Goal: Task Accomplishment & Management: Manage account settings

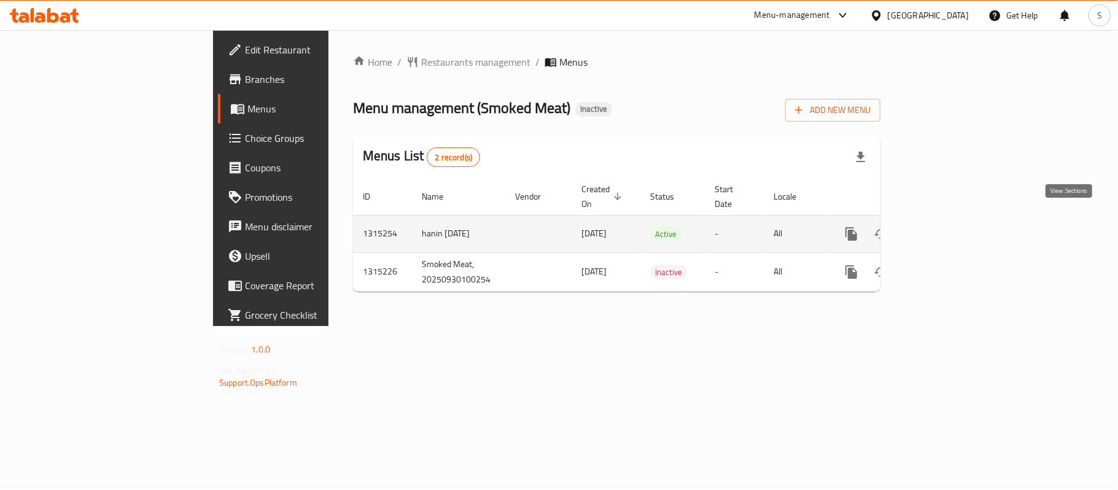
click at [946, 228] on icon "enhanced table" at bounding box center [940, 233] width 11 height 11
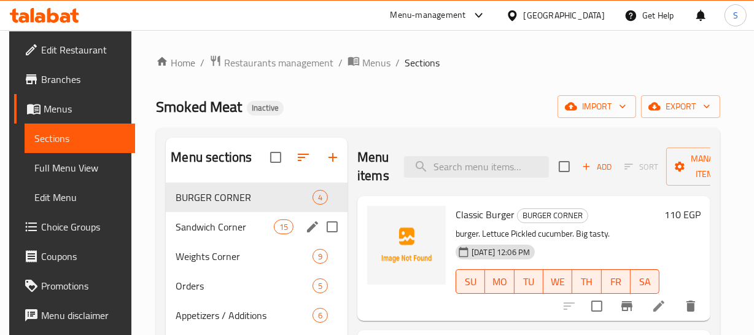
scroll to position [55, 0]
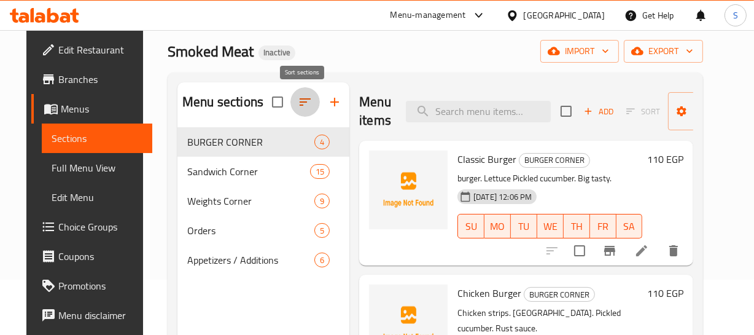
click at [302, 101] on icon "button" at bounding box center [305, 102] width 15 height 15
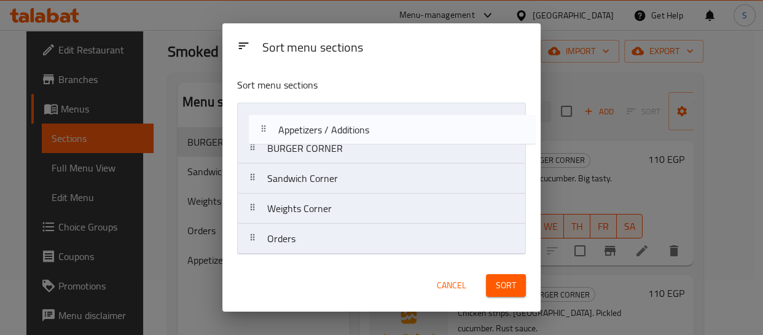
drag, startPoint x: 335, startPoint y: 227, endPoint x: 348, endPoint y: 98, distance: 129.7
click at [348, 98] on div "Sort menu sections BURGER CORNER Sandwich Corner Weights Corner Orders Appetize…" at bounding box center [381, 164] width 318 height 192
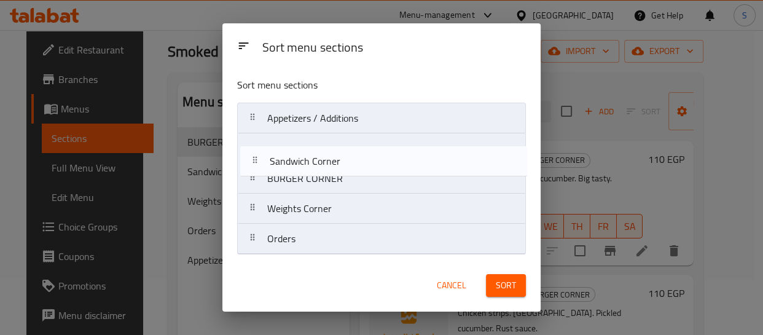
drag, startPoint x: 354, startPoint y: 181, endPoint x: 356, endPoint y: 133, distance: 48.6
click at [357, 141] on nav "Appetizers / Additions BURGER CORNER Sandwich Corner Weights Corner Orders" at bounding box center [381, 179] width 288 height 152
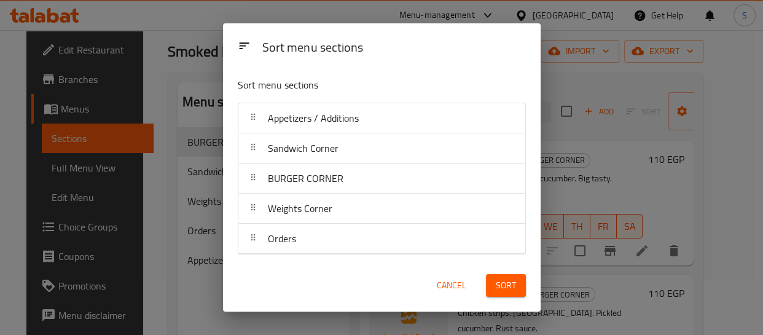
click at [528, 282] on div "Sort" at bounding box center [505, 285] width 55 height 37
drag, startPoint x: 510, startPoint y: 284, endPoint x: 499, endPoint y: 276, distance: 13.6
click at [510, 284] on span "Sort" at bounding box center [506, 285] width 20 height 15
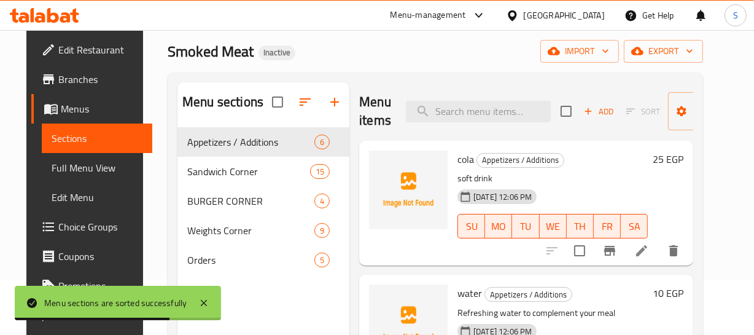
click at [602, 190] on div "30-09-2025 12:06 PM SU MO TU WE TH FR SA" at bounding box center [553, 217] width 200 height 66
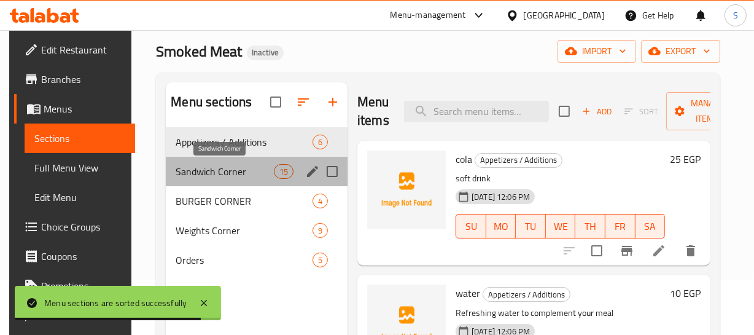
click at [221, 176] on span "Sandwich Corner" at bounding box center [225, 171] width 98 height 15
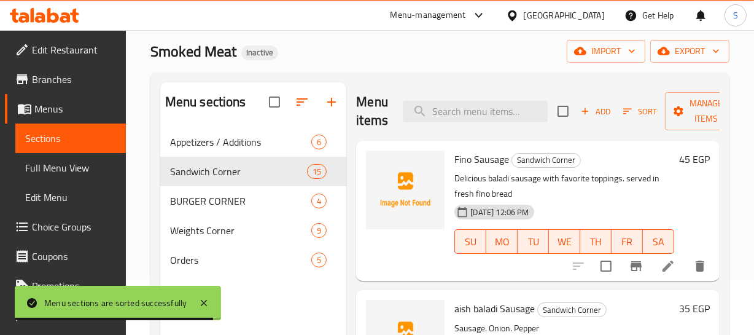
click at [581, 182] on p "Delicious baladi sausage with favorite toppings. served in fresh fino bread" at bounding box center [564, 186] width 220 height 31
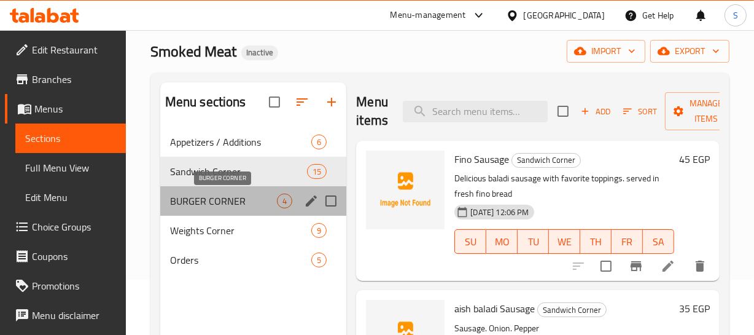
click at [213, 195] on span "BURGER CORNER" at bounding box center [223, 200] width 107 height 15
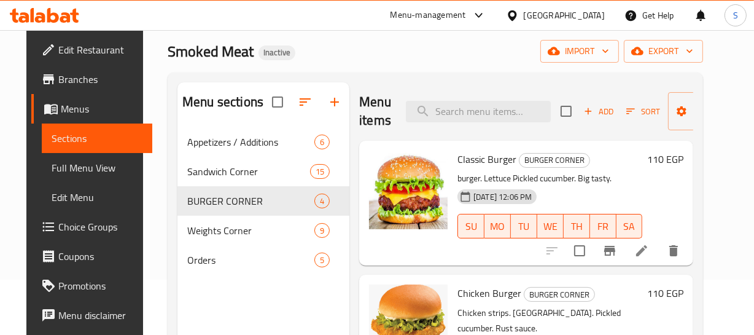
click at [596, 162] on h6 "Classic Burger BURGER CORNER" at bounding box center [550, 158] width 185 height 17
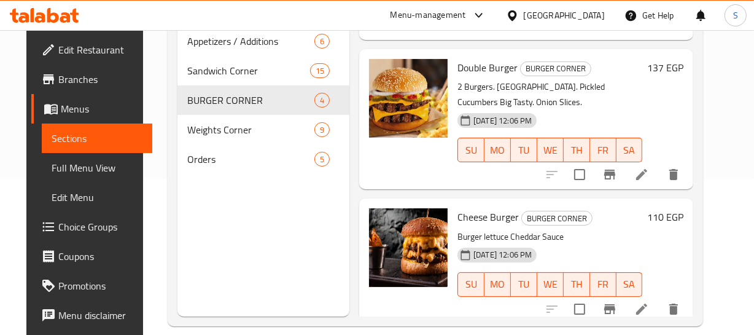
scroll to position [172, 0]
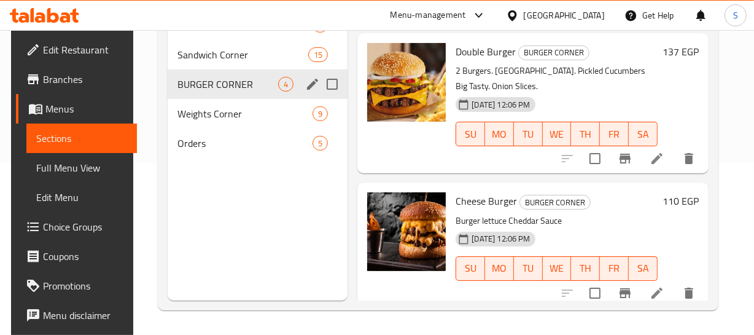
drag, startPoint x: 318, startPoint y: 96, endPoint x: 332, endPoint y: 82, distance: 19.5
click at [332, 82] on input "Menu sections" at bounding box center [332, 84] width 26 height 26
checkbox input "true"
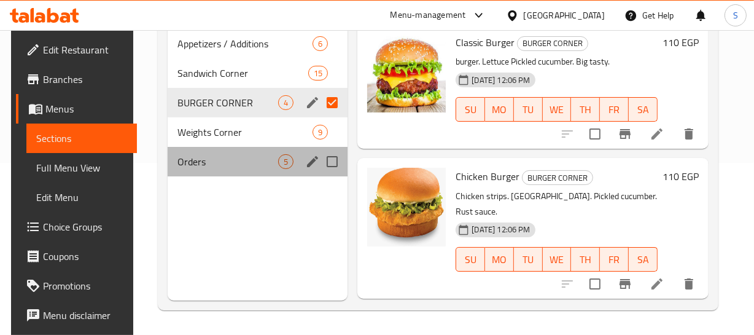
click at [192, 172] on div "Orders 5" at bounding box center [258, 161] width 181 height 29
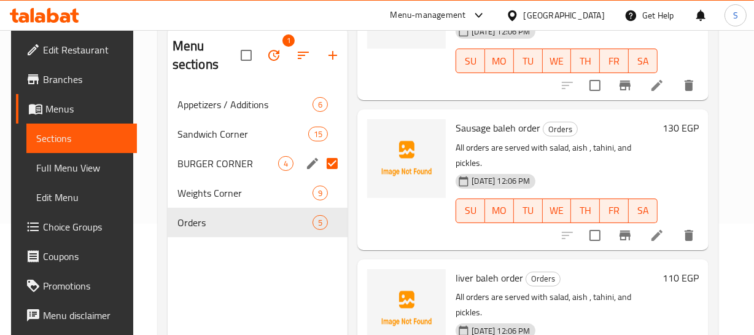
scroll to position [172, 0]
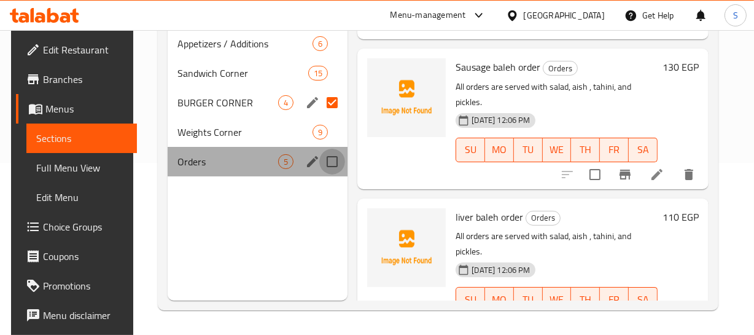
click at [325, 155] on input "Menu sections" at bounding box center [332, 162] width 26 height 26
checkbox input "true"
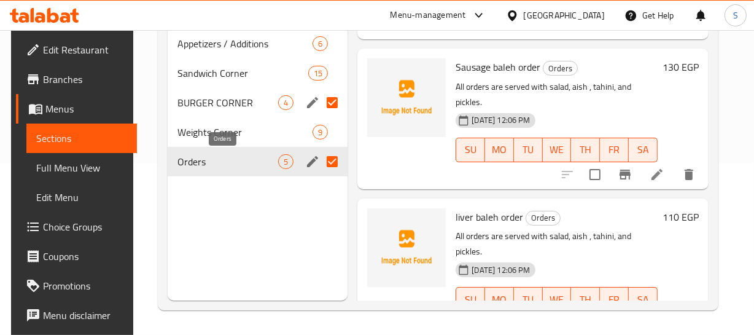
click at [210, 162] on span "Orders" at bounding box center [227, 161] width 101 height 15
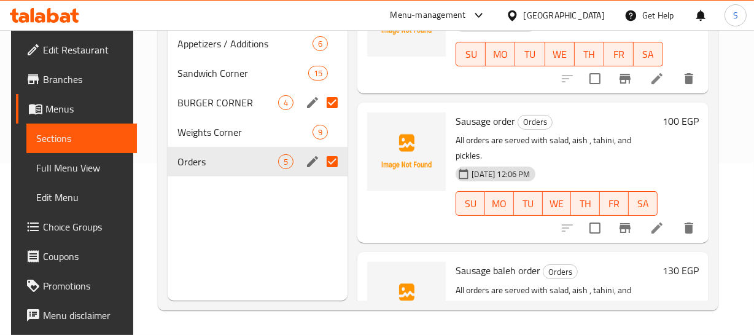
scroll to position [170, 0]
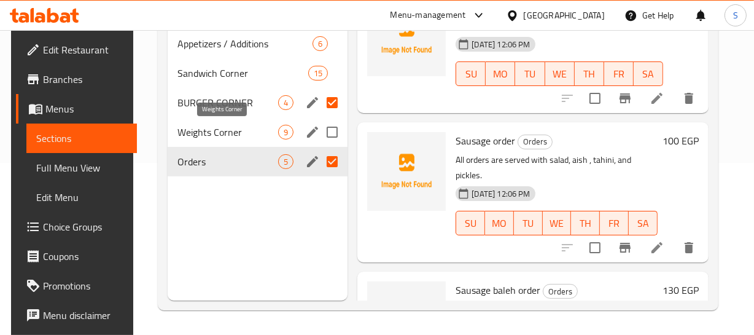
click at [209, 138] on span "Weights Corner" at bounding box center [227, 132] width 101 height 15
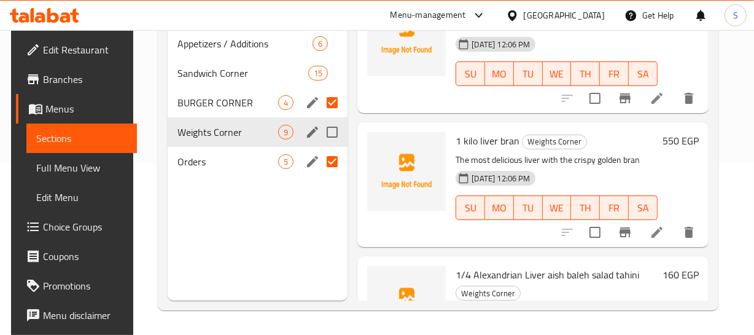
click at [244, 121] on div "Weights Corner 9" at bounding box center [258, 131] width 181 height 29
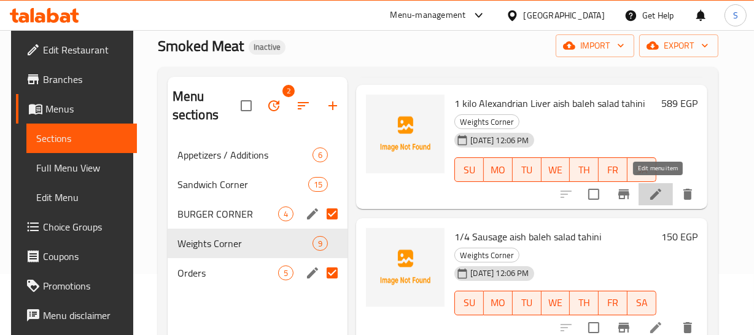
scroll to position [774, 1]
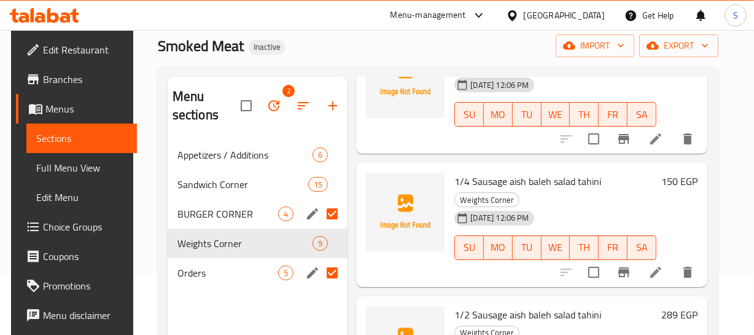
drag, startPoint x: 675, startPoint y: 106, endPoint x: 664, endPoint y: 120, distance: 17.5
click at [675, 106] on div "589 EGP" at bounding box center [677, 91] width 41 height 104
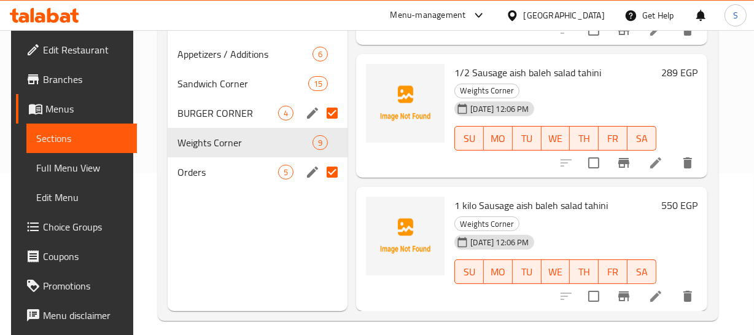
scroll to position [172, 0]
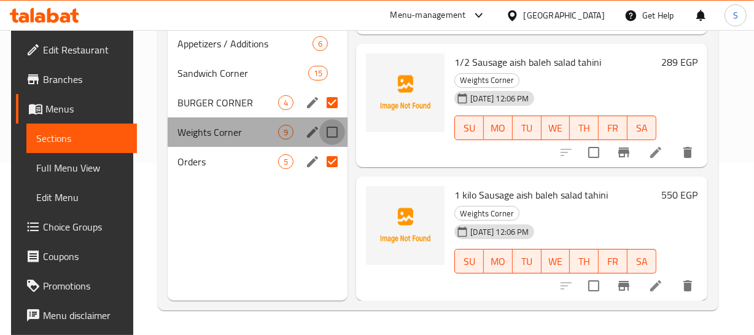
click at [334, 135] on input "Menu sections" at bounding box center [332, 132] width 26 height 26
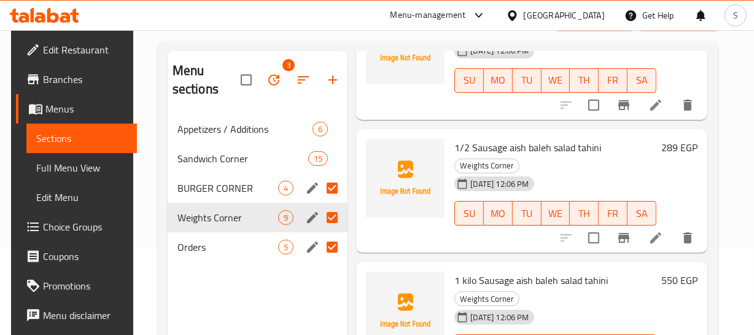
scroll to position [61, 0]
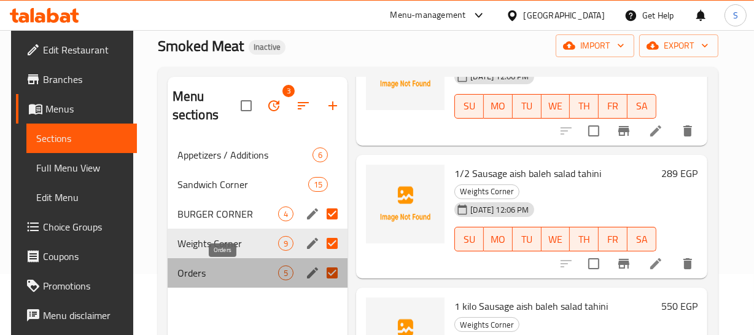
click at [209, 266] on span "Orders" at bounding box center [227, 272] width 101 height 15
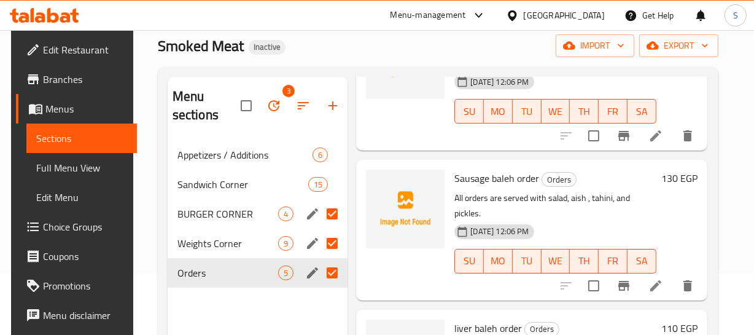
click at [324, 240] on input "Menu sections" at bounding box center [332, 243] width 26 height 26
checkbox input "false"
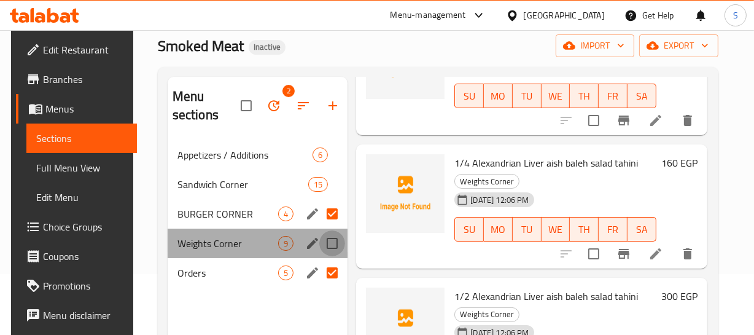
click at [328, 246] on input "Menu sections" at bounding box center [332, 243] width 26 height 26
checkbox input "true"
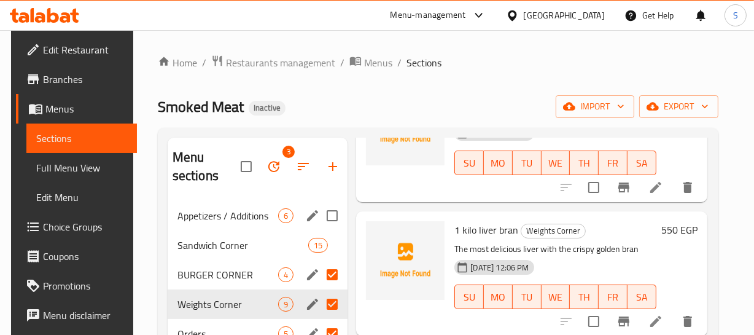
click at [198, 222] on span "Appetizers / Additions" at bounding box center [227, 215] width 101 height 15
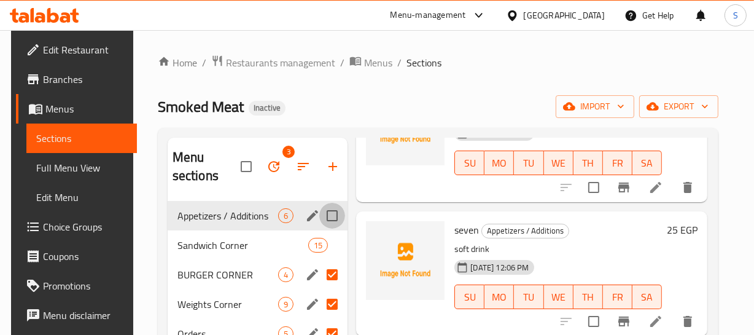
click at [328, 224] on input "Menu sections" at bounding box center [332, 216] width 26 height 26
checkbox input "true"
click at [311, 214] on icon "edit" at bounding box center [312, 215] width 11 height 11
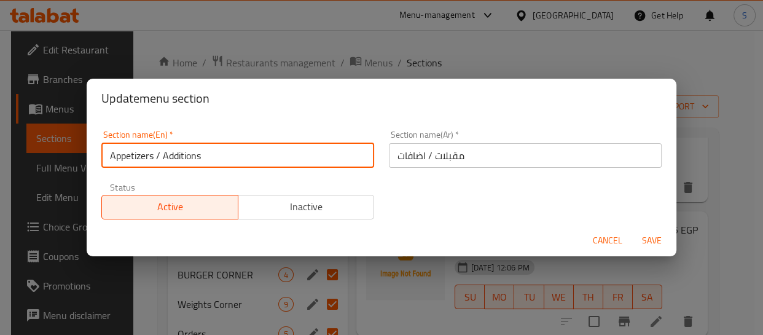
click at [197, 160] on input "Appetizers / Additions" at bounding box center [237, 155] width 273 height 25
type input "Appetizers And Extaras"
click at [423, 158] on input "مقبلات / اضافات" at bounding box center [525, 155] width 273 height 25
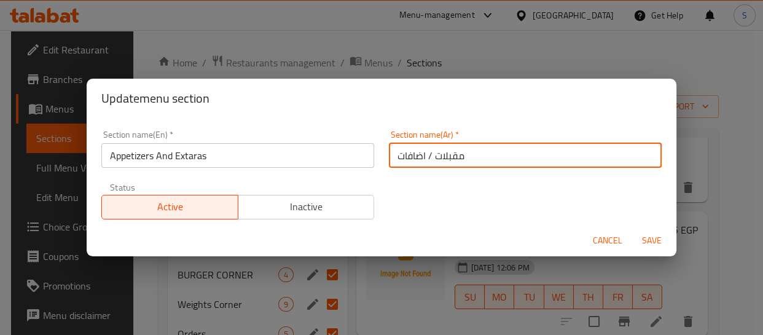
click at [444, 152] on input "مقبلات / اضافات" at bounding box center [525, 155] width 273 height 25
type input "المقبلات والأضافات"
click at [632, 229] on button "Save" at bounding box center [651, 240] width 39 height 23
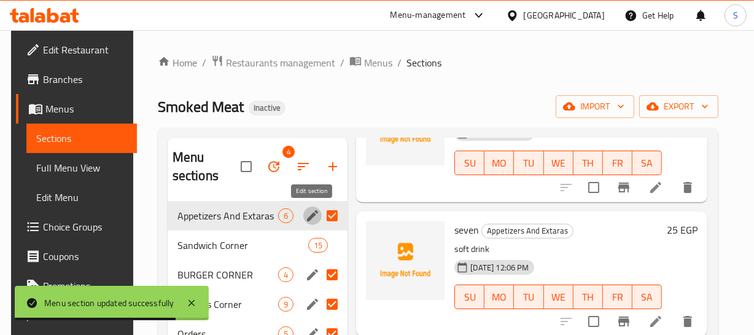
click at [622, 244] on p "soft drink" at bounding box center [557, 248] width 207 height 15
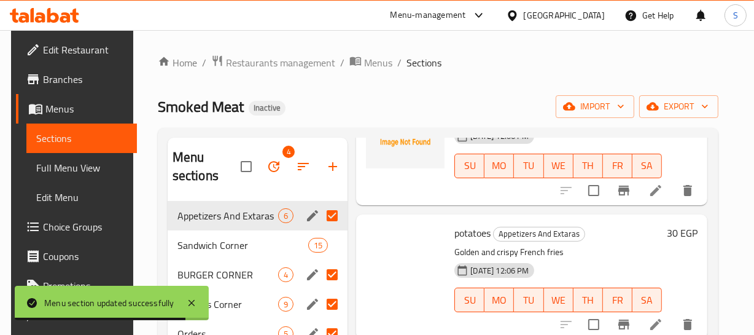
scroll to position [172, 0]
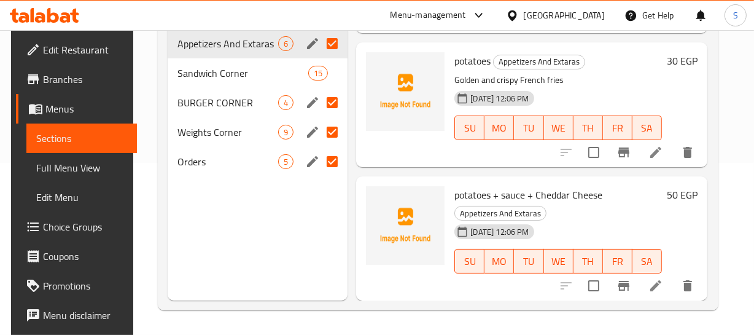
click at [629, 176] on div "potatoes + sauce + Cheddar Cheese Appetizers And Extaras 30-09-2025 12:06 PM SU…" at bounding box center [531, 238] width 351 height 124
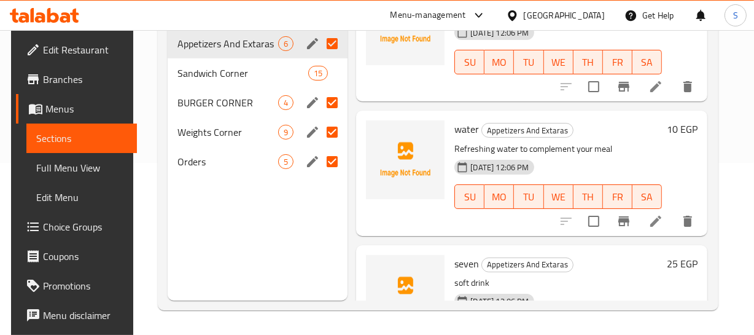
click at [649, 171] on div "30-09-2025 12:06 PM SU MO TU WE TH FR SA" at bounding box center [558, 188] width 217 height 66
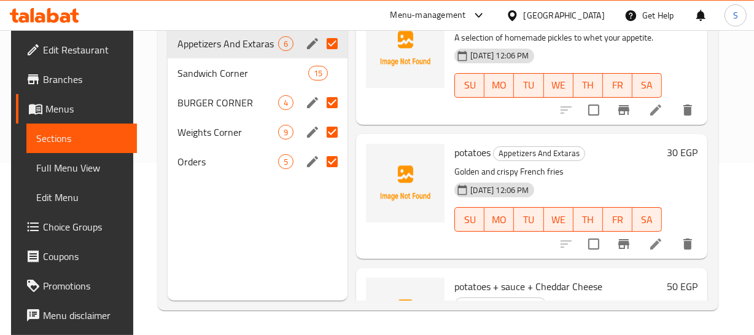
scroll to position [61, 0]
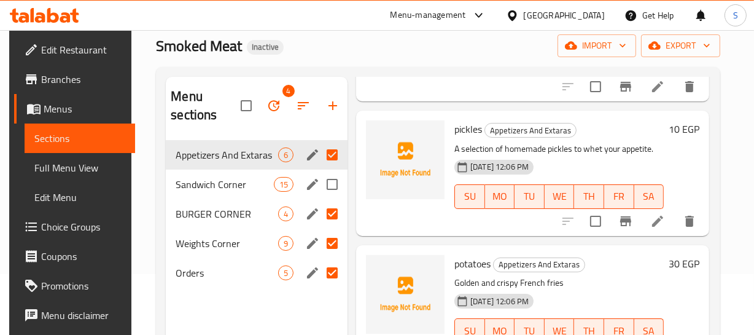
click at [334, 186] on input "Menu sections" at bounding box center [332, 184] width 26 height 26
checkbox input "true"
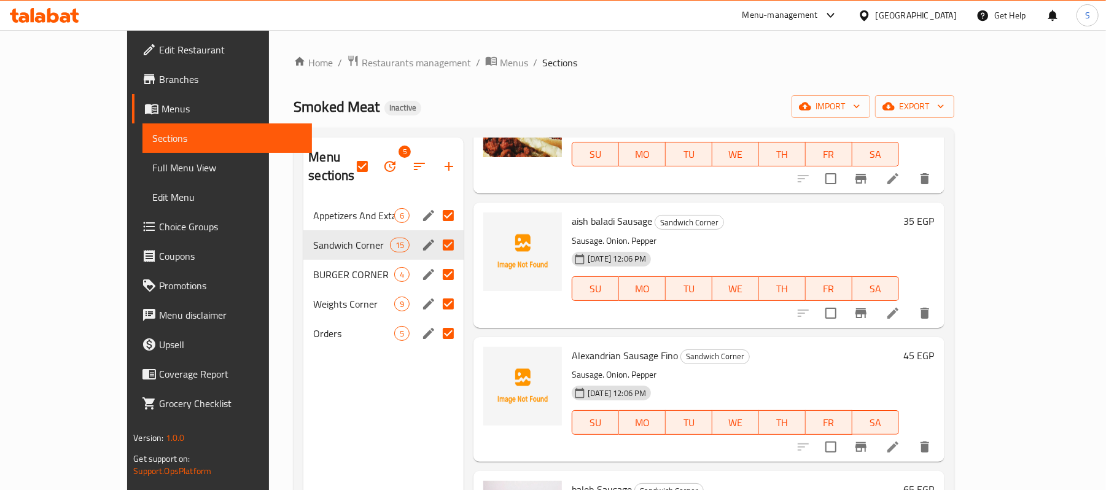
scroll to position [106, 0]
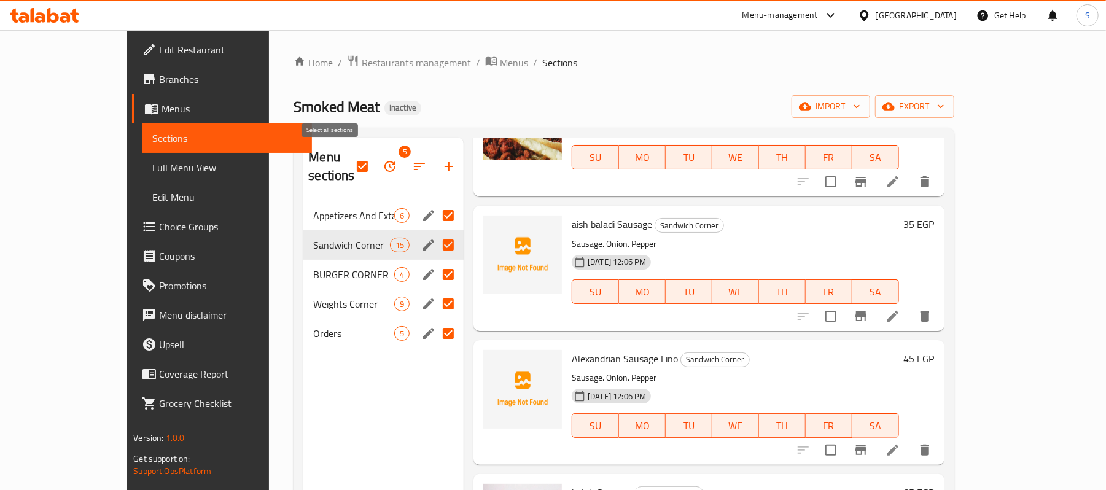
click at [349, 163] on input "checkbox" at bounding box center [362, 167] width 26 height 26
checkbox input "false"
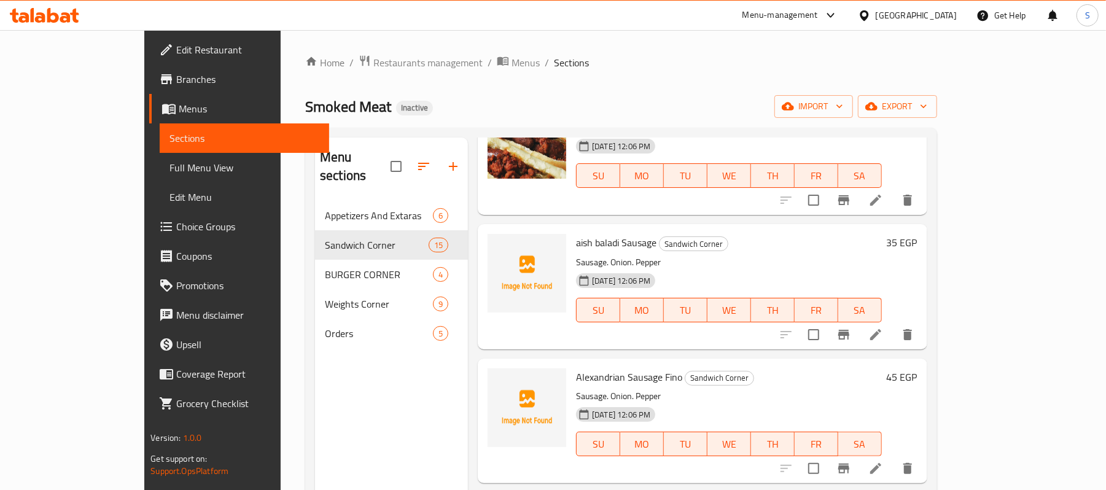
click at [571, 99] on div "Smoked Meat Inactive import export" at bounding box center [621, 106] width 632 height 23
click at [927, 108] on span "export" at bounding box center [898, 106] width 60 height 15
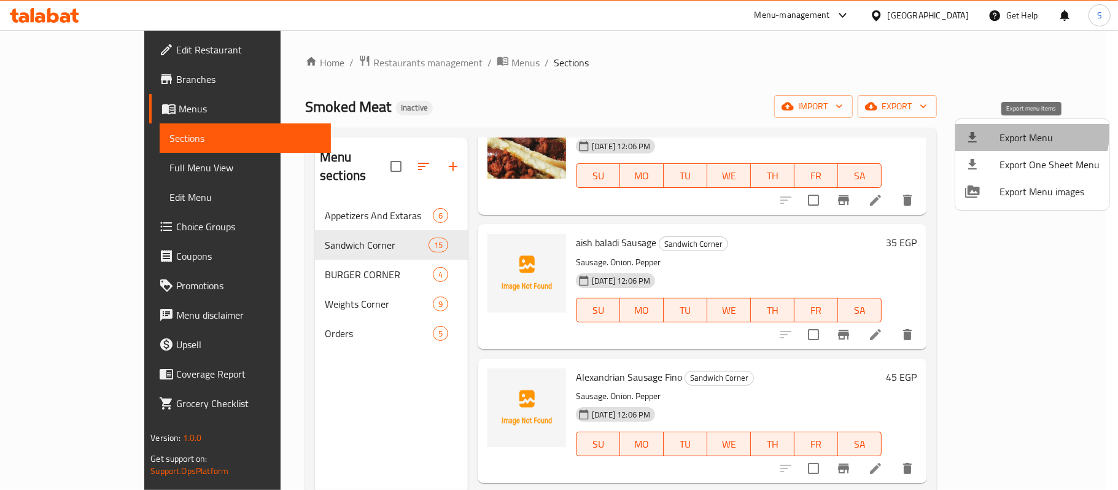
click at [1000, 130] on span "Export Menu" at bounding box center [1050, 137] width 100 height 15
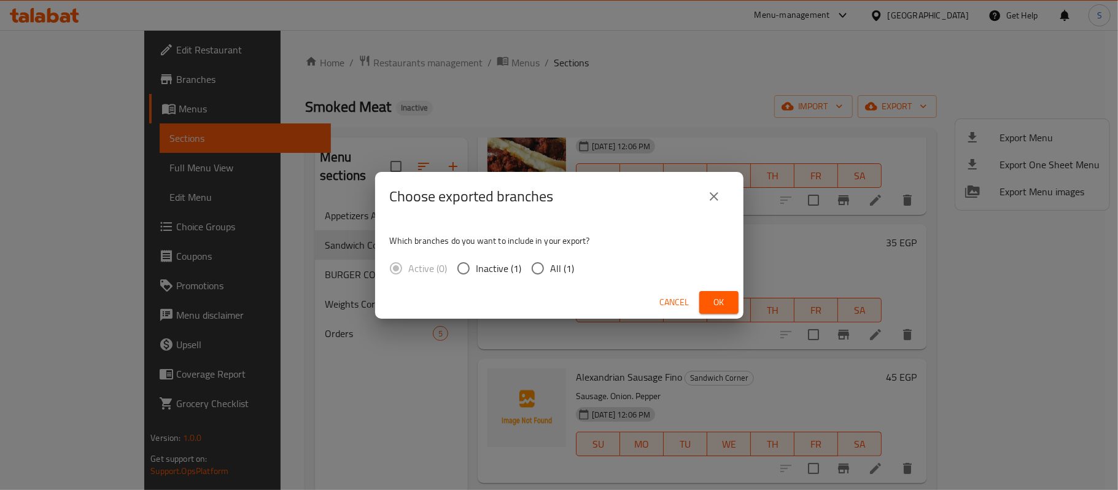
click at [558, 261] on span "All (1)" at bounding box center [563, 268] width 24 height 15
click at [551, 259] on input "All (1)" at bounding box center [538, 268] width 26 height 26
radio input "true"
click at [723, 303] on span "Ok" at bounding box center [719, 302] width 20 height 15
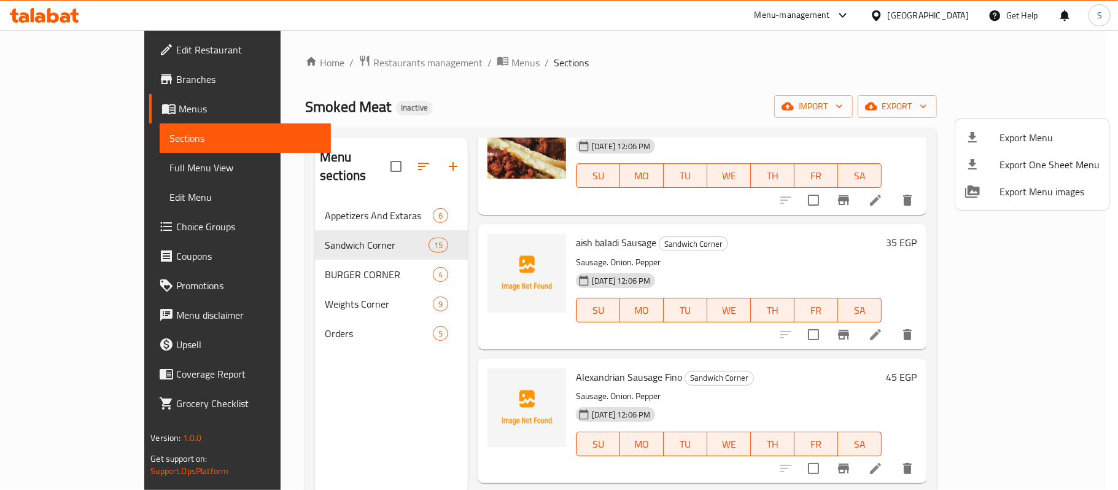
drag, startPoint x: 805, startPoint y: 257, endPoint x: 774, endPoint y: 224, distance: 44.7
click at [806, 257] on div at bounding box center [559, 245] width 1118 height 490
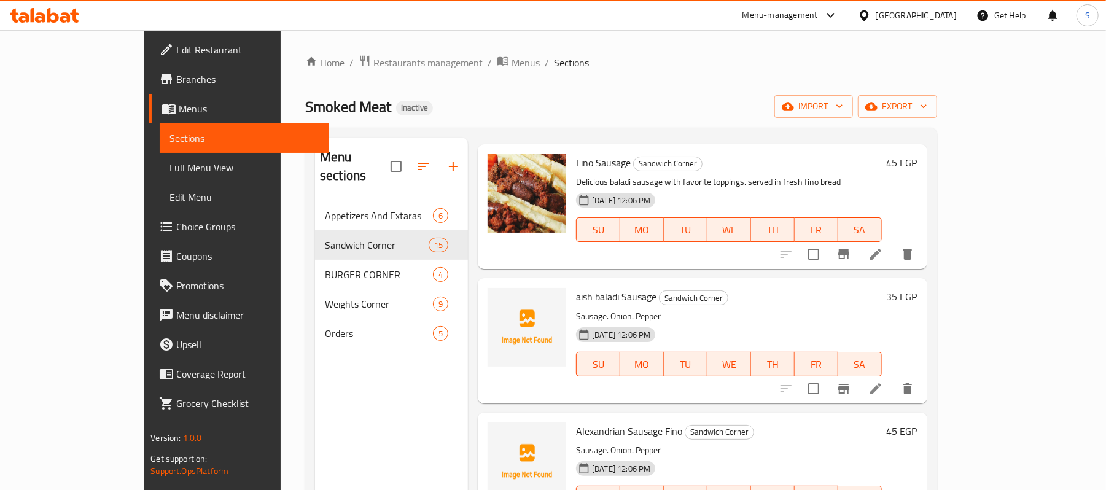
scroll to position [0, 0]
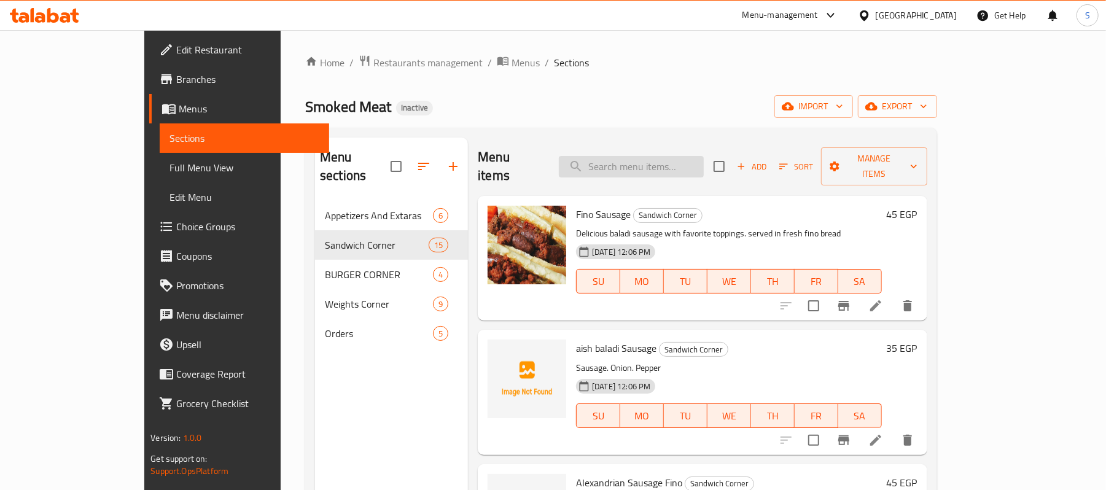
click at [684, 165] on input "search" at bounding box center [631, 166] width 145 height 21
paste input "seven"
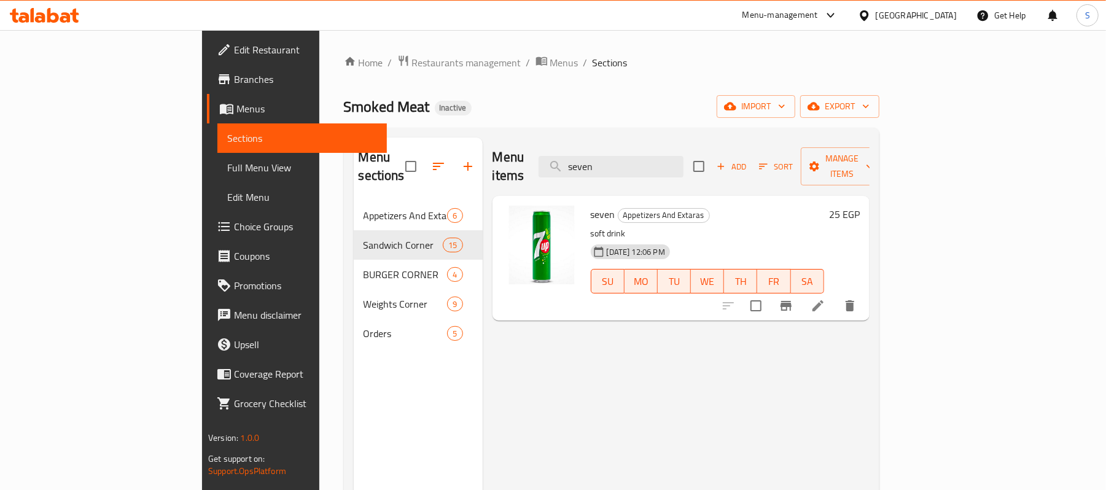
type input "seven"
click at [824, 300] on icon at bounding box center [818, 305] width 11 height 11
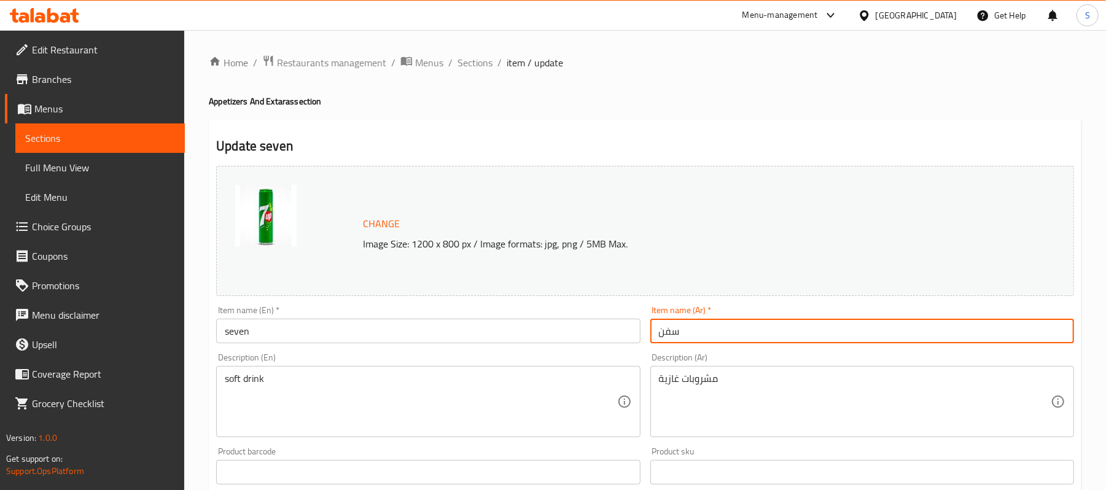
click at [725, 339] on input "سفن" at bounding box center [862, 331] width 424 height 25
type input "سفن أب"
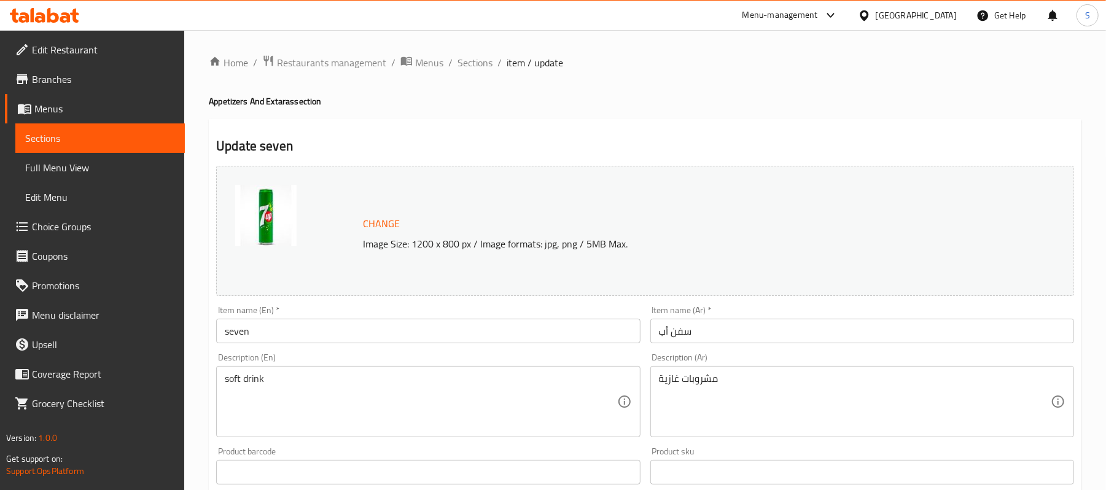
click at [323, 349] on div "Description (En) soft drink Description (En)" at bounding box center [428, 395] width 434 height 94
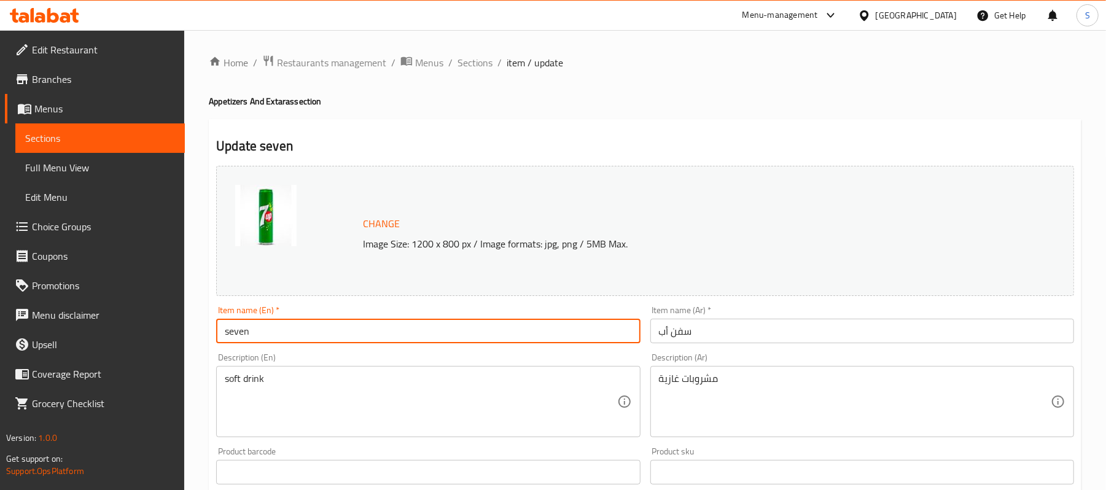
click at [300, 325] on input "seven" at bounding box center [428, 331] width 424 height 25
click at [300, 325] on input "text" at bounding box center [428, 331] width 424 height 25
type input "7 up"
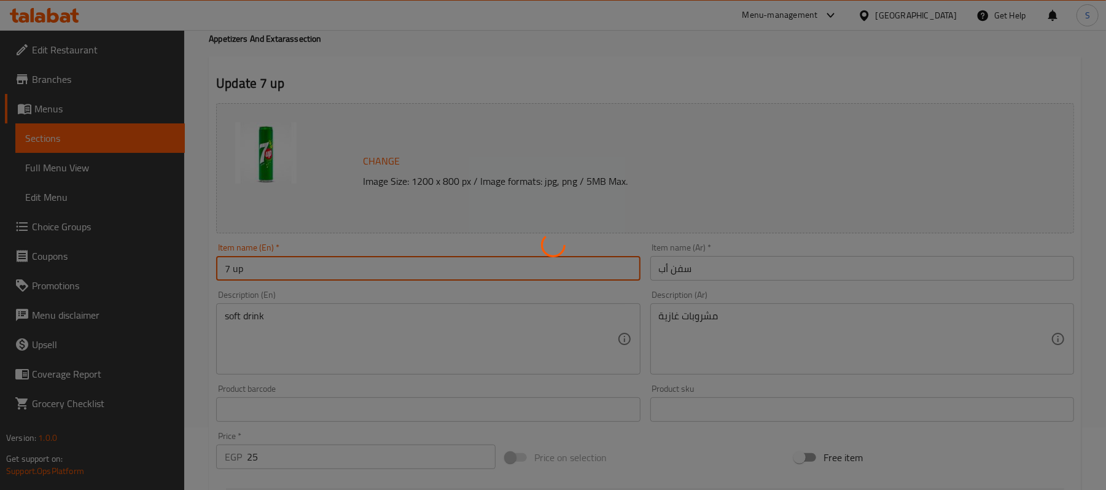
scroll to position [82, 0]
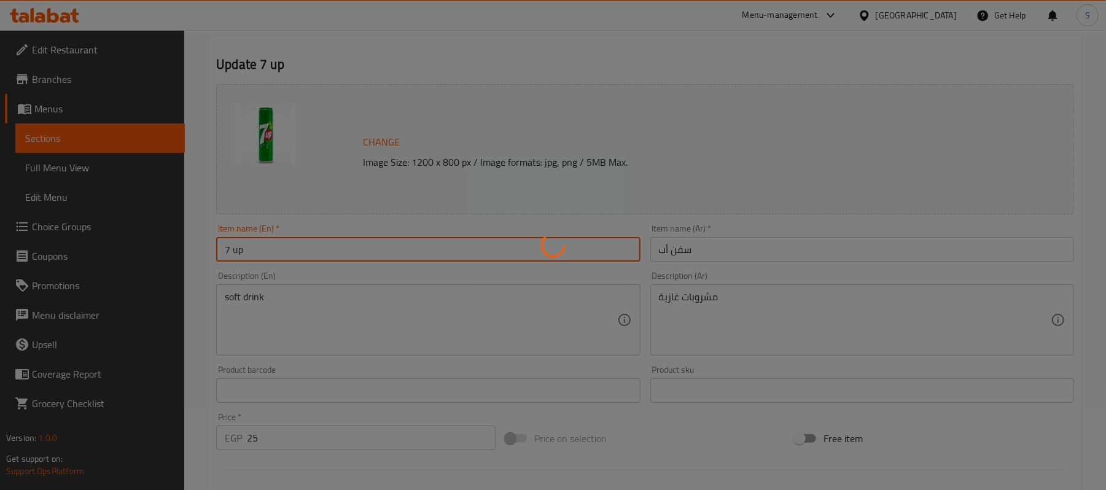
click at [695, 300] on div at bounding box center [553, 245] width 1106 height 490
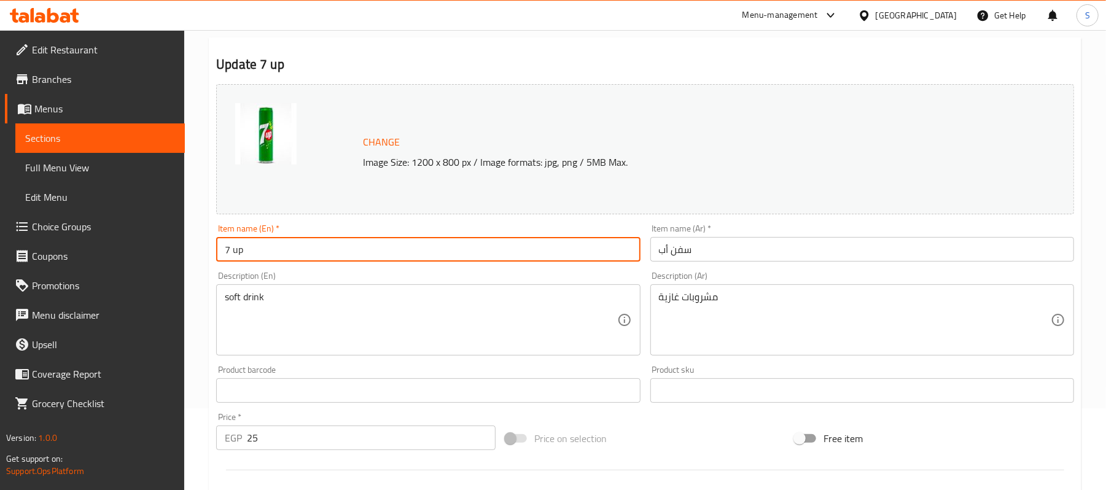
click at [335, 251] on input "7 up" at bounding box center [428, 249] width 424 height 25
click at [92, 126] on link "Sections" at bounding box center [100, 137] width 170 height 29
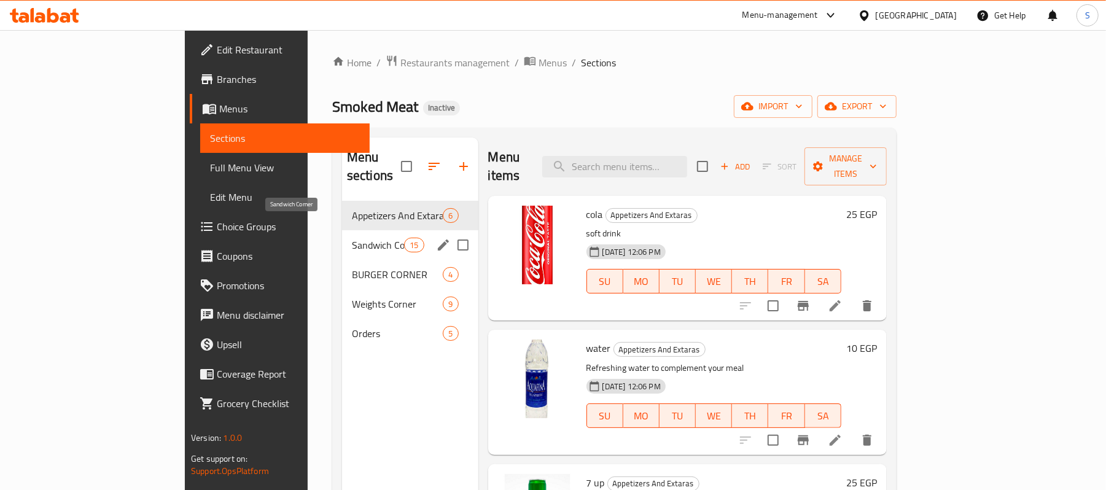
click at [352, 238] on span "Sandwich Corner" at bounding box center [378, 245] width 52 height 15
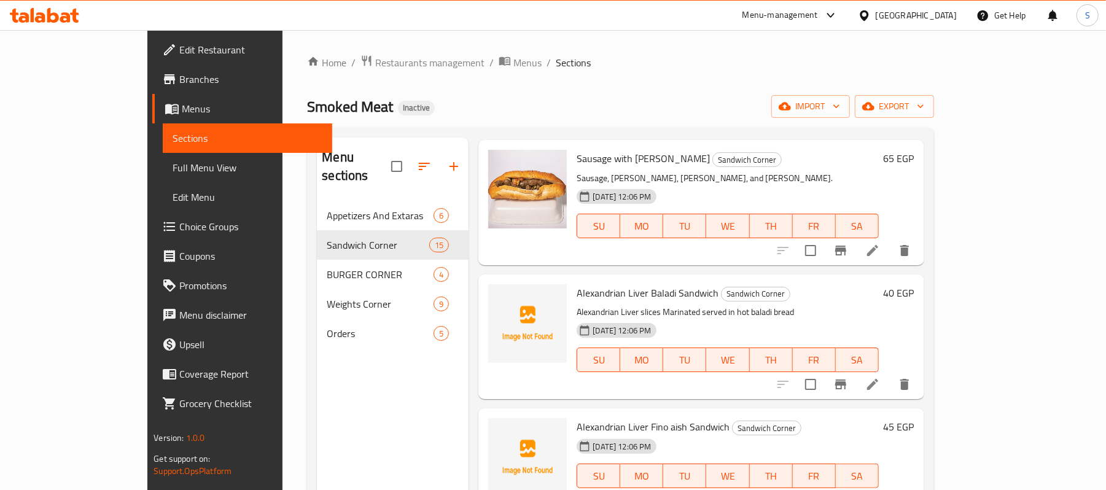
scroll to position [491, 0]
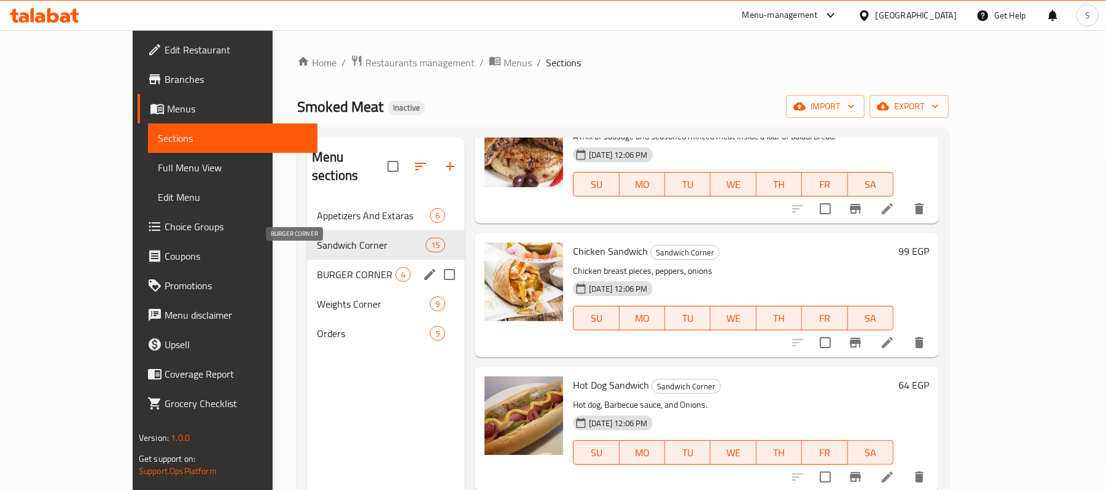
click at [317, 267] on span "BURGER CORNER" at bounding box center [356, 274] width 79 height 15
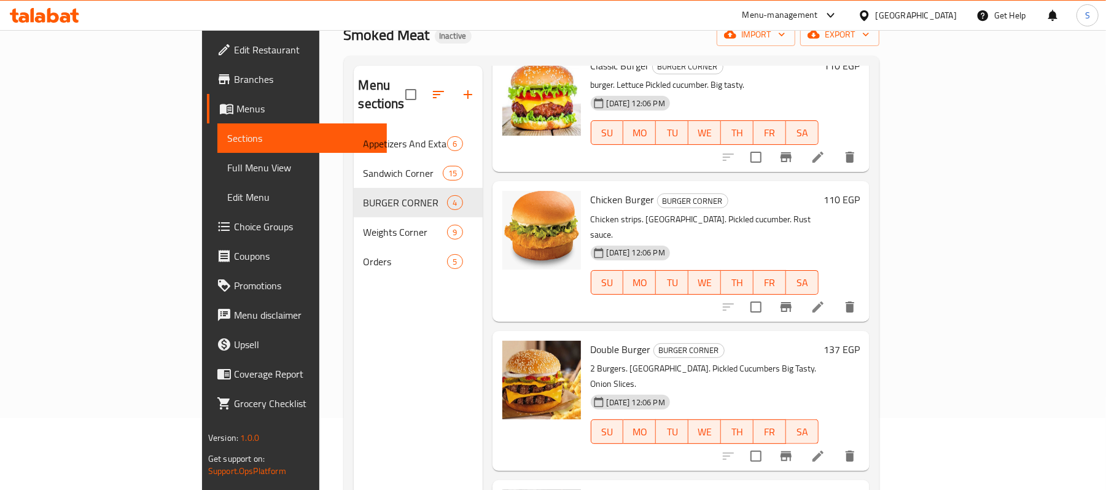
scroll to position [173, 0]
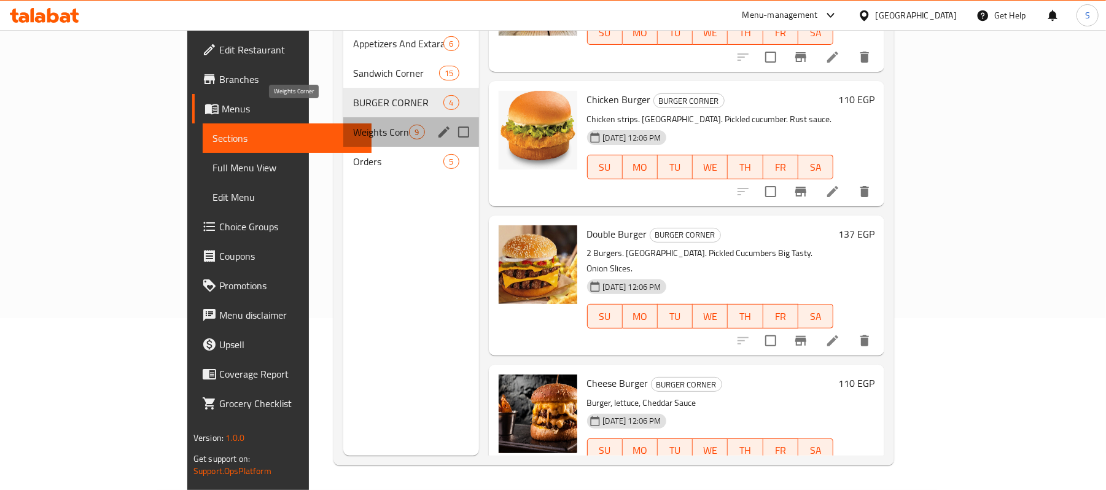
click at [353, 125] on span "Weights Corner" at bounding box center [381, 132] width 56 height 15
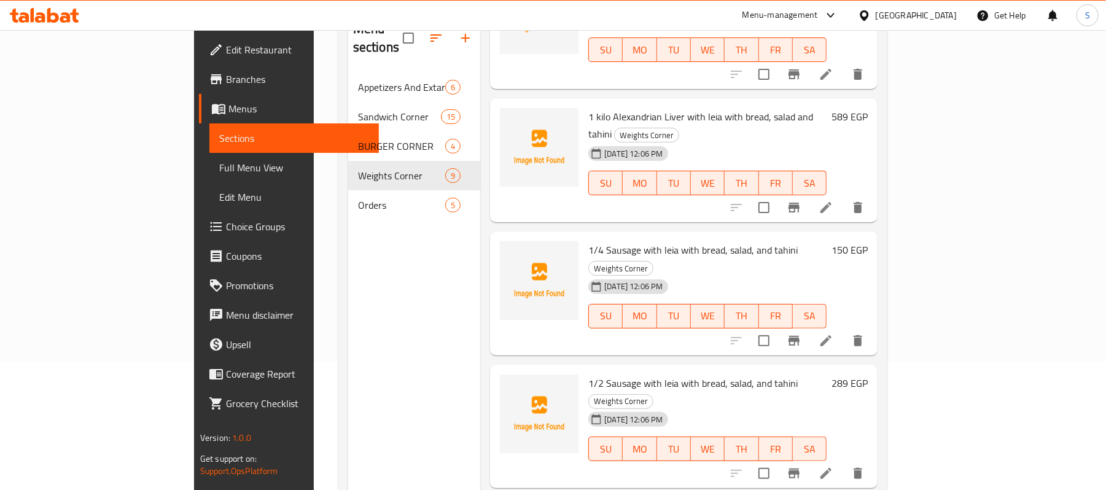
scroll to position [173, 0]
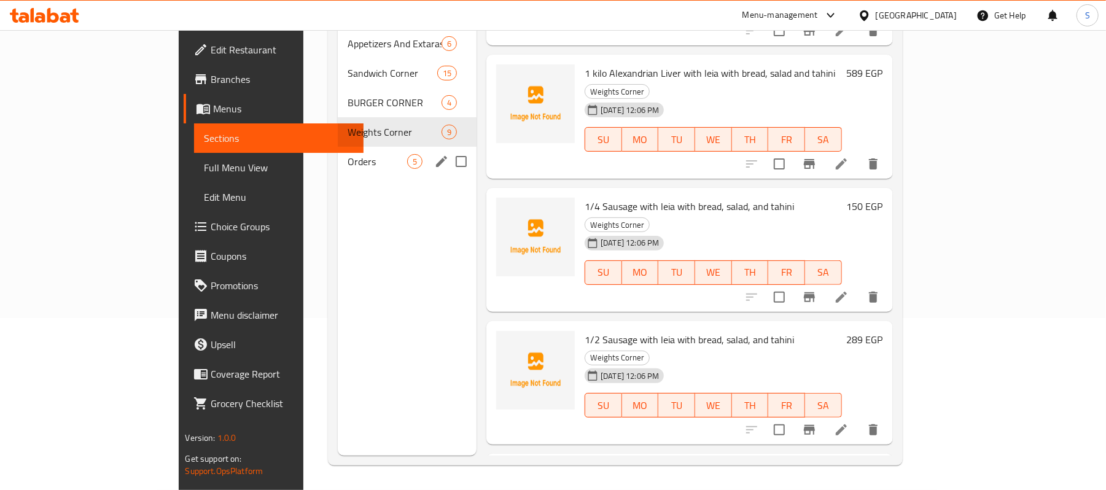
click at [348, 154] on span "Orders" at bounding box center [378, 161] width 60 height 15
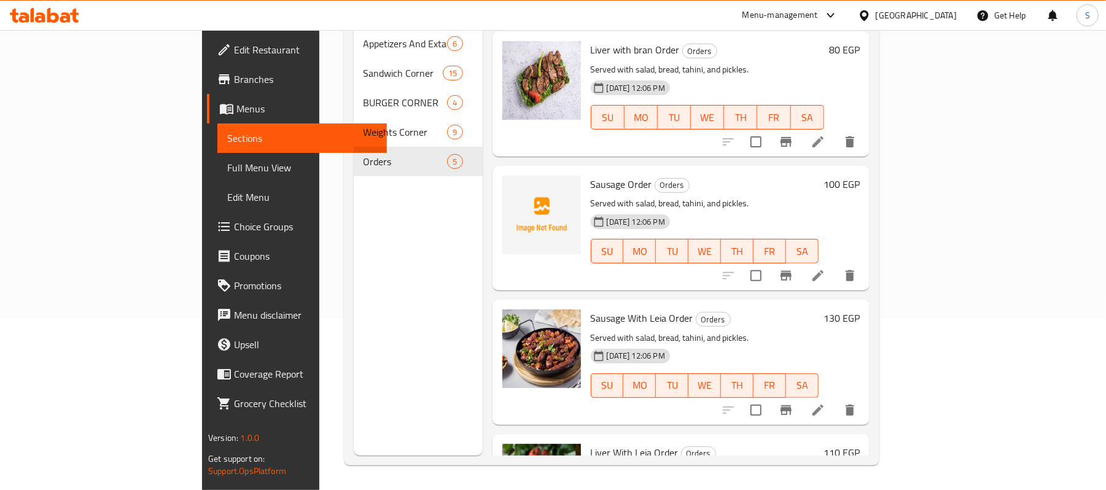
scroll to position [47, 0]
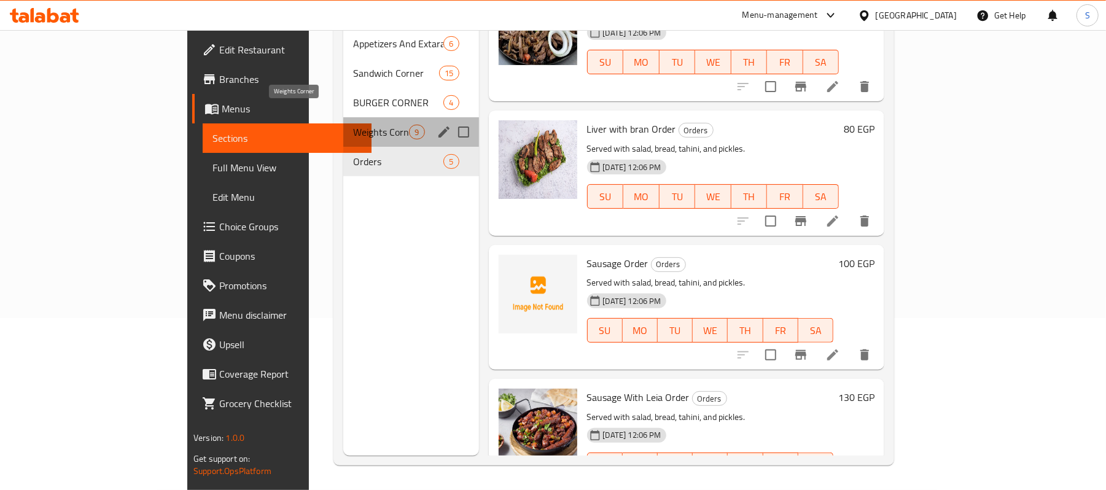
click at [353, 125] on span "Weights Corner" at bounding box center [381, 132] width 56 height 15
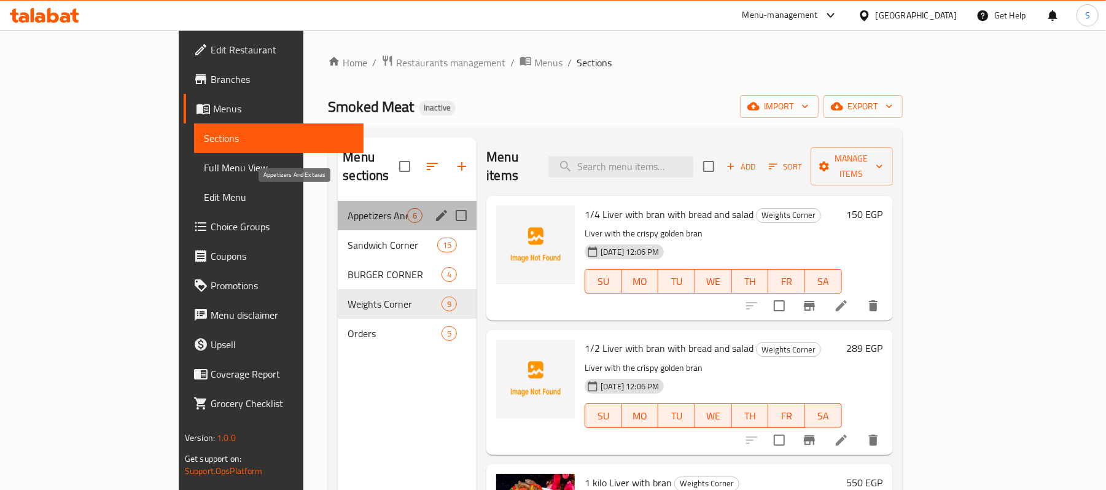
click at [348, 208] on span "Appetizers And Extaras" at bounding box center [378, 215] width 60 height 15
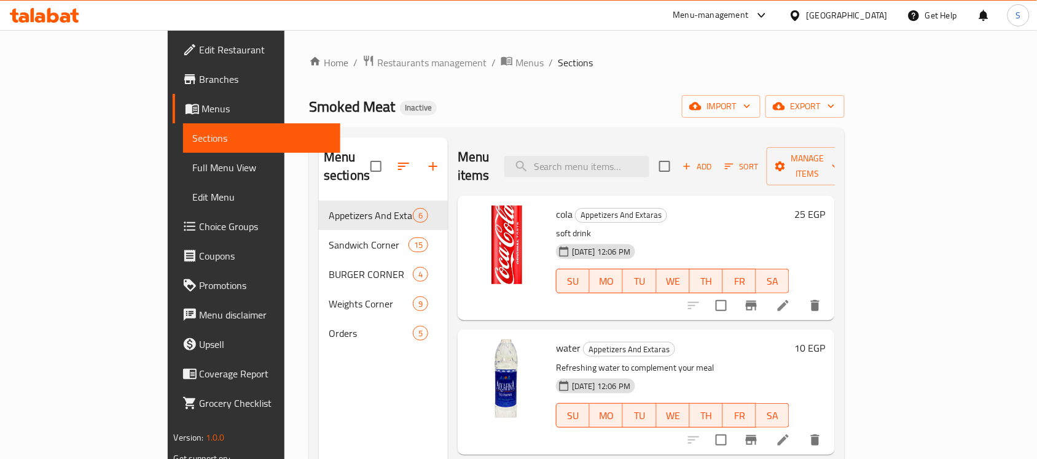
click at [631, 169] on div "Menu items Add Sort Manage items" at bounding box center [646, 167] width 377 height 58
paste input "aish"
click at [630, 156] on input "aish" at bounding box center [576, 166] width 145 height 21
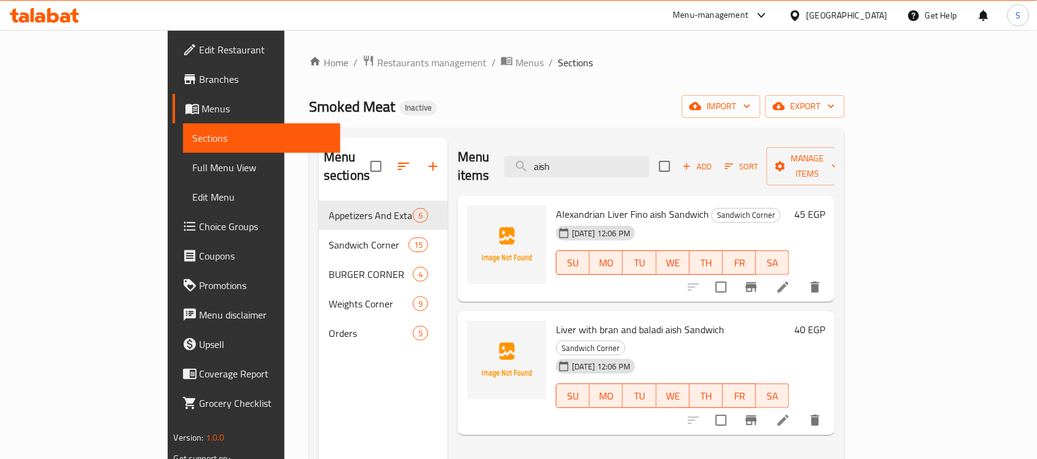
type input "aish"
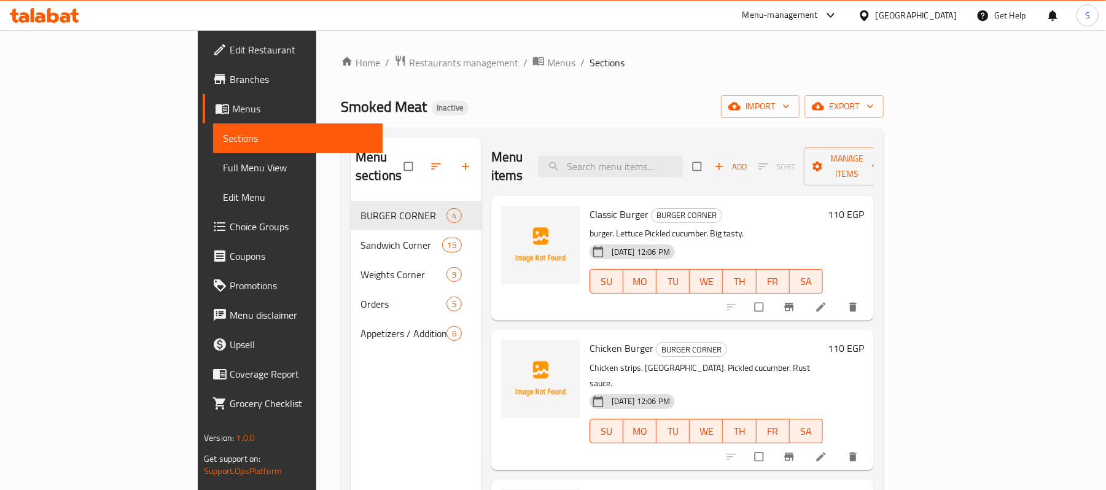
click at [223, 170] on span "Full Menu View" at bounding box center [298, 167] width 150 height 15
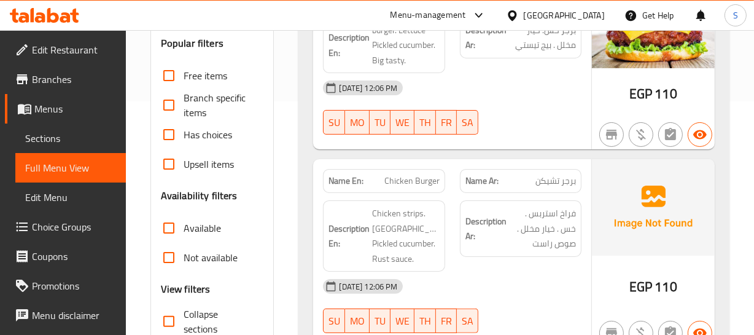
scroll to position [335, 0]
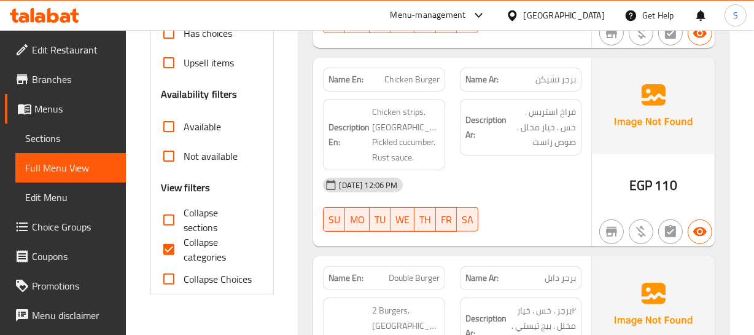
click at [555, 86] on span "برجر تشيكن" at bounding box center [556, 79] width 41 height 13
click at [408, 86] on span "Chicken Burger" at bounding box center [411, 79] width 55 height 13
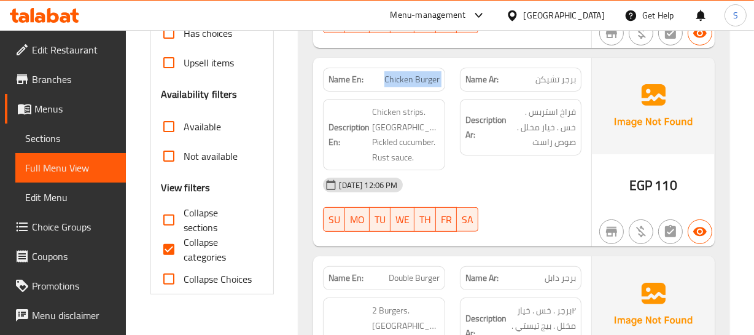
click at [408, 86] on span "Chicken Burger" at bounding box center [411, 79] width 55 height 13
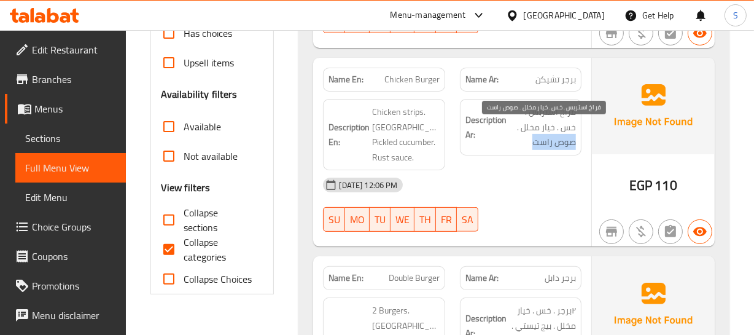
drag, startPoint x: 531, startPoint y: 143, endPoint x: 520, endPoint y: 157, distance: 17.9
click at [520, 150] on span "فراخ استربس . خس . خيار مخلل . صوص راست" at bounding box center [542, 126] width 67 height 45
copy span "صوص راست"
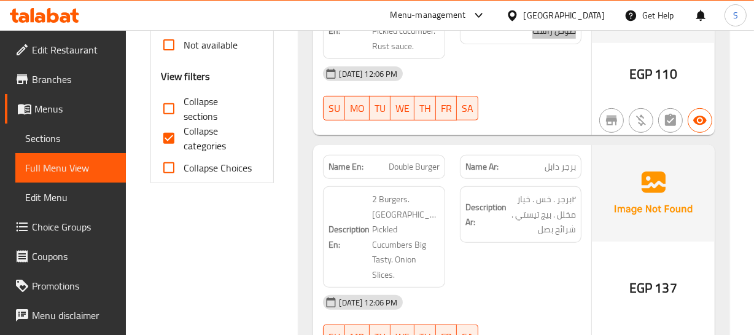
scroll to position [446, 0]
click at [547, 173] on span "برجر دابل" at bounding box center [560, 166] width 31 height 13
click at [355, 173] on strong "Name En:" at bounding box center [346, 166] width 35 height 13
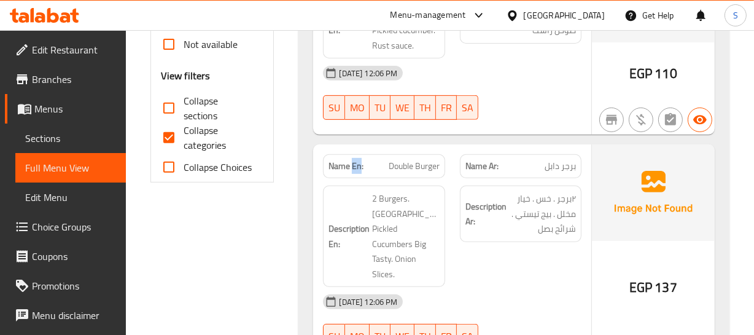
click at [355, 173] on strong "Name En:" at bounding box center [346, 166] width 35 height 13
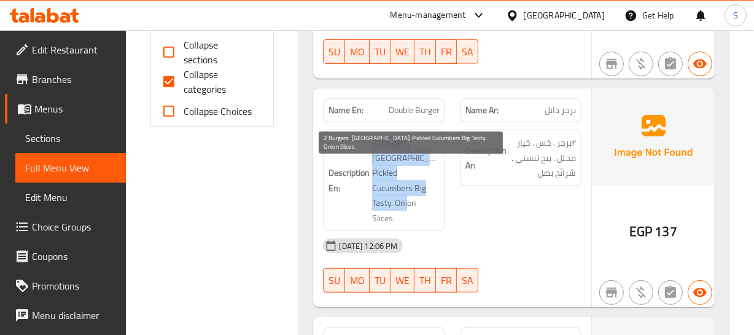
drag, startPoint x: 370, startPoint y: 152, endPoint x: 408, endPoint y: 220, distance: 77.6
click at [409, 217] on div "Description En: 2 Burgers. Lettuce. Pickled Cucumbers Big Tasty. Onion Slices." at bounding box center [384, 180] width 122 height 101
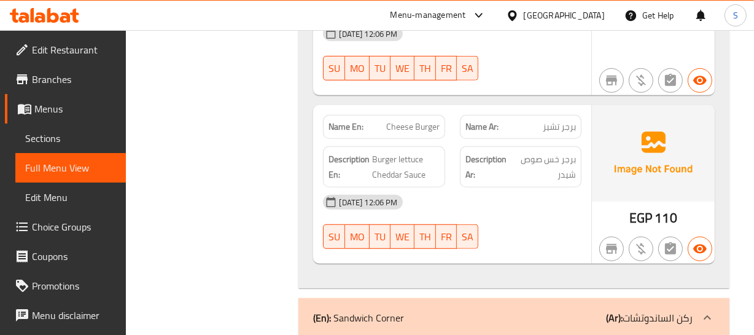
scroll to position [725, 0]
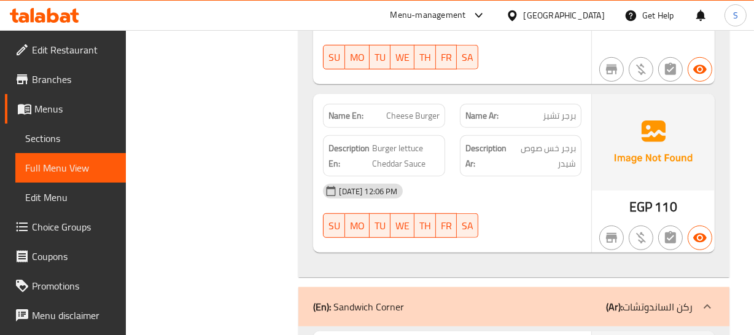
drag, startPoint x: 441, startPoint y: 130, endPoint x: 433, endPoint y: 123, distance: 10.5
click at [440, 130] on div "Description En: Burger lettuce Cheddar Sauce" at bounding box center [384, 156] width 136 height 56
click at [419, 114] on span "Cheese Burger" at bounding box center [412, 115] width 53 height 13
click at [418, 114] on span "Cheese Burger" at bounding box center [412, 115] width 53 height 13
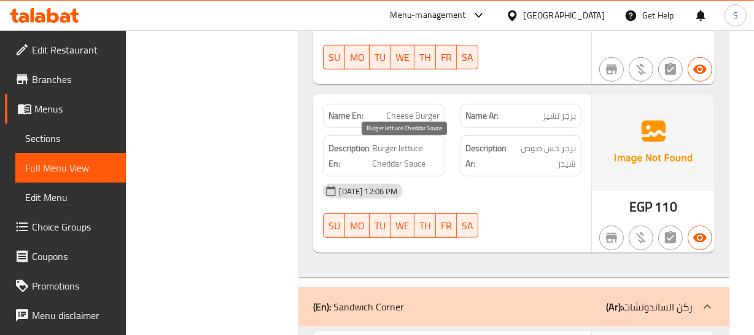
click at [373, 153] on span "Burger lettuce Cheddar Sauce" at bounding box center [405, 156] width 67 height 30
click at [412, 128] on div "Name En: Cheese Burger" at bounding box center [384, 116] width 122 height 24
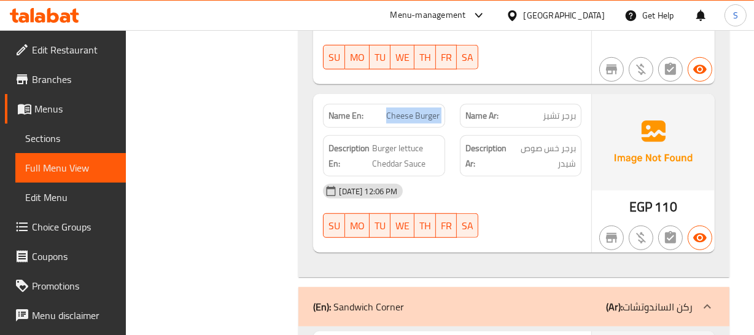
click at [412, 128] on div "Name En: Cheese Burger" at bounding box center [384, 116] width 122 height 24
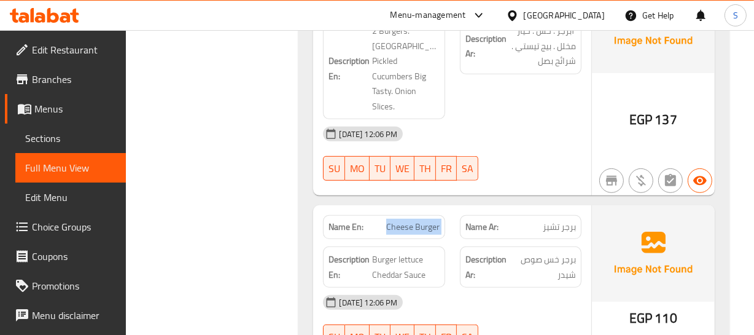
scroll to position [614, 0]
click at [409, 225] on span "Cheese Burger" at bounding box center [412, 226] width 53 height 13
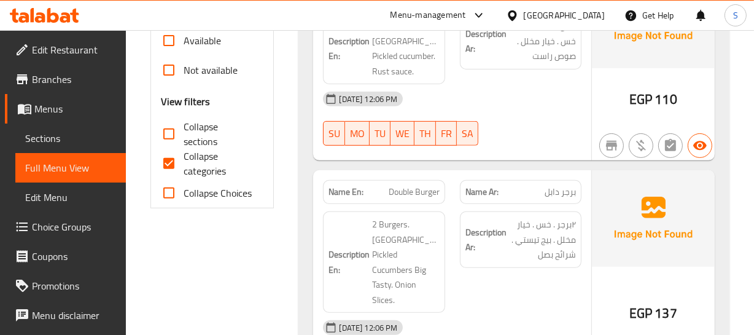
scroll to position [335, 0]
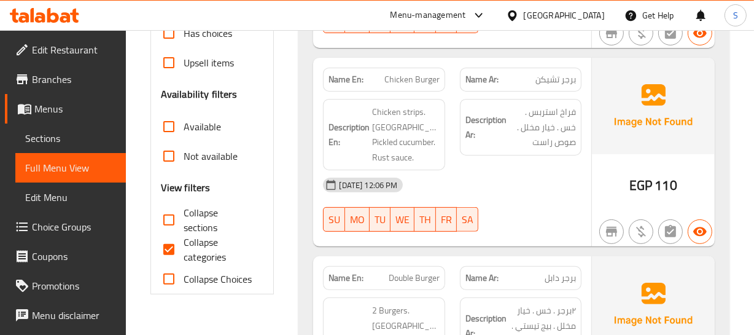
click at [177, 195] on h3 "View filters" at bounding box center [186, 188] width 50 height 14
drag, startPoint x: 178, startPoint y: 224, endPoint x: 177, endPoint y: 264, distance: 39.9
click at [178, 225] on input "Collapse sections" at bounding box center [168, 219] width 29 height 29
checkbox input "true"
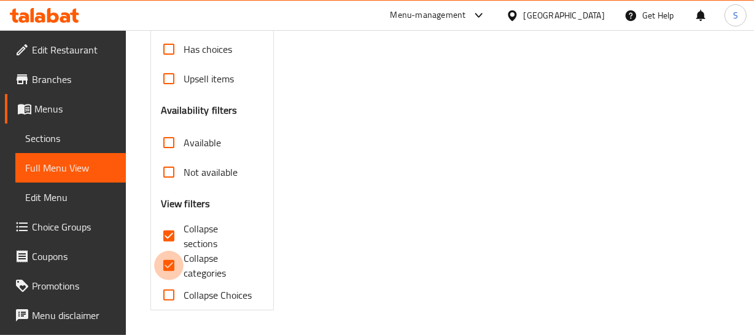
click at [177, 275] on input "Collapse categories" at bounding box center [168, 265] width 29 height 29
checkbox input "false"
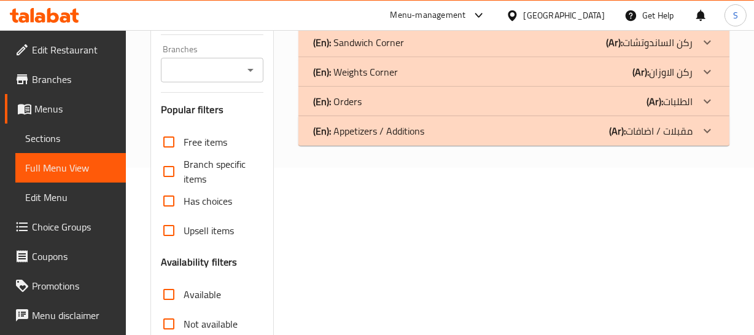
scroll to position [55, 0]
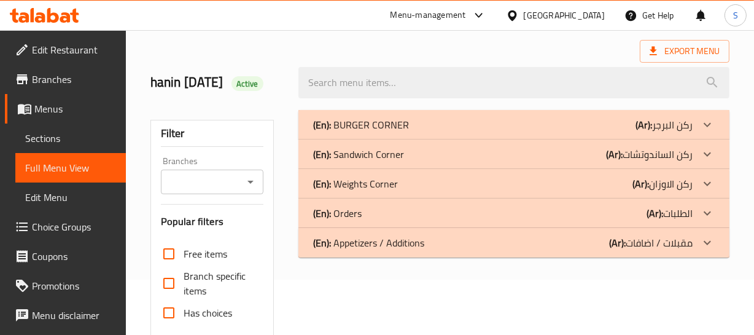
click at [383, 220] on div "(En): Orders (Ar): الطلبات" at bounding box center [502, 213] width 379 height 15
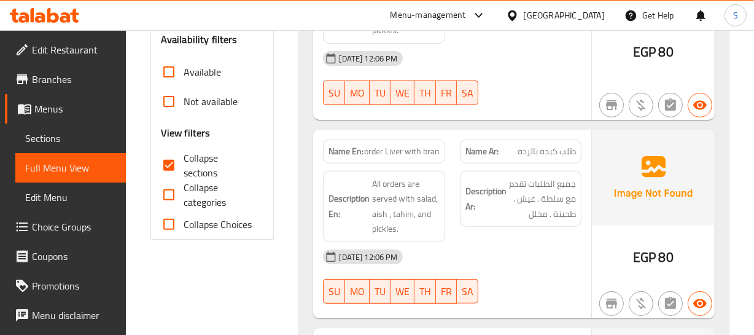
scroll to position [391, 0]
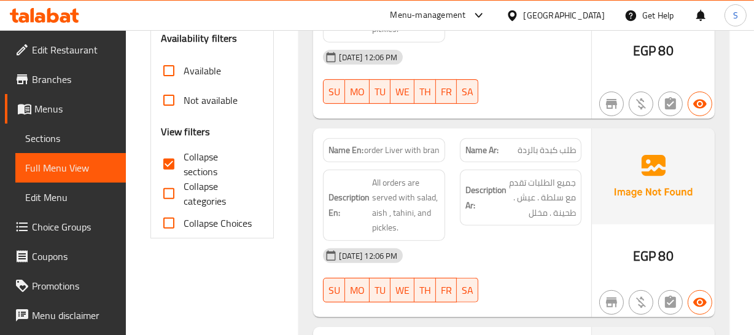
click at [370, 157] on span "order Liver with bran" at bounding box center [402, 150] width 76 height 13
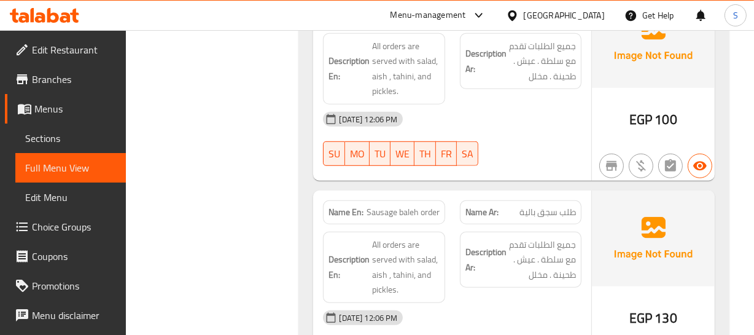
scroll to position [781, 0]
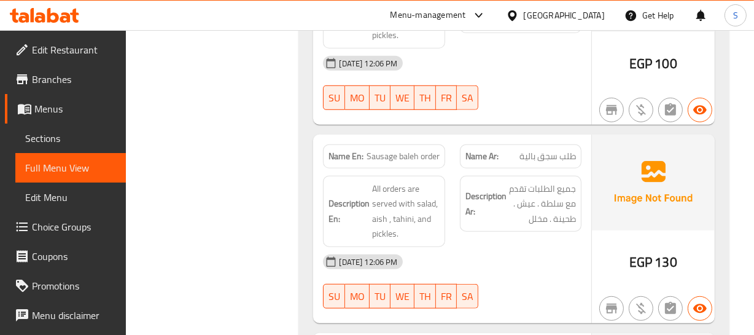
click at [522, 163] on span "طلب سجق بالية" at bounding box center [548, 156] width 57 height 13
copy span "طلب سجق بالية"
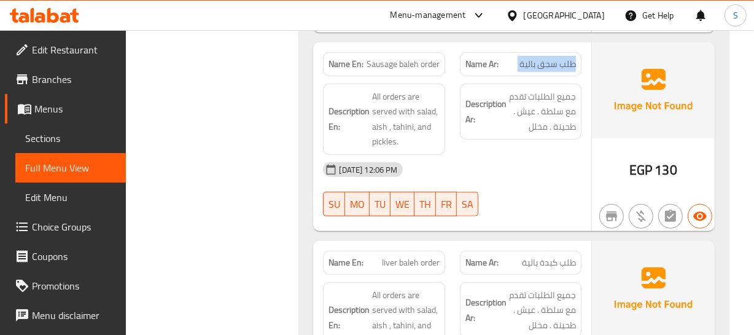
scroll to position [893, 0]
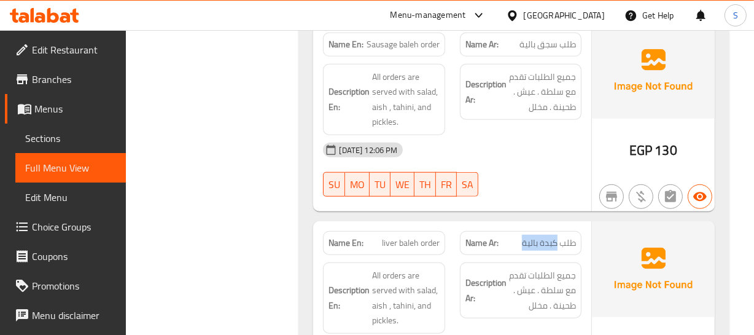
drag, startPoint x: 558, startPoint y: 259, endPoint x: 516, endPoint y: 270, distance: 43.0
click at [516, 255] on div "Name Ar: طلب كبدة بالية" at bounding box center [521, 243] width 122 height 24
copy span "كبدة بالية"
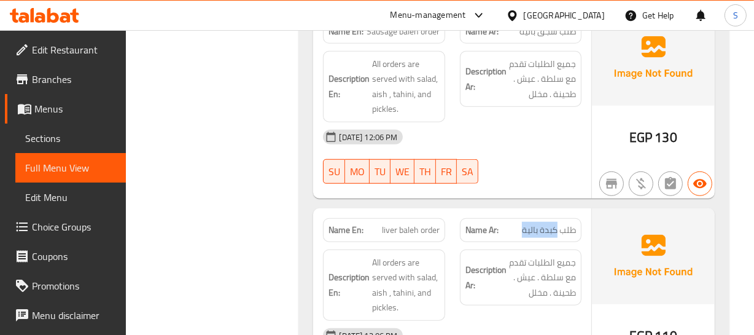
scroll to position [949, 0]
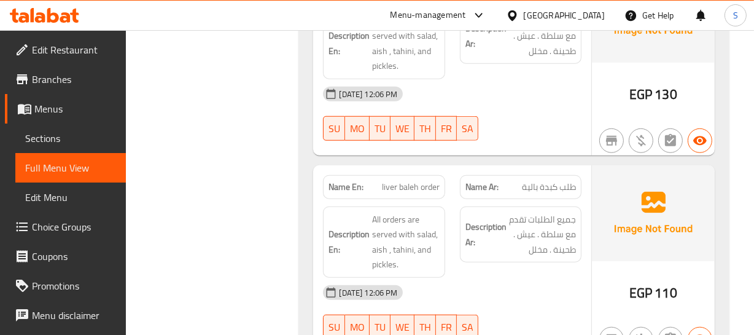
click at [396, 193] on span "liver baleh order" at bounding box center [411, 187] width 58 height 13
copy span "liver baleh order"
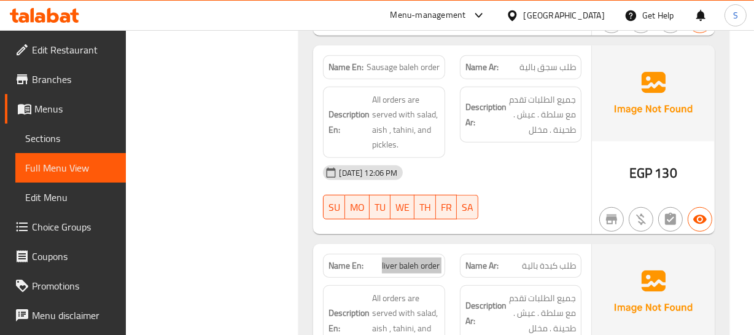
scroll to position [851, 0]
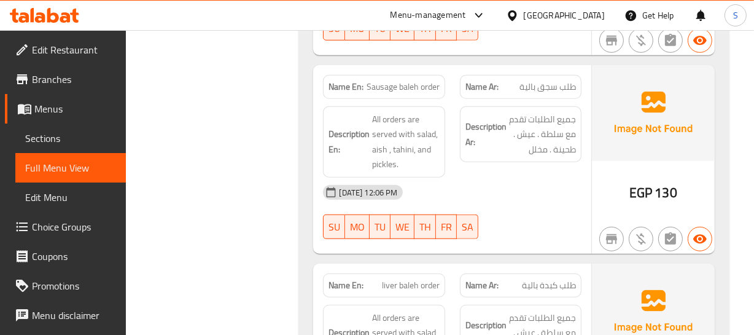
click at [410, 93] on span "Sausage baleh order" at bounding box center [403, 86] width 73 height 13
drag, startPoint x: 410, startPoint y: 96, endPoint x: 36, endPoint y: 152, distance: 378.2
click at [409, 93] on span "Sausage baleh order" at bounding box center [403, 86] width 73 height 13
copy span "Sausage baleh order"
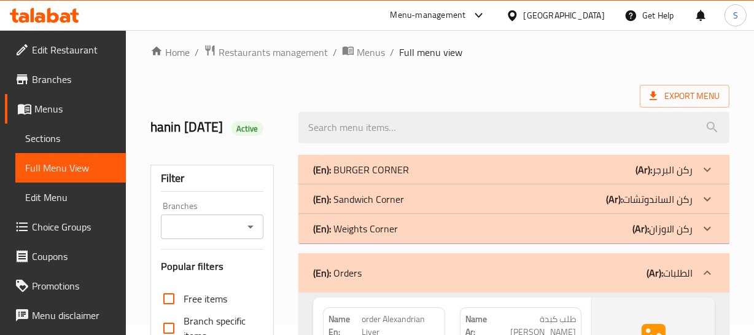
scroll to position [0, 0]
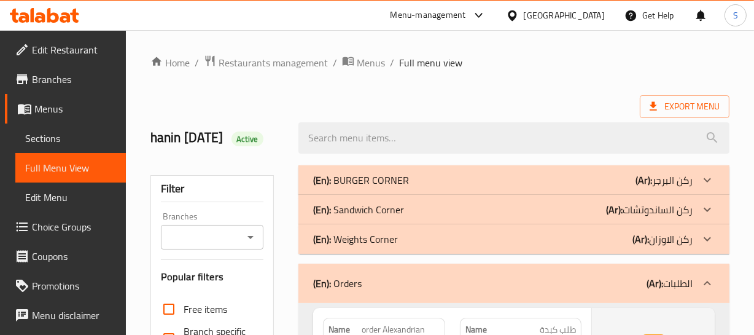
click at [463, 290] on div "(En): Orders (Ar): الطلبات" at bounding box center [502, 283] width 379 height 15
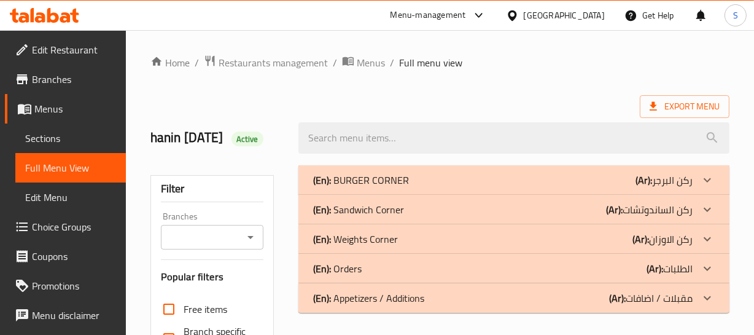
click at [434, 246] on div "(En): Weights Corner (Ar): ركن الاوزان" at bounding box center [502, 239] width 379 height 15
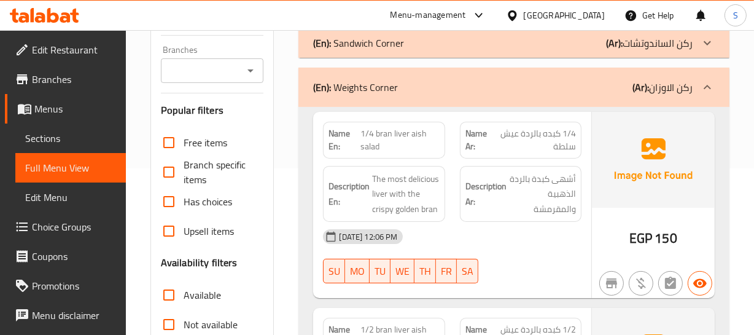
scroll to position [167, 0]
click at [564, 152] on span "1/4 كبده بالردة عيش سلطة" at bounding box center [534, 140] width 83 height 26
click at [442, 94] on div "(En): Weights Corner (Ar): ركن الاوزان" at bounding box center [502, 86] width 379 height 15
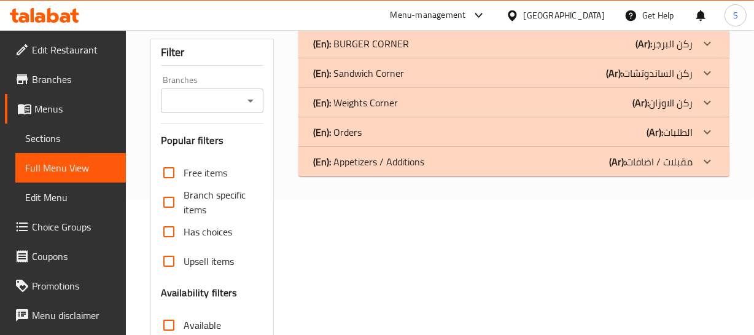
scroll to position [111, 0]
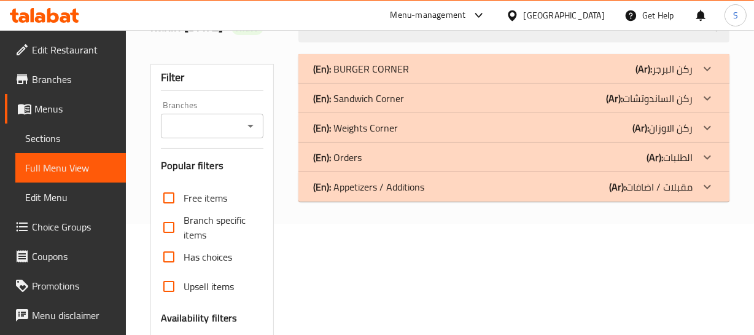
click at [439, 194] on div "(En): Appetizers / Additions (Ar): مقبلات / اضافات" at bounding box center [502, 186] width 379 height 15
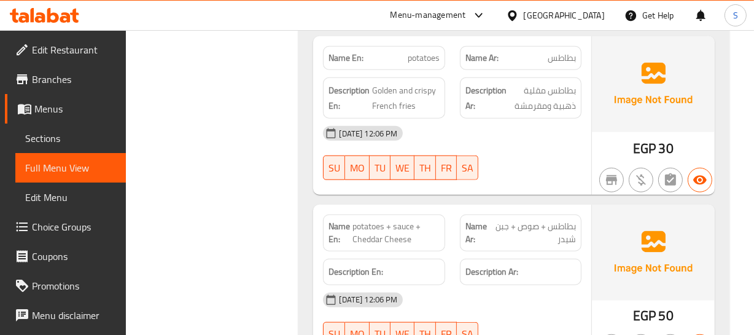
scroll to position [1061, 0]
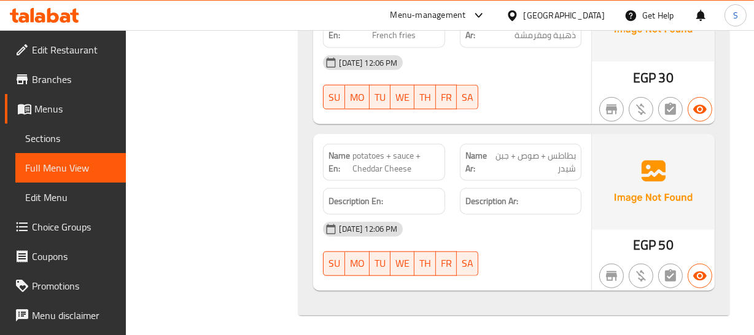
click at [416, 175] on span "potatoes + sauce + Cheddar Cheese" at bounding box center [396, 162] width 87 height 26
copy span "potatoes + sauce + Cheddar Cheese"
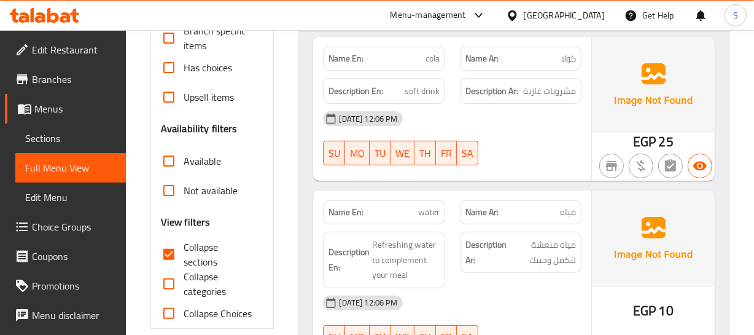
scroll to position [301, 0]
click at [566, 98] on span "مشروبات غازية" at bounding box center [549, 90] width 53 height 15
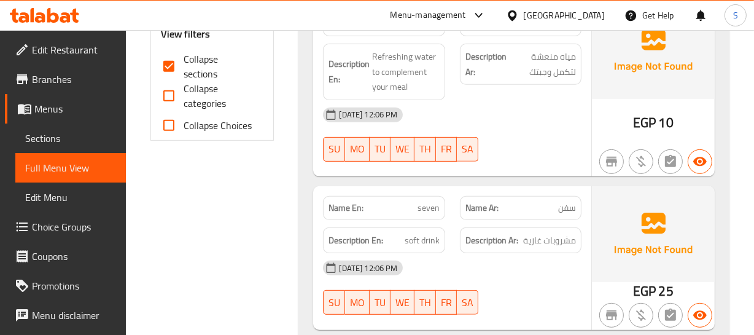
scroll to position [469, 0]
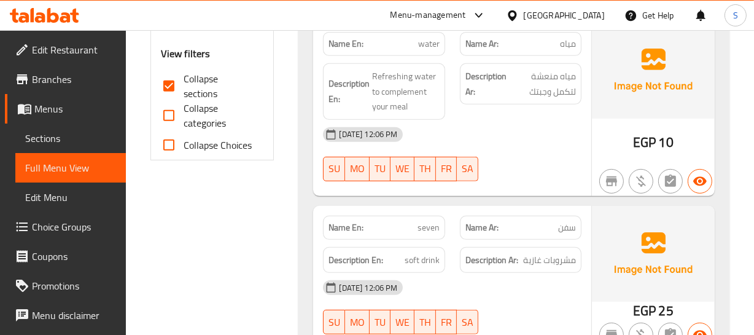
click at [389, 84] on div "Description En: Refreshing water to complement your meal" at bounding box center [384, 91] width 122 height 57
click at [411, 50] on p "Name En: water" at bounding box center [384, 43] width 111 height 13
copy span "water"
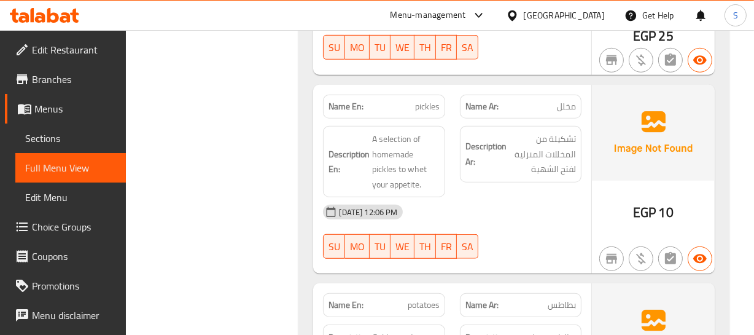
scroll to position [748, 0]
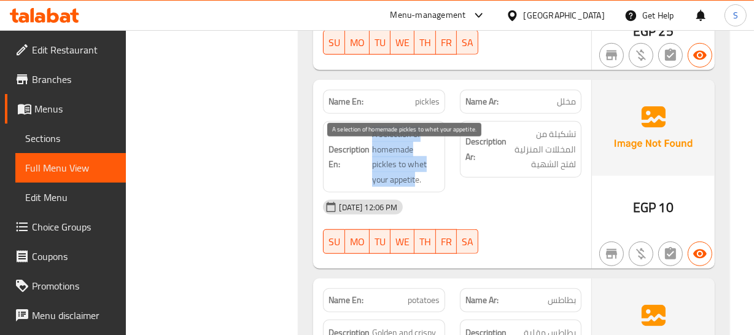
drag, startPoint x: 367, startPoint y: 149, endPoint x: 418, endPoint y: 124, distance: 56.9
click at [405, 176] on h6 "Description En: A selection of homemade pickles to whet your appetite." at bounding box center [384, 157] width 111 height 60
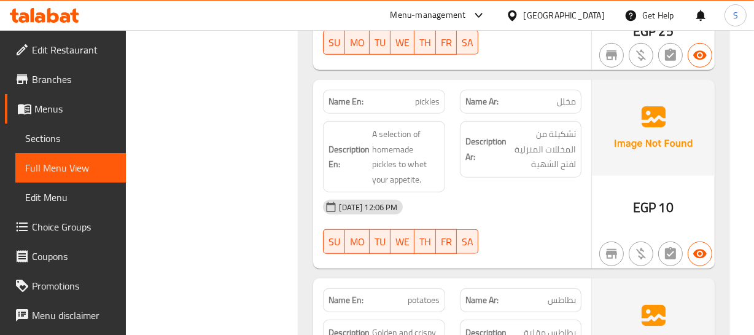
click at [418, 108] on span "pickles" at bounding box center [427, 101] width 25 height 13
copy span "pickles"
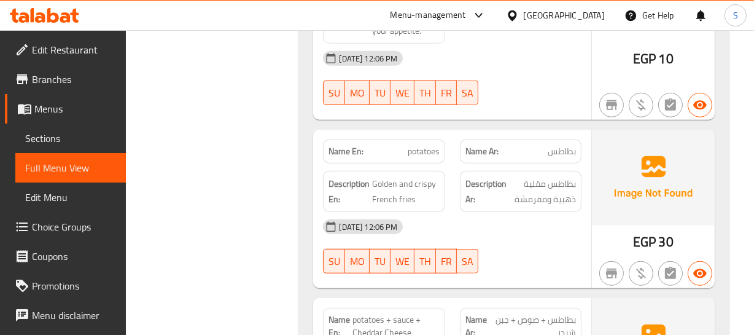
scroll to position [915, 0]
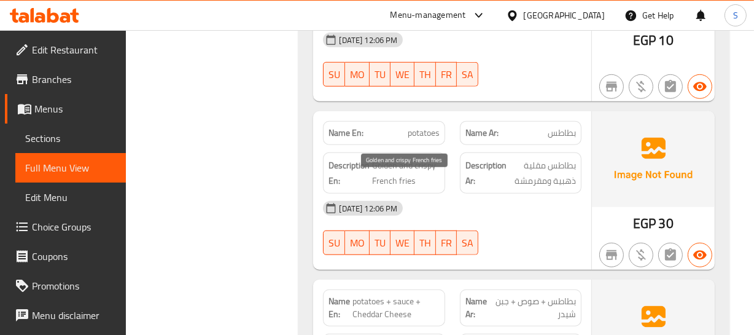
click at [370, 182] on h6 "Description En: Golden and crispy French fries" at bounding box center [384, 173] width 111 height 30
click at [380, 182] on span "Golden and crispy French fries" at bounding box center [405, 173] width 67 height 30
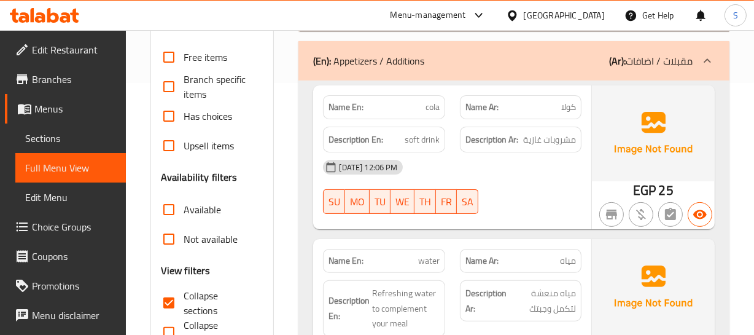
scroll to position [190, 0]
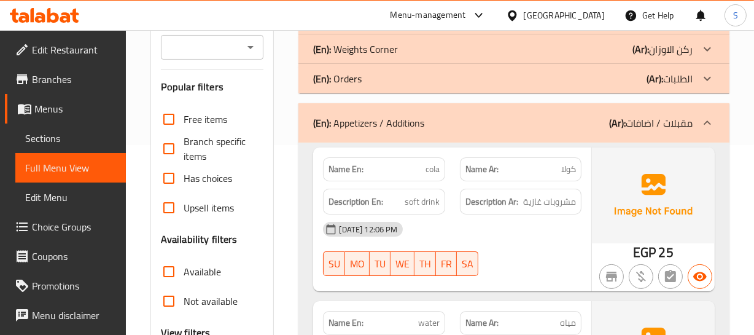
click at [472, 130] on div "(En): Appetizers / Additions (Ar): مقبلات / اضافات" at bounding box center [502, 122] width 379 height 15
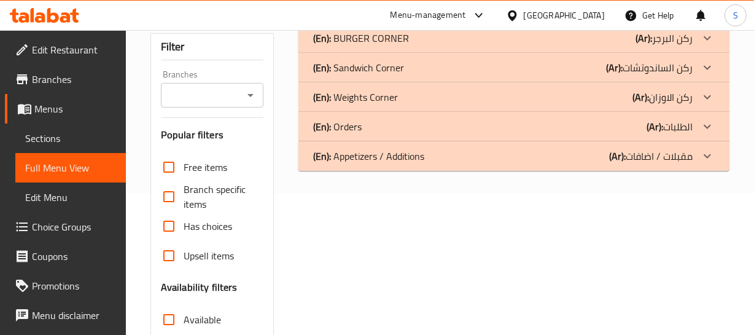
scroll to position [78, 0]
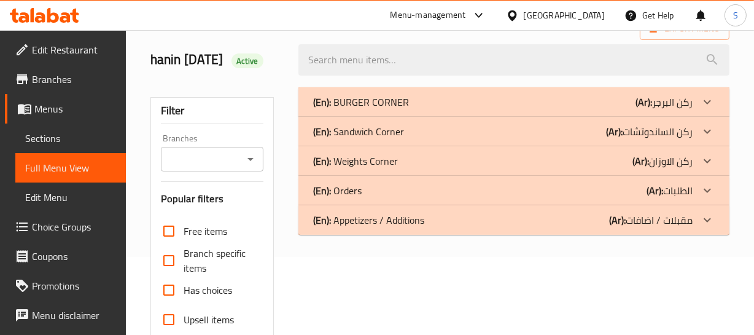
click at [400, 139] on p "(En): Sandwich Corner" at bounding box center [358, 131] width 91 height 15
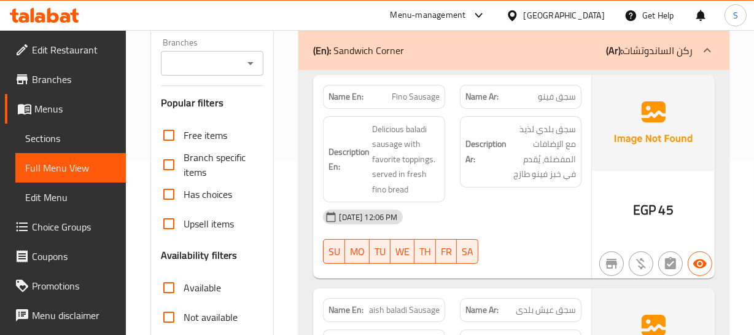
scroll to position [190, 0]
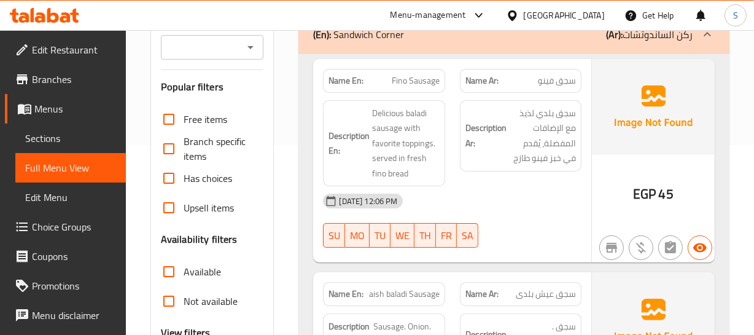
click at [402, 87] on span "Fino Sausage" at bounding box center [416, 80] width 48 height 13
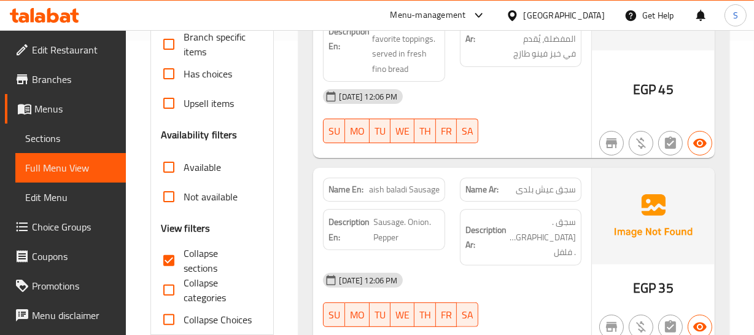
scroll to position [301, 0]
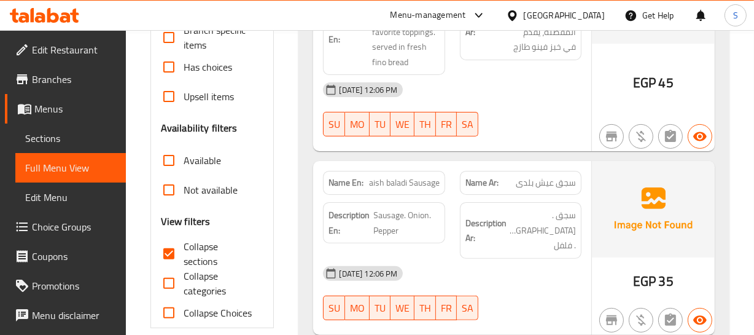
click at [556, 189] on span "سجق عيش بلدى" at bounding box center [546, 182] width 60 height 13
click at [408, 189] on span "aish baladi Sausage" at bounding box center [404, 182] width 71 height 13
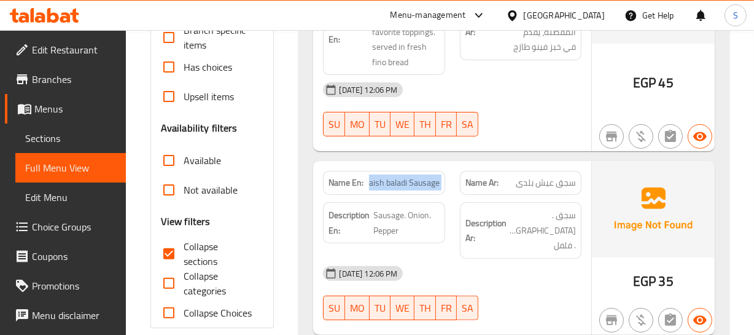
click at [408, 189] on span "aish baladi Sausage" at bounding box center [404, 182] width 71 height 13
click at [399, 189] on span "aish baladi Sausage" at bounding box center [404, 182] width 71 height 13
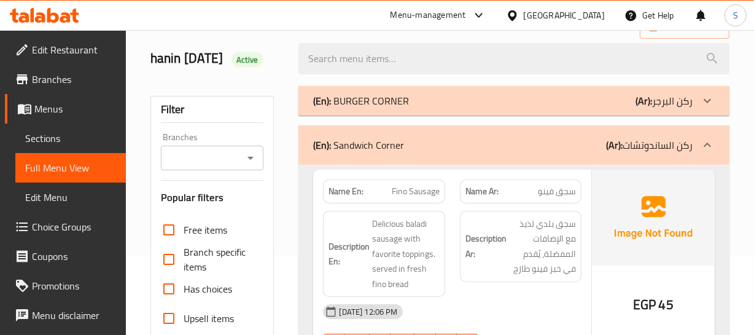
scroll to position [78, 0]
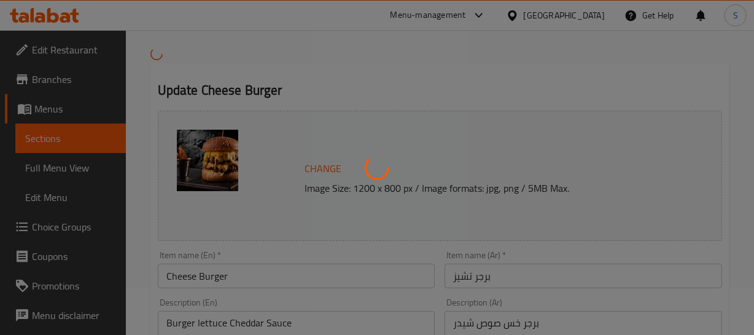
scroll to position [111, 0]
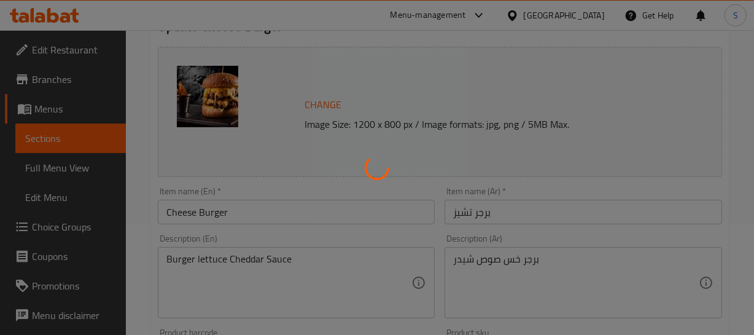
click at [509, 254] on div at bounding box center [377, 167] width 754 height 335
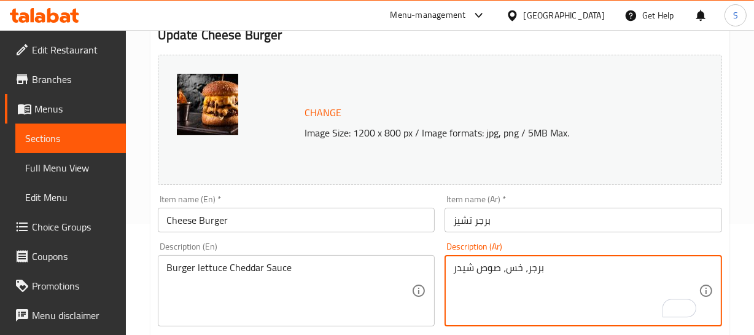
type textarea "برجر، خس، صوص شيدر"
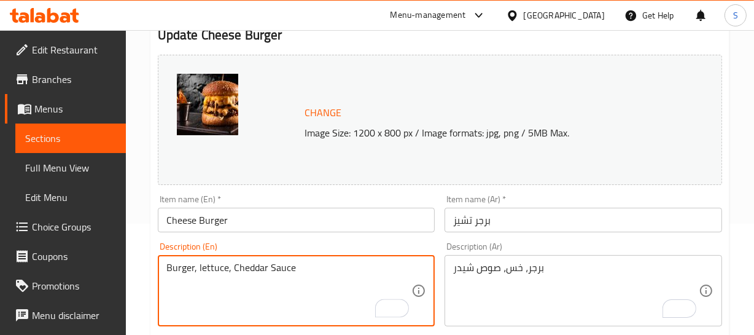
type textarea "Burger, lettuce, Cheddar Sauce"
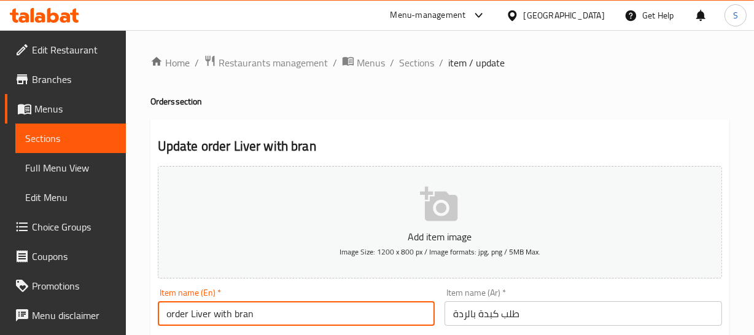
click at [279, 306] on input "order Liver with bran" at bounding box center [297, 313] width 278 height 25
paste input "Order"
click at [175, 318] on input "order Liver with bran Order" at bounding box center [297, 313] width 278 height 25
type input "Liver with bran Order"
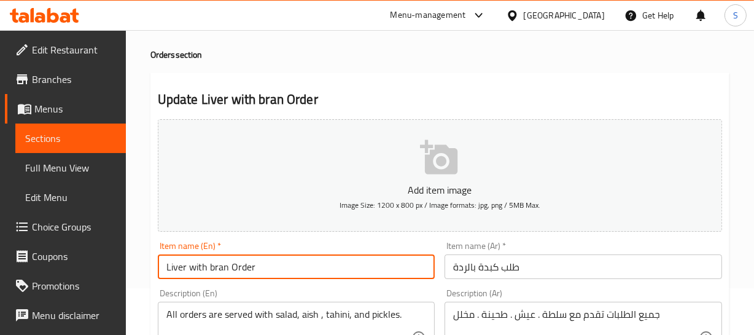
scroll to position [111, 0]
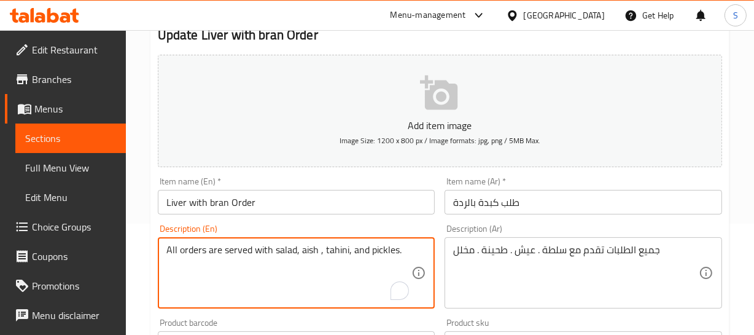
drag, startPoint x: 250, startPoint y: 246, endPoint x: 98, endPoint y: 246, distance: 151.7
paste textarea "Served"
drag, startPoint x: 193, startPoint y: 250, endPoint x: 146, endPoint y: 246, distance: 47.5
click at [146, 247] on div "Home / Restaurants management / Menus / Sections / item / update Orders section…" at bounding box center [440, 338] width 628 height 838
type textarea "Served with salad, aish , tahini, and pickles."
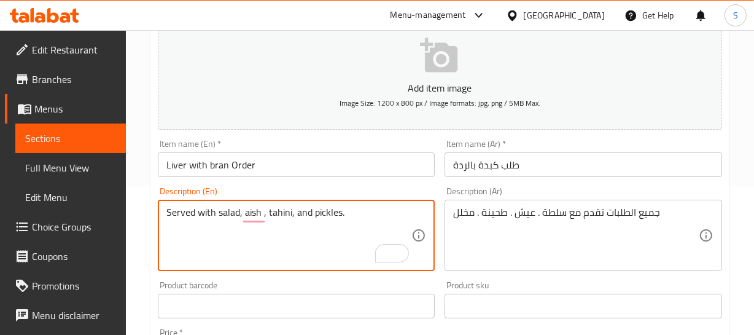
scroll to position [167, 0]
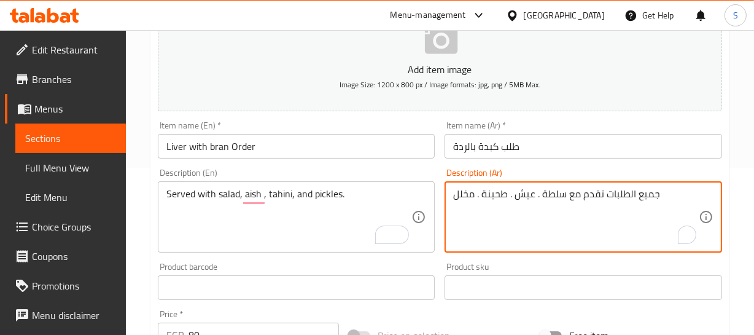
click at [546, 193] on textarea "جميع الطلبات تقدم مع سلطة . عيش . طحينة . مخلل" at bounding box center [576, 217] width 246 height 58
paste textarea "يُقدم مع سلطة، خبز، طحينة، و"
type textarea "يُقدم مع سلطة، خبز، طحينة، ومخلل"
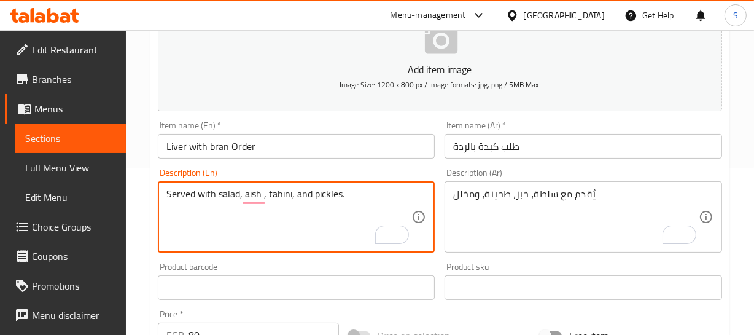
click at [234, 197] on textarea "Served with salad, aish , tahini, and pickles." at bounding box center [289, 217] width 246 height 58
paste textarea "bread"
type textarea "Served with salad, bread, tahini, and pickles."
click at [283, 147] on input "Liver with bran Order" at bounding box center [297, 146] width 278 height 25
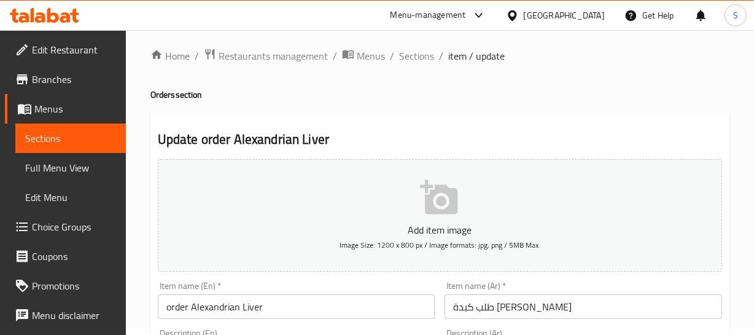
scroll to position [111, 0]
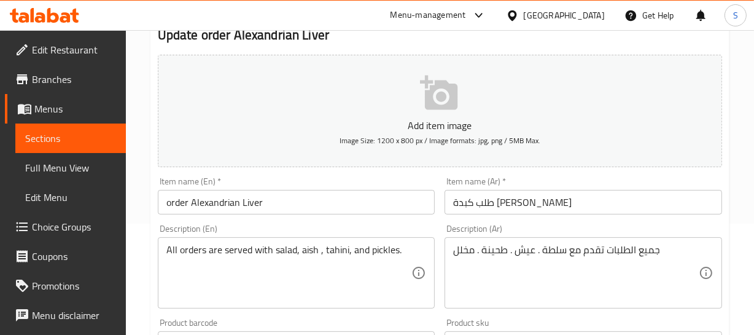
click at [180, 201] on input "order Alexandrian Liver" at bounding box center [297, 202] width 278 height 25
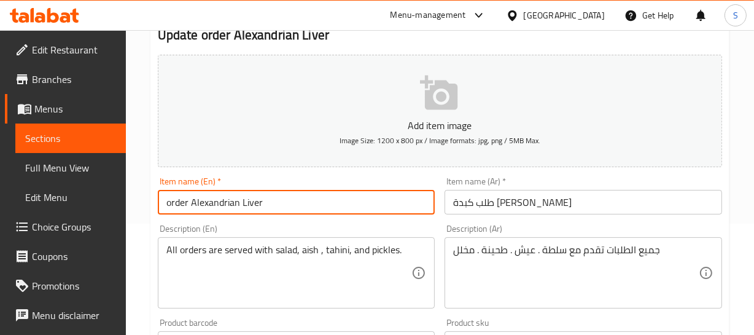
click at [180, 201] on input "order Alexandrian Liver" at bounding box center [297, 202] width 278 height 25
click at [283, 197] on input "Alexandrian Liver" at bounding box center [297, 202] width 278 height 25
click at [170, 201] on input "Alexandrian Liver" at bounding box center [297, 202] width 278 height 25
click at [261, 195] on input "Alexandrian Liver" at bounding box center [297, 202] width 278 height 25
paste input "order"
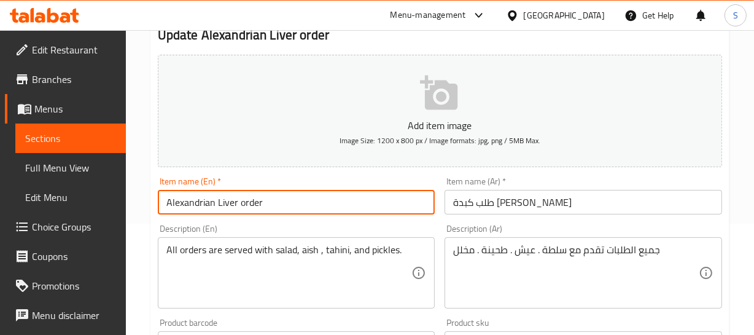
click at [241, 202] on input "Alexandrian Liver order" at bounding box center [297, 202] width 278 height 25
click at [252, 193] on input "Alexandrian Liver Order" at bounding box center [297, 202] width 278 height 25
click at [246, 201] on input "Alexandrian Liver Order" at bounding box center [297, 202] width 278 height 25
drag, startPoint x: 238, startPoint y: 205, endPoint x: 263, endPoint y: 203, distance: 25.9
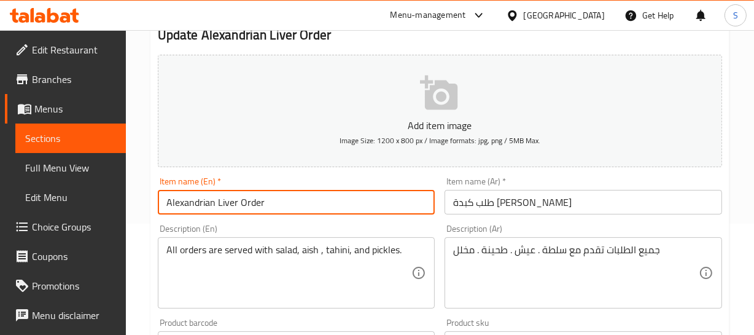
click at [263, 203] on input "Alexandrian Liver Order" at bounding box center [297, 202] width 278 height 25
click at [273, 201] on input "Alexandrian Liver Order" at bounding box center [297, 202] width 278 height 25
type input "Alexandrian Liver Order"
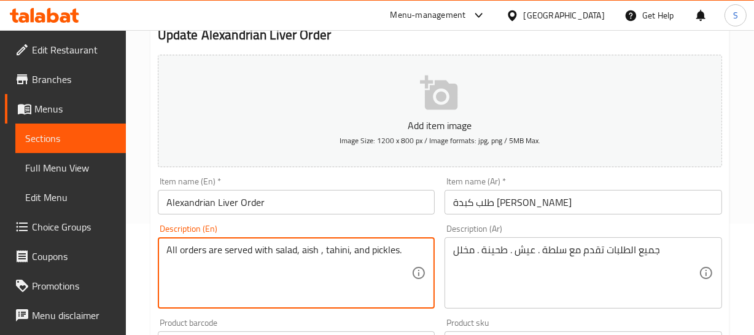
drag, startPoint x: 227, startPoint y: 247, endPoint x: 103, endPoint y: 259, distance: 124.7
click at [184, 244] on textarea "Served with salad, aish , tahini, and pickles." at bounding box center [289, 273] width 246 height 58
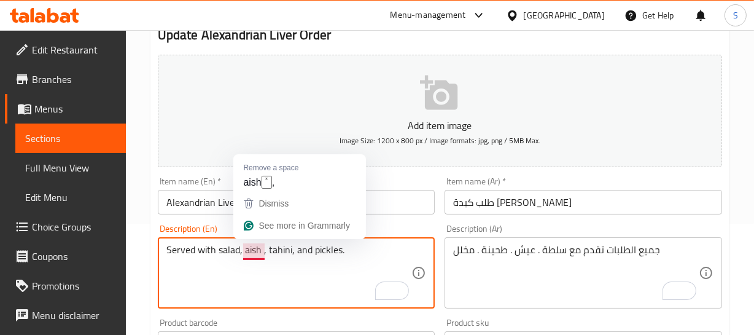
click at [257, 248] on textarea "Served with salad, aish , tahini, and pickles." at bounding box center [289, 273] width 246 height 58
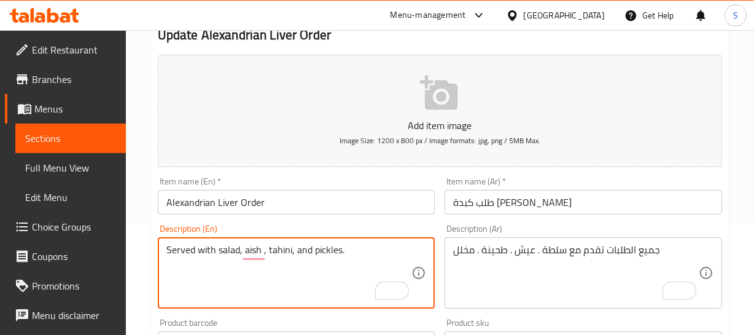
click at [241, 246] on textarea "Served with salad, aish , tahini, and pickles." at bounding box center [289, 273] width 246 height 58
click at [258, 245] on textarea "Served with salad, aish , tahini, and pickles." at bounding box center [289, 273] width 246 height 58
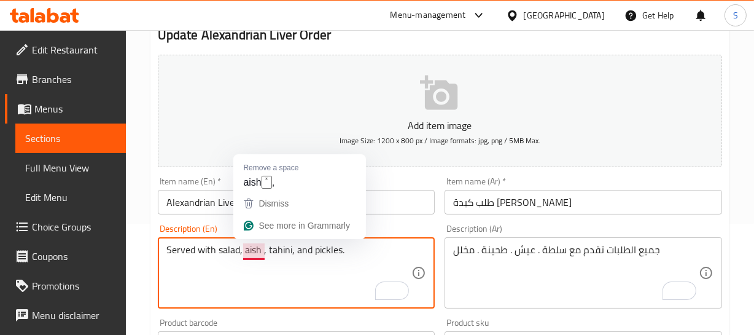
click at [258, 245] on textarea "Served with salad, aish , tahini, and pickles." at bounding box center [289, 273] width 246 height 58
click at [251, 248] on textarea "Served with salad, aish , tahini, and pickles." at bounding box center [289, 273] width 246 height 58
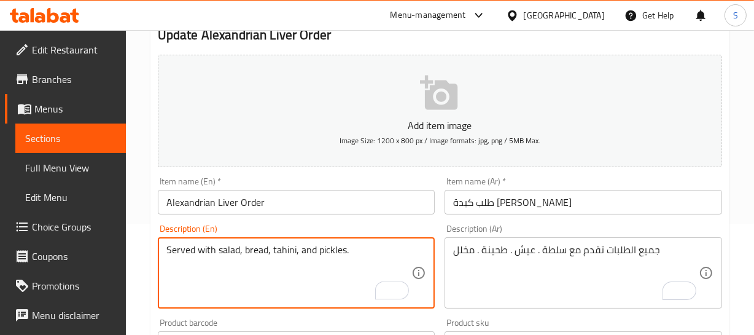
type textarea "Served with salad, bread, tahini, and pickles."
click at [209, 248] on textarea "Served with salad, bread, tahini, and pickles." at bounding box center [289, 273] width 246 height 58
click at [308, 251] on textarea "Served with salad, bread, tahini, and pickles." at bounding box center [289, 273] width 246 height 58
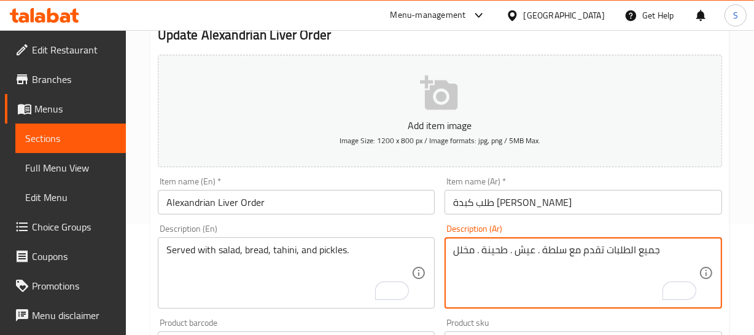
click at [576, 246] on textarea "جميع الطلبات تقدم مع سلطة . عيش . طحينة . مخلل" at bounding box center [576, 273] width 246 height 58
paste textarea "يُقدم مع سلطة، خبز، طحينة، ومخللات."
click at [567, 246] on textarea "يُقدم مع سلطة، خبز، طحينة، ومخلل" at bounding box center [576, 273] width 246 height 58
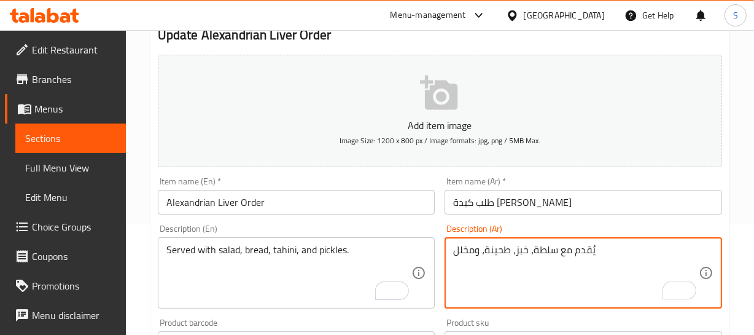
click at [567, 246] on textarea "يُقدم مع سلطة، خبز، طحينة، ومخلل" at bounding box center [576, 273] width 246 height 58
type textarea "يُقدم مع سلطة، خبز، طحينة، ومخلل"
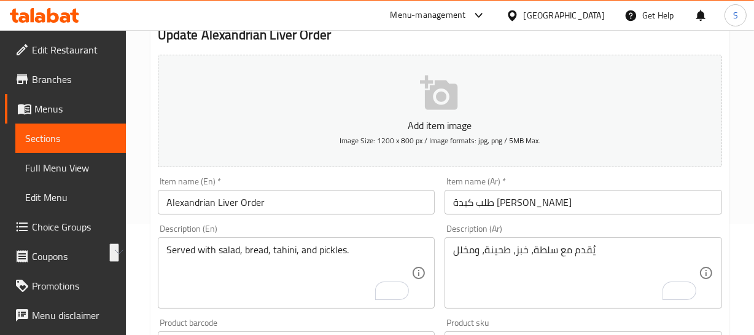
click at [210, 240] on div "Served with salad, bread, tahini, and pickles. Description (En)" at bounding box center [297, 272] width 278 height 71
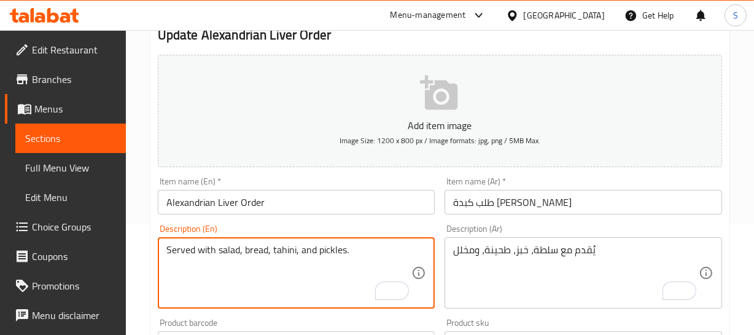
click at [210, 240] on div "Served with salad, bread, tahini, and pickles. Description (En)" at bounding box center [297, 272] width 278 height 71
click at [215, 251] on textarea "Served with salad, bread, tahini, and pickles." at bounding box center [289, 273] width 246 height 58
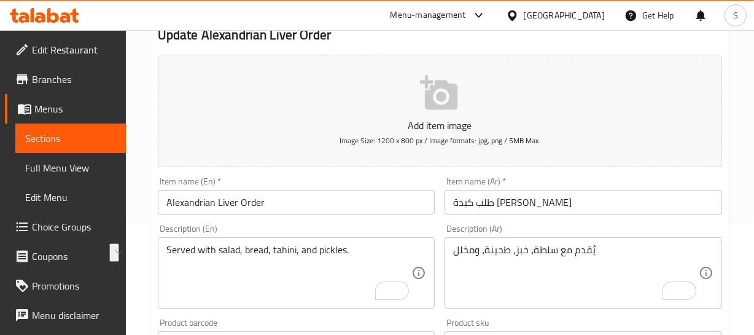
click at [234, 216] on div "Item name (En)   * Alexandrian Liver Order Item name (En) *" at bounding box center [296, 195] width 287 height 47
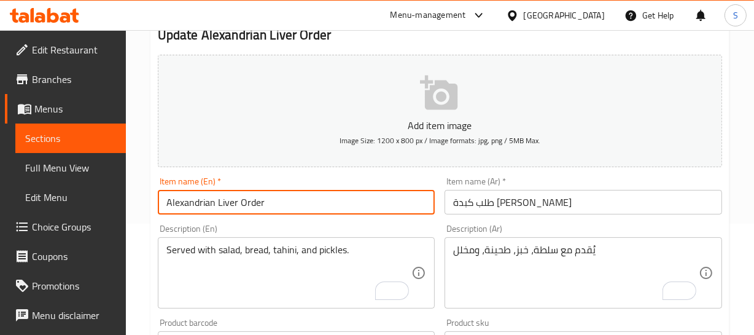
click at [240, 208] on input "Alexandrian Liver Order" at bounding box center [297, 202] width 278 height 25
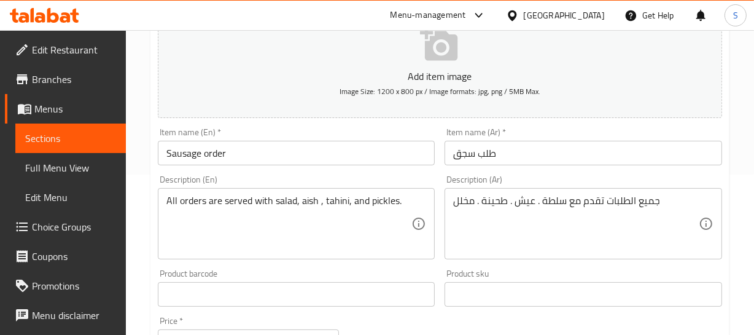
scroll to position [167, 0]
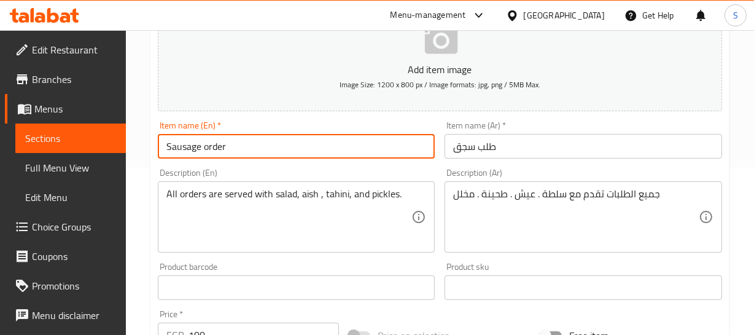
click at [250, 154] on input "Sausage order" at bounding box center [297, 146] width 278 height 25
paste input "Order"
click at [221, 146] on input "Sausage order Order" at bounding box center [297, 146] width 278 height 25
type input "Sausage Order"
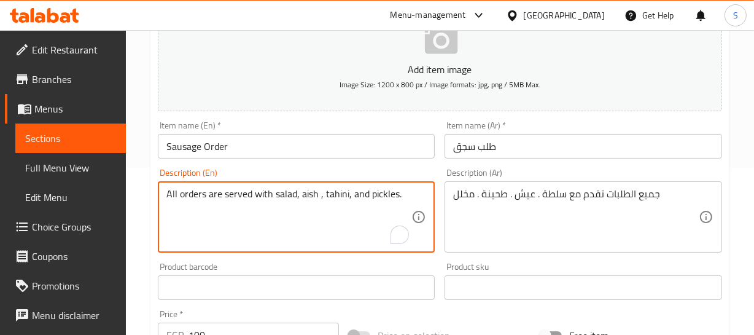
drag, startPoint x: 251, startPoint y: 195, endPoint x: 131, endPoint y: 193, distance: 119.8
paste textarea "S"
type textarea "Served with salad, aish , tahini, and pickles."
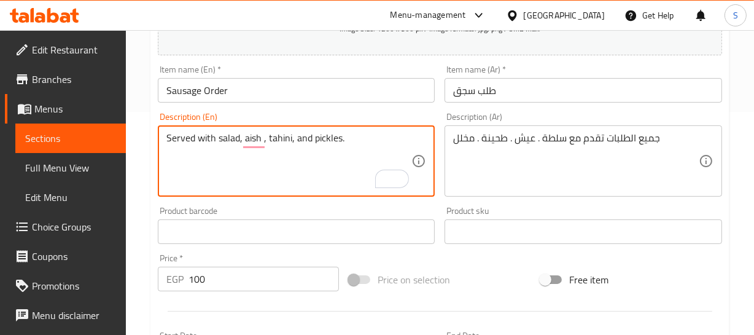
click at [537, 127] on div "جميع الطلبات تقدم مع سلطة . عيش . طحينة . مخلل Description (Ar)" at bounding box center [584, 160] width 278 height 71
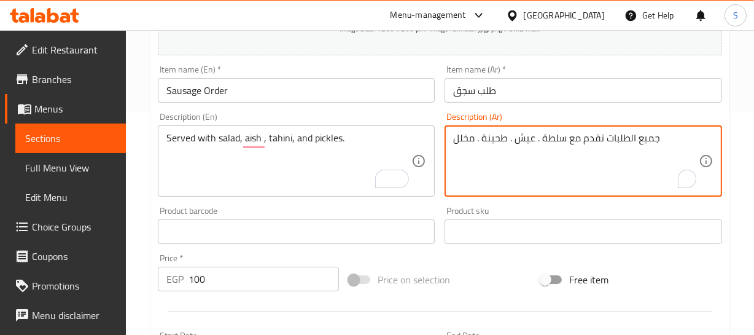
click at [528, 138] on textarea "جميع الطلبات تقدم مع سلطة . عيش . طحينة . مخلل" at bounding box center [576, 161] width 246 height 58
paste textarea "يُقدم مع سلطة، خبز، طحينة، و"
type textarea "يُقدم مع سلطة، خبز، طحينة، ومخلل"
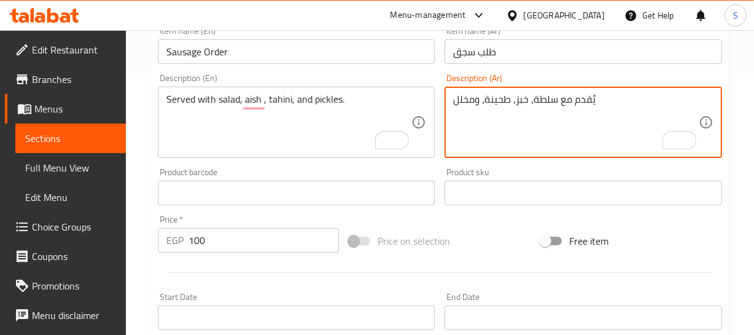
scroll to position [279, 0]
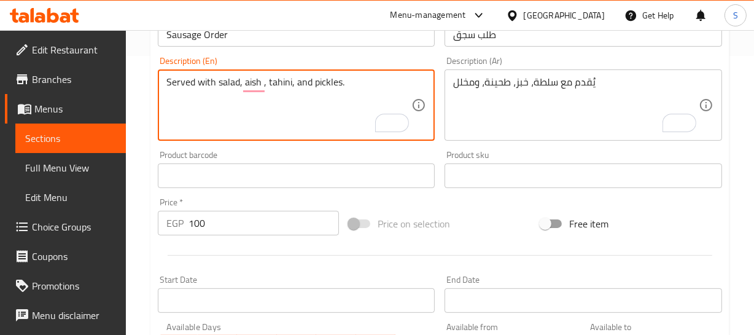
click at [278, 77] on textarea "Served with salad, aish , tahini, and pickles." at bounding box center [289, 105] width 246 height 58
paste textarea "bread"
type textarea "Served with salad, bread, tahini, and pickles."
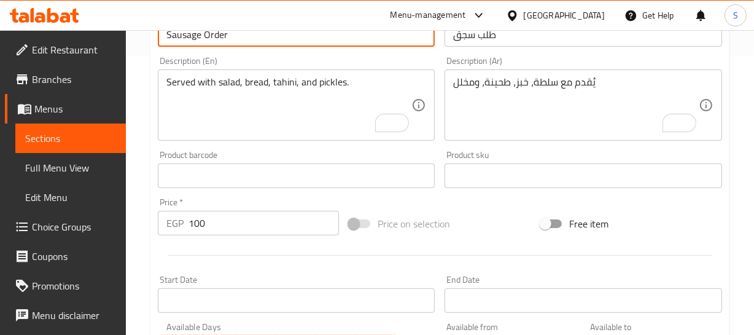
click at [243, 42] on input "Sausage Order" at bounding box center [297, 34] width 278 height 25
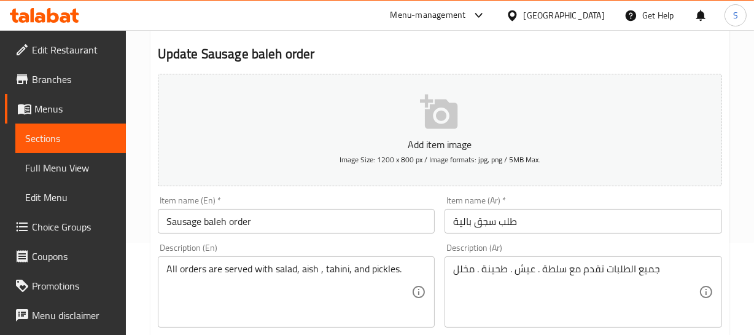
scroll to position [111, 0]
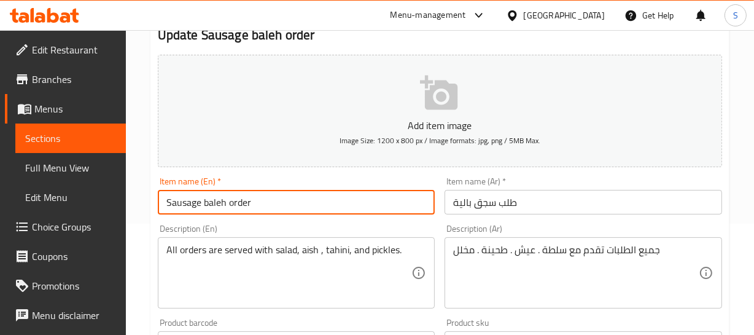
click at [241, 203] on input "Sausage baleh order" at bounding box center [297, 202] width 278 height 25
paste input "O"
click at [228, 197] on input "Sausage baleh Order" at bounding box center [297, 202] width 278 height 25
type input "Sausage baleh Order"
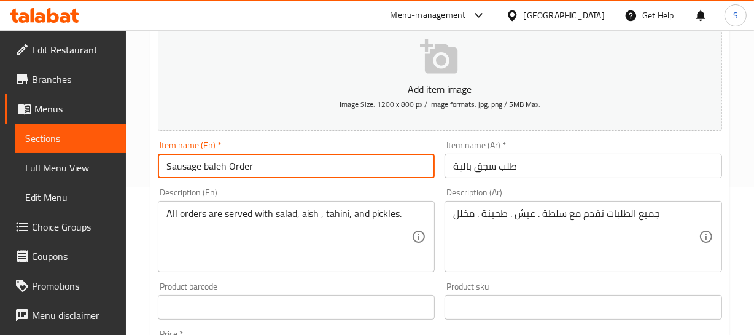
scroll to position [167, 0]
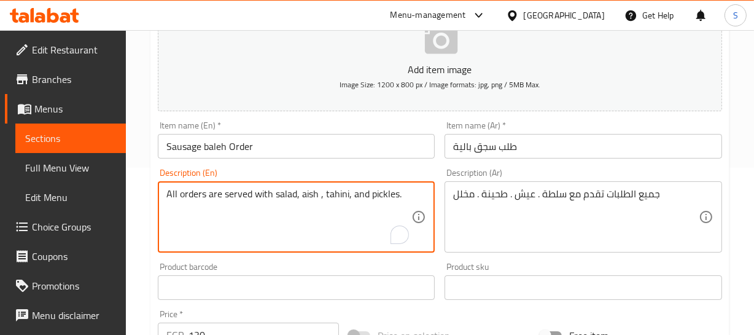
drag, startPoint x: 244, startPoint y: 193, endPoint x: 106, endPoint y: 193, distance: 137.6
paste textarea "S"
type textarea "Served with salad, aish , tahini, and pickles."
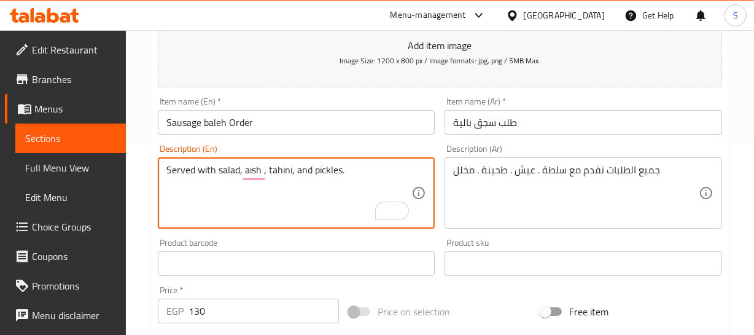
scroll to position [223, 0]
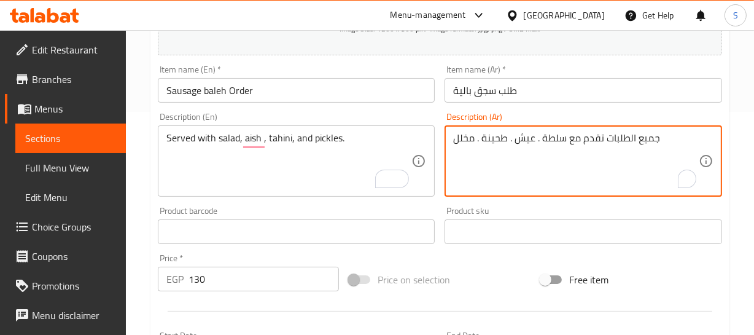
click at [518, 146] on textarea "جميع الطلبات تقدم مع سلطة . عيش . طحينة . مخلل" at bounding box center [576, 161] width 246 height 58
paste textarea "يُقدم مع سلطة، خبز، طحينة، و"
type textarea "يُقدم مع سلطة، خبز، طحينة، ومخلل"
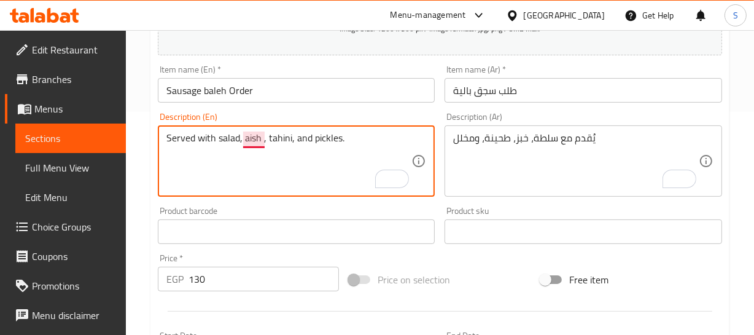
click at [255, 132] on textarea "Served with salad, aish , tahini, and pickles." at bounding box center [289, 161] width 246 height 58
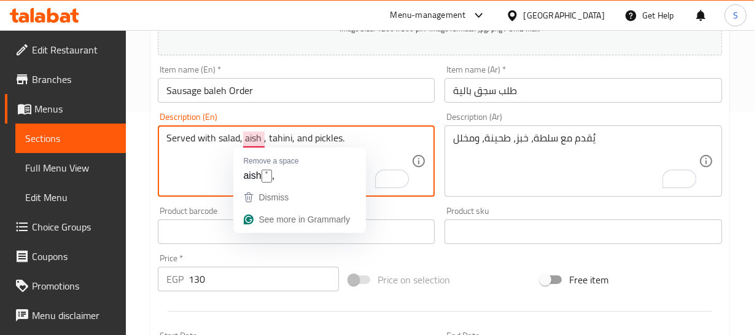
click at [255, 132] on textarea "Served with salad, aish , tahini, and pickles." at bounding box center [289, 161] width 246 height 58
paste textarea "bread"
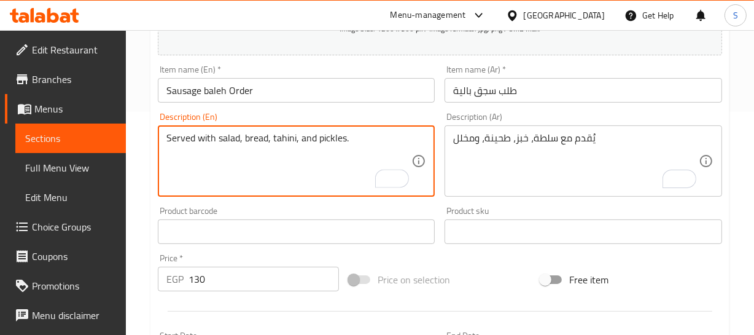
type textarea "Served with salad, bread, tahini, and pickles."
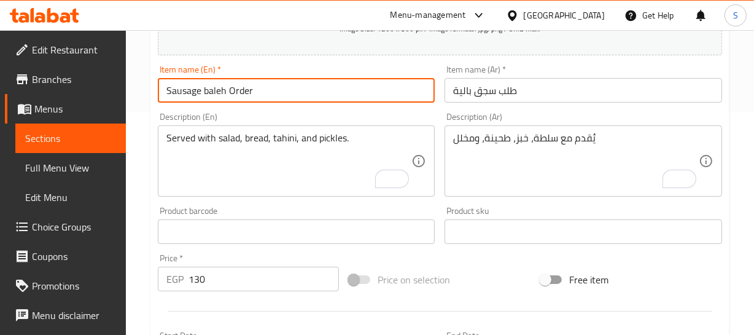
click at [243, 86] on input "Sausage baleh Order" at bounding box center [297, 90] width 278 height 25
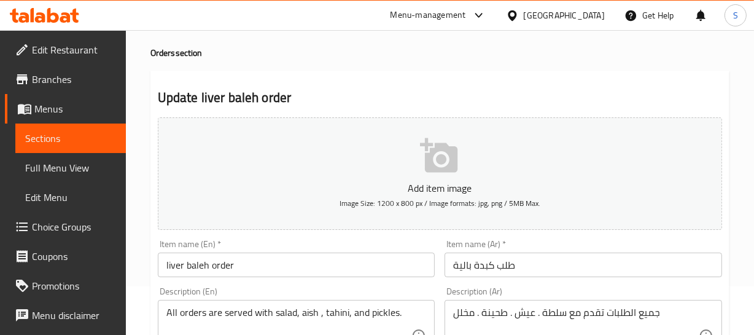
scroll to position [111, 0]
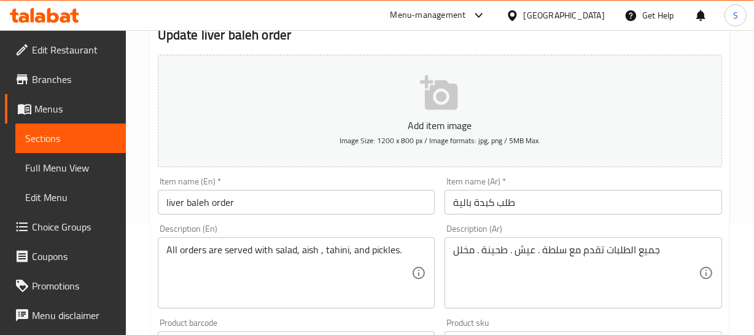
click at [224, 202] on input "liver baleh order" at bounding box center [297, 202] width 278 height 25
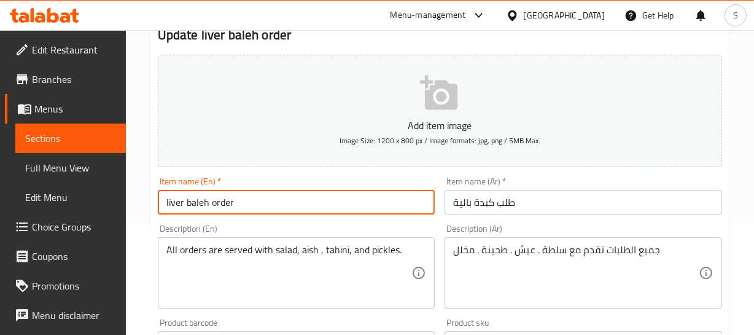
click at [224, 202] on input "liver baleh order" at bounding box center [297, 202] width 278 height 25
paste input "Order"
click at [209, 209] on input "liver baleh Order" at bounding box center [297, 202] width 278 height 25
type input "liver baleh Order"
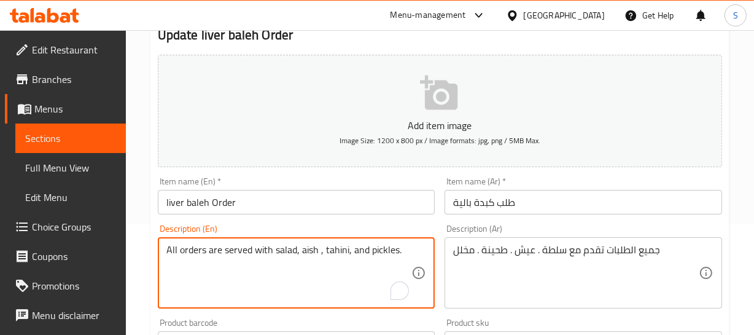
drag, startPoint x: 250, startPoint y: 246, endPoint x: 116, endPoint y: 246, distance: 133.9
paste textarea "S"
click at [323, 279] on textarea "Served with salad, aish, tahini, and pickles." at bounding box center [289, 273] width 246 height 58
click at [258, 246] on textarea "Served with salad, aish, tahini, and pickles." at bounding box center [289, 273] width 246 height 58
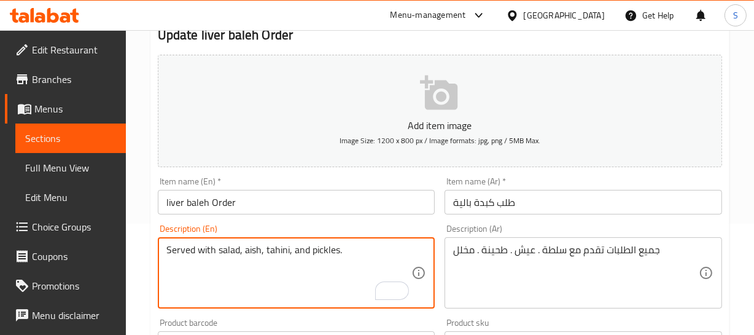
type textarea "Served with salad, aish, tahini, and pickles."
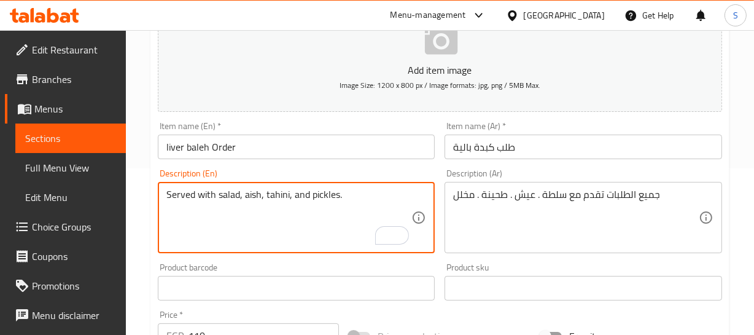
scroll to position [167, 0]
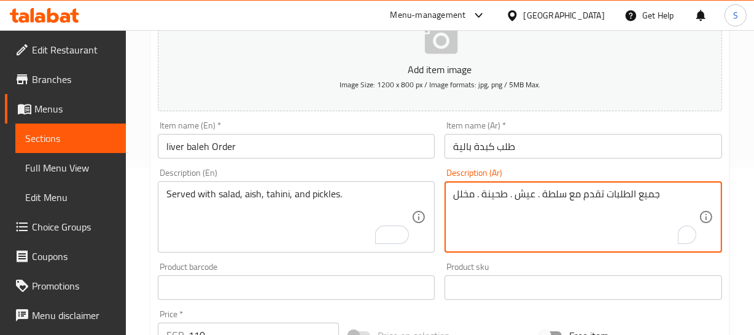
click at [550, 201] on textarea "جميع الطلبات تقدم مع سلطة . عيش . طحينة . مخلل" at bounding box center [576, 217] width 246 height 58
paste textarea "يُقدم مع سلطة، خبز، طحينة، و"
type textarea "يُقدم مع سلطة، خبز، طحينة، ومخلل"
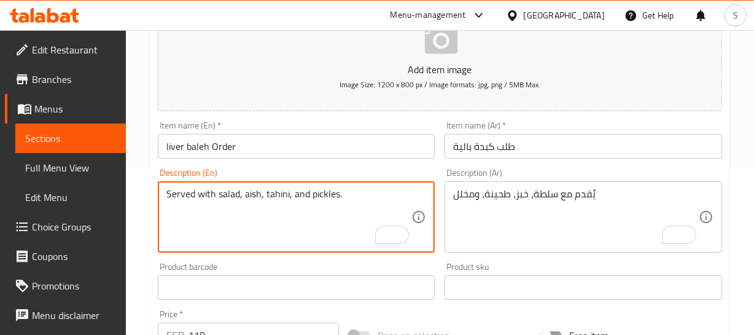
click at [234, 190] on textarea "Served with salad, aish, tahini, and pickles." at bounding box center [289, 217] width 246 height 58
paste textarea "bread"
type textarea "Served with salad, bread, tahini, and pickles."
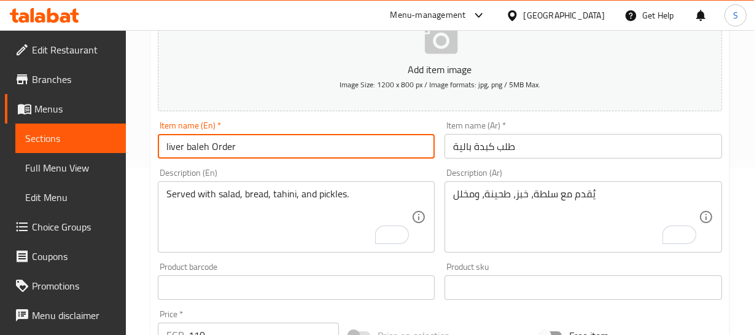
click at [267, 135] on input "liver baleh Order" at bounding box center [297, 146] width 278 height 25
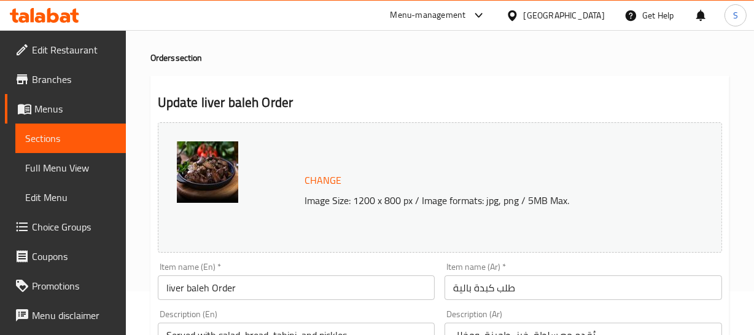
scroll to position [111, 0]
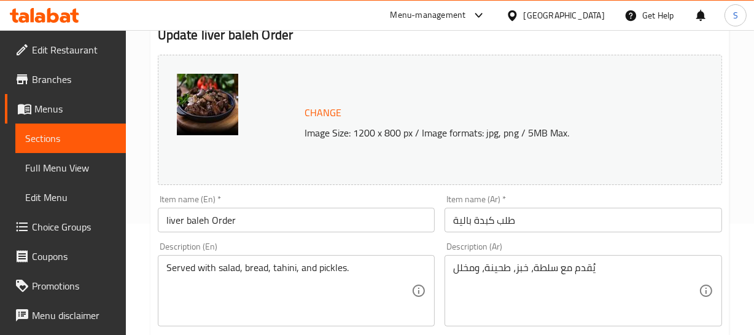
click at [198, 222] on input "liver baleh Order" at bounding box center [297, 220] width 278 height 25
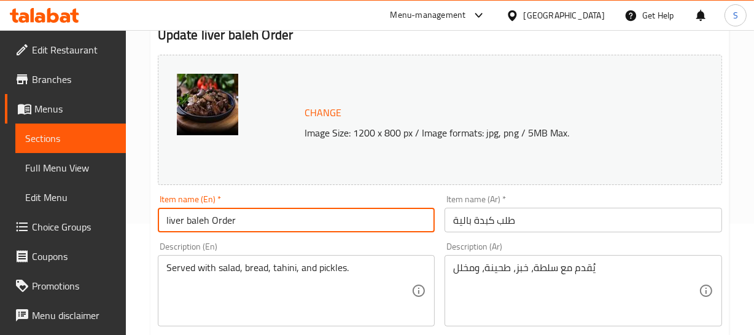
click at [198, 222] on input "liver baleh Order" at bounding box center [297, 220] width 278 height 25
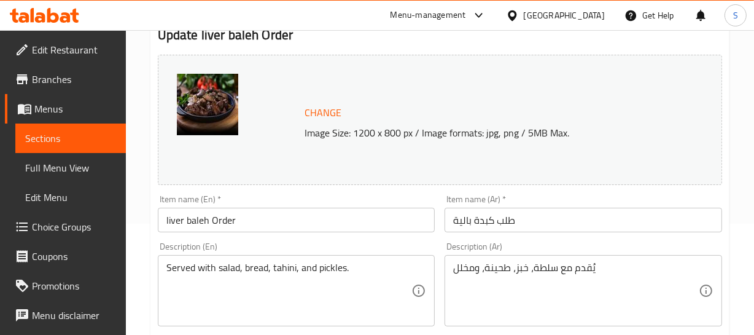
click at [211, 219] on input "liver baleh Order" at bounding box center [297, 220] width 278 height 25
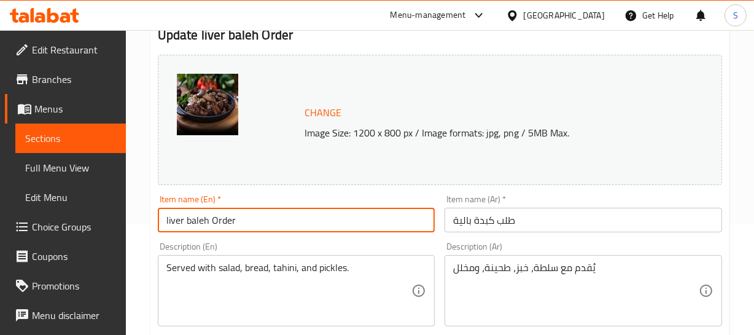
drag, startPoint x: 206, startPoint y: 227, endPoint x: 135, endPoint y: 225, distance: 71.9
click at [458, 221] on input "طلب كبدة بالية" at bounding box center [584, 220] width 278 height 25
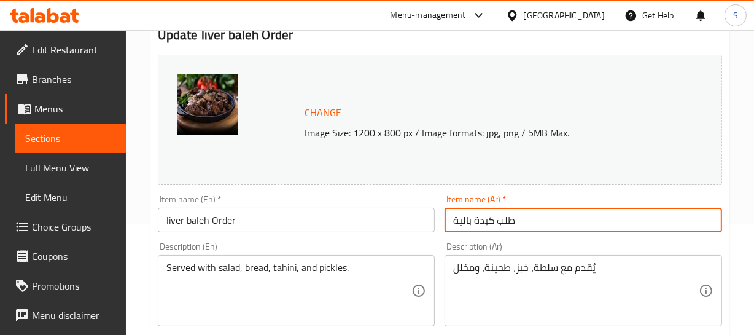
click at [466, 218] on input "طلب كبدة بالية" at bounding box center [584, 220] width 278 height 25
paste input "text"
type input "طلب كبدة باللية"
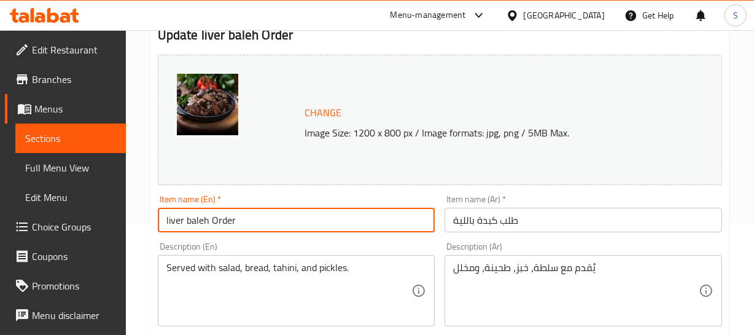
click at [195, 224] on input "liver baleh Order" at bounding box center [297, 220] width 278 height 25
paste input "Sausage With Leia"
click at [167, 219] on input "Sausage With Leia Order" at bounding box center [297, 220] width 278 height 25
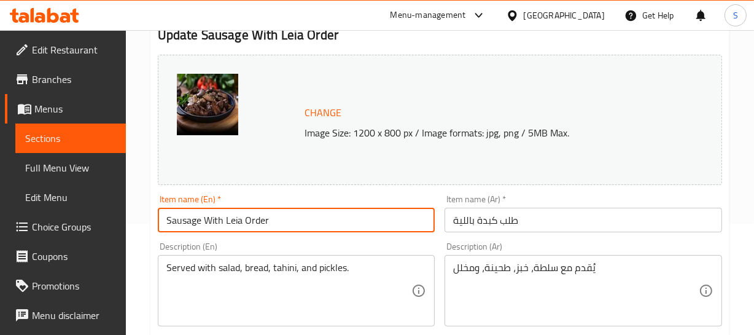
click at [167, 219] on input "Sausage With Leia Order" at bounding box center [297, 220] width 278 height 25
type input "Liver With Leia Order"
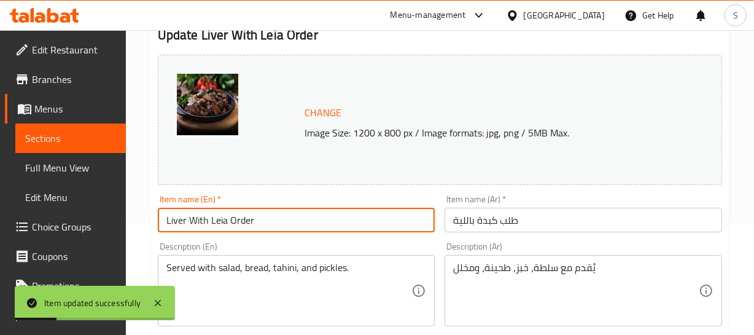
click at [233, 219] on input "Liver With Leia Order" at bounding box center [297, 220] width 278 height 25
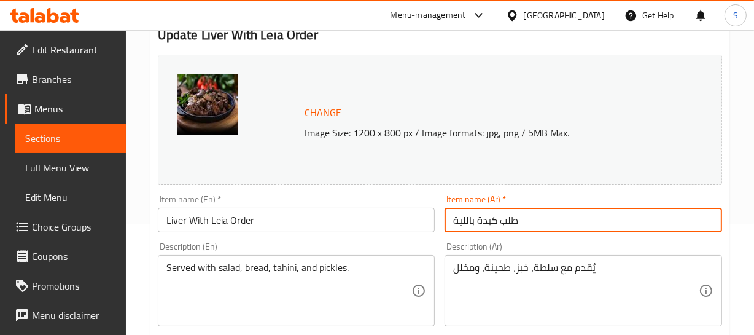
click at [465, 220] on input "طلب كبدة باللية" at bounding box center [584, 220] width 278 height 25
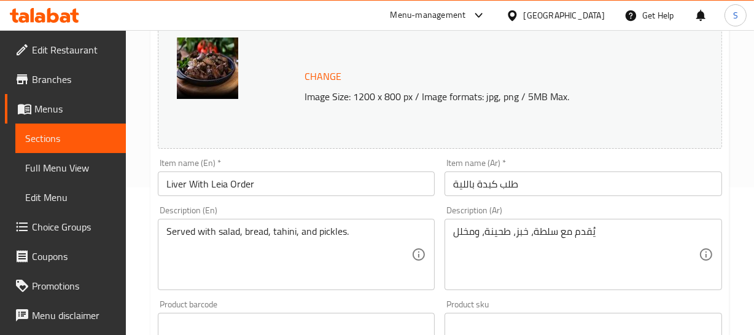
scroll to position [167, 0]
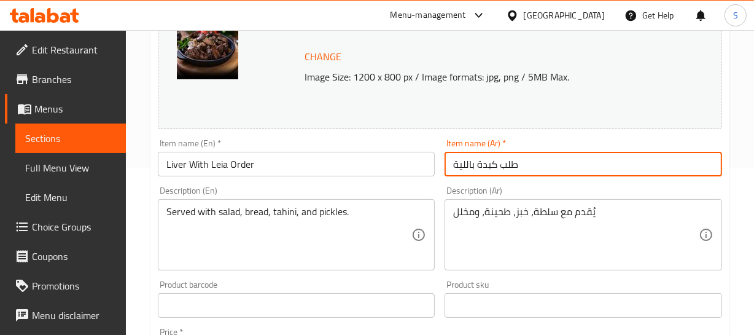
click at [543, 166] on input "طلب كبدة باللية" at bounding box center [584, 164] width 278 height 25
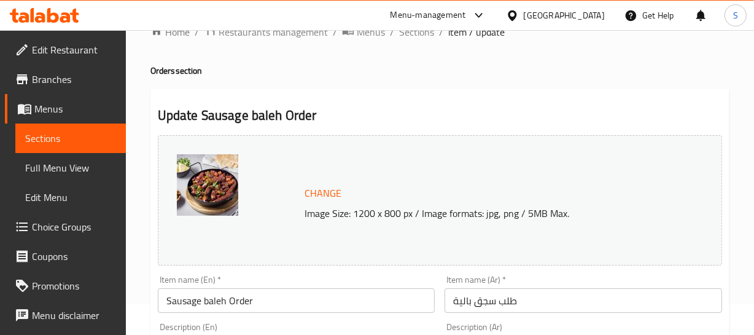
scroll to position [55, 0]
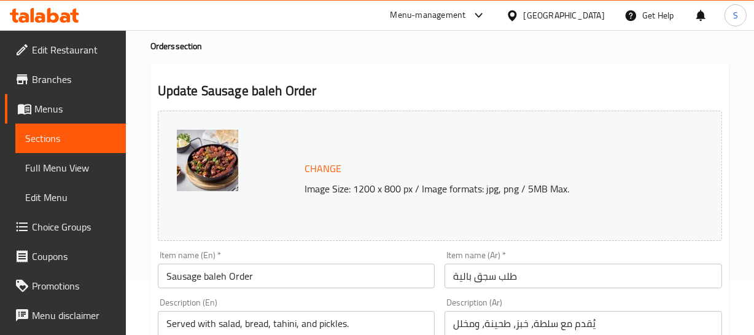
click at [467, 278] on input "طلب سجق بالية" at bounding box center [584, 275] width 278 height 25
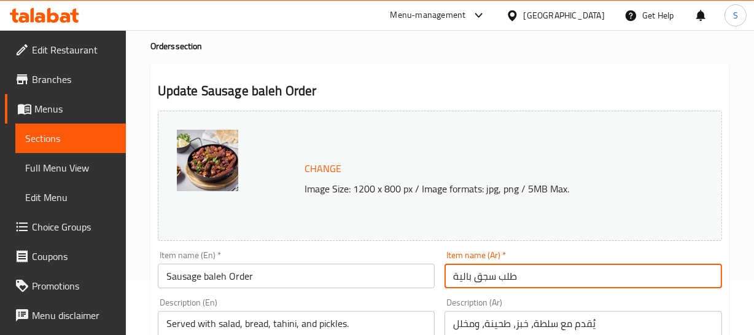
click at [467, 278] on input "طلب سجق بالية" at bounding box center [584, 275] width 278 height 25
paste input "text"
type input "طلب سجق باللية"
click at [213, 279] on input "Sausage baleh Order" at bounding box center [297, 275] width 278 height 25
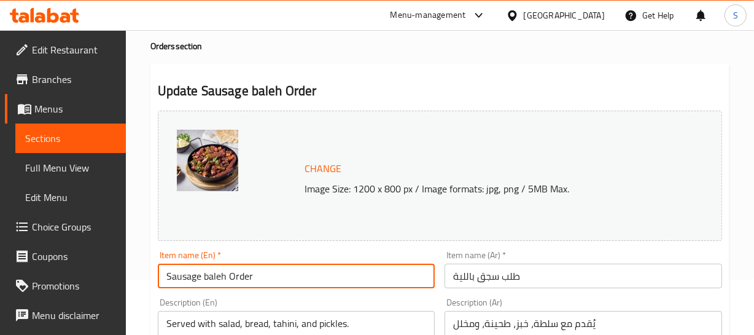
click at [213, 279] on input "Sausage baleh Order" at bounding box center [297, 275] width 278 height 25
paste input "Leia"
click at [236, 277] on input "Sausage With Leia Order" at bounding box center [297, 275] width 278 height 25
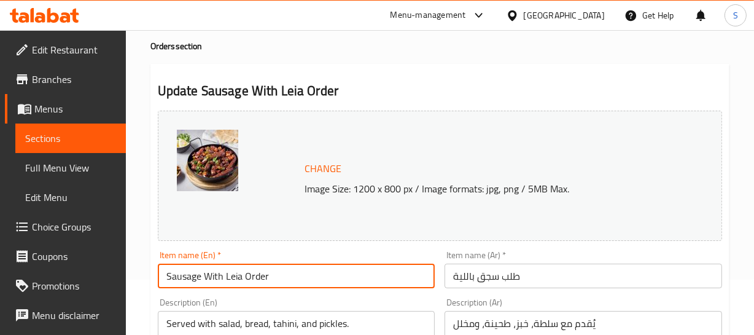
type input "Sausage With Leia Order"
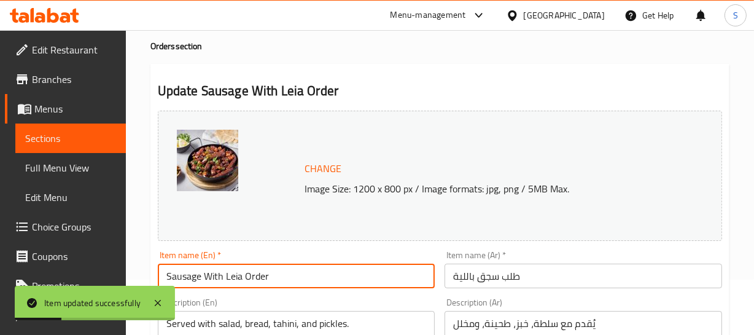
click at [220, 275] on input "Sausage With Leia Order" at bounding box center [297, 275] width 278 height 25
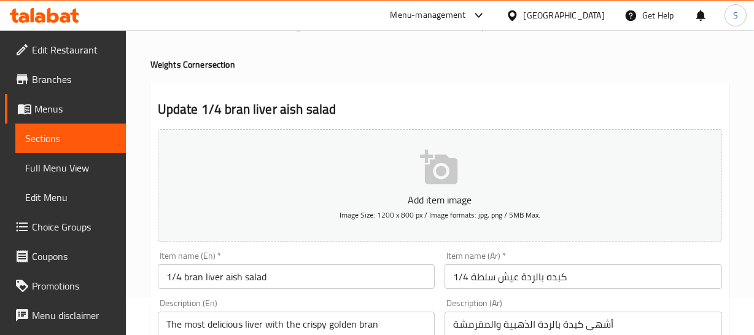
scroll to position [55, 0]
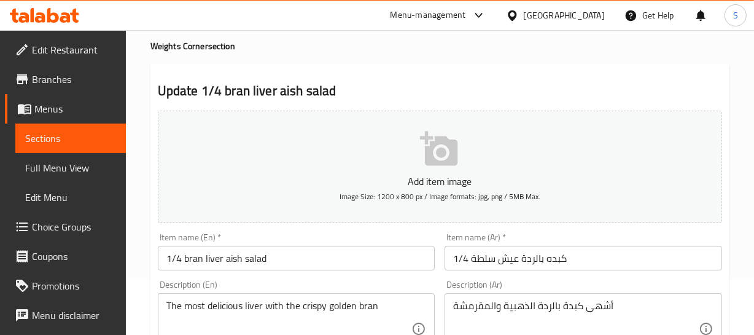
click at [558, 253] on input "1/4 كبده بالردة عيش سلطة" at bounding box center [584, 258] width 278 height 25
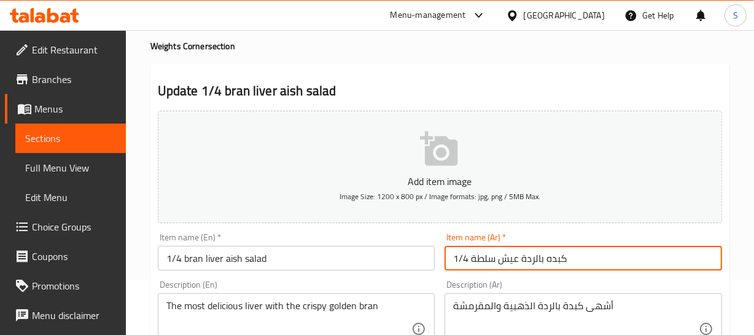
click at [509, 258] on input "1/4 كبده بالردة عيش سلطة" at bounding box center [584, 258] width 278 height 25
click at [511, 257] on input "1/4 كبده بالردة عيش سلطة" at bounding box center [584, 258] width 278 height 25
drag, startPoint x: 536, startPoint y: 254, endPoint x: 472, endPoint y: 266, distance: 64.9
click at [472, 266] on input "1/4 كبده بالردة مع عيش وسلطة" at bounding box center [584, 258] width 278 height 25
type input "1/4 كبده بالردة مع عيش وسلطة"
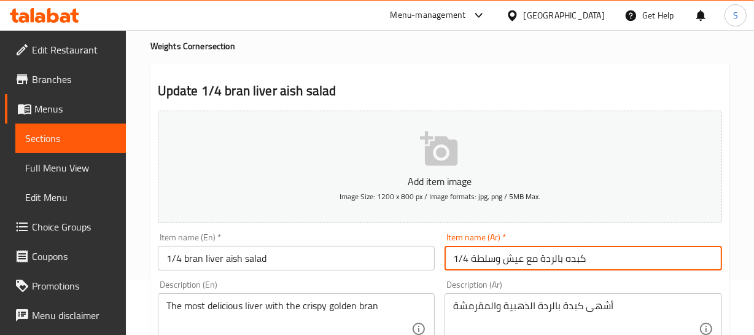
click at [560, 257] on input "1/4 كبده بالردة مع عيش وسلطة" at bounding box center [584, 258] width 278 height 25
click at [470, 264] on input "1/4 كبده بالردة مع عيش وسلطة" at bounding box center [584, 258] width 278 height 25
click at [591, 261] on input "1/4 كبده بالردة مع عيش وسلطة" at bounding box center [584, 258] width 278 height 25
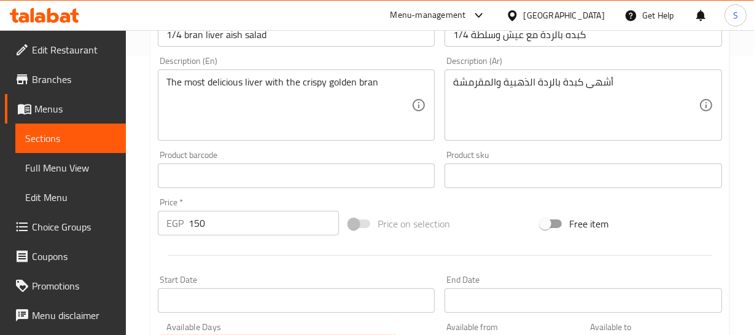
scroll to position [167, 0]
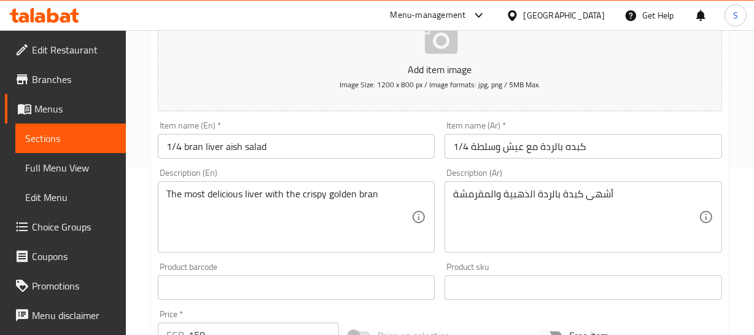
click at [178, 144] on input "1/4 bran liver aish salad" at bounding box center [297, 146] width 278 height 25
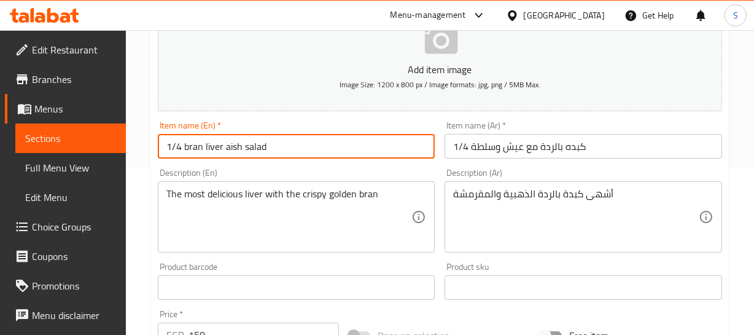
click at [190, 145] on input "1/4 bran liver aish salad" at bounding box center [297, 146] width 278 height 25
click at [205, 142] on input "1/4 liver aish salad" at bounding box center [297, 146] width 278 height 25
paste input "مع عيش وسلطة"
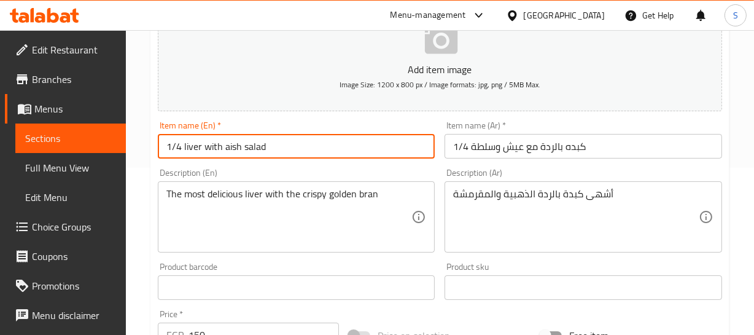
paste input "bran"
click at [254, 149] on input "1/4 liver with bran aish salad" at bounding box center [297, 146] width 278 height 25
click at [267, 146] on input "1/4 liver with bran with salad" at bounding box center [297, 146] width 278 height 25
click at [179, 146] on input "1/4 liver with bran with bread and salad" at bounding box center [297, 146] width 278 height 25
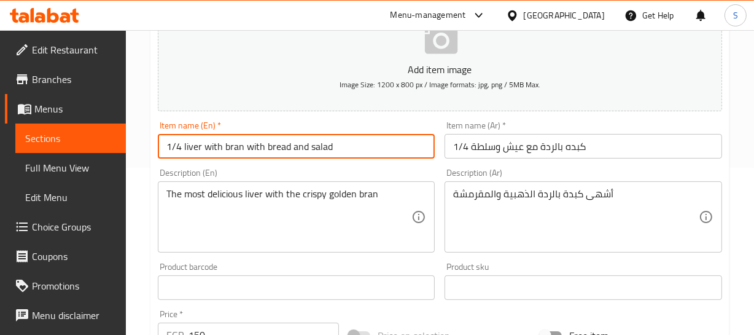
click at [224, 144] on input "1/4 liver with bran with bread and salad" at bounding box center [297, 146] width 278 height 25
click at [195, 137] on input "1/4 liver with bran with bread and salad" at bounding box center [297, 146] width 278 height 25
click at [197, 144] on input "1/4 liver with bran with bread and salad" at bounding box center [297, 146] width 278 height 25
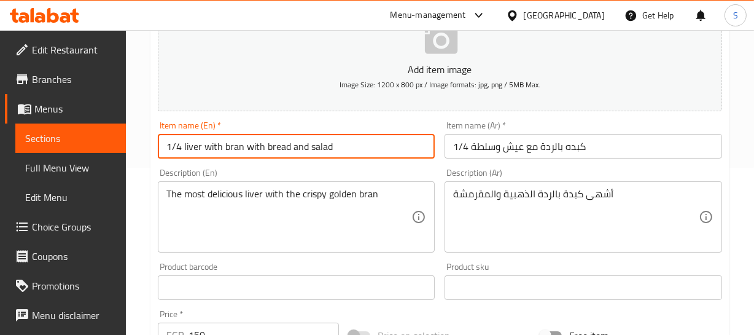
click at [197, 144] on input "1/4 liver with bran with bread and salad" at bounding box center [297, 146] width 278 height 25
click at [197, 150] on input "1/4 Liver with bran with bread and salad" at bounding box center [297, 146] width 278 height 25
type input "1/4 Liver with bran with bread and salad"
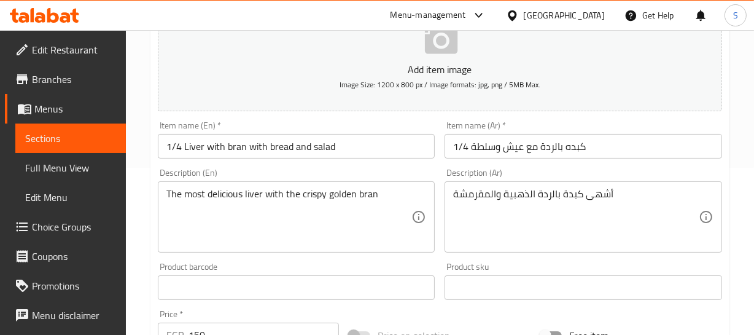
drag, startPoint x: 229, startPoint y: 184, endPoint x: 189, endPoint y: 185, distance: 40.5
click at [229, 184] on div "The most delicious liver with the crispy golden bran Description (En)" at bounding box center [297, 216] width 278 height 71
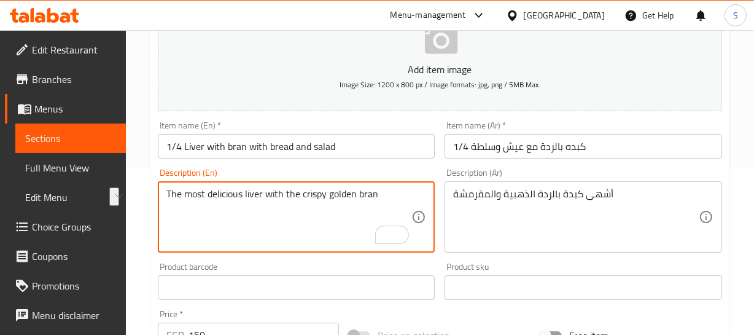
drag, startPoint x: 246, startPoint y: 192, endPoint x: 138, endPoint y: 200, distance: 108.4
click at [138, 200] on div "Home / Restaurants management / Menus / Sections / item / update Weights Corner…" at bounding box center [440, 282] width 628 height 838
click at [195, 147] on input "1/4 Liver with bran with bread and salad" at bounding box center [297, 146] width 278 height 25
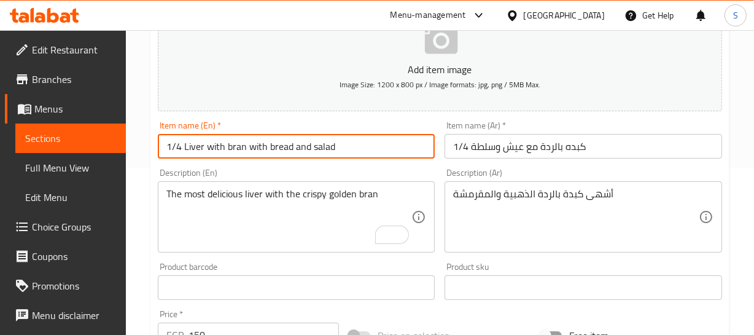
click at [195, 147] on input "1/4 Liver with bran with bread and salad" at bounding box center [297, 146] width 278 height 25
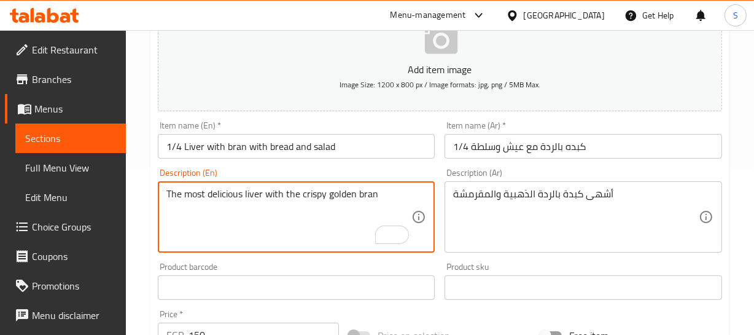
drag, startPoint x: 263, startPoint y: 192, endPoint x: 90, endPoint y: 192, distance: 173.2
paste textarea "Liver"
drag, startPoint x: 181, startPoint y: 192, endPoint x: 184, endPoint y: 198, distance: 6.9
click at [180, 192] on textarea "Liver with the crispy golden bran" at bounding box center [289, 217] width 246 height 58
click at [235, 192] on textarea "Liver with the crispy golden bran" at bounding box center [289, 217] width 246 height 58
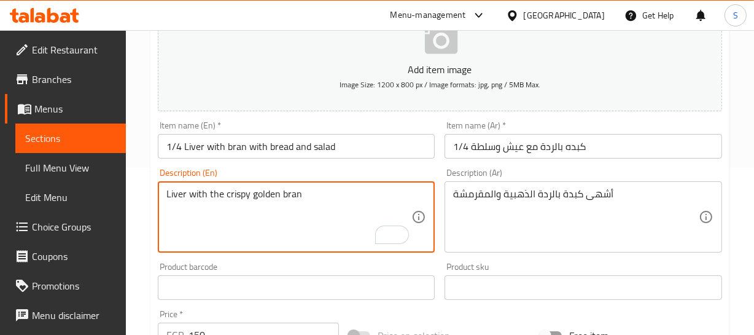
click at [235, 192] on textarea "Liver with the crispy golden bran" at bounding box center [289, 217] width 246 height 58
type textarea "Liver with the crispy golden bran"
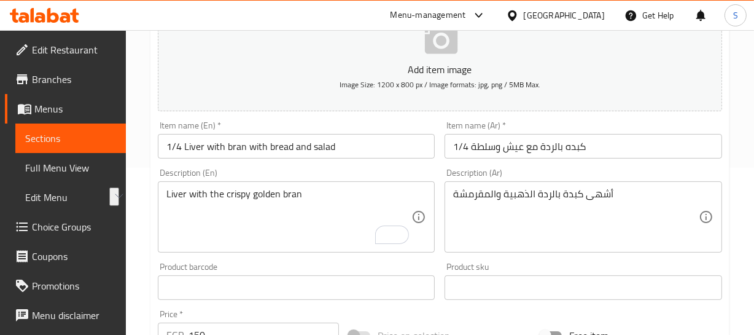
click at [542, 185] on div "أشهى كبدة بالردة الذهبية والمقرمشة Description (Ar)" at bounding box center [584, 216] width 278 height 71
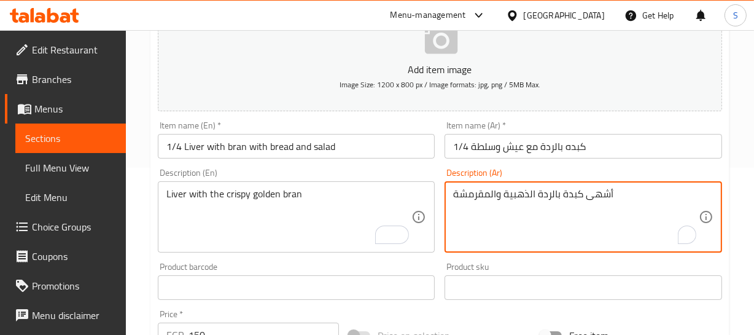
click at [540, 188] on textarea "أشهى كبدة بالردة الذهبية والمقرمشة" at bounding box center [576, 217] width 246 height 58
paste textarea "To enrich screen reader interactions, please activate Accessibility in Grammarl…"
type textarea "كبدة بالردة الذهبية والمقرمشة"
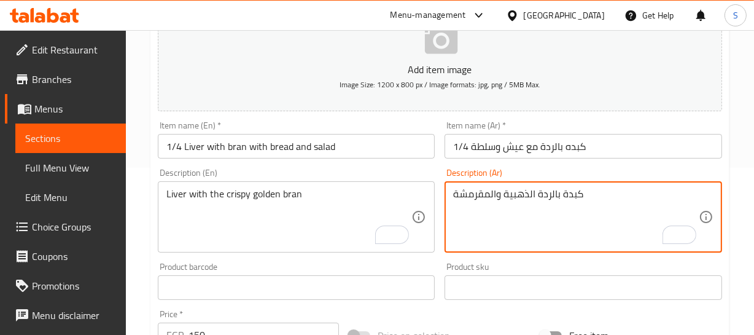
click at [526, 150] on input "1/4 كبده بالردة مع عيش وسلطة" at bounding box center [584, 146] width 278 height 25
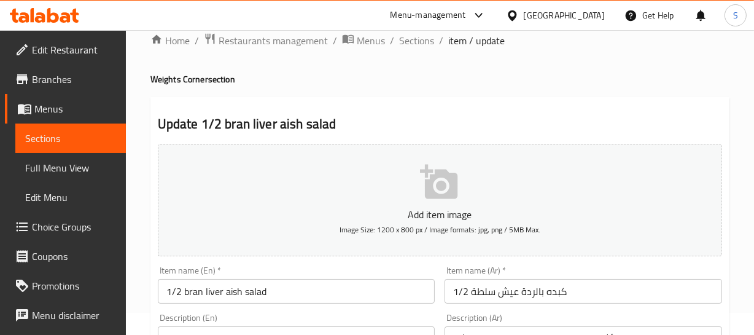
scroll to position [55, 0]
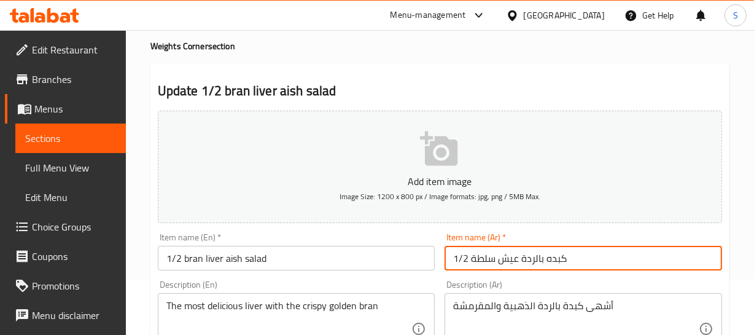
drag, startPoint x: 518, startPoint y: 257, endPoint x: 473, endPoint y: 276, distance: 49.3
paste input "مع عيش و"
click at [466, 257] on input "1/2 كبده بالردة مع عيش وسلطة" at bounding box center [584, 258] width 278 height 25
type input "1/2 كبده بالردة مع عيش وسلطة"
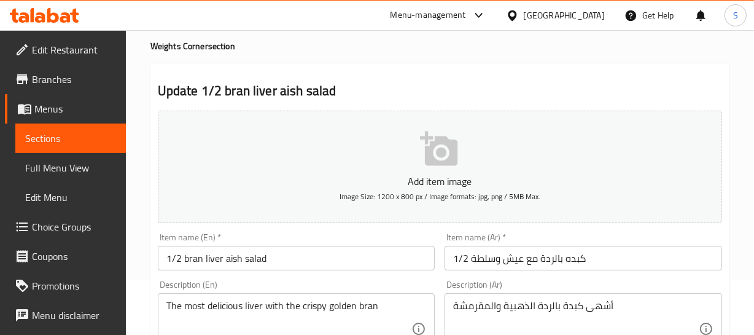
drag, startPoint x: 186, startPoint y: 272, endPoint x: 190, endPoint y: 266, distance: 7.5
click at [189, 271] on div "Item name (En)   * 1/2 bran liver aish salad Item name (En) *" at bounding box center [296, 251] width 287 height 47
click at [193, 259] on input "1/2 bran liver aish salad" at bounding box center [297, 258] width 278 height 25
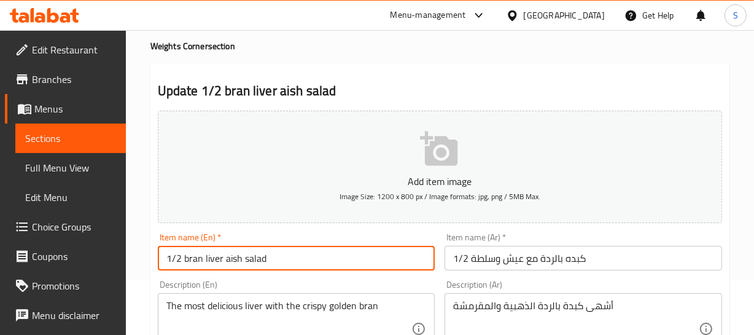
click at [193, 259] on input "1/2 bran liver aish salad" at bounding box center [297, 258] width 278 height 25
click at [205, 257] on input "1/2 bran liver aish salad" at bounding box center [297, 258] width 278 height 25
drag, startPoint x: 186, startPoint y: 259, endPoint x: 279, endPoint y: 251, distance: 93.6
click at [279, 251] on input "1/2 bran liver aish salad" at bounding box center [297, 258] width 278 height 25
paste input "1/4 liver with bran with bread and"
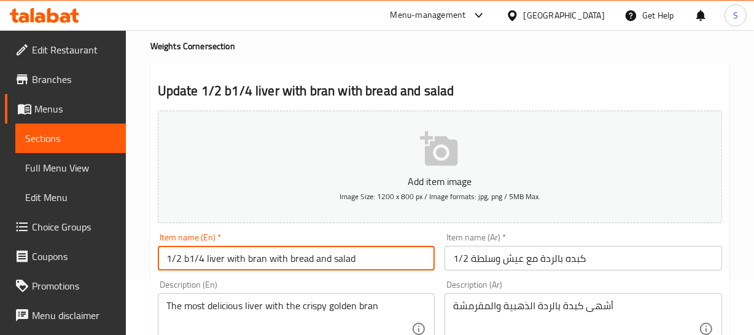
click at [205, 252] on input "1/2 b1/4 liver with bran with bread and salad" at bounding box center [297, 258] width 278 height 25
click at [201, 252] on input "1/2 b1/4 liver with bran with bread and salad" at bounding box center [297, 258] width 278 height 25
click at [193, 258] on input "1/2 b1/4 liver with bran with bread and salad" at bounding box center [297, 258] width 278 height 25
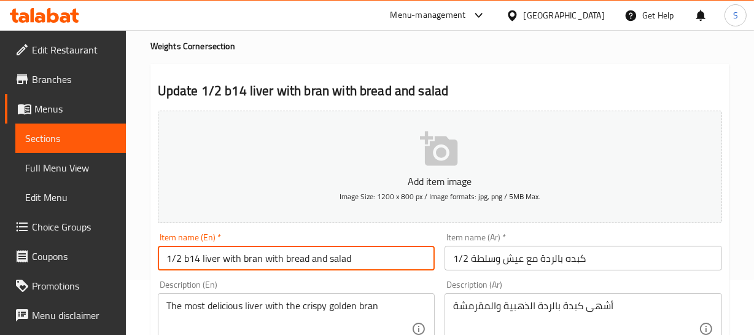
click at [199, 259] on input "1/2 b14 liver with bran with bread and salad" at bounding box center [297, 258] width 278 height 25
click at [195, 259] on input "1/2 b14 liver with bran with bread and salad" at bounding box center [297, 258] width 278 height 25
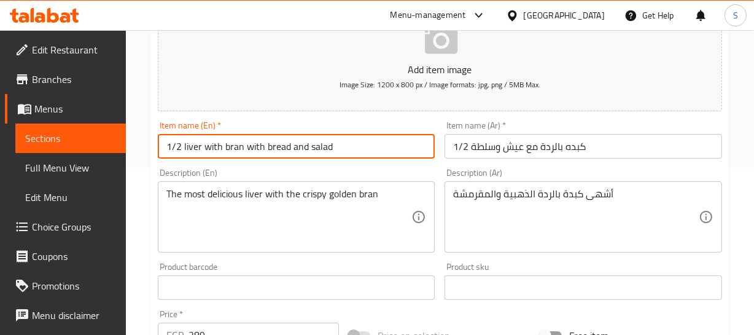
scroll to position [279, 0]
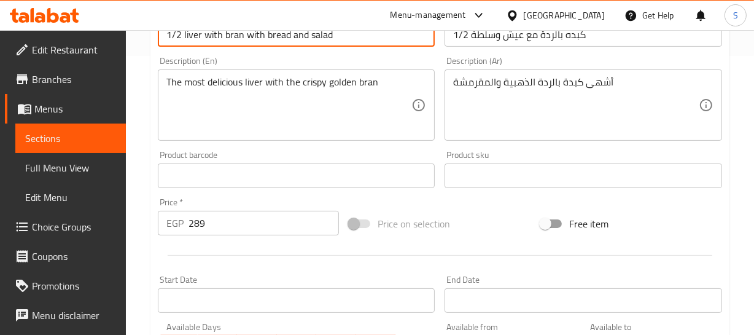
click at [194, 37] on input "1/2 liver with bran with bread and salad" at bounding box center [297, 34] width 278 height 25
paste input "L"
type input "1/2 Liver with bran with bread and salad"
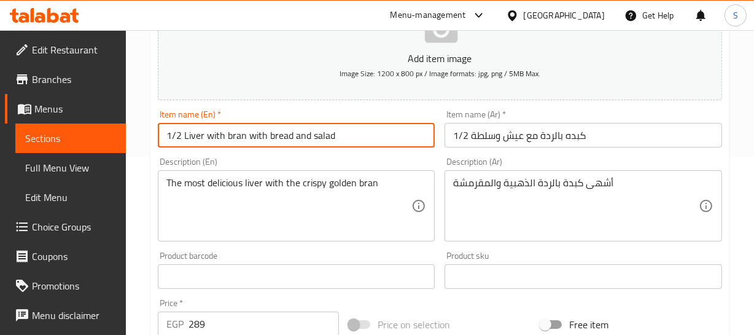
scroll to position [167, 0]
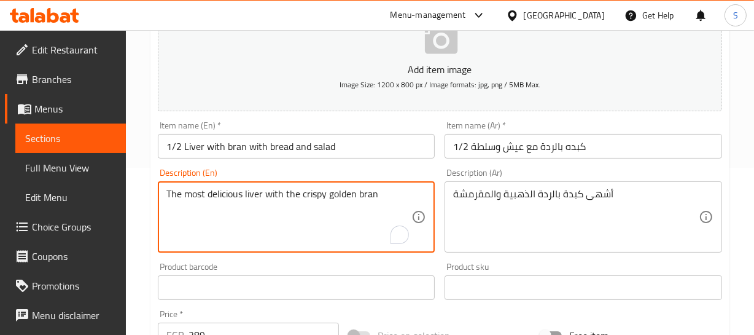
click at [214, 198] on textarea "The most delicious liver with the crispy golden bran" at bounding box center [289, 217] width 246 height 58
paste textarea "L"
type textarea "Liver with the crispy golden bran"
click at [537, 186] on div "أشهى كبدة بالردة الذهبية والمقرمشة Description (Ar)" at bounding box center [584, 216] width 278 height 71
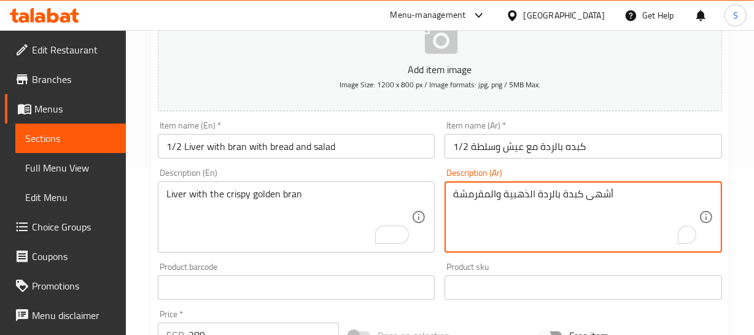
click at [537, 186] on div "أشهى كبدة بالردة الذهبية والمقرمشة Description (Ar)" at bounding box center [584, 216] width 278 height 71
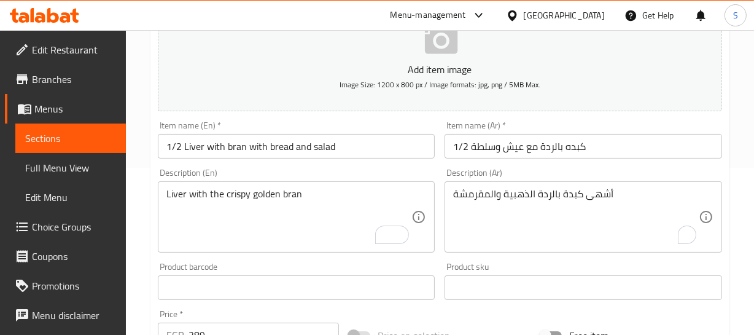
click at [537, 186] on div "أشهى كبدة بالردة الذهبية والمقرمشة Description (Ar)" at bounding box center [584, 216] width 278 height 71
paste textarea "كبدة بالردة الذهبية والمقرمشة"
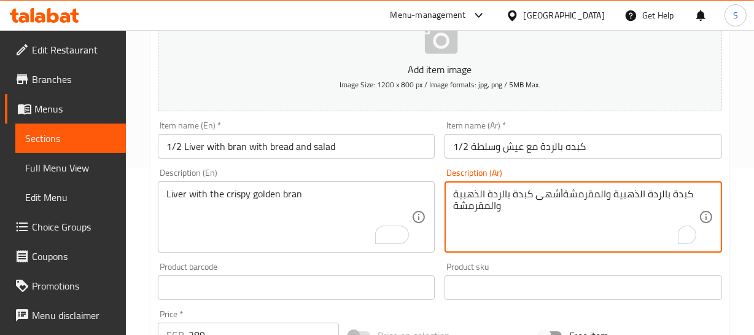
click at [546, 200] on textarea "كبدة بالردة الذهبية والمقرمشةأشهى كبدة بالردة الذهبية والمقرمشة" at bounding box center [576, 217] width 246 height 58
paste textarea "To enrich screen reader interactions, please activate Accessibility in Grammarl…"
type textarea "كبدة بالردة الذهبية والمقرمشة"
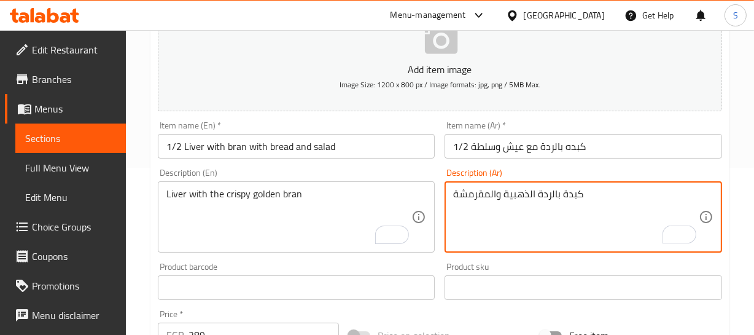
click at [538, 147] on input "1/2 كبده بالردة مع عيش وسلطة" at bounding box center [584, 146] width 278 height 25
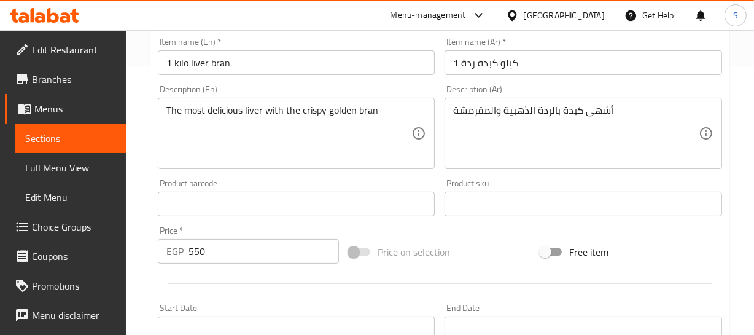
scroll to position [167, 0]
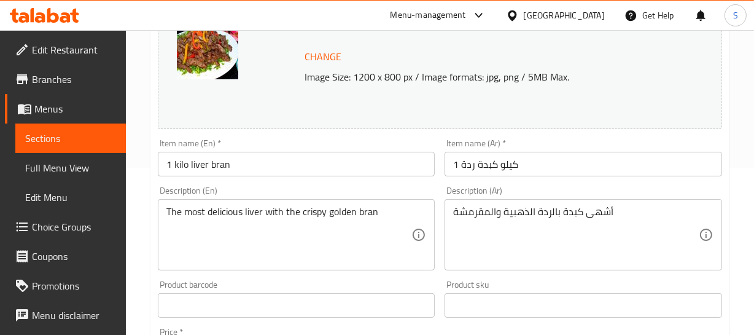
click at [185, 165] on input "1 kilo liver bran" at bounding box center [297, 164] width 278 height 25
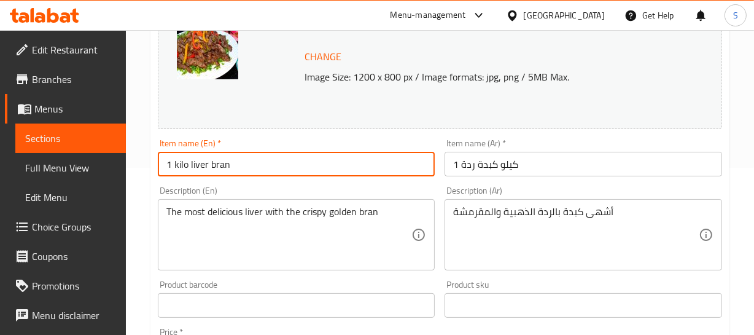
click at [198, 166] on input "1 kilo liver bran" at bounding box center [297, 164] width 278 height 25
click at [217, 164] on input "1 kilo liver bran" at bounding box center [297, 164] width 278 height 25
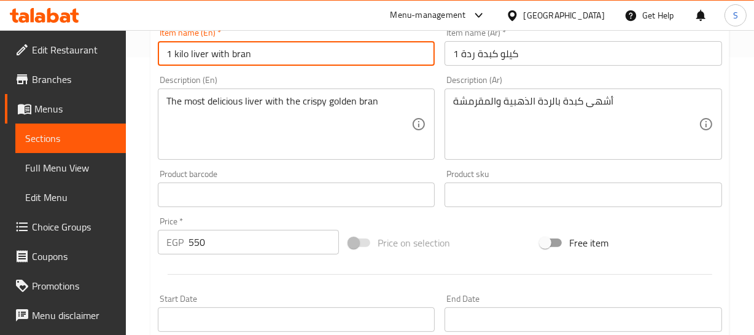
scroll to position [279, 0]
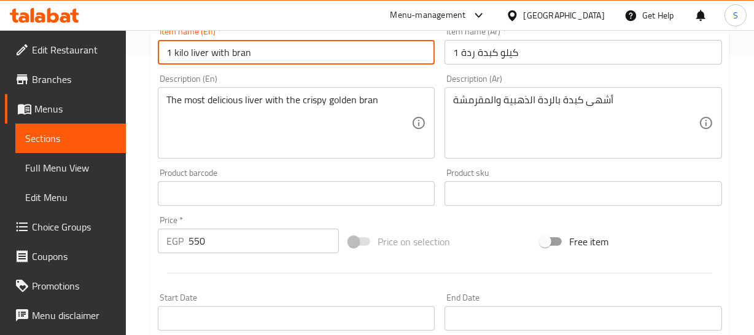
click at [194, 50] on input "1 kilo liver with bran" at bounding box center [297, 52] width 278 height 25
paste input "L"
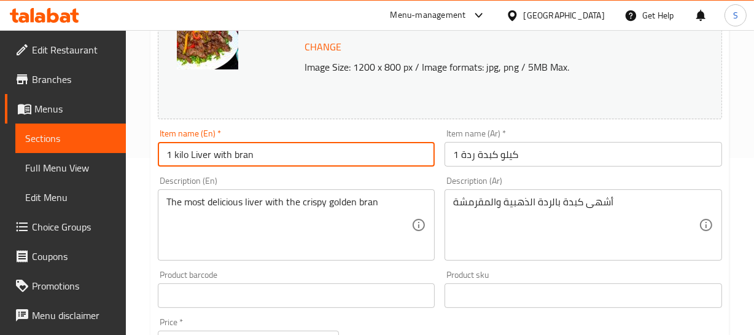
scroll to position [167, 0]
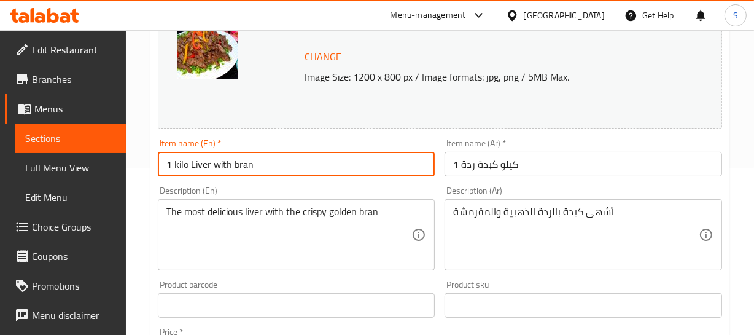
type input "1 kilo Liver with bran"
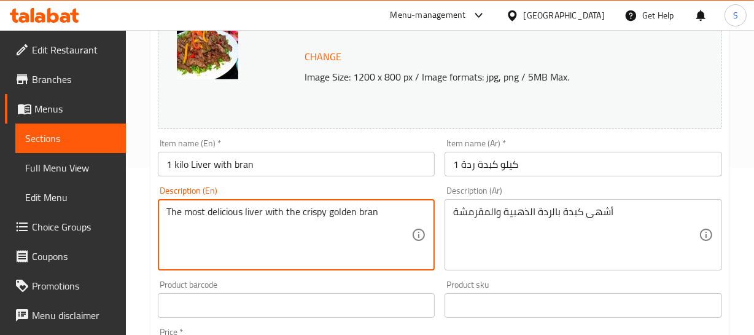
click at [216, 214] on textarea "The most delicious liver with the crispy golden bran" at bounding box center [289, 235] width 246 height 58
paste textarea "L"
type textarea "Liver with the crispy golden bran"
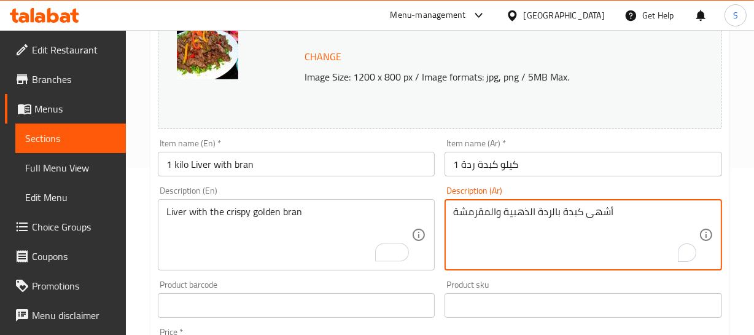
click at [607, 213] on textarea "أشهى كبدة بالردة الذهبية والمقرمشة" at bounding box center [576, 235] width 246 height 58
click at [552, 214] on textarea "كبدة بالردة الذهبية والمقرمشة" at bounding box center [576, 235] width 246 height 58
click at [522, 211] on textarea "كبدة بالردة الذهبية والمقرمشة" at bounding box center [576, 235] width 246 height 58
click at [524, 213] on textarea "كبدة بالردة الذهبية والمقرمشة" at bounding box center [576, 235] width 246 height 58
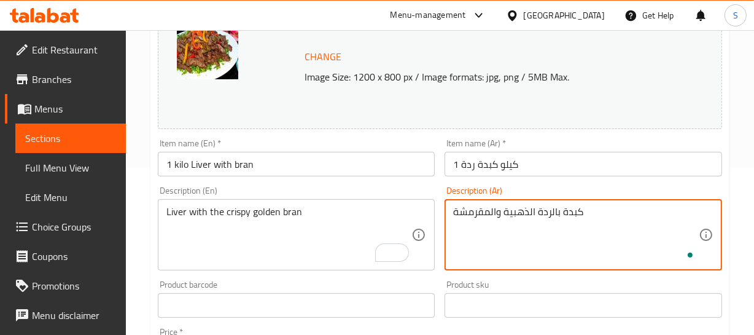
click at [524, 213] on textarea "كبدة بالردة الذهبية والمقرمشة" at bounding box center [576, 235] width 246 height 58
type textarea "كبدة بالردة الذهبية والمقرمشة"
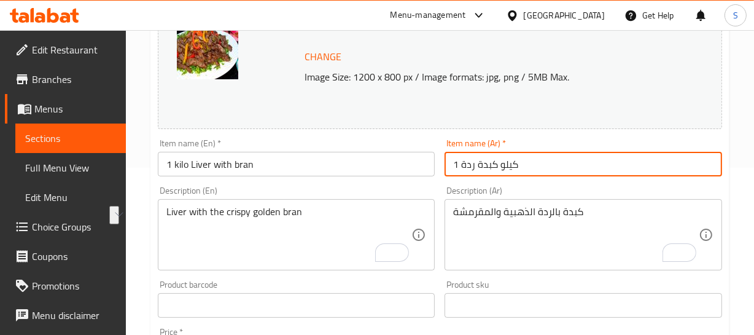
click at [531, 163] on input "1 كيلو كبدة ردة" at bounding box center [584, 164] width 278 height 25
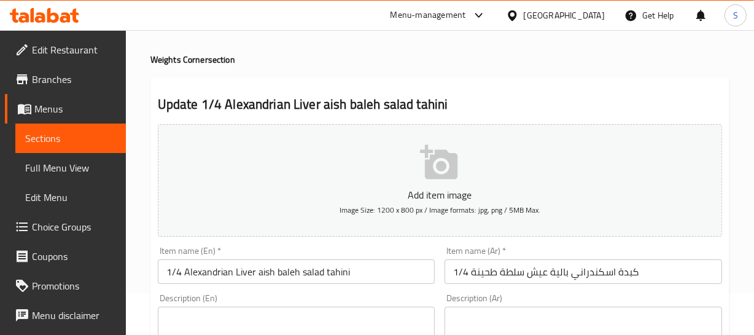
scroll to position [111, 0]
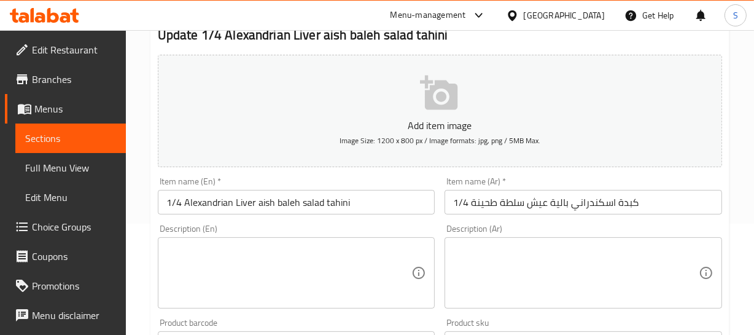
click at [270, 197] on input "1/4 Alexandrian Liver aish baleh salad tahini" at bounding box center [297, 202] width 278 height 25
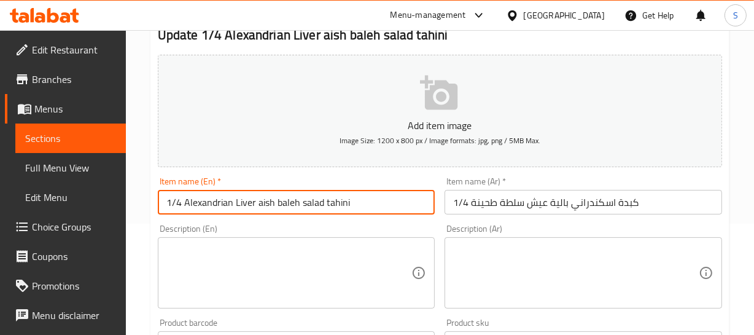
click at [270, 197] on input "1/4 Alexandrian Liver aish baleh salad tahini" at bounding box center [297, 202] width 278 height 25
click at [225, 190] on input "1/4 Alexandrian Liver aish baleh salad tahini" at bounding box center [297, 202] width 278 height 25
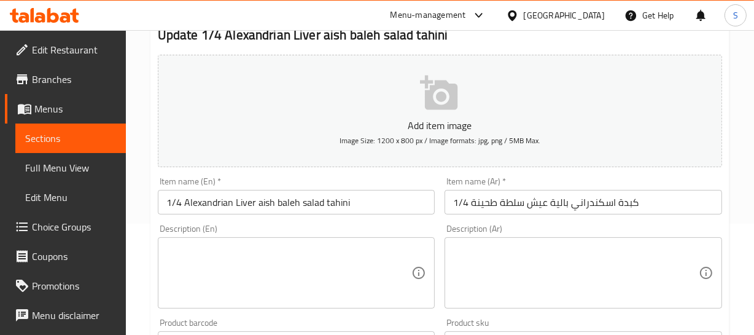
click at [645, 199] on input "1/4 كبدة اسكندراني بالية عيش سلطة طحينة" at bounding box center [584, 202] width 278 height 25
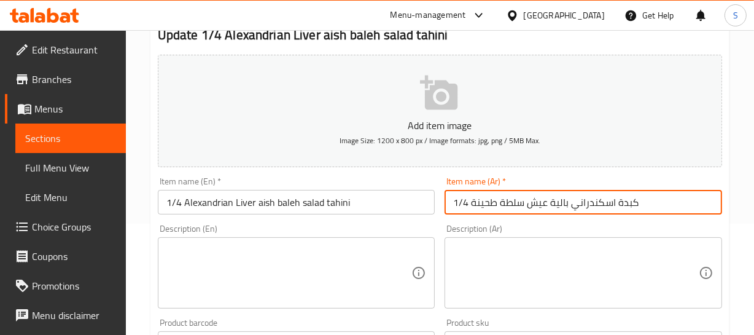
click at [617, 198] on input "1/4 كبدة اسكندراني بالية عيش سلطة طحينة" at bounding box center [584, 202] width 278 height 25
click at [569, 205] on input "1/4 كبدة اسكندراني بالية عيش سلطة طحينة" at bounding box center [584, 202] width 278 height 25
click at [563, 199] on input "1/4 كبدة اسكندراني باللية عيش سلطة طحينة" at bounding box center [584, 202] width 278 height 25
click at [554, 200] on input "1/4 كبدة اسكندراني باللية عيش سلطة طحينة" at bounding box center [584, 202] width 278 height 25
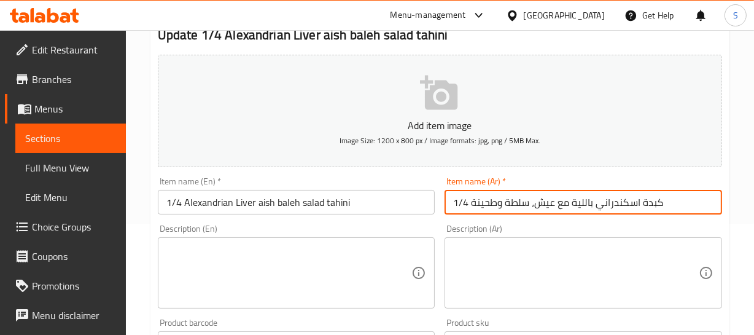
drag, startPoint x: 595, startPoint y: 201, endPoint x: 473, endPoint y: 215, distance: 122.4
click at [473, 215] on div "Item name (Ar)   * 1/4 كبدة اسكندراني باللية مع عيش، سلطة وطحينة Item name (Ar)…" at bounding box center [583, 195] width 287 height 47
click at [505, 209] on input "1/4 كبدة اسكندراني باللية مع عيش، سلطة وطحينة" at bounding box center [584, 202] width 278 height 25
type input "1/4 كبدة اسكندراني باللية مع عيش، سلطة وطحينة"
click at [179, 197] on input "1/4 Alexandrian Liver aish baleh salad tahini" at bounding box center [297, 202] width 278 height 25
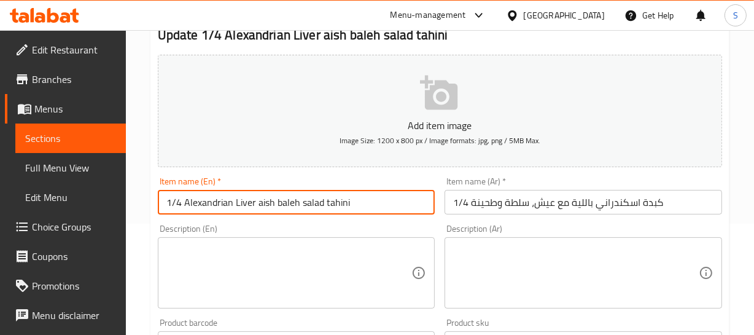
click at [264, 203] on input "1/4 Alexandrian Liver aish baleh salad tahini" at bounding box center [297, 202] width 278 height 25
click at [283, 200] on input "1/4 Alexandrian Live with [PERSON_NAME] salad tahini" at bounding box center [297, 202] width 278 height 25
click at [292, 205] on input "1/4 Alexandrian Live with [PERSON_NAME] salad tahini" at bounding box center [297, 202] width 278 height 25
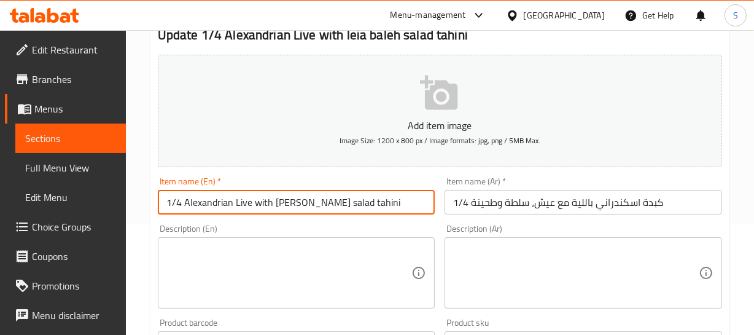
click at [292, 205] on input "1/4 Alexandrian Live with [PERSON_NAME] salad tahini" at bounding box center [297, 202] width 278 height 25
drag, startPoint x: 250, startPoint y: 200, endPoint x: 447, endPoint y: 197, distance: 197.2
click at [447, 197] on div "Add item image Image Size: 1200 x 800 px / Image formats: jpg, png / 5MB Max. I…" at bounding box center [440, 314] width 574 height 529
type input "1/4 Alexandrian Live with leia with bread, salad and tahini"
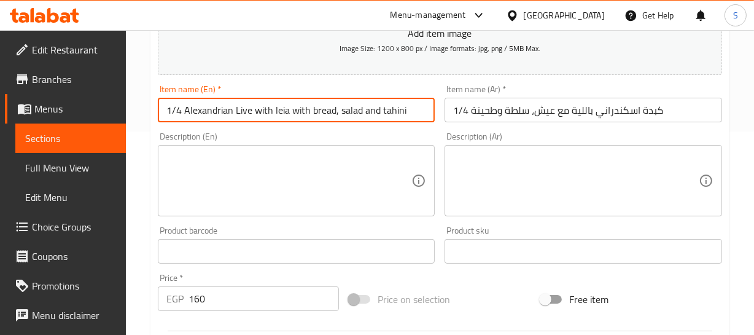
scroll to position [223, 0]
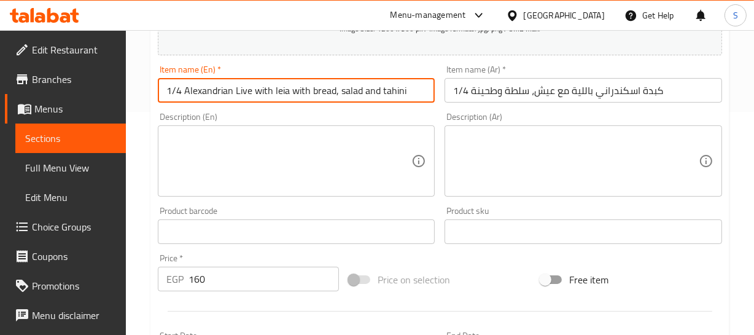
click at [262, 89] on input "1/4 Alexandrian Live with leia with bread, salad and tahini" at bounding box center [297, 90] width 278 height 25
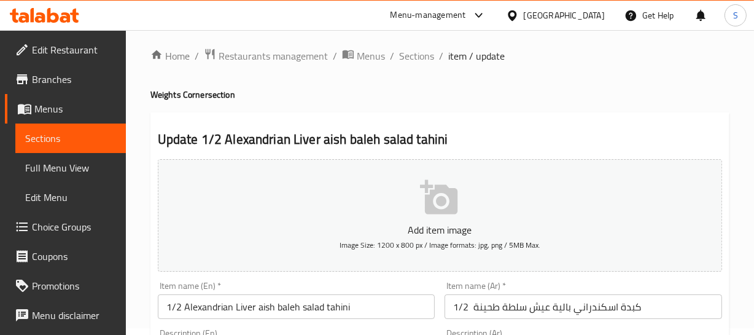
scroll to position [55, 0]
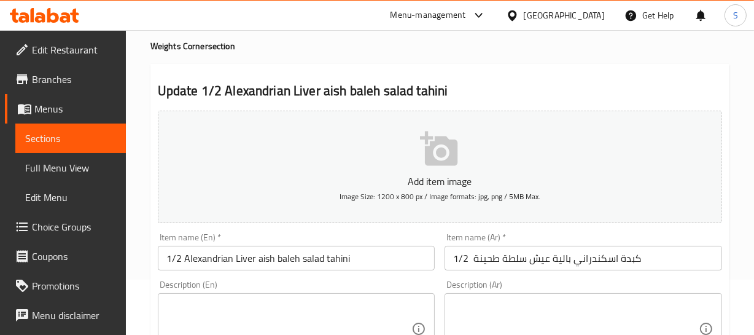
click at [233, 260] on input "1/2 Alexandrian Liver aish baleh salad tahini" at bounding box center [297, 258] width 278 height 25
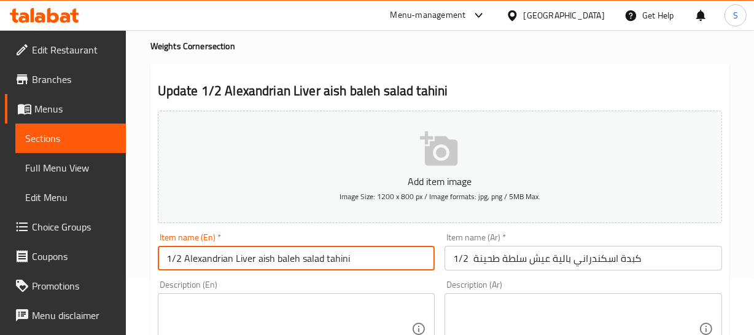
click at [233, 260] on input "1/2 Alexandrian Liver aish baleh salad tahini" at bounding box center [297, 258] width 278 height 25
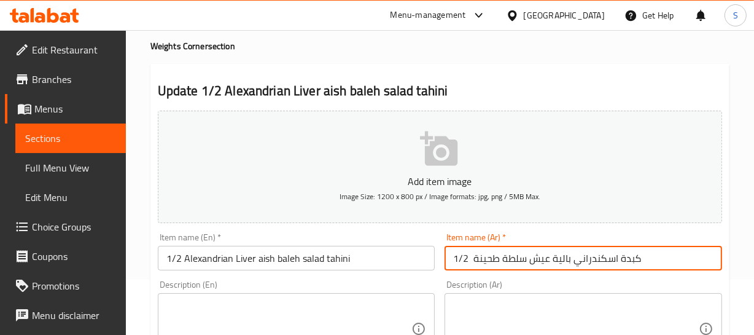
click at [633, 252] on input "1/2 كبدة اسكندراني بالية عيش سلطة طحينة" at bounding box center [584, 258] width 278 height 25
drag, startPoint x: 571, startPoint y: 259, endPoint x: 474, endPoint y: 270, distance: 97.1
click at [474, 270] on div "Item name (Ar)   * 1/2 كبدة اسكندراني بالية عيش سلطة طحينة Item name (Ar) *" at bounding box center [583, 251] width 287 height 47
paste input "باللية مع عيش، سلطة و"
type input "1/2 كبدة اسكندراني باللية مع عيش، سلطة وطحينة"
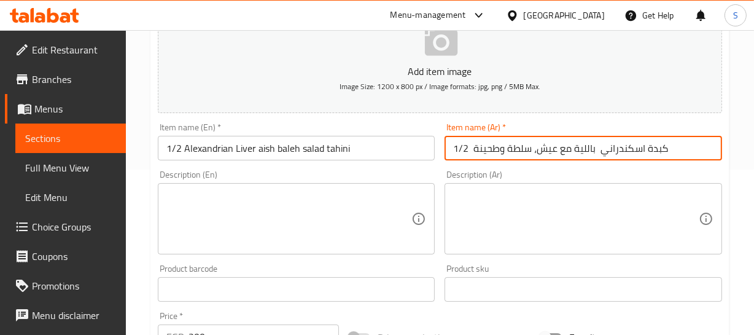
scroll to position [167, 0]
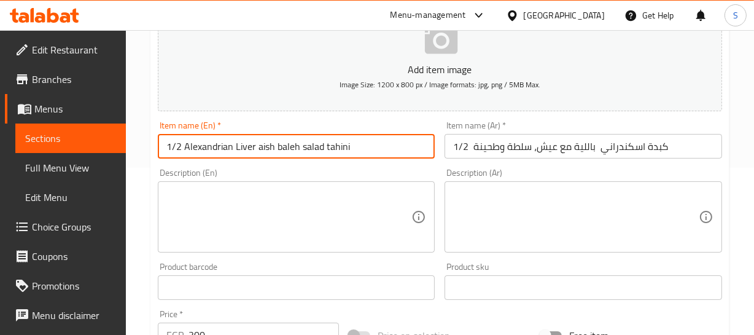
drag, startPoint x: 255, startPoint y: 146, endPoint x: 478, endPoint y: 142, distance: 223.6
click at [455, 144] on div "Add item image Image Size: 1200 x 800 px / Image formats: jpg, png / 5MB Max. I…" at bounding box center [440, 258] width 574 height 529
paste input "with leia with bread, salad and tahini"
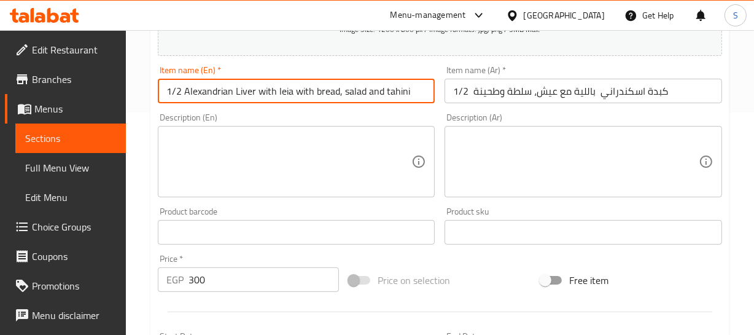
scroll to position [223, 0]
type input "1/2 Alexandrian Liver with leia with bread, salad and tahini"
click at [281, 88] on input "1/2 Alexandrian Liver with leia with bread, salad and tahini" at bounding box center [297, 90] width 278 height 25
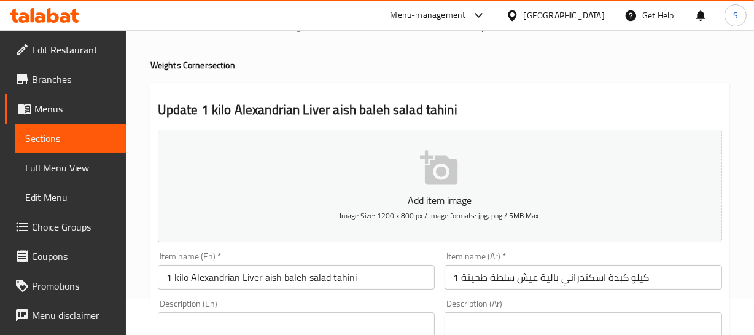
scroll to position [55, 0]
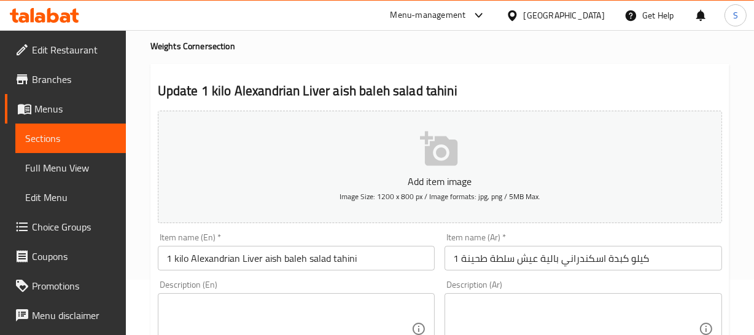
click at [252, 258] on input "1 kilo Alexandrian Liver aish baleh salad tahini" at bounding box center [297, 258] width 278 height 25
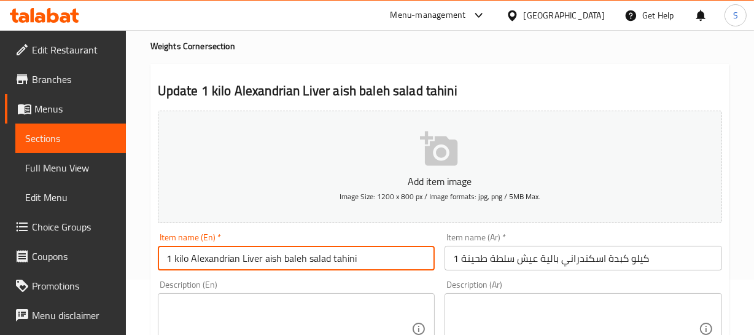
click at [252, 258] on input "1 kilo Alexandrian Liver aish baleh salad tahini" at bounding box center [297, 258] width 278 height 25
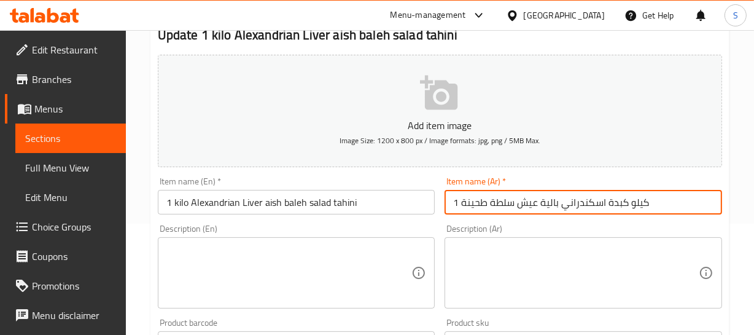
drag, startPoint x: 558, startPoint y: 201, endPoint x: 461, endPoint y: 216, distance: 98.2
click at [461, 216] on div "Item name (Ar)   * 1 كيلو كبدة اسكندراني بالية عيش سلطة طحينة Item name (Ar) *" at bounding box center [583, 195] width 287 height 47
paste input "باللية مع عيش، سلطة و"
type input "1 كيلو كبدة اسكندراني باللية مع عيش، سلطة وطحينة"
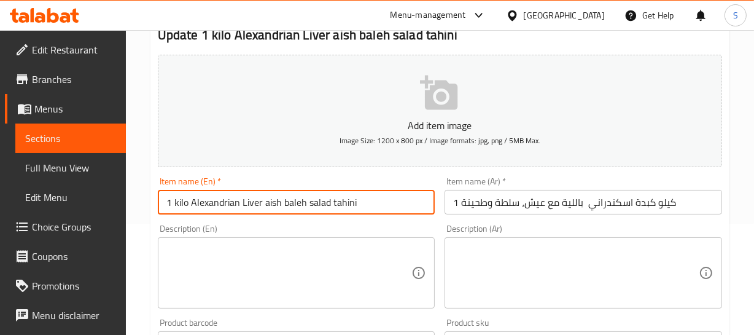
click at [263, 203] on input "1 kilo Alexandrian Liver aish baleh salad tahini" at bounding box center [297, 202] width 278 height 25
click at [270, 201] on input "1 kilo Alexandrian Liver aish baleh salad tahini" at bounding box center [297, 202] width 278 height 25
drag, startPoint x: 262, startPoint y: 203, endPoint x: 419, endPoint y: 200, distance: 156.6
click at [419, 200] on input "1 kilo Alexandrian Liver aish baleh salad tahini" at bounding box center [297, 202] width 278 height 25
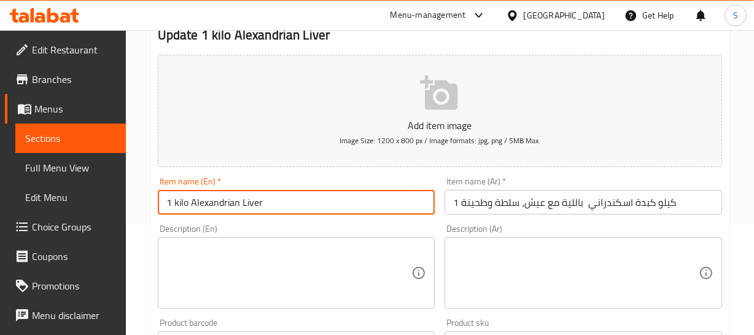
paste input "with leia with bread, salad and tahini"
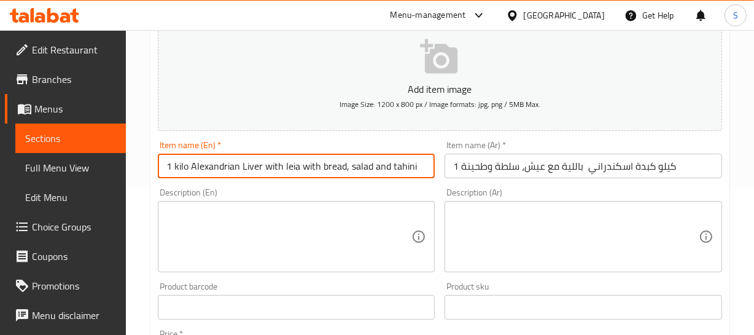
scroll to position [167, 0]
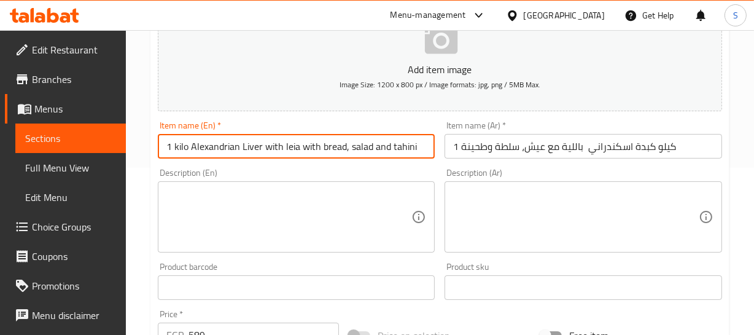
type input "1 kilo Alexandrian Liver with leia with bread, salad and tahini"
click at [270, 146] on input "1 kilo Alexandrian Liver with leia with bread, salad and tahini" at bounding box center [297, 146] width 278 height 25
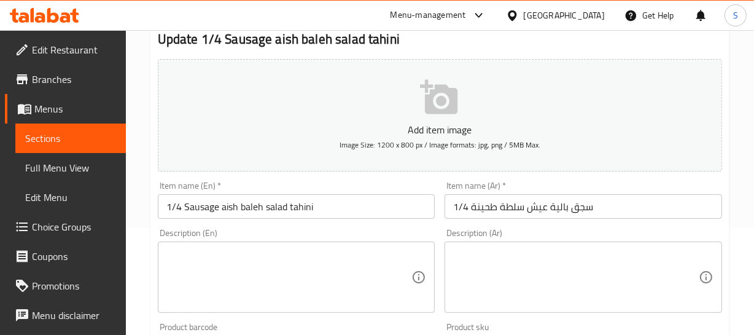
scroll to position [111, 0]
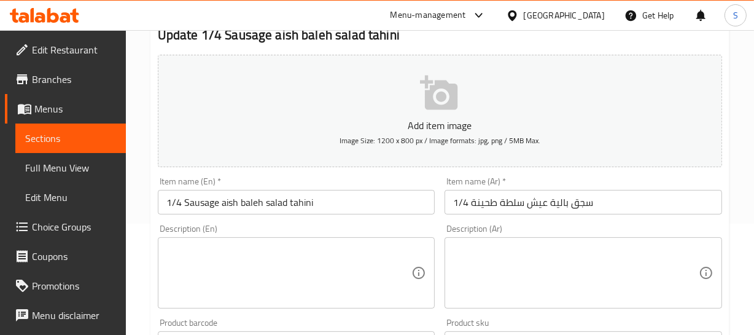
click at [195, 206] on input "1/4 Sausage aish baleh salad tahini" at bounding box center [297, 202] width 278 height 25
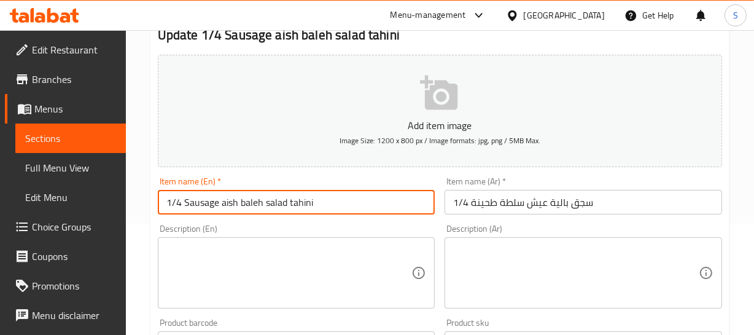
click at [195, 206] on input "1/4 Sausage aish baleh salad tahini" at bounding box center [297, 202] width 278 height 25
click at [559, 203] on input "1/4 سجق بالية عيش سلطة طحينة" at bounding box center [584, 202] width 278 height 25
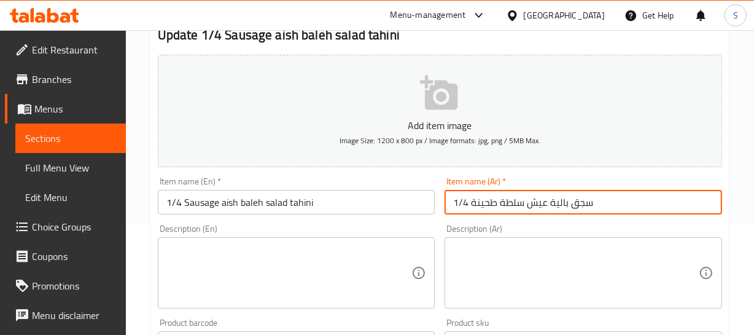
click at [559, 203] on input "1/4 سجق بالية عيش سلطة طحينة" at bounding box center [584, 202] width 278 height 25
paste input "text"
drag, startPoint x: 595, startPoint y: 205, endPoint x: 582, endPoint y: 206, distance: 13.0
click at [582, 206] on input "1/4 سجق باللية مع عيش، سلطة وطحينة" at bounding box center [584, 202] width 278 height 25
click at [587, 206] on input "1/4 سجق باللية مع عيش، سلطة وطحينة" at bounding box center [584, 202] width 278 height 25
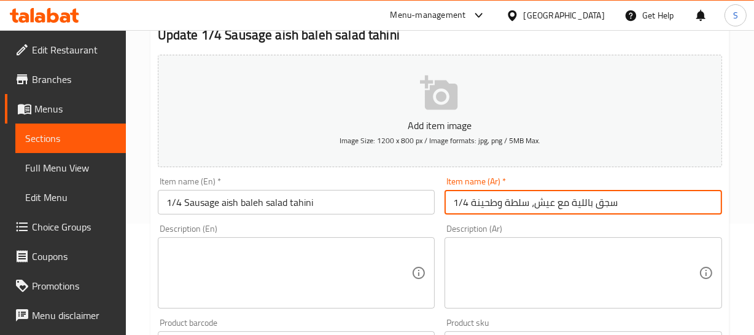
drag, startPoint x: 593, startPoint y: 200, endPoint x: 472, endPoint y: 219, distance: 121.9
click at [472, 219] on div "Add item image Image Size: 1200 x 800 px / Image formats: jpg, png / 5MB Max. I…" at bounding box center [440, 314] width 574 height 529
type input "1/4 سجق باللية مع عيش، سلطة وطحينة"
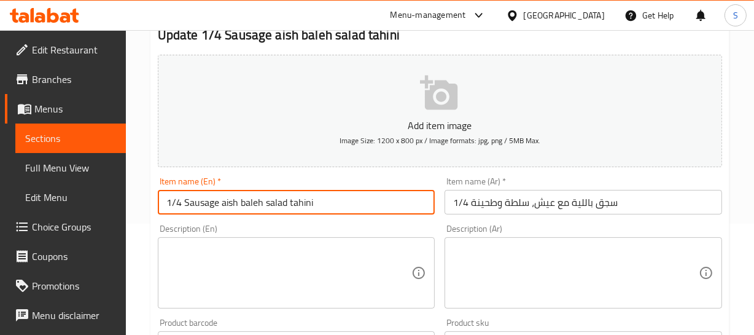
drag, startPoint x: 219, startPoint y: 202, endPoint x: 418, endPoint y: 206, distance: 199.0
click at [418, 206] on input "1/4 Sausage aish baleh salad tahini" at bounding box center [297, 202] width 278 height 25
paste input "with leia with bread, salad, an"
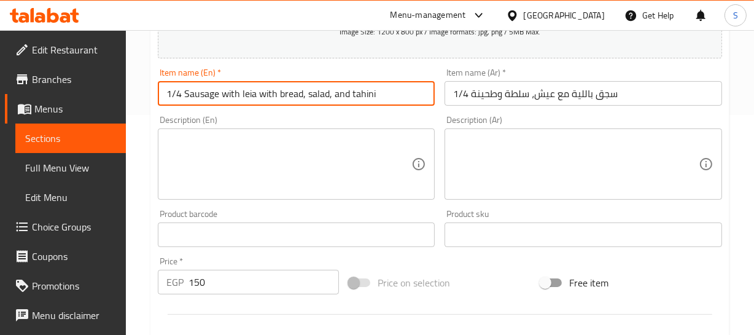
scroll to position [223, 0]
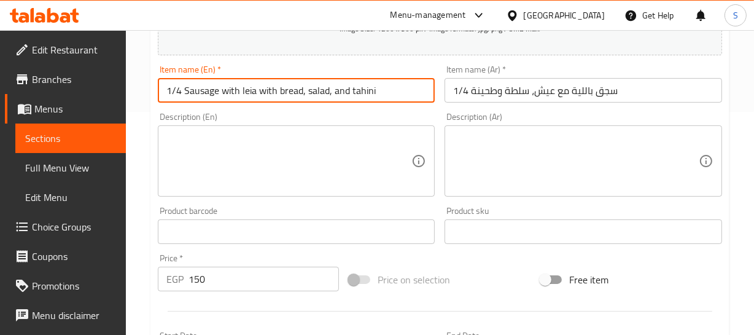
type input "1/4 Sausage with leia with bread, salad, and tahini"
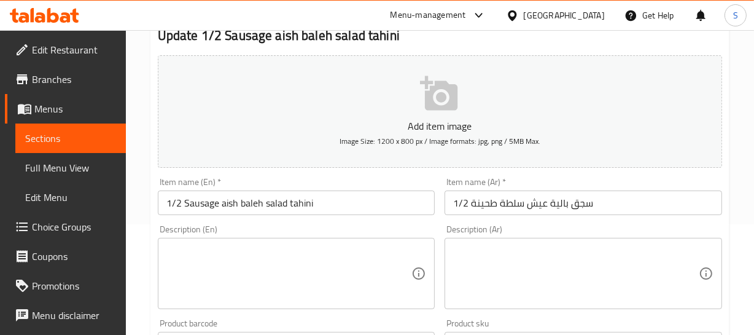
scroll to position [111, 0]
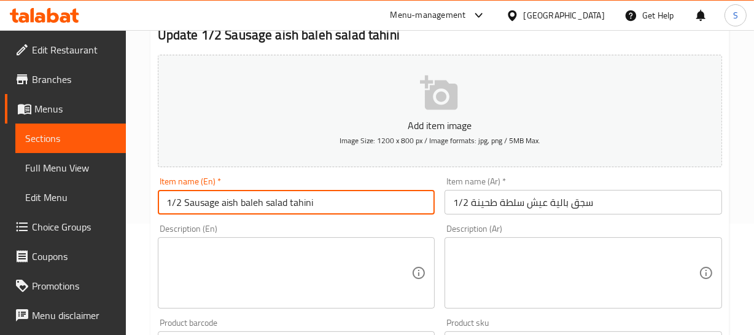
click at [260, 193] on input "1/2 Sausage aish baleh salad tahini" at bounding box center [297, 202] width 278 height 25
click at [555, 198] on input "1/2 سجق بالية عيش سلطة طحينة" at bounding box center [584, 202] width 278 height 25
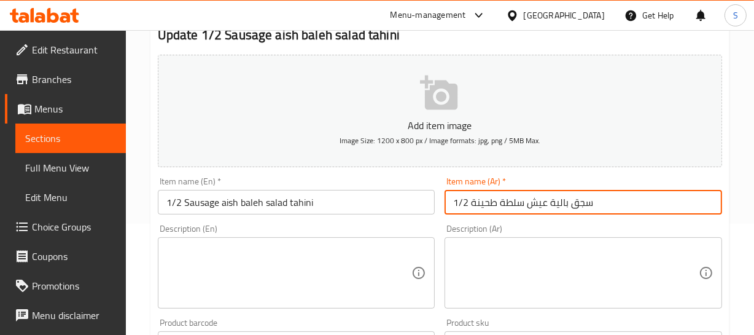
click at [555, 198] on input "1/2 سجق بالية عيش سلطة طحينة" at bounding box center [584, 202] width 278 height 25
paste input "text"
click at [562, 203] on input "1/2 سجق باللية عيش سلطة طحينة" at bounding box center [584, 202] width 278 height 25
click at [567, 207] on input "1/2 سجق باللية عيش سلطة طحينة" at bounding box center [584, 202] width 278 height 25
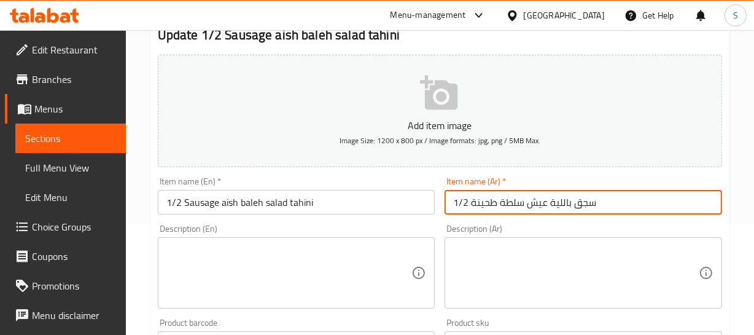
drag, startPoint x: 571, startPoint y: 201, endPoint x: 472, endPoint y: 214, distance: 99.8
click at [472, 214] on div "Item name (Ar)   * 1/2 سجق باللية عيش سلطة طحينة Item name (Ar) *" at bounding box center [583, 195] width 287 height 47
paste input "مع عيش، سلطة و"
type input "1/2 سجق باللية مع عيش، سلطة وطحينة"
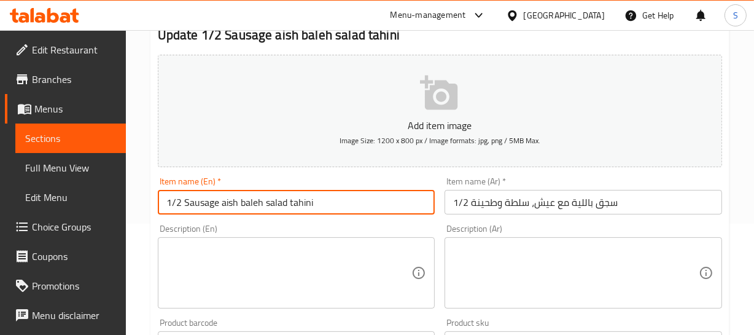
drag, startPoint x: 182, startPoint y: 204, endPoint x: 392, endPoint y: 198, distance: 209.5
click at [391, 200] on input "1/2 Sausage aish baleh salad tahini" at bounding box center [297, 202] width 278 height 25
paste input "with leia with bread, salad, an"
click at [252, 206] on input "1/2 with leia with bread, salad, and tahini" at bounding box center [297, 202] width 278 height 25
click at [206, 203] on input "1/2 Sausage aish baleh salad tahini" at bounding box center [297, 202] width 278 height 25
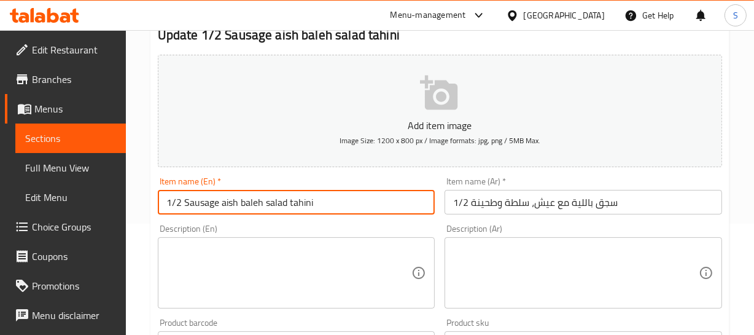
drag, startPoint x: 219, startPoint y: 204, endPoint x: 356, endPoint y: 210, distance: 137.1
click at [356, 210] on input "1/2 Sausage aish baleh salad tahini" at bounding box center [297, 202] width 278 height 25
paste input "with leia with bread, salad, an"
type input "1/2 Sausage with leia with bread, salad, and tahini"
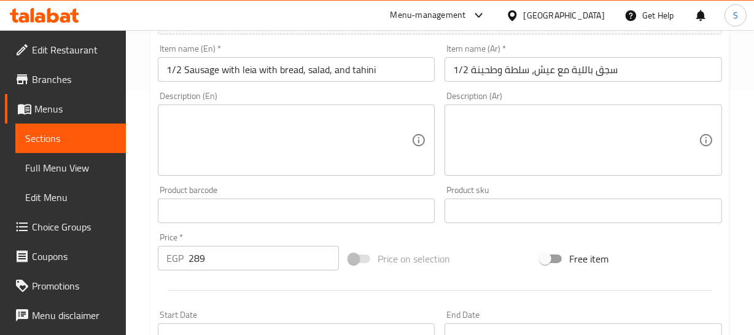
scroll to position [279, 0]
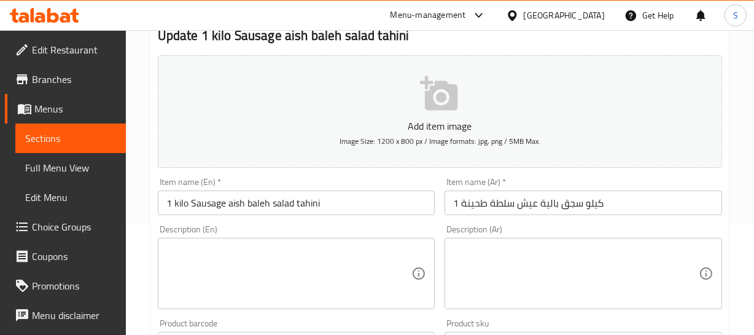
scroll to position [111, 0]
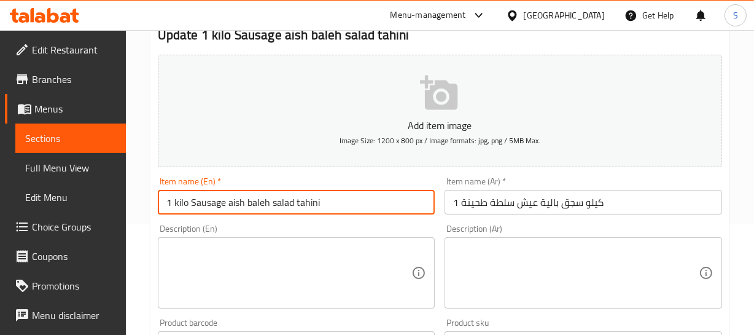
click at [272, 198] on input "1 kilo Sausage aish baleh salad tahini" at bounding box center [297, 202] width 278 height 25
click at [547, 199] on input "1 كيلو سجق بالية عيش سلطة طحينة" at bounding box center [584, 202] width 278 height 25
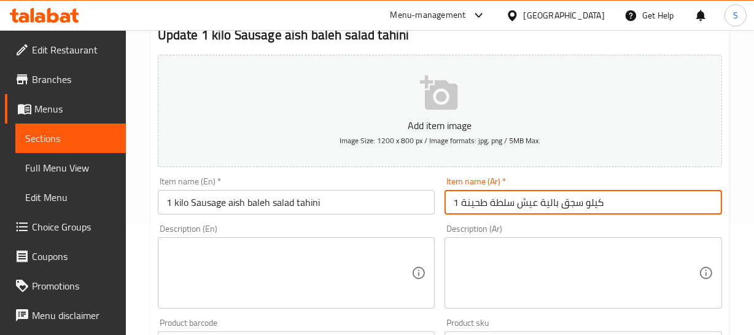
click at [547, 199] on input "1 كيلو سجق بالية عيش سلطة طحينة" at bounding box center [584, 202] width 278 height 25
click at [558, 199] on input "1 كيلو سجق بالية عيش سلطة طحينة" at bounding box center [584, 202] width 278 height 25
click at [547, 195] on input "1 كيلو سجق بالية عيش سلطة طحينة" at bounding box center [584, 202] width 278 height 25
click at [558, 204] on input "1 كيلو سجق باللية عيش سلطة طحينة" at bounding box center [584, 202] width 278 height 25
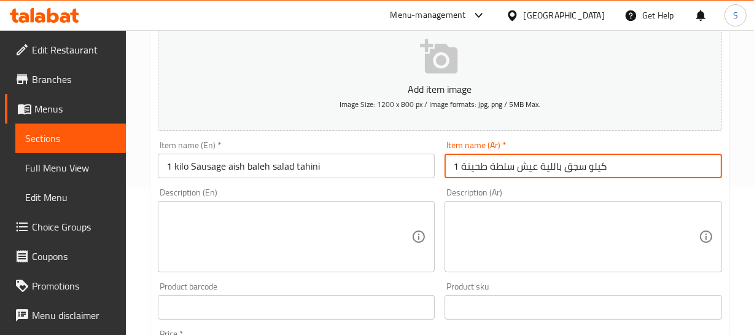
scroll to position [167, 0]
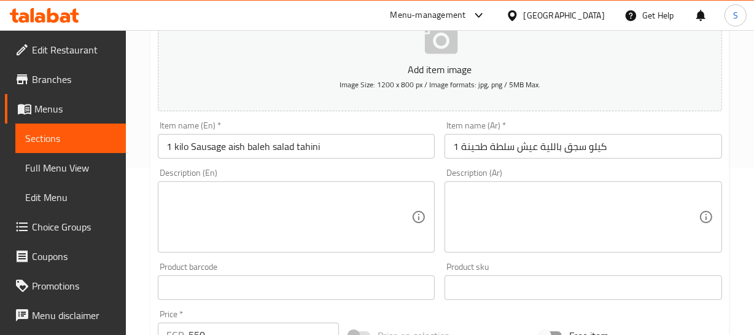
drag, startPoint x: 577, startPoint y: 161, endPoint x: 588, endPoint y: 145, distance: 19.4
click at [583, 153] on div "Item name (Ar)   * 1 كيلو سجق باللية عيش سلطة طحينة Item name (Ar) *" at bounding box center [583, 139] width 287 height 47
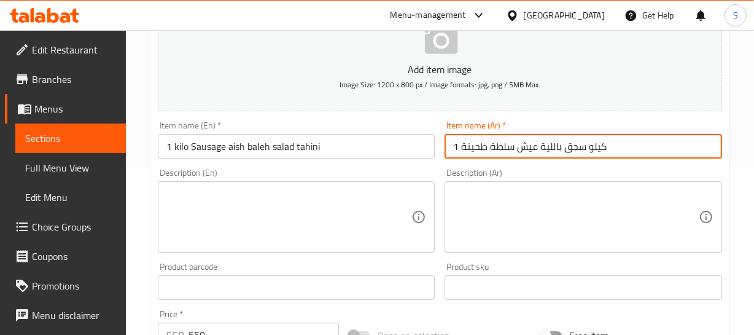
drag, startPoint x: 563, startPoint y: 147, endPoint x: 461, endPoint y: 155, distance: 101.7
click at [461, 155] on input "1 كيلو سجق باللية عيش سلطة طحينة" at bounding box center [584, 146] width 278 height 25
paste input "باللية مع عيش، سلطة وطحينة"
click at [620, 146] on input "1 كيلو سجق باللية مع عيش، سلطة وطحينة" at bounding box center [584, 146] width 278 height 25
type input "1 كيلو سجق باللية مع عيش، سلطة وطحينة"
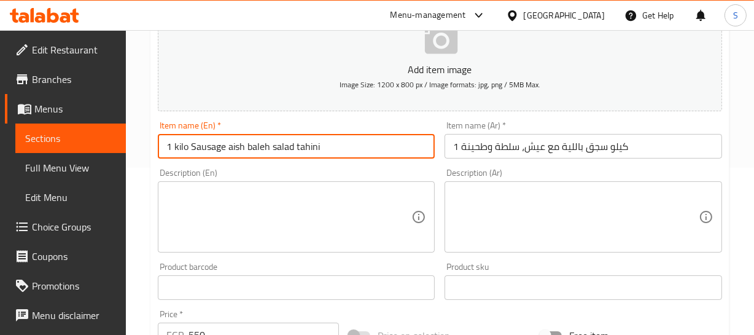
click at [188, 142] on input "1 kilo Sausage aish baleh salad tahini" at bounding box center [297, 146] width 278 height 25
click at [215, 147] on input "1 kilo Sausage aish baleh salad tahini" at bounding box center [297, 146] width 278 height 25
click at [235, 147] on input "1 kilo Sausage aish baleh salad tahini" at bounding box center [297, 146] width 278 height 25
click at [292, 144] on input "1 kilo Sausage with leia with aish baleh salad tahini" at bounding box center [297, 146] width 278 height 25
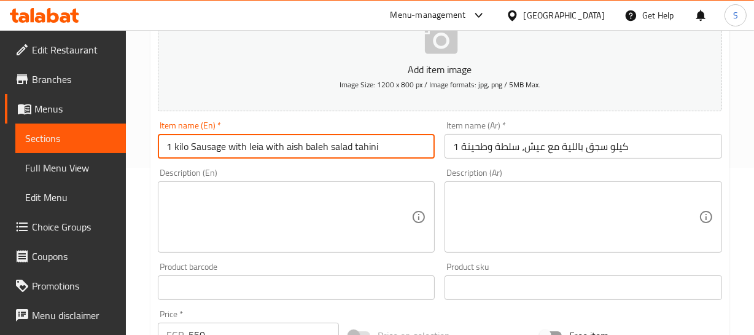
click at [292, 144] on input "1 kilo Sausage with leia with aish baleh salad tahini" at bounding box center [297, 146] width 278 height 25
click at [324, 144] on input "1 kilo Sausage with leia with bread, baleh salad tahini" at bounding box center [297, 146] width 278 height 25
click at [336, 152] on input "1 kilo Sausage with leia with bread, salad tahini" at bounding box center [297, 146] width 278 height 25
drag, startPoint x: 224, startPoint y: 149, endPoint x: 474, endPoint y: 145, distance: 250.0
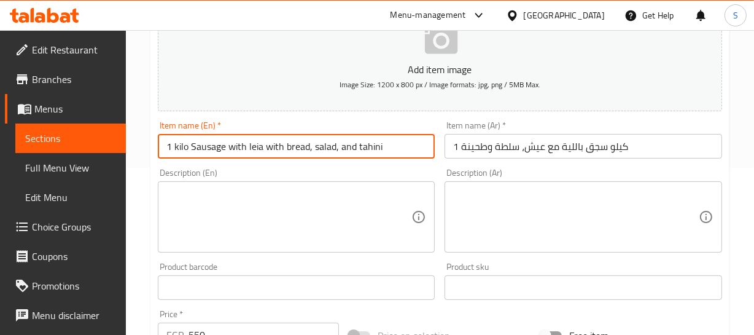
click at [474, 145] on div "Add item image Image Size: 1200 x 800 px / Image formats: jpg, png / 5MB Max. I…" at bounding box center [440, 258] width 574 height 529
click at [334, 144] on input "1 kilo Sausage with leia with bread, salad, and tahini" at bounding box center [297, 146] width 278 height 25
click at [182, 145] on input "1 kilo Sausage with leia with bread, salad, and tahini" at bounding box center [297, 146] width 278 height 25
type input "1 Sausage with leia with bread, salad, and tahini"
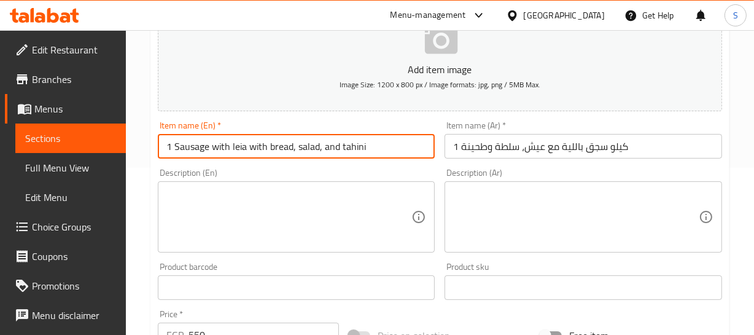
click at [620, 146] on input "1 كيلو سجق باللية مع عيش، سلطة وطحينة" at bounding box center [584, 146] width 278 height 25
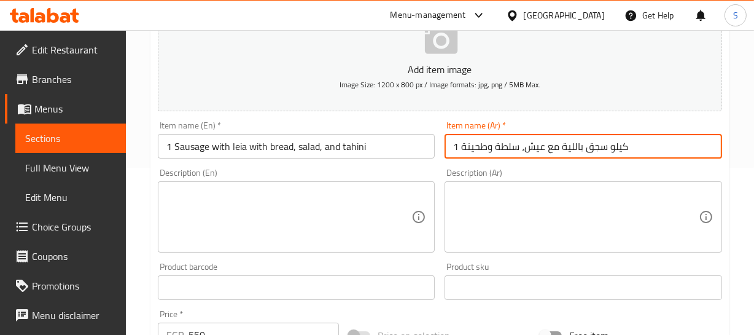
click at [620, 146] on input "1 كيلو سجق باللية مع عيش، سلطة وطحينة" at bounding box center [584, 146] width 278 height 25
click at [574, 139] on input "1 سجق باللية مع عيش، سلطة وطحينة" at bounding box center [584, 146] width 278 height 25
type input "1 سجق باللية مع عيش، سلطة وطحينة"
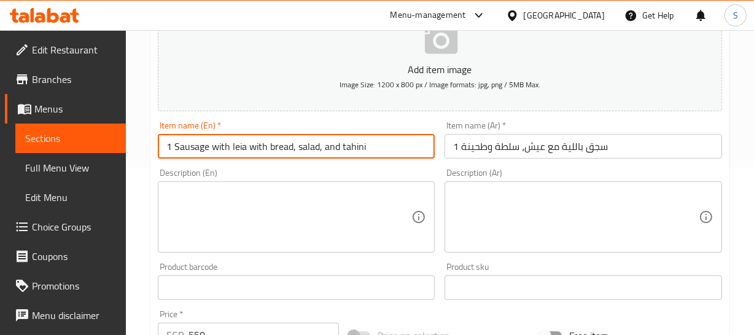
click at [196, 147] on input "1 Sausage with leia with bread, salad, and tahini" at bounding box center [297, 146] width 278 height 25
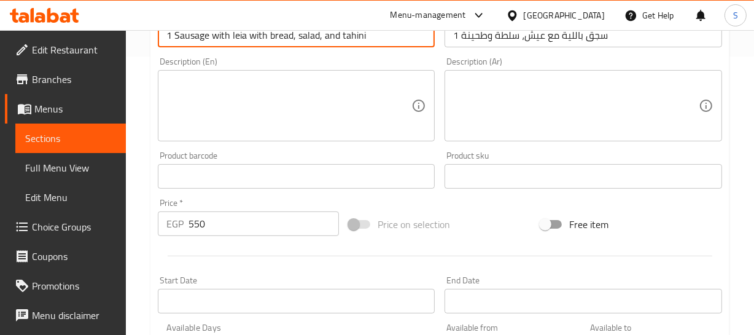
scroll to position [279, 0]
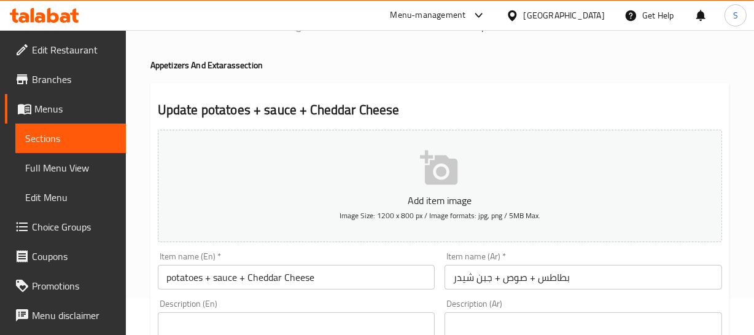
scroll to position [55, 0]
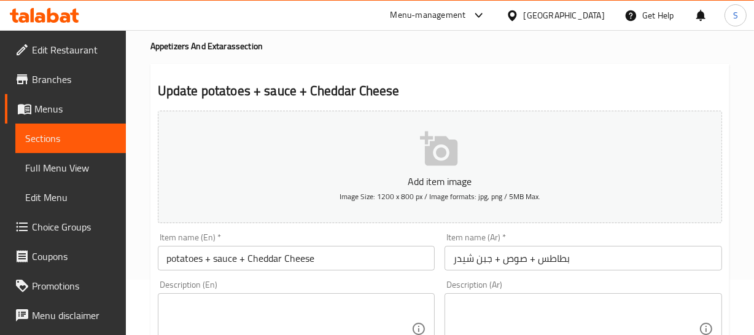
click at [524, 262] on input "بطاطس + صوص + جبن شيدر" at bounding box center [584, 258] width 278 height 25
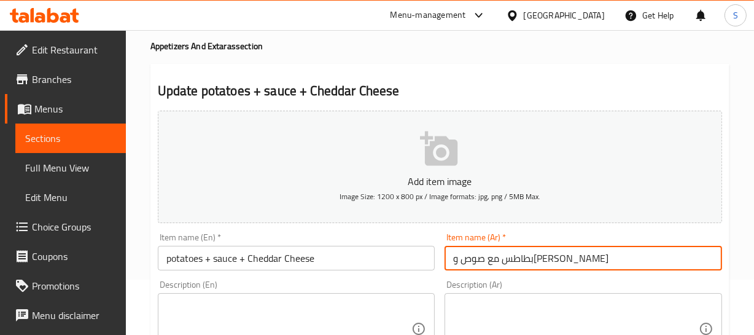
type input "بطاطس مع صوص و[PERSON_NAME]"
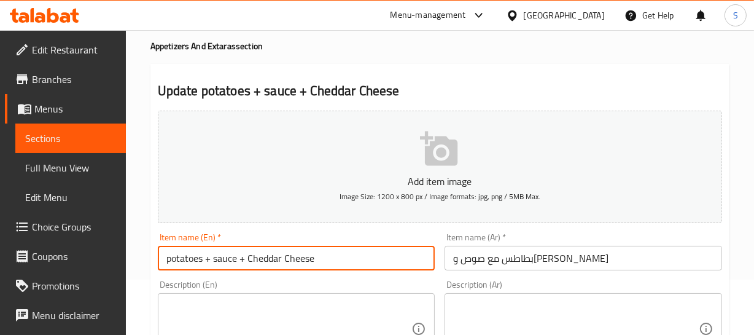
click at [180, 262] on input "potatoes + sauce + Cheddar Cheese" at bounding box center [297, 258] width 278 height 25
type input "potatoes with sauce and Cheddar Cheese"
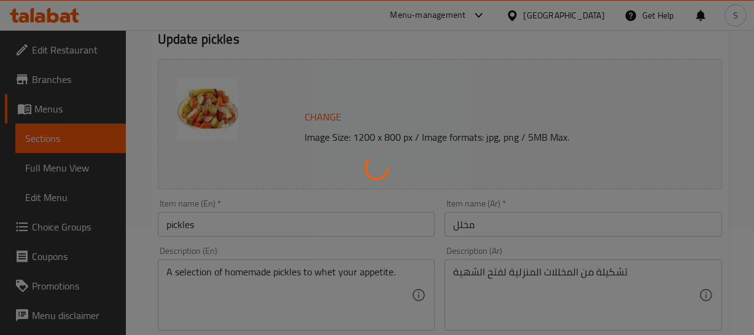
scroll to position [111, 0]
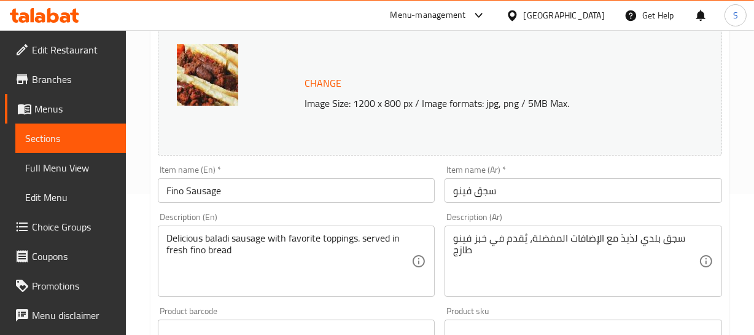
scroll to position [167, 0]
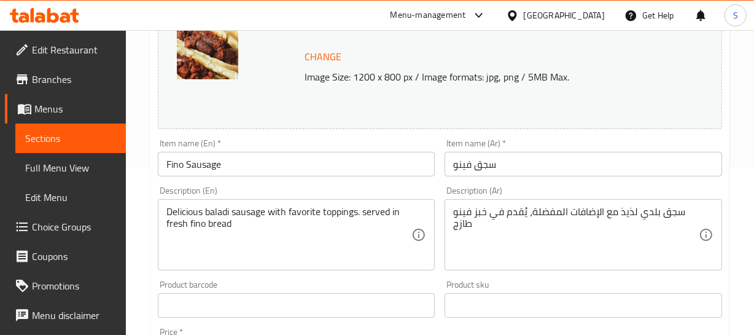
click at [171, 166] on input "Fino Sausage" at bounding box center [297, 164] width 278 height 25
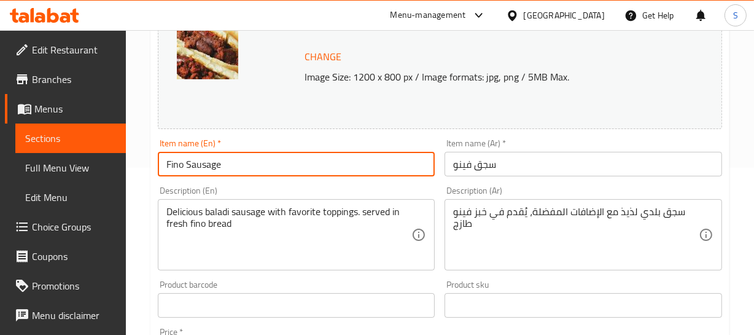
click at [171, 166] on input "Fino Sausage" at bounding box center [297, 164] width 278 height 25
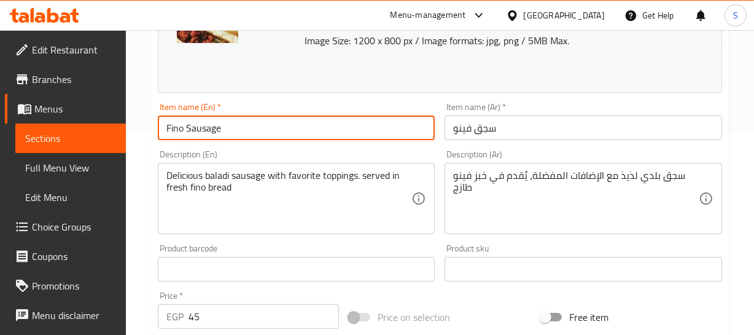
scroll to position [223, 0]
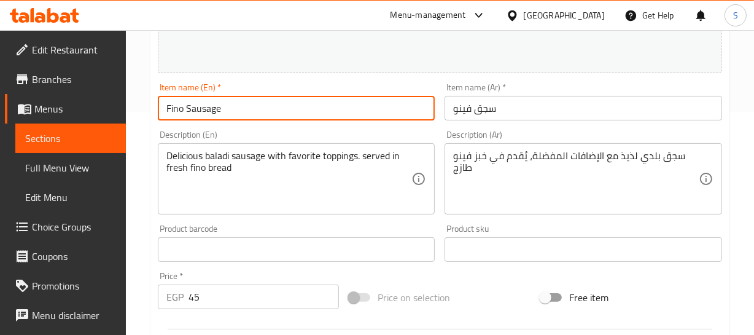
click at [303, 112] on input "Fino Sausage" at bounding box center [297, 108] width 278 height 25
click at [258, 111] on input "Fino Sausage" at bounding box center [297, 108] width 278 height 25
paste input "Sandwich"
drag, startPoint x: 220, startPoint y: 112, endPoint x: 273, endPoint y: 109, distance: 52.9
click at [273, 109] on input "Fino Sausage Sandwich" at bounding box center [297, 108] width 278 height 25
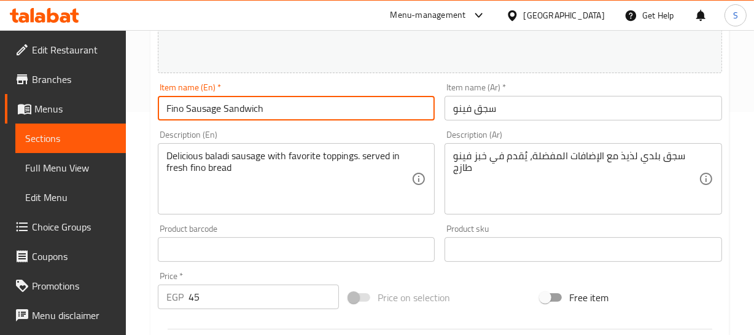
type input "Fino Sausage Sandwich"
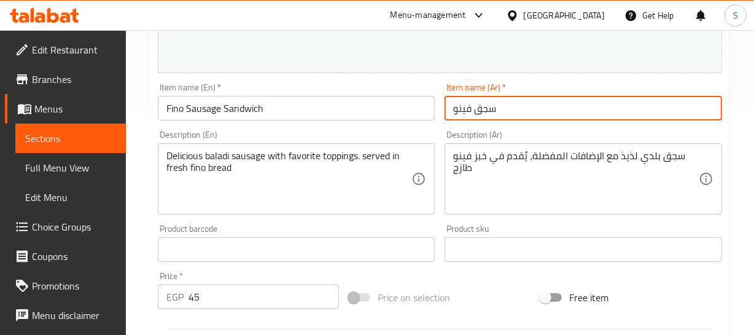
click at [446, 107] on input "سجق فينو" at bounding box center [584, 108] width 278 height 25
paste input "ساندويتش"
type input "ساندويتش سجق فينو"
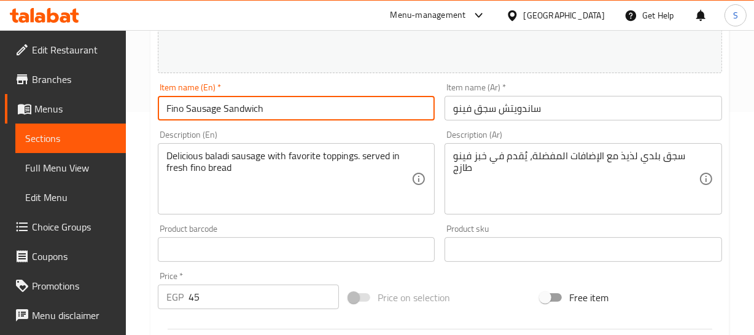
click at [189, 108] on input "Fino Sausage Sandwich" at bounding box center [297, 108] width 278 height 25
click at [187, 98] on input "Fino Sausage Sandwich" at bounding box center [297, 108] width 278 height 25
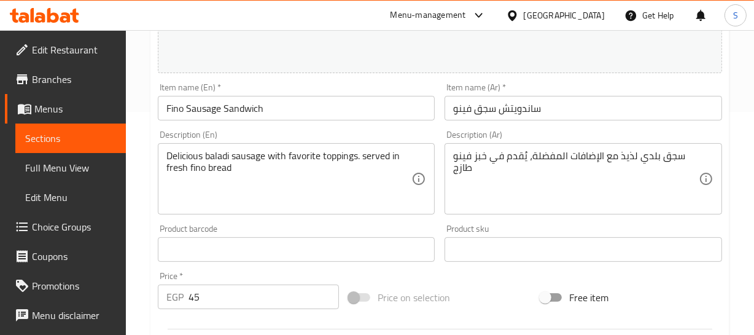
click at [203, 99] on input "Fino Sausage Sandwich" at bounding box center [297, 108] width 278 height 25
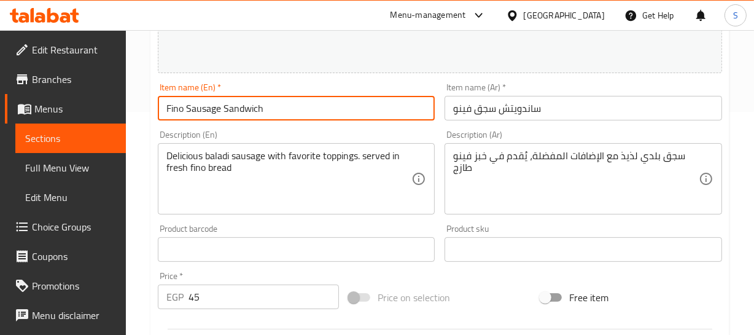
click at [203, 99] on input "Fino Sausage Sandwich" at bounding box center [297, 108] width 278 height 25
click at [230, 111] on input "Fino Sausage Sandwich" at bounding box center [297, 108] width 278 height 25
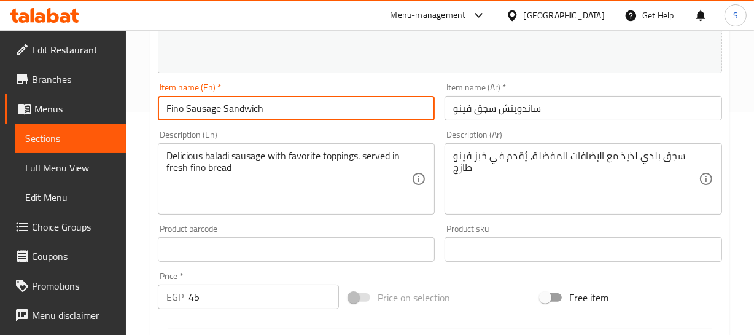
click at [230, 111] on input "Fino Sausage Sandwich" at bounding box center [297, 108] width 278 height 25
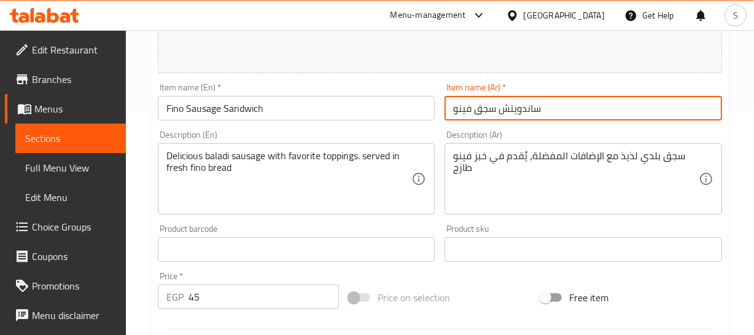
click at [504, 113] on input "ساندويتش سجق فينو" at bounding box center [584, 108] width 278 height 25
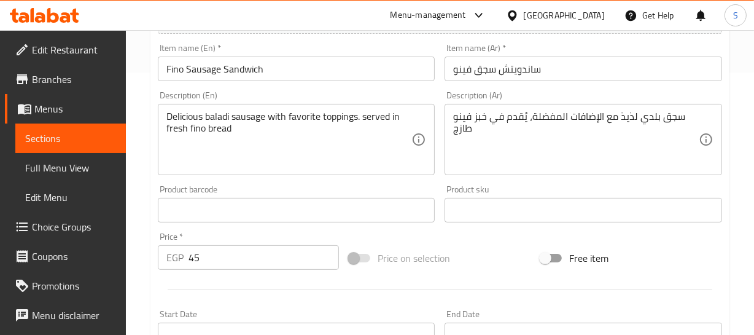
scroll to position [279, 0]
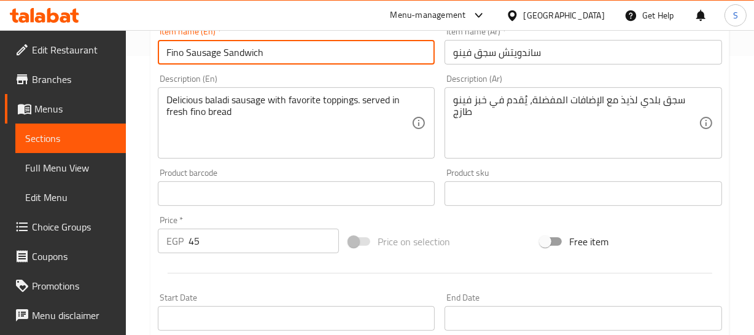
click at [230, 52] on input "Fino Sausage Sandwich" at bounding box center [297, 52] width 278 height 25
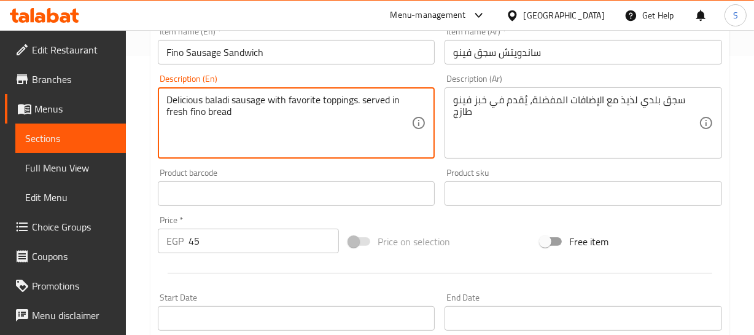
click at [299, 107] on textarea "Delicious baladi sausage with favorite toppings. served in fresh fino bread" at bounding box center [289, 123] width 246 height 58
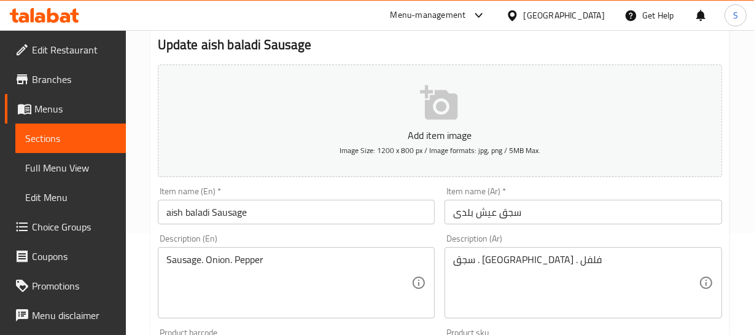
scroll to position [111, 0]
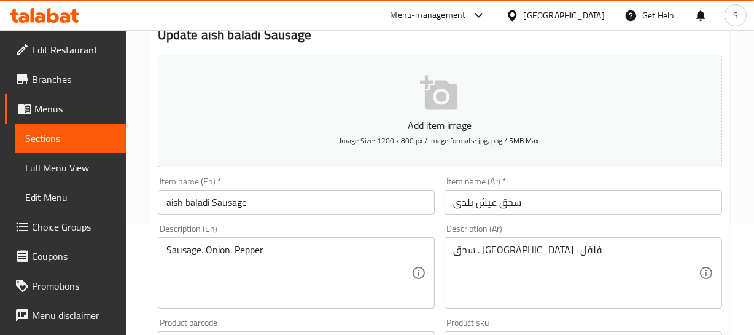
click at [510, 215] on div "Item name (Ar)   * سجق عيش بلدى Item name (Ar) *" at bounding box center [583, 195] width 287 height 47
click at [178, 201] on input "aish baladi Sausage" at bounding box center [297, 202] width 278 height 25
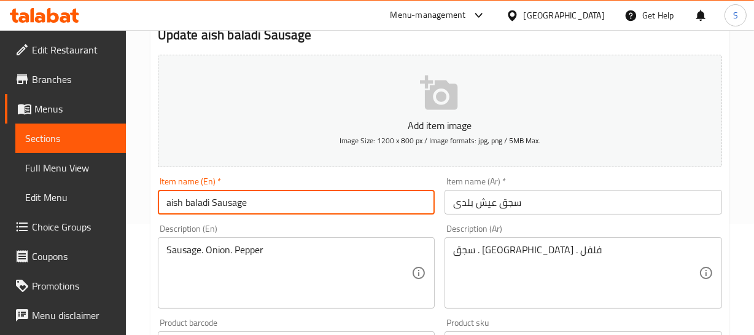
click at [178, 200] on input "aish baladi Sausage" at bounding box center [297, 202] width 278 height 25
click at [176, 200] on input "aish baladi Sausage" at bounding box center [297, 202] width 278 height 25
click at [200, 203] on input "baladi Sausage" at bounding box center [297, 202] width 278 height 25
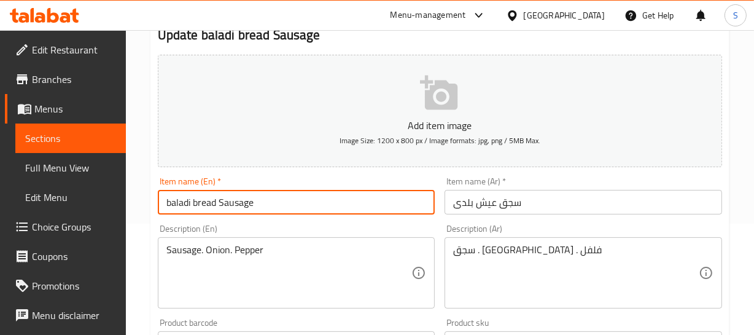
click at [208, 203] on input "baladi bread Sausage" at bounding box center [297, 202] width 278 height 25
type input "baladi bread Sausage"
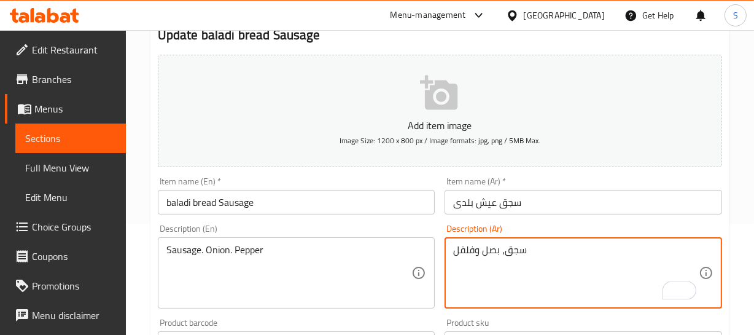
type textarea "سجق، بصل وفلفل"
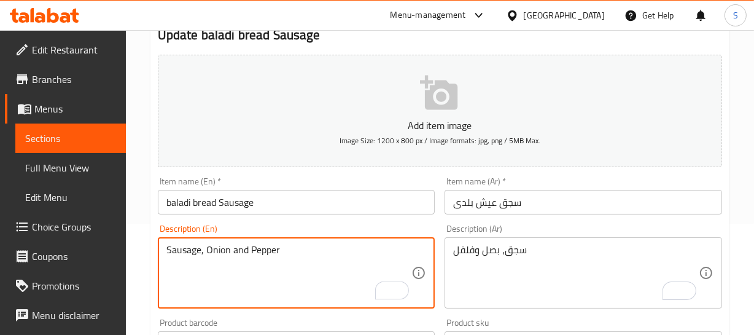
type textarea "Sausage, Onion and Pepper"
click at [299, 198] on input "baladi bread Sausage" at bounding box center [297, 202] width 278 height 25
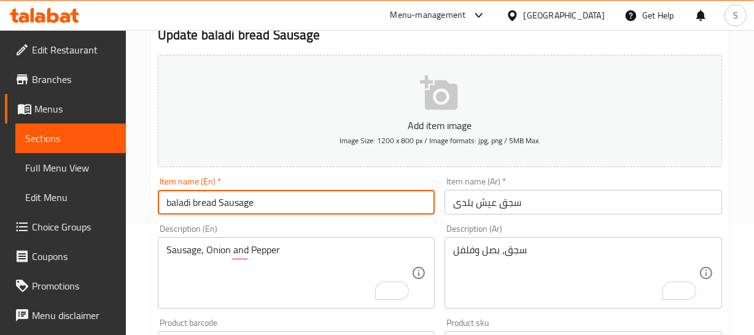
scroll to position [55, 0]
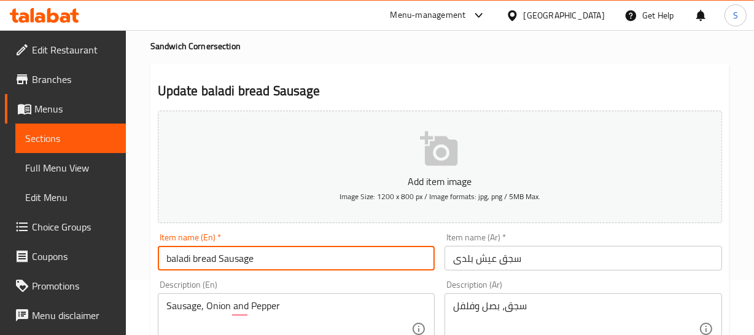
click at [168, 46] on h4 "Sandwich Corner section" at bounding box center [439, 46] width 579 height 12
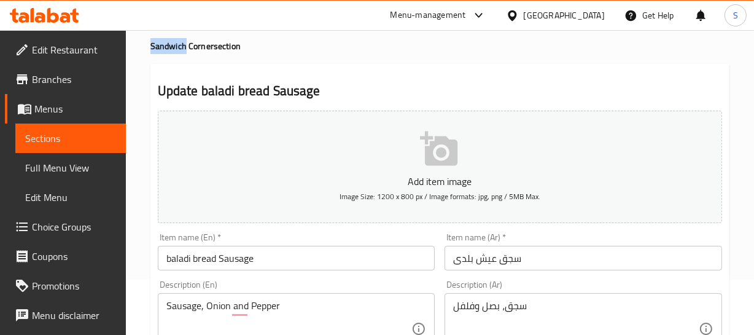
click at [168, 45] on h4 "Sandwich Corner section" at bounding box center [439, 46] width 579 height 12
copy h4 "Sandwich"
click at [272, 262] on input "baladi bread Sausage" at bounding box center [297, 258] width 278 height 25
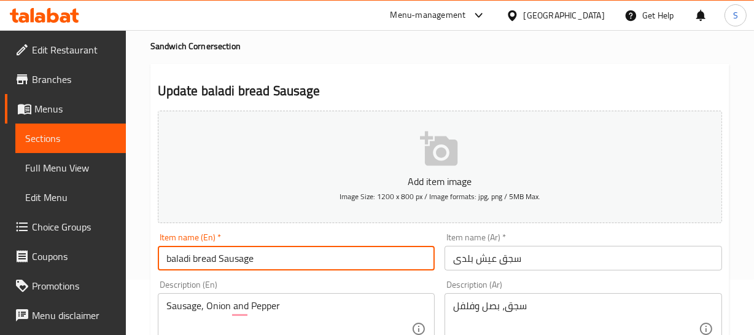
click at [259, 256] on input "baladi bread Sausage" at bounding box center [297, 258] width 278 height 25
click at [224, 259] on input "baladi bread Sausage" at bounding box center [297, 258] width 278 height 25
click at [262, 255] on input "baladi bread Sausage" at bounding box center [297, 258] width 278 height 25
paste input "Sandwich"
type input "baladi bread Sausage Sandwich"
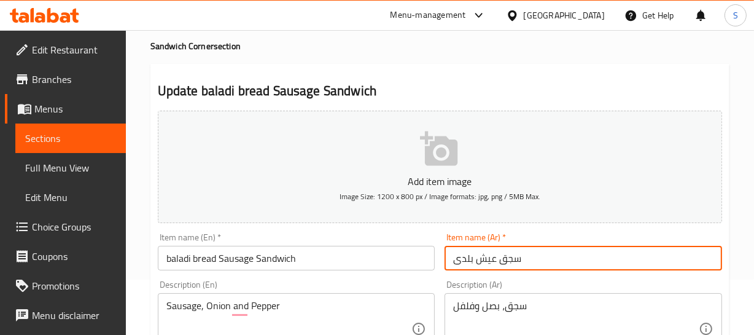
click at [459, 257] on input "سجق عيش بلدى" at bounding box center [584, 258] width 278 height 25
click at [445, 262] on input "سجق عيش بلدى" at bounding box center [584, 258] width 278 height 25
paste input "ساندويتش"
type input "ساندويتش سجق عيش بلدى"
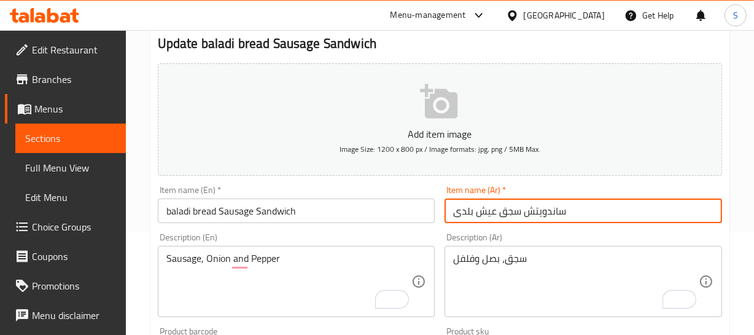
scroll to position [167, 0]
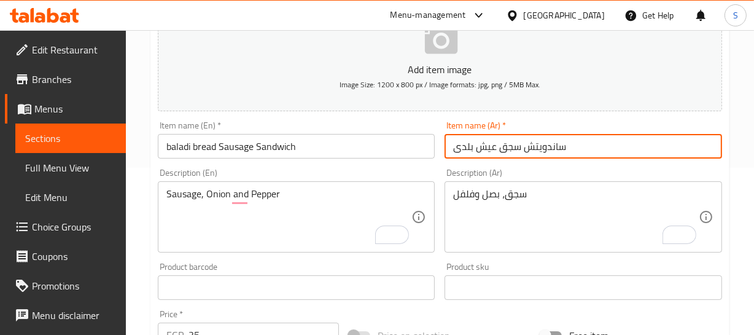
click at [547, 148] on input "ساندويتش سجق عيش بلدى" at bounding box center [584, 146] width 278 height 25
click at [530, 153] on input "ساندويتش سجق عيش بلدى" at bounding box center [584, 146] width 278 height 25
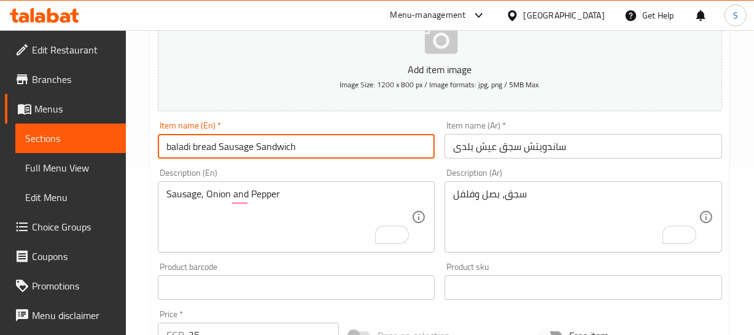
click at [236, 144] on input "baladi bread Sausage Sandwich" at bounding box center [297, 146] width 278 height 25
click at [163, 144] on input "baladi bread Sandwich" at bounding box center [297, 146] width 278 height 25
paste input "Sausage"
drag, startPoint x: 184, startPoint y: 147, endPoint x: 290, endPoint y: 144, distance: 106.9
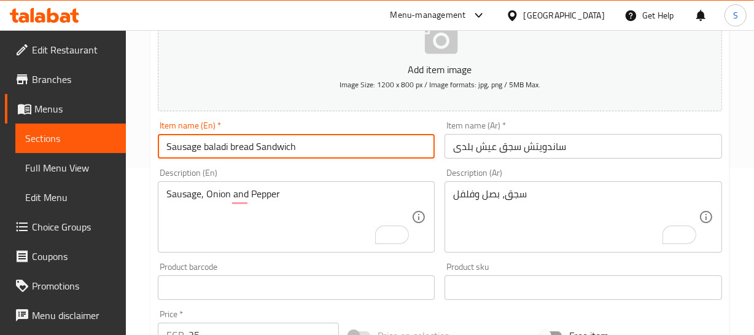
click at [290, 144] on input "Sausage baladi bread Sandwich" at bounding box center [297, 146] width 278 height 25
type input "Sausage baladi bread Sandwich"
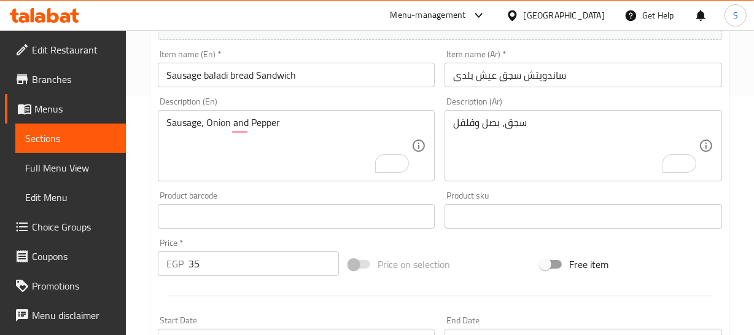
scroll to position [223, 0]
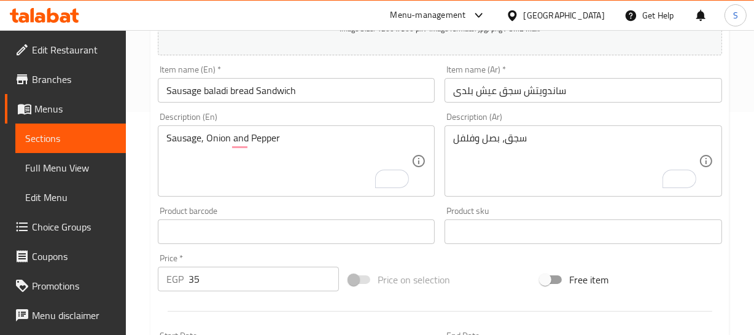
click at [316, 88] on input "Sausage baladi bread Sandwich" at bounding box center [297, 90] width 278 height 25
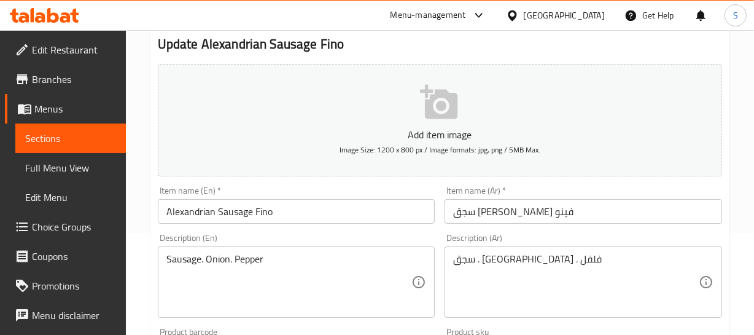
scroll to position [111, 0]
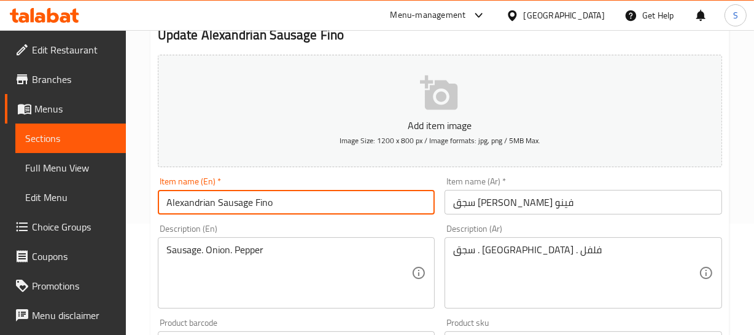
click at [275, 193] on input "Alexandrian Sausage Fino" at bounding box center [297, 202] width 278 height 25
paste input "Sandwich"
type input "Alexandrian Sausage Fino Sandwich"
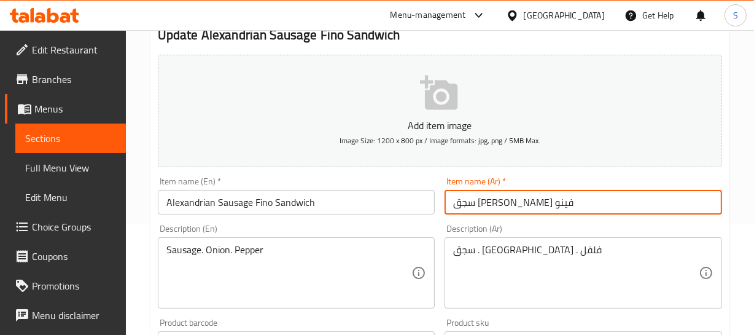
click at [449, 200] on input "سجق [PERSON_NAME] فينو" at bounding box center [584, 202] width 278 height 25
paste input "ساندويتش"
type input "ساندويتش سجق اسكندراني فينو"
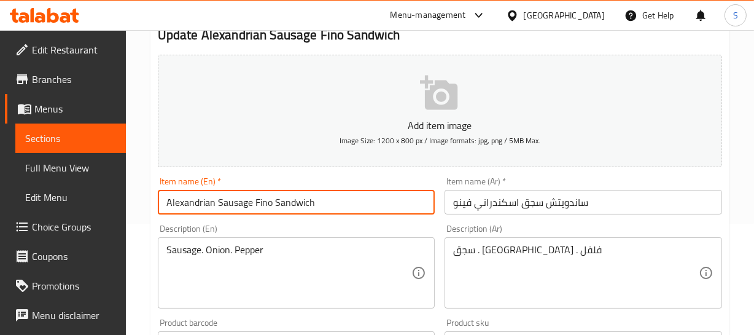
drag, startPoint x: 189, startPoint y: 201, endPoint x: 316, endPoint y: 200, distance: 126.5
click at [314, 201] on input "Alexandrian Sausage Fino Sandwich" at bounding box center [297, 202] width 278 height 25
click at [318, 200] on input "Alexandrian Sausage Fino Sandwich" at bounding box center [297, 202] width 278 height 25
click at [556, 195] on input "ساندويتش سجق اسكندراني فينو" at bounding box center [584, 202] width 278 height 25
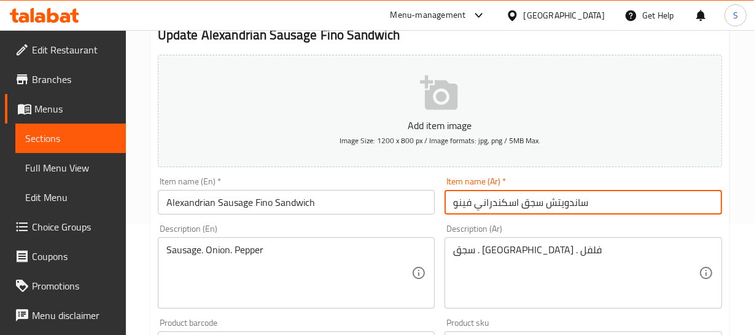
click at [556, 195] on input "ساندويتش سجق اسكندراني فينو" at bounding box center [584, 202] width 278 height 25
click at [524, 198] on input "ساندويتش سجق اسكندراني فينو" at bounding box center [584, 202] width 278 height 25
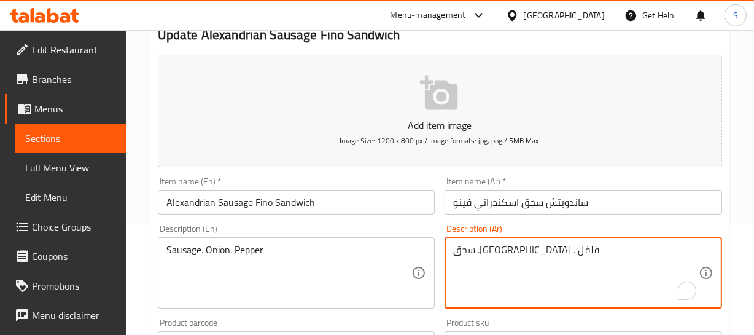
type textarea "سجق بصل . فلفل"
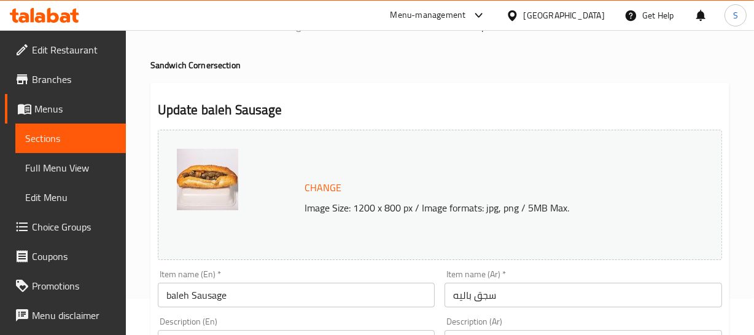
scroll to position [55, 0]
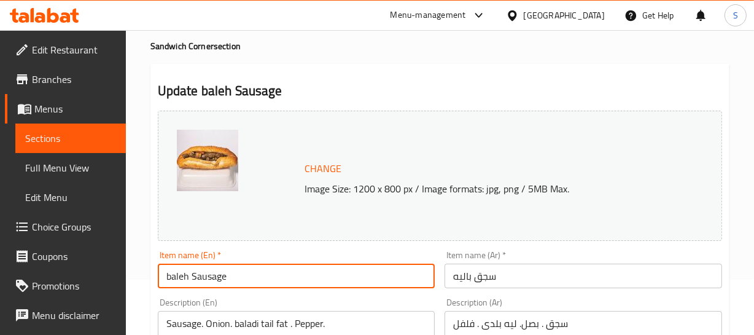
click at [250, 270] on input "baleh Sausage" at bounding box center [297, 275] width 278 height 25
paste input "Sandwich"
type input "baleh Sausage Sandwich"
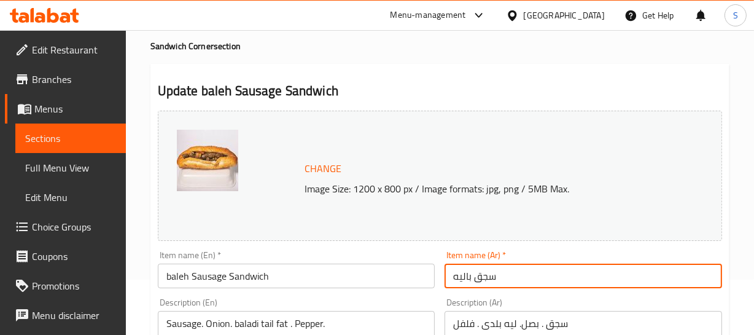
click at [447, 267] on input "سجق باليه" at bounding box center [584, 275] width 278 height 25
paste input "ساندويتش"
type input "ساندويتش سجق باليه"
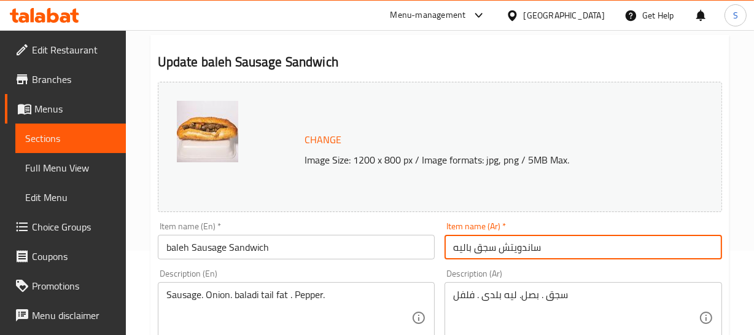
scroll to position [111, 0]
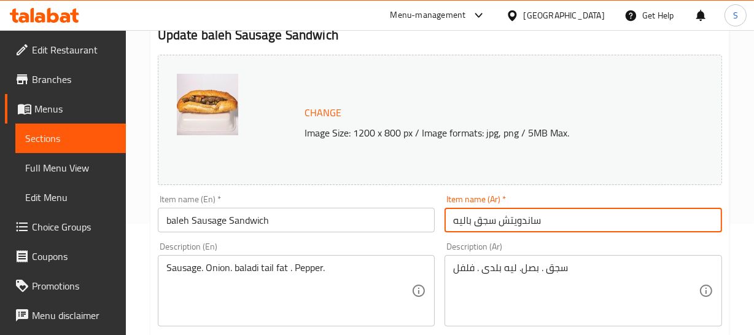
click at [258, 225] on input "baleh Sausage Sandwich" at bounding box center [297, 220] width 278 height 25
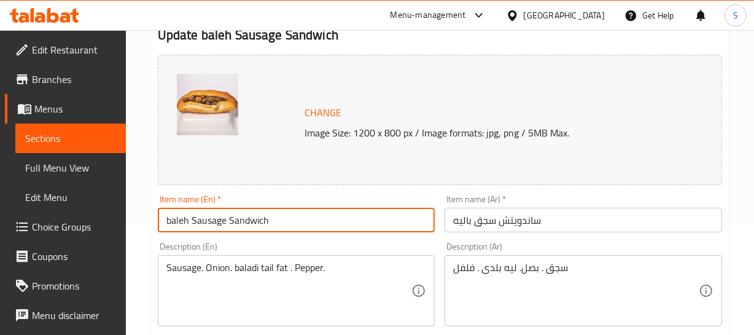
click at [258, 225] on input "baleh Sausage Sandwich" at bounding box center [297, 220] width 278 height 25
click at [209, 213] on input "baleh Sausage Sandwich" at bounding box center [297, 220] width 278 height 25
click at [179, 217] on input "baleh Sausage Sandwich" at bounding box center [297, 220] width 278 height 25
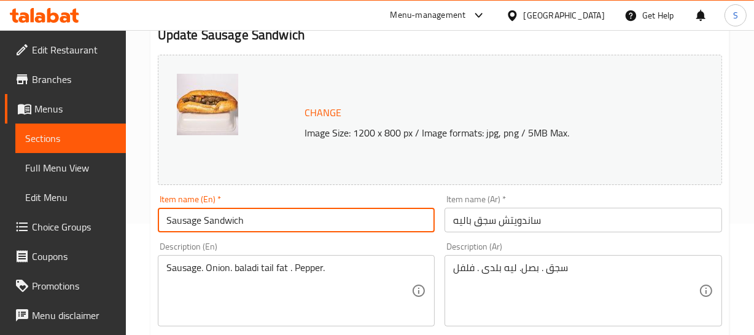
drag, startPoint x: 195, startPoint y: 223, endPoint x: 222, endPoint y: 220, distance: 27.1
click at [195, 223] on input "Sausage Sandwich" at bounding box center [297, 220] width 278 height 25
click at [222, 220] on input "Sausage Sandwich" at bounding box center [297, 220] width 278 height 25
click at [217, 220] on input "Sausage Sandwich" at bounding box center [297, 220] width 278 height 25
type input "Sausage with [PERSON_NAME]"
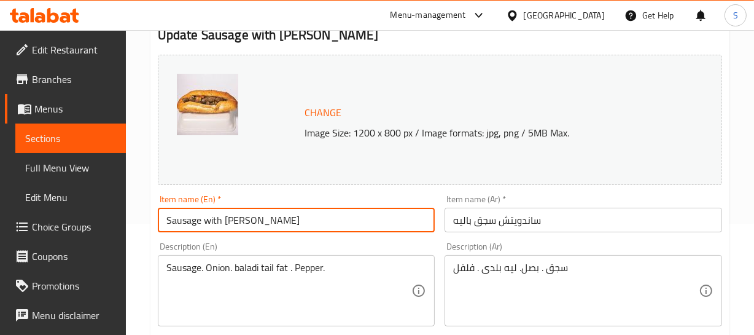
click at [537, 215] on input "ساندويتش سجق باليه" at bounding box center [584, 220] width 278 height 25
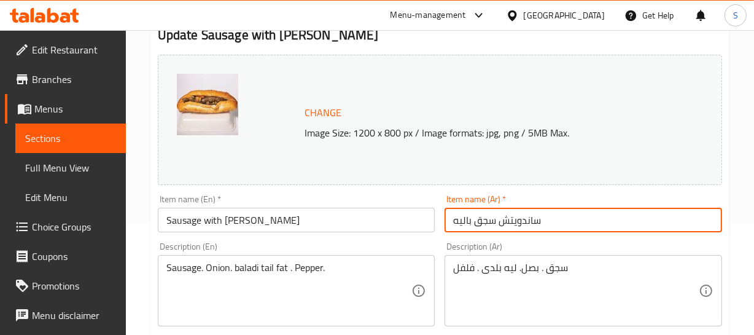
click at [537, 215] on input "ساندويتش سجق باليه" at bounding box center [584, 220] width 278 height 25
click at [472, 211] on input "ساندويتش سجق باليه" at bounding box center [584, 220] width 278 height 25
click at [466, 219] on input "ساندويتش سجق باليه" at bounding box center [584, 220] width 278 height 25
type input "ساندويتش سجق بالليه"
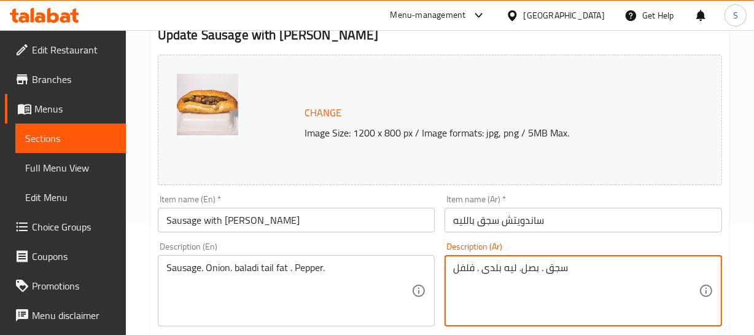
click at [515, 263] on textarea "سجق . بصل. ليه بلدى . فلفل" at bounding box center [576, 291] width 246 height 58
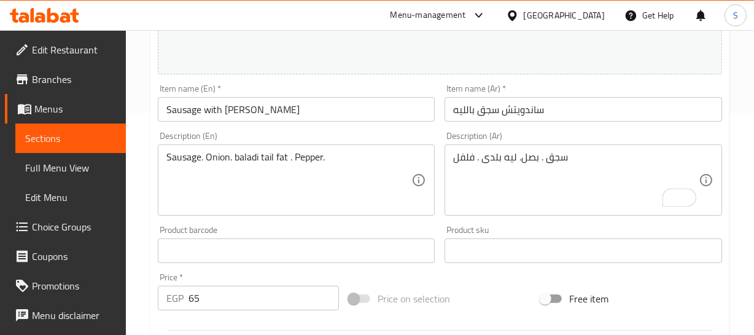
scroll to position [279, 0]
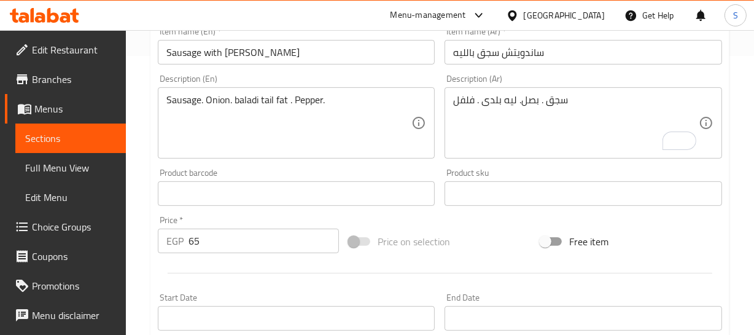
click at [539, 104] on textarea "سجق . بصل. ليه بلدى . فلفل" at bounding box center [576, 123] width 246 height 58
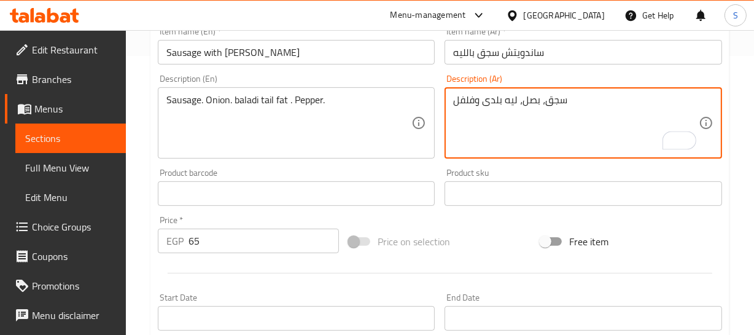
type textarea "سجق، بصل، ليه بلدى وفلفل"
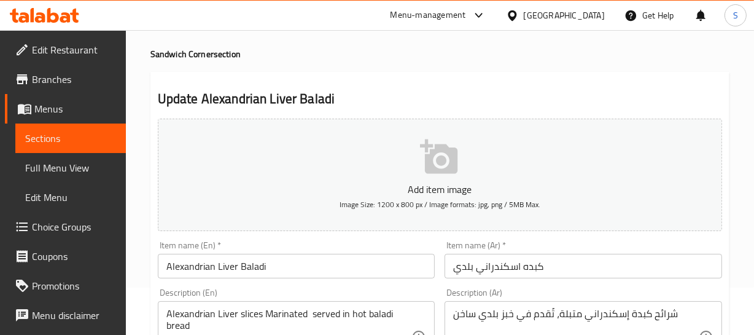
scroll to position [111, 0]
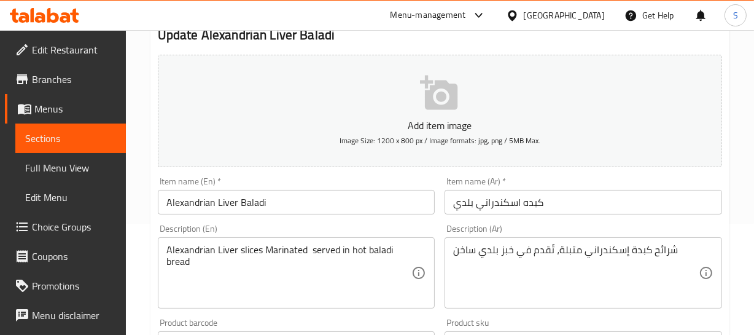
click at [303, 208] on input "Alexandrian Liver Baladi" at bounding box center [297, 202] width 278 height 25
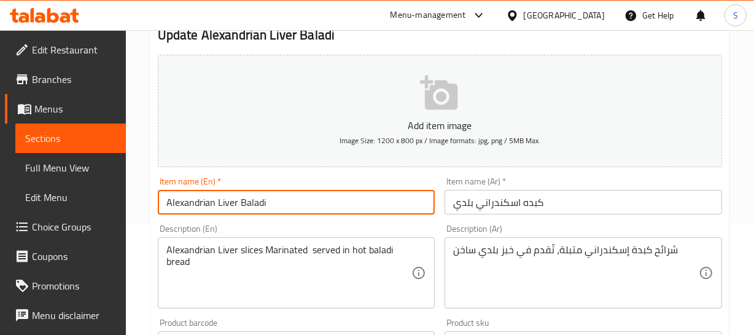
paste input "Sandwich"
type input "Alexandrian Liver Baladi Sandwich"
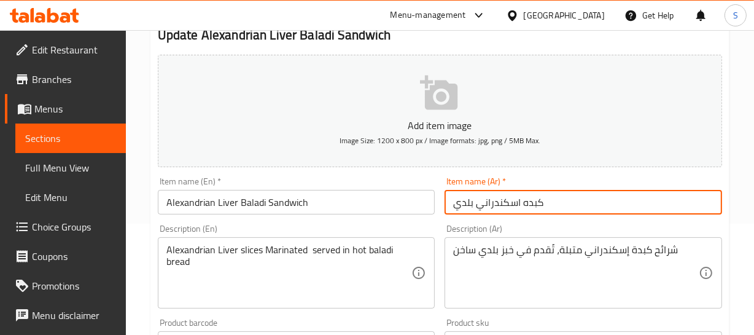
click at [454, 205] on input "كبده اسكندراني بلدي" at bounding box center [584, 202] width 278 height 25
paste input "ساندويتش"
type input "ساندويتش كبده اسكندراني بلدي"
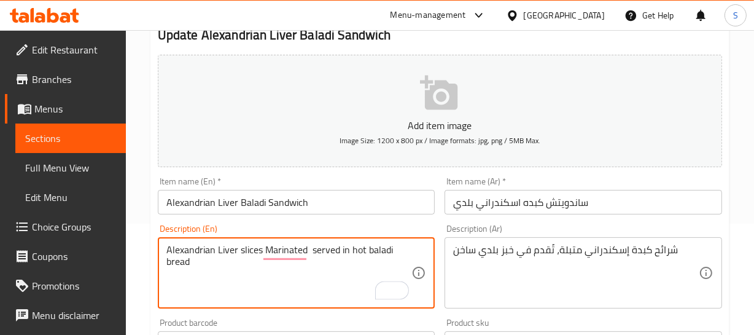
click at [267, 201] on input "Alexandrian Liver Baladi Sandwich" at bounding box center [297, 202] width 278 height 25
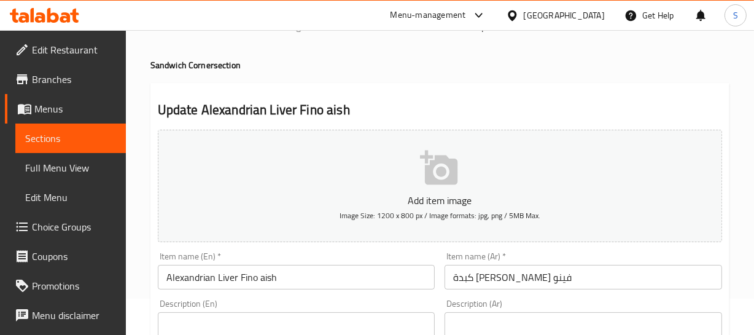
scroll to position [55, 0]
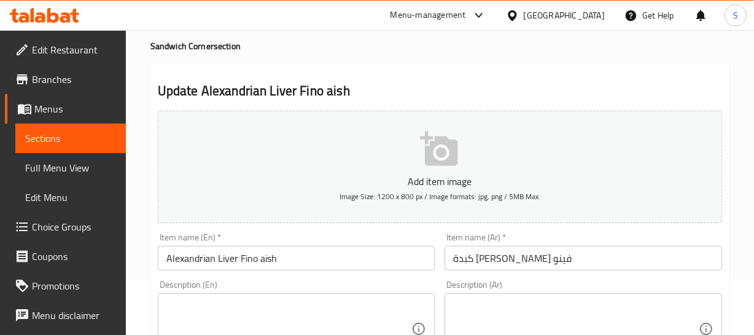
click at [292, 250] on input "Alexandrian Liver Fino aish" at bounding box center [297, 258] width 278 height 25
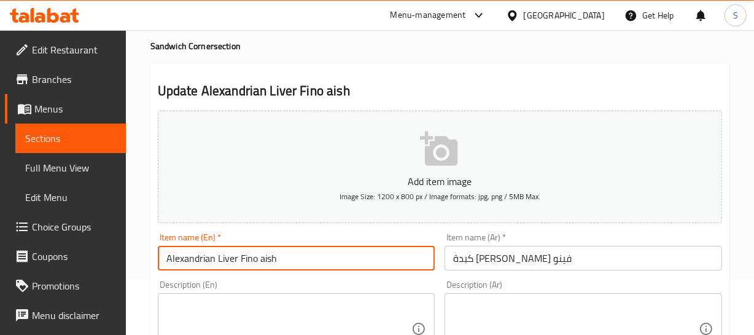
paste input "Sandwich"
type input "Alexandrian Liver Fino aish Sandwich"
click at [445, 260] on input "كبدة اسكندراني عيش فينو" at bounding box center [584, 258] width 278 height 25
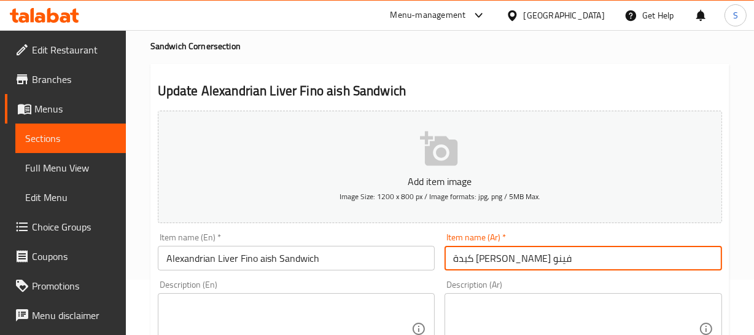
paste input "ساندويتش"
type input "ساندويتش كبدة اسكندراني عيش فينو"
drag, startPoint x: 563, startPoint y: 259, endPoint x: 387, endPoint y: 263, distance: 175.7
click at [442, 263] on div "Item name (Ar)   * ساندويتش كبدة اسكندراني عيش فينو Item name (Ar) *" at bounding box center [583, 251] width 287 height 47
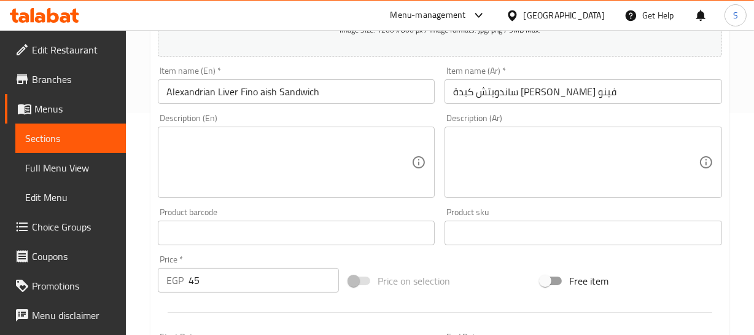
scroll to position [223, 0]
click at [550, 90] on input "ساندويتش كبدة اسكندراني عيش فينو" at bounding box center [584, 90] width 278 height 25
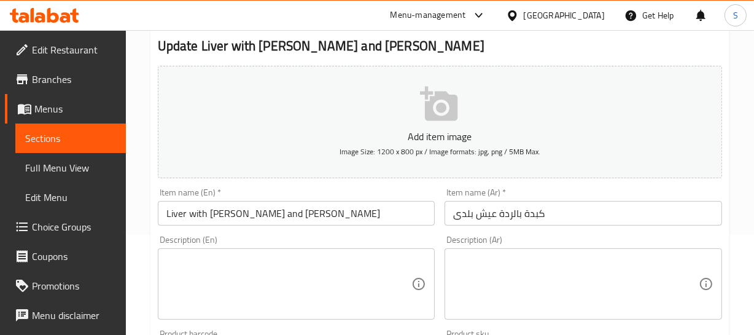
scroll to position [111, 0]
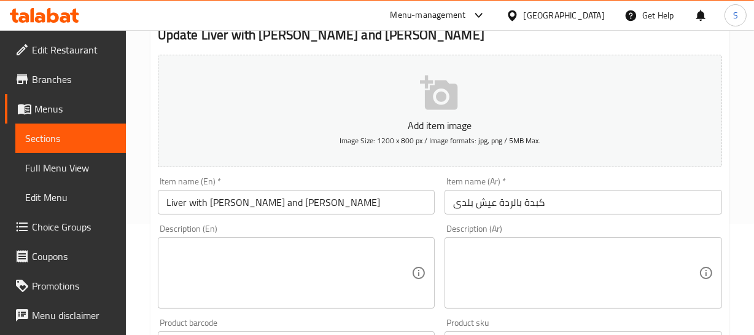
click at [307, 201] on input "Liver with [PERSON_NAME] and [PERSON_NAME]" at bounding box center [297, 202] width 278 height 25
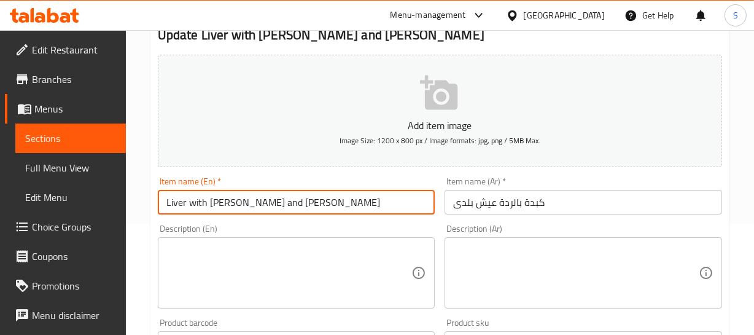
paste input "Sandwich"
type input "Liver with bran and baladi aish Sandwich"
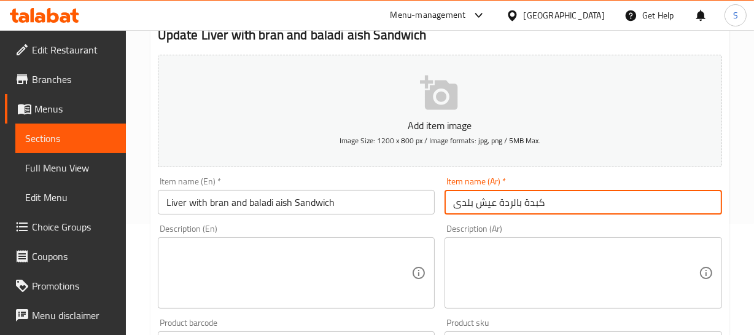
click at [448, 198] on input "كبدة بالردة عيش بلدى" at bounding box center [584, 202] width 278 height 25
paste input "ساندويتش"
type input "ساندويتش كبدة بالردة عيش بلدى"
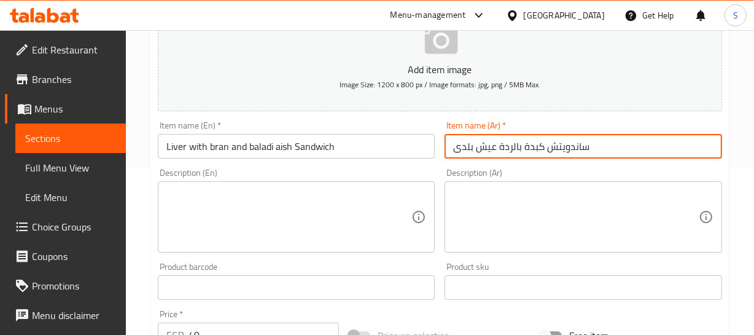
click at [552, 150] on input "ساندويتش كبدة بالردة عيش بلدى" at bounding box center [584, 146] width 278 height 25
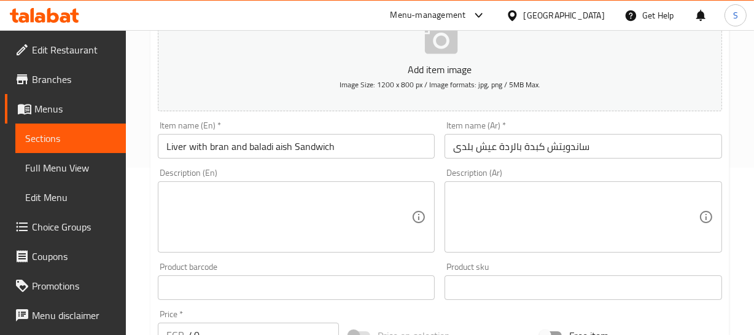
click at [608, 147] on input "ساندويتش كبدة بالردة عيش بلدى" at bounding box center [584, 146] width 278 height 25
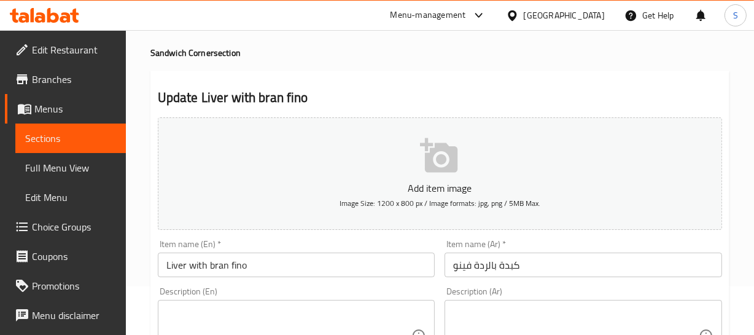
scroll to position [111, 0]
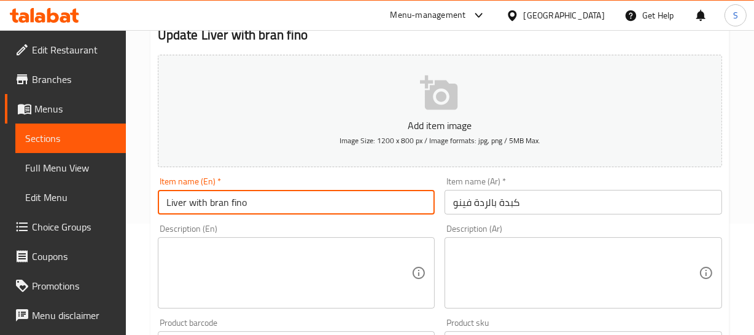
click at [263, 198] on input "Liver with bran fino" at bounding box center [297, 202] width 278 height 25
paste input "Sandwich"
type input "Liver with bran fino Sandwich"
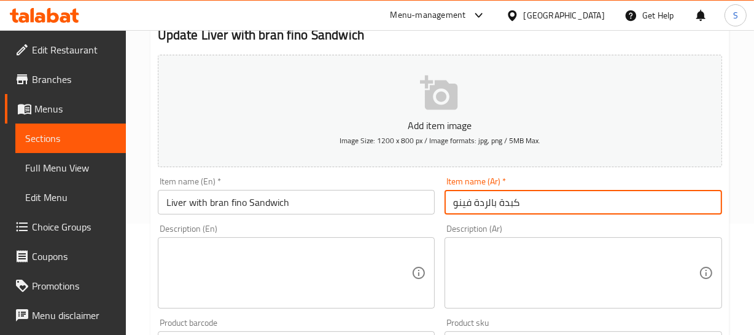
click at [446, 192] on input "كبدة بالردة فينو" at bounding box center [584, 202] width 278 height 25
paste input "ساندويتش"
type input "ساندويتش كبدة بالردة فينو"
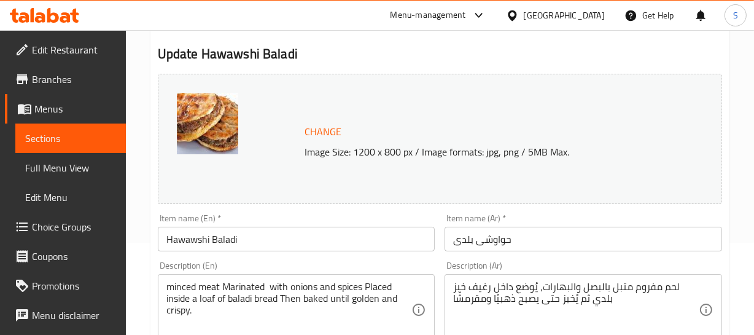
scroll to position [111, 0]
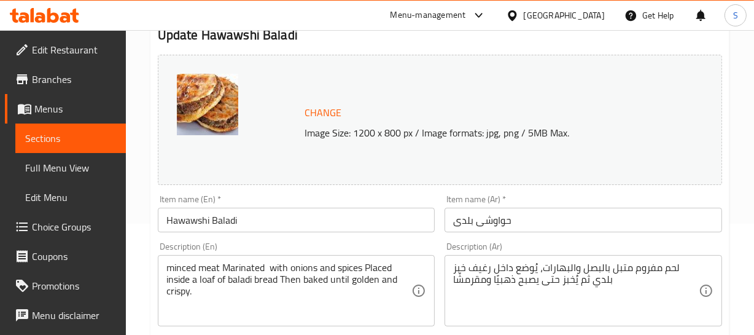
click at [262, 221] on input "Hawawshi Baladi" at bounding box center [297, 220] width 278 height 25
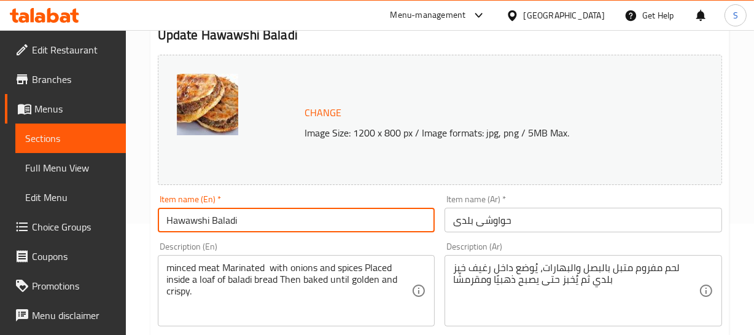
paste input "Sandwich"
click at [245, 226] on input "Hawawshi Baladi Sandwich" at bounding box center [297, 220] width 278 height 25
type input "Hawawshi Baladi Sandwich"
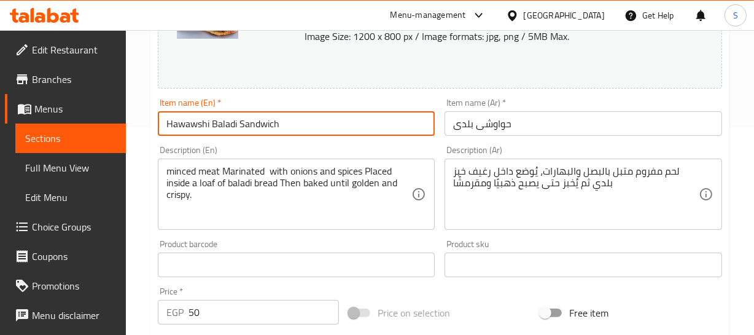
scroll to position [223, 0]
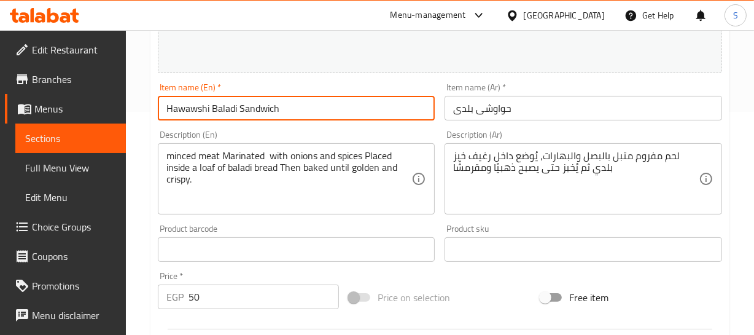
click at [442, 107] on div "Item name (Ar)   * حواوشى بلدى Item name (Ar) *" at bounding box center [583, 101] width 287 height 47
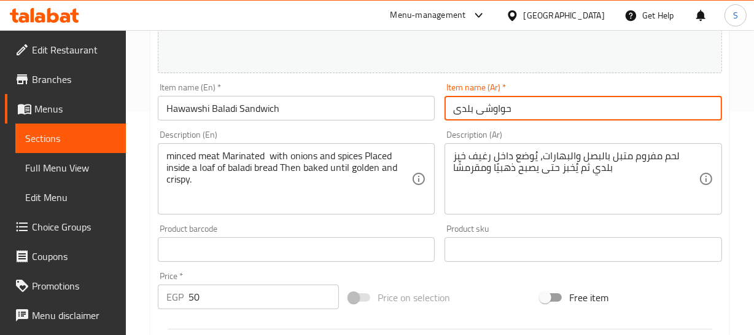
click at [455, 98] on input "حواوشى بلدى" at bounding box center [584, 108] width 278 height 25
paste input "ساندويتش"
type input "ساندويتش حواوشى بلدى"
click at [532, 107] on input "ساندويتش حواوشى بلدى" at bounding box center [584, 108] width 278 height 25
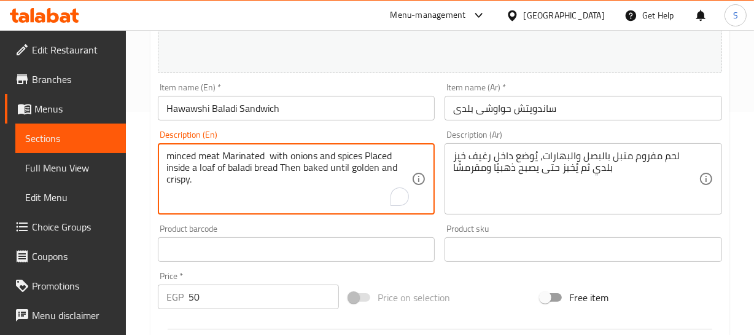
click at [188, 158] on textarea "minced meat Marinated with onions and spices Placed inside a loaf of baladi bre…" at bounding box center [289, 179] width 246 height 58
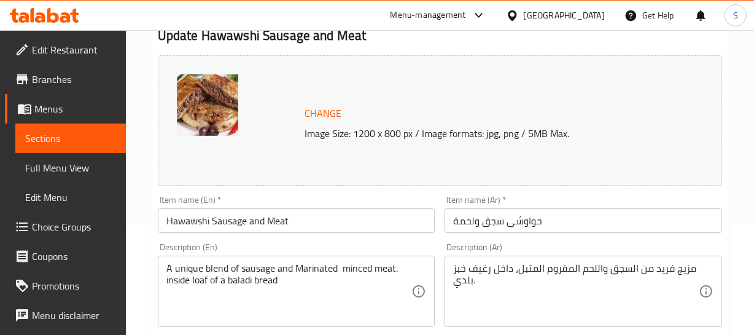
scroll to position [111, 0]
click at [310, 233] on div "Item name (En)   * Hawawshi Sausage and Meat Item name (En) *" at bounding box center [296, 213] width 287 height 47
click at [322, 214] on input "Hawawshi Sausage and Meat" at bounding box center [297, 220] width 278 height 25
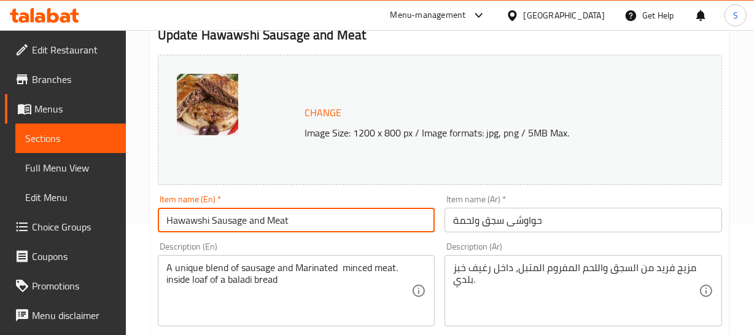
paste input "Sandwich"
type input "Hawawshi Sausage and Meat Sandwich"
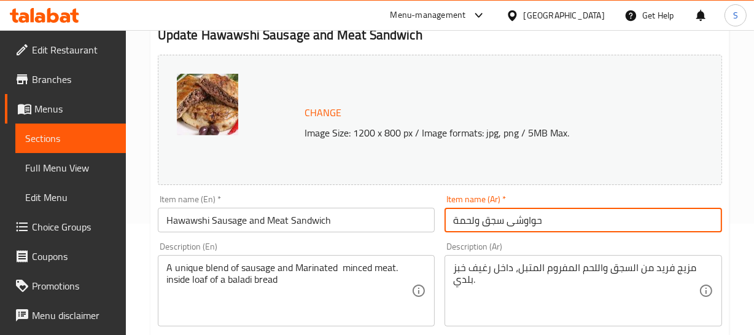
click at [453, 221] on input "حواوشى سجق ولحمة" at bounding box center [584, 220] width 278 height 25
paste input "ساندويتش"
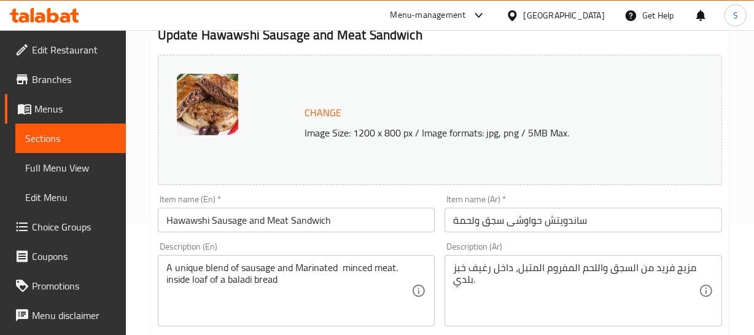
click at [548, 228] on input "ساندويتش حواوشى سجق ولحمة" at bounding box center [584, 220] width 278 height 25
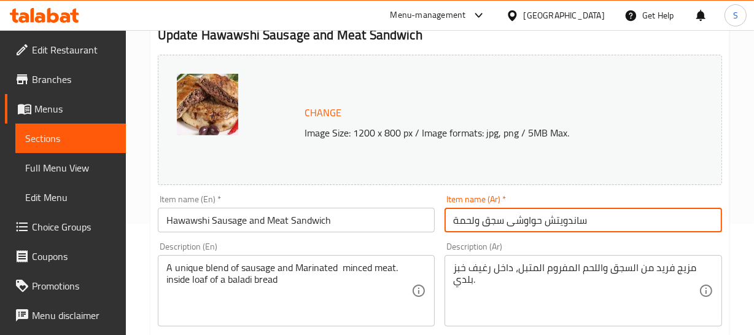
click at [548, 228] on input "ساندويتش حواوشى سجق ولحمة" at bounding box center [584, 220] width 278 height 25
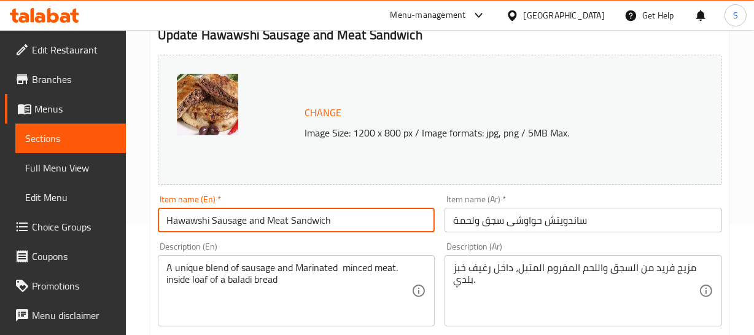
click at [304, 224] on input "Hawawshi Sausage and Meat Sandwich" at bounding box center [297, 220] width 278 height 25
click at [235, 220] on input "Hawawshi Sausage and Meat Sandwich" at bounding box center [297, 220] width 278 height 25
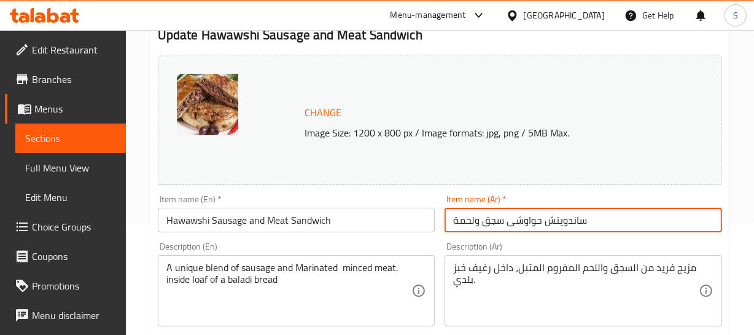
click at [569, 220] on input "ساندويتش حواوشى سجق ولحمة" at bounding box center [584, 220] width 278 height 25
type input "حواوشى سجق ولحمة"
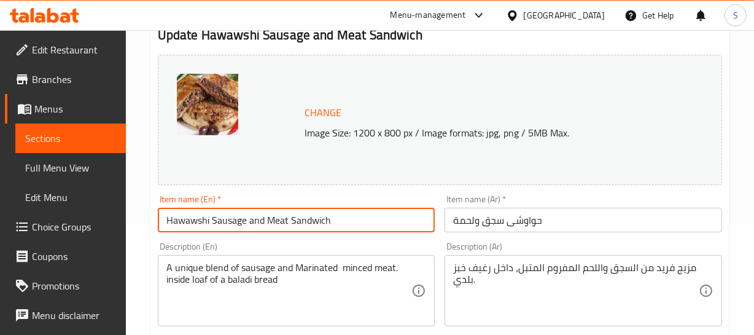
click at [319, 222] on input "Hawawshi Sausage and Meat Sandwich" at bounding box center [297, 220] width 278 height 25
click at [195, 220] on input "Hawawshi Sausage and Meat" at bounding box center [297, 220] width 278 height 25
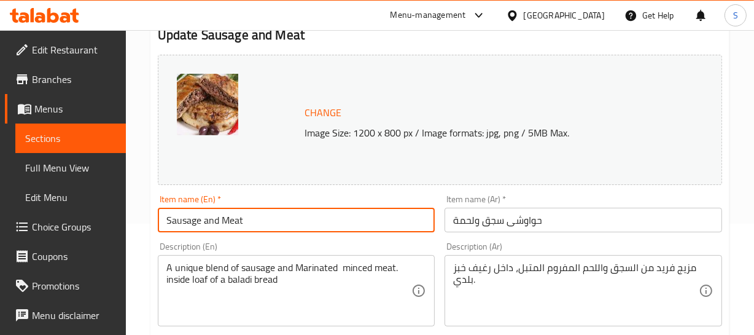
click at [321, 221] on input "Sausage and Meat" at bounding box center [297, 220] width 278 height 25
paste input "Hawawshi"
type input "Sausage and Meat Hawawshi"
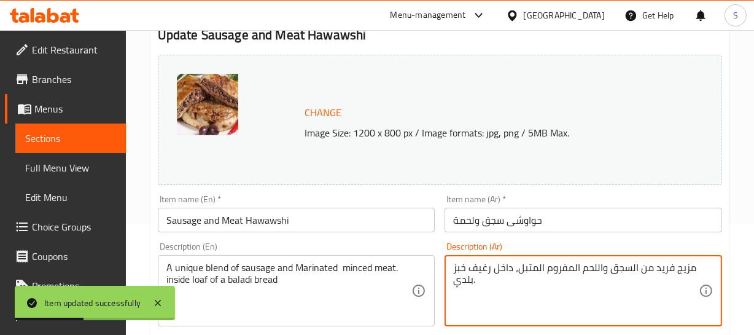
click at [657, 270] on textarea "مزيج فريد من السجق واللحم المفروم المتبل، داخل رغيف خبز بلدي." at bounding box center [576, 291] width 246 height 58
type textarea "مزيج من السجق واللحم المفروم المتبل، داخل رغيف خبز بلدي."
click at [669, 268] on textarea "مزيج من السجق واللحم المفروم المتبل، داخل رغيف خبز بلدي." at bounding box center [576, 291] width 246 height 58
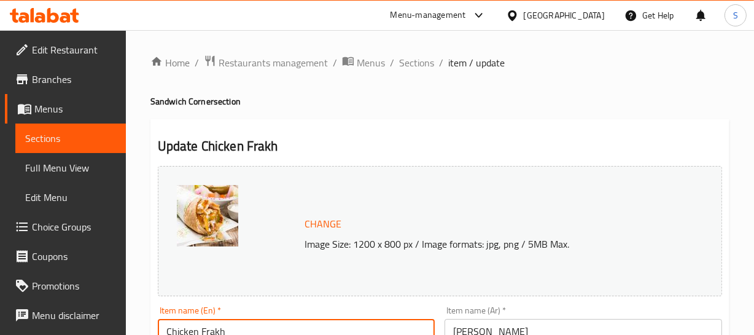
click at [249, 324] on input "Chicken Frakh" at bounding box center [297, 331] width 278 height 25
paste input "Sandwich"
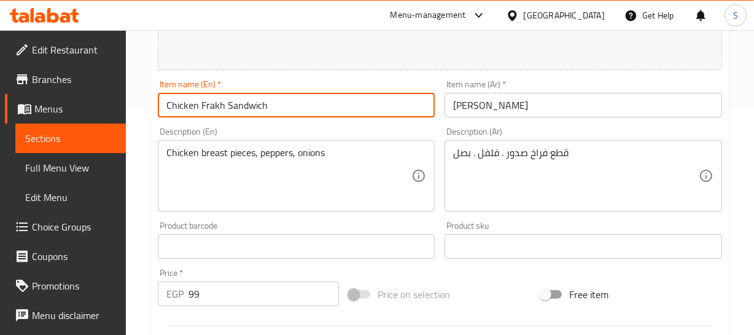
scroll to position [230, 0]
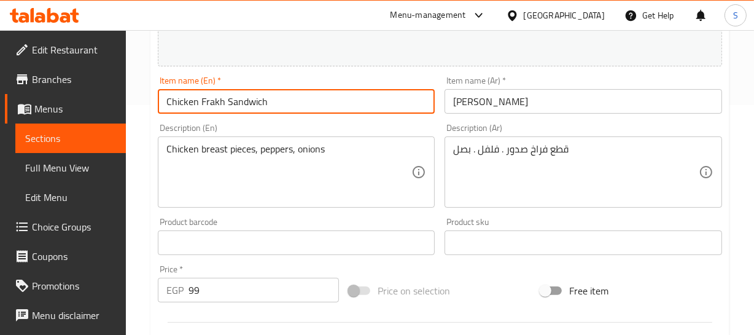
type input "Chicken Frakh Sandwich"
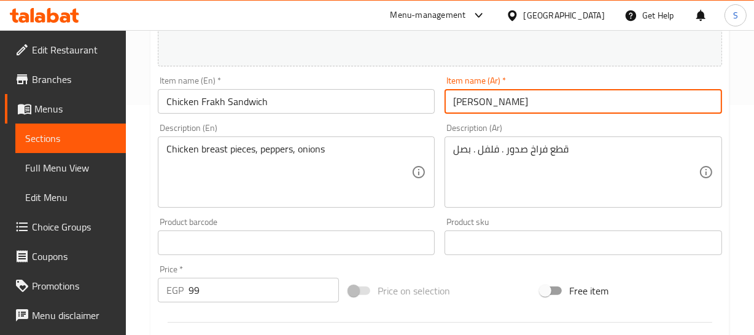
click at [446, 106] on input "فراخ تشيكن" at bounding box center [584, 101] width 278 height 25
paste input "ساندويتش"
type input "ساندويتش فراخ تشيكن"
click at [553, 96] on input "ساندويتش فراخ تشيكن" at bounding box center [584, 101] width 278 height 25
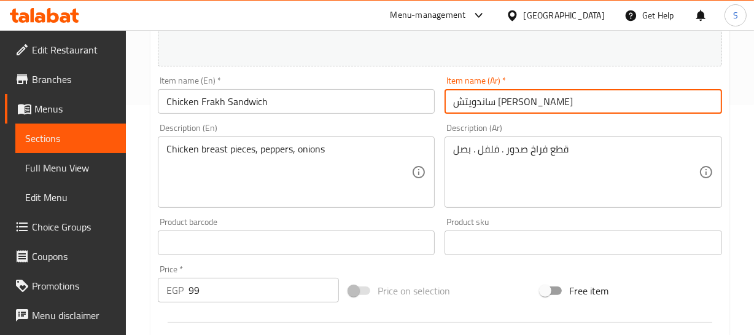
click at [553, 96] on input "ساندويتش فراخ تشيكن" at bounding box center [584, 101] width 278 height 25
click at [241, 120] on div "Description (En) Chicken breast pieces, peppers, onions Description (En)" at bounding box center [296, 166] width 287 height 94
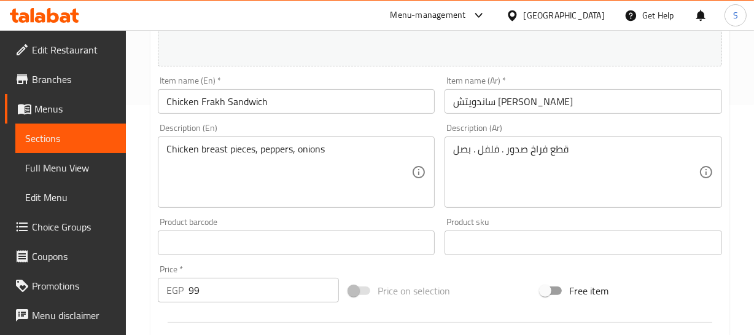
click at [238, 107] on input "Chicken Frakh Sandwich" at bounding box center [297, 101] width 278 height 25
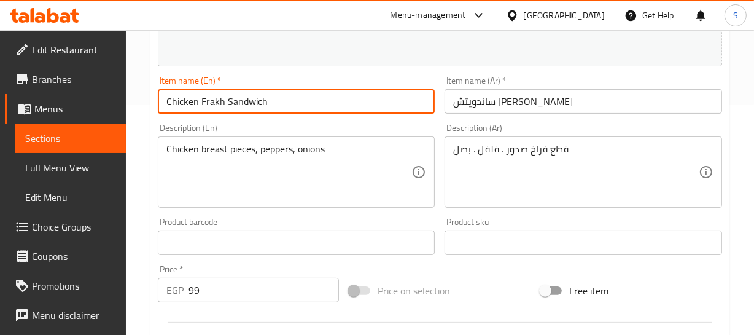
click at [238, 107] on input "Chicken Frakh Sandwich" at bounding box center [297, 101] width 278 height 25
click at [214, 101] on input "Chicken Frakh Sandwich" at bounding box center [297, 101] width 278 height 25
type input "Chicken Sandwich"
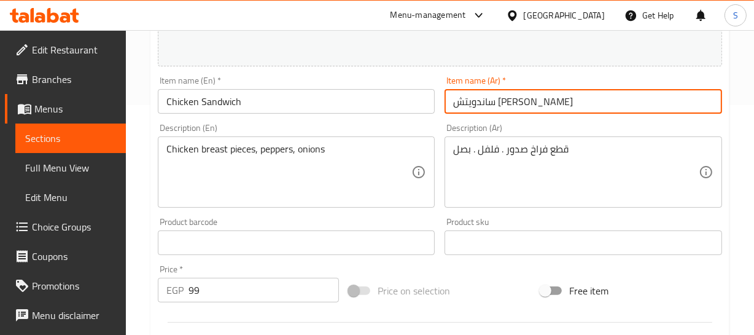
click at [486, 104] on input "ساندويتش فراخ تشيكن" at bounding box center [584, 101] width 278 height 25
click at [521, 97] on input "ساندويتش تشيكن" at bounding box center [584, 101] width 278 height 25
click at [515, 99] on input "ساندويتش تشيكن" at bounding box center [584, 101] width 278 height 25
type input "ساندويتش تشيكن"
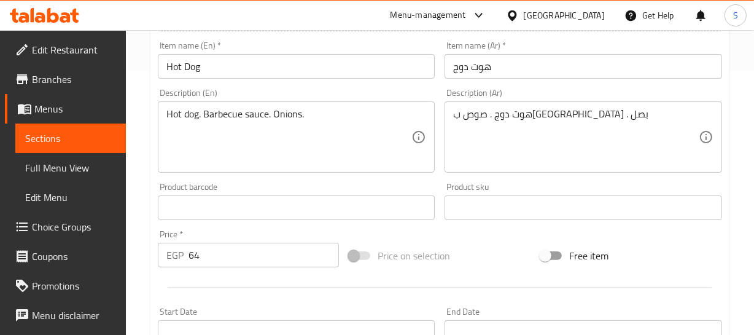
scroll to position [279, 0]
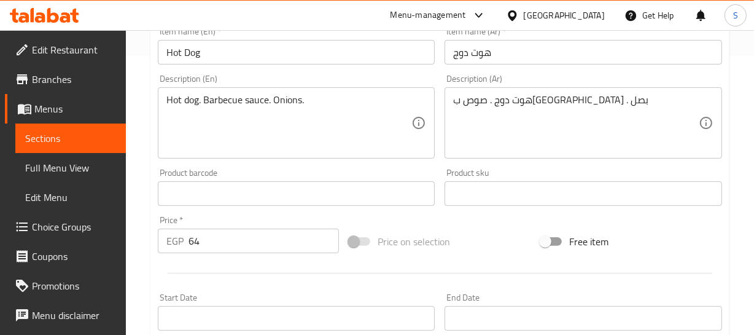
click at [243, 64] on div "Item name (En)   * Hot Dog Item name (En) *" at bounding box center [296, 45] width 287 height 47
click at [242, 63] on input "Hot Dog" at bounding box center [297, 52] width 278 height 25
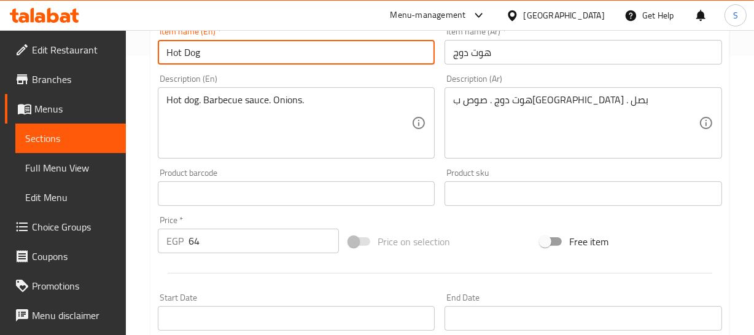
paste input "Sandwich"
type input "Hot Dog Sandwich"
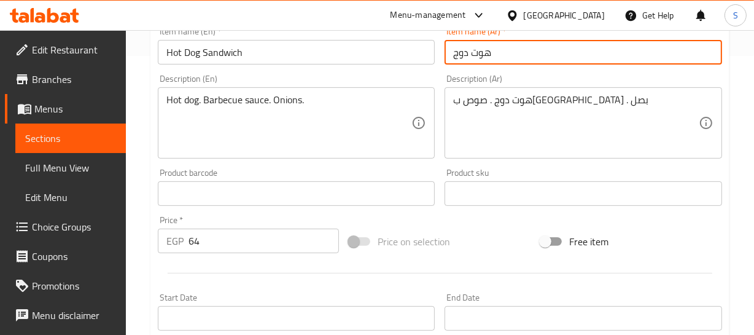
click at [445, 55] on input "هوت دوج" at bounding box center [584, 52] width 278 height 25
paste input "ساندويتش"
type input "ساندويتش هوت دوج"
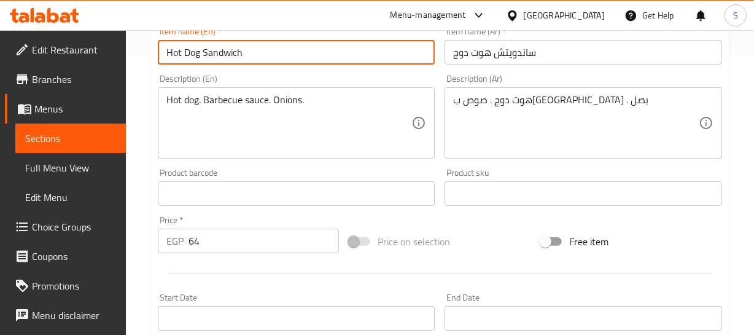
click at [212, 52] on input "Hot Dog Sandwich" at bounding box center [297, 52] width 278 height 25
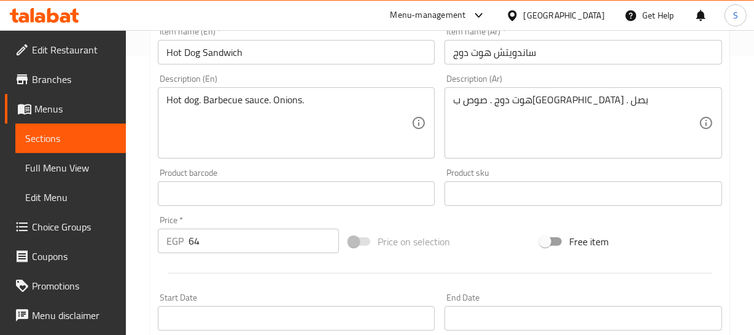
click at [553, 93] on div "هوت دوج . صوص ب[GEOGRAPHIC_DATA] . بصل Description (Ar)" at bounding box center [584, 122] width 278 height 71
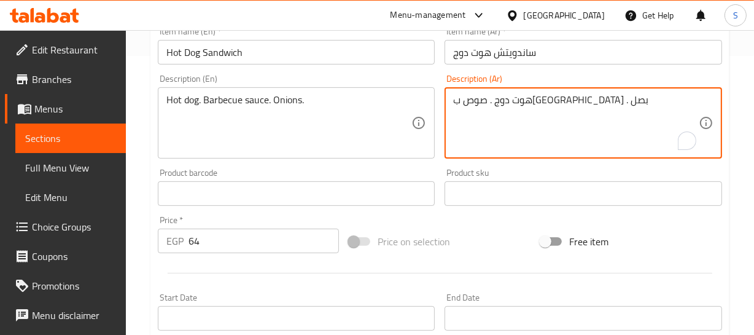
click at [553, 102] on textarea "هوت دوج . صوص ب[GEOGRAPHIC_DATA] . بصل" at bounding box center [576, 123] width 246 height 58
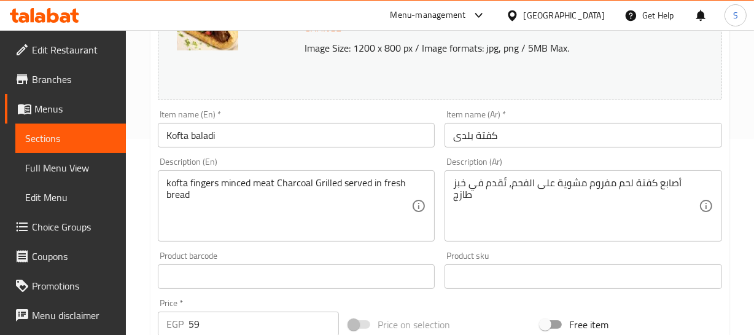
scroll to position [223, 0]
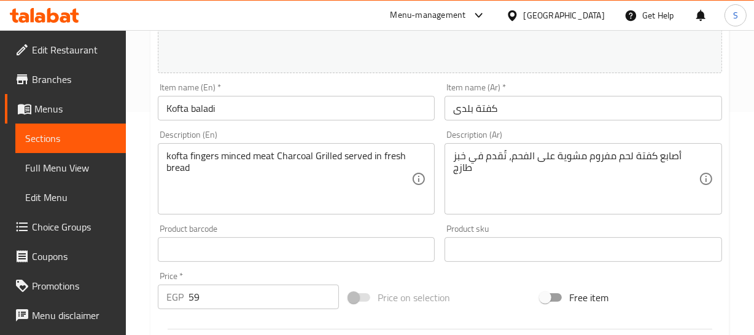
drag, startPoint x: 262, startPoint y: 84, endPoint x: 255, endPoint y: 95, distance: 13.3
click at [262, 84] on div "Item name (En)   * [PERSON_NAME] Item name (En) *" at bounding box center [297, 101] width 278 height 37
click at [241, 112] on input "Kofta baladi" at bounding box center [297, 108] width 278 height 25
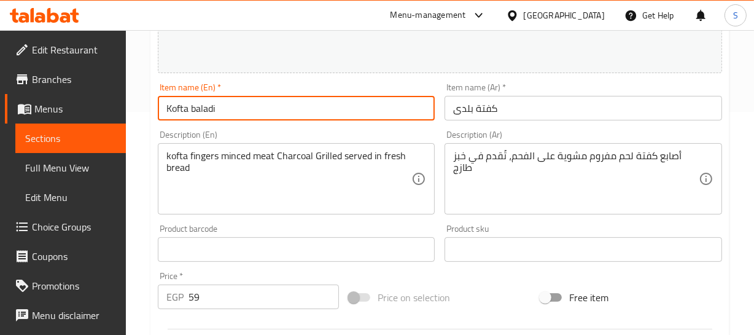
paste input "Sandwich"
type input "Kofta baladi Sandwich"
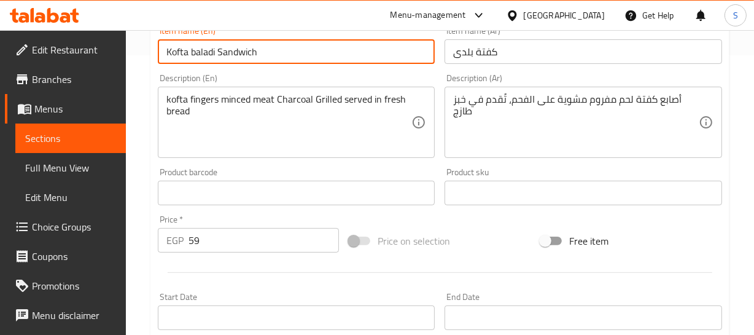
scroll to position [279, 0]
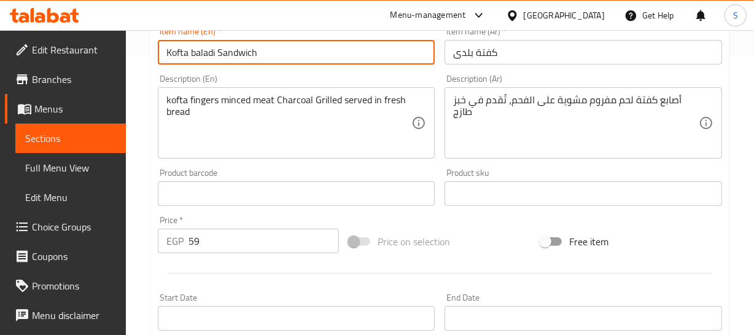
click at [448, 57] on input "كفتة بلدى" at bounding box center [584, 52] width 278 height 25
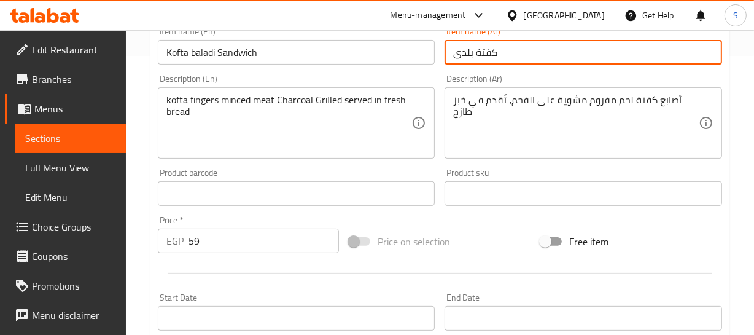
paste input "ساندويتش"
type input "ساندويتش كفتة بلدى"
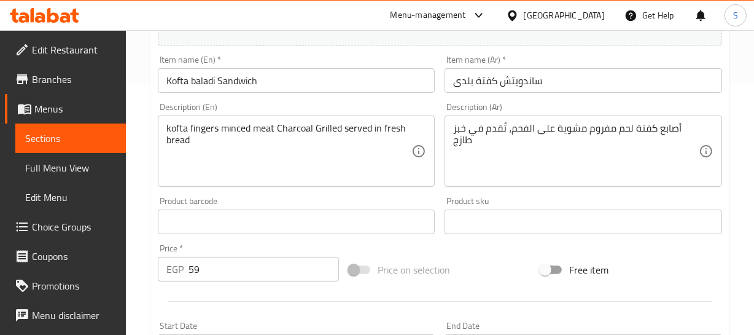
scroll to position [223, 0]
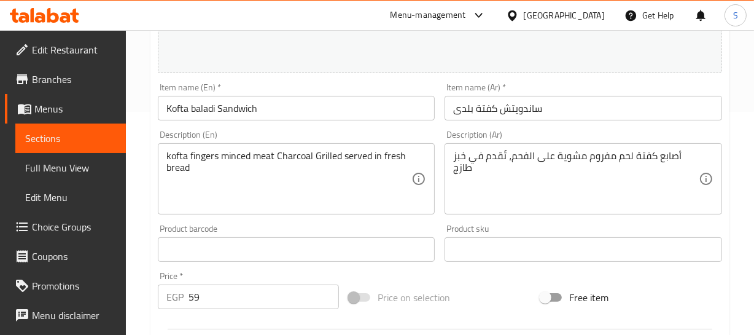
click at [499, 114] on input "ساندويتش كفتة بلدى" at bounding box center [584, 108] width 278 height 25
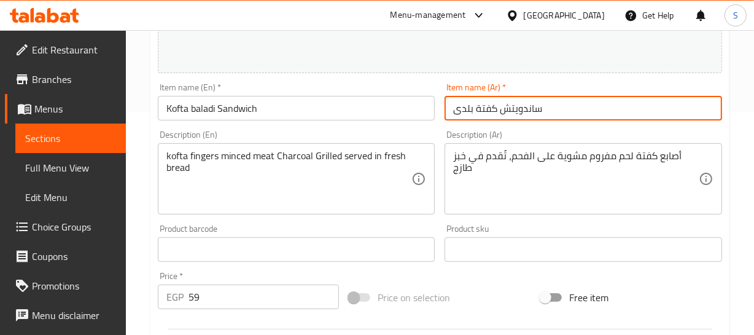
click at [499, 114] on input "ساندويتش كفتة بلدى" at bounding box center [584, 108] width 278 height 25
click at [626, 111] on input "ساندويتش كفتة بلدى" at bounding box center [584, 108] width 278 height 25
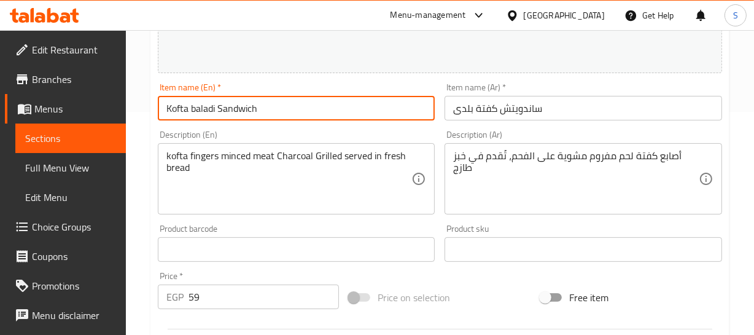
click at [220, 109] on input "Kofta baladi Sandwich" at bounding box center [297, 108] width 278 height 25
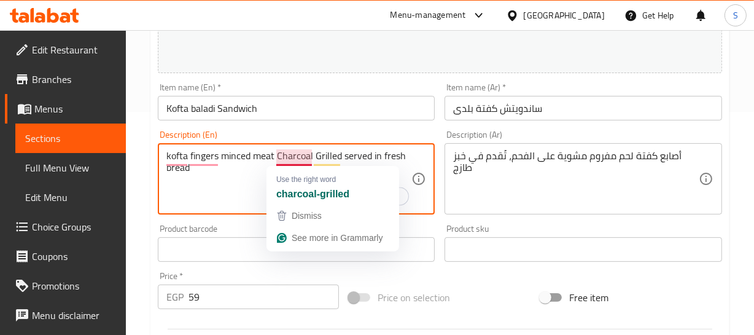
click at [279, 160] on textarea "kofta fingers minced meat Charcoal Grilled served in fresh bread" at bounding box center [289, 179] width 246 height 58
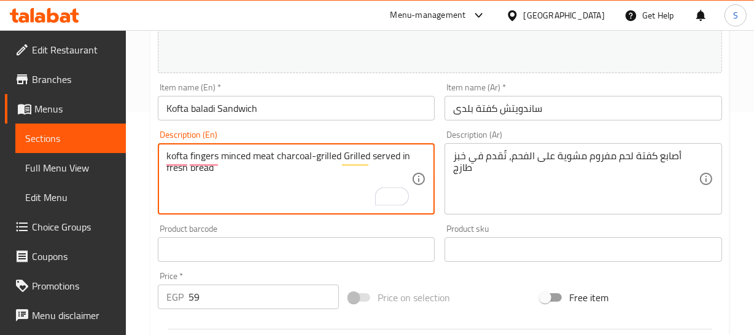
click at [303, 153] on textarea "kofta fingers minced meat charcoal-grilled Grilled served in fresh bread" at bounding box center [289, 179] width 246 height 58
type textarea "kofta fingers minced meat charcoal-grilled Grilled served in fresh bread"
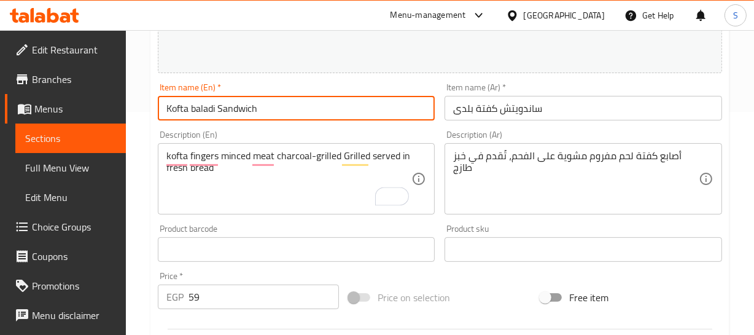
click at [257, 97] on input "Kofta baladi Sandwich" at bounding box center [297, 108] width 278 height 25
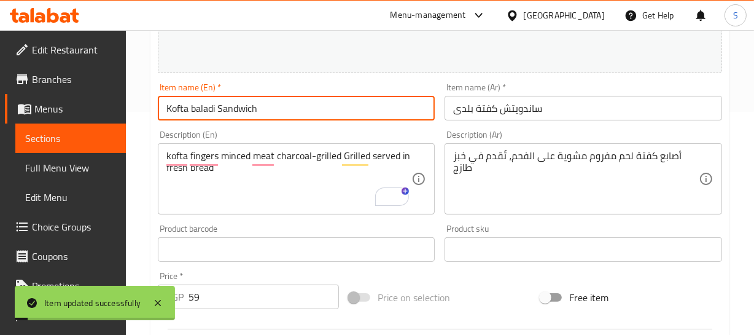
click at [52, 160] on span "Full Menu View" at bounding box center [70, 167] width 91 height 15
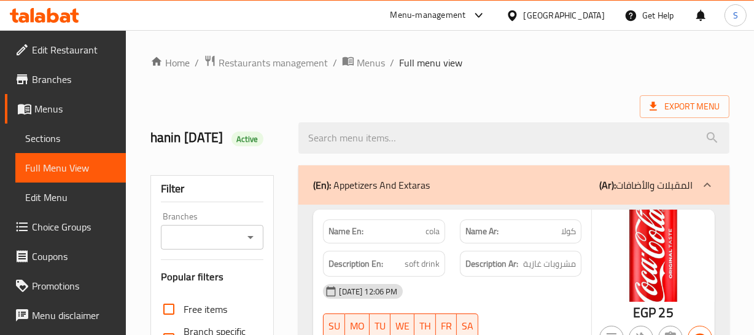
click at [470, 271] on strong "Description Ar:" at bounding box center [492, 263] width 53 height 15
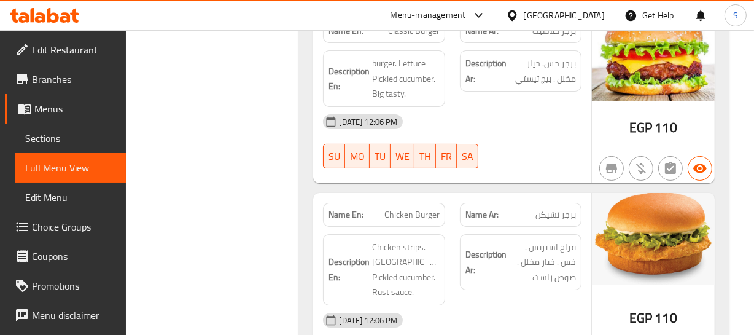
scroll to position [3046, 0]
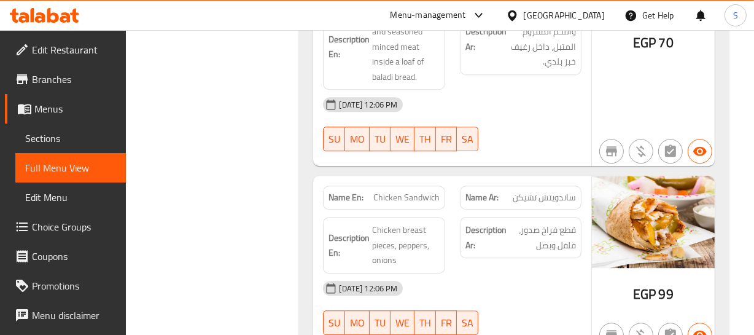
click at [522, 226] on div "Description Ar: قطع فراخ صدور، فلفل وبصل" at bounding box center [521, 237] width 122 height 41
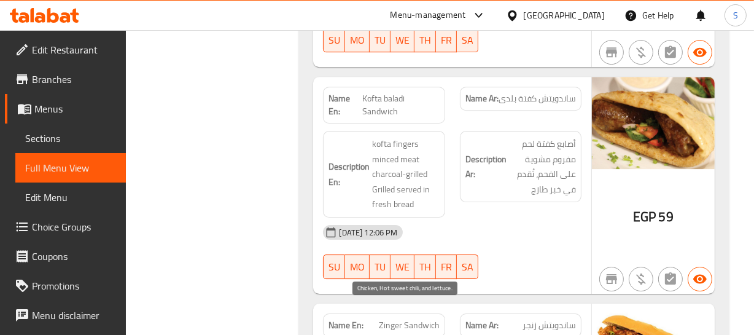
scroll to position [3456, 0]
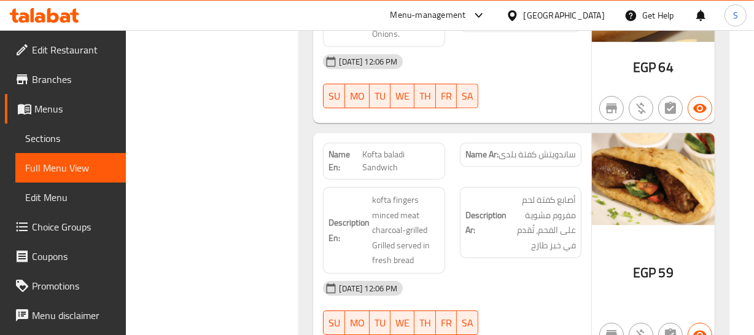
click at [491, 208] on strong "Description Ar:" at bounding box center [486, 223] width 41 height 30
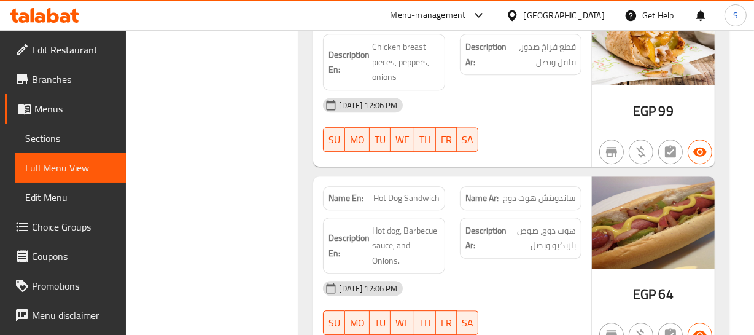
click at [450, 210] on div "Description En: Hot dog, Barbecue sauce, and Onions." at bounding box center [384, 245] width 136 height 71
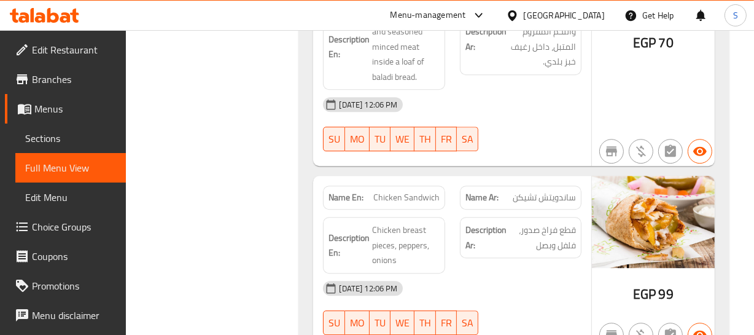
scroll to position [4239, 0]
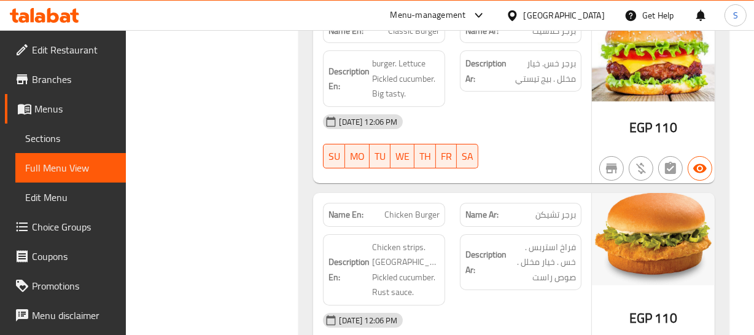
click at [518, 203] on div "Name Ar: برجر تشيكن" at bounding box center [521, 215] width 122 height 24
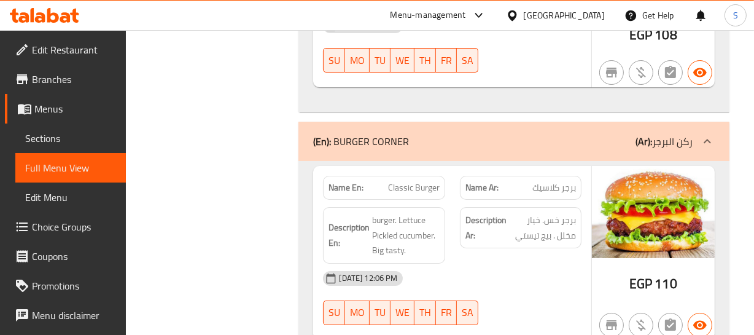
scroll to position [4099, 0]
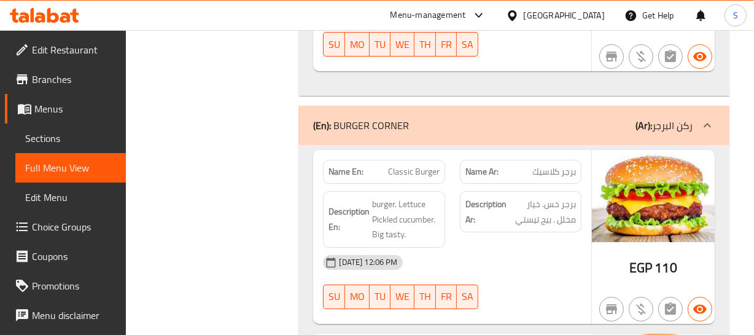
click at [412, 197] on span "burger. Lettuce Pickled cucumber. Big tasty." at bounding box center [405, 219] width 67 height 45
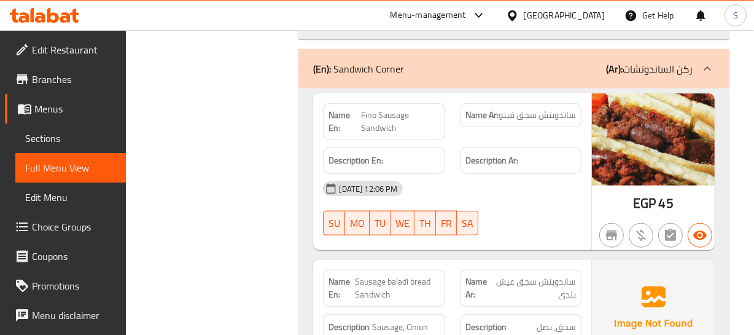
scroll to position [1253, 0]
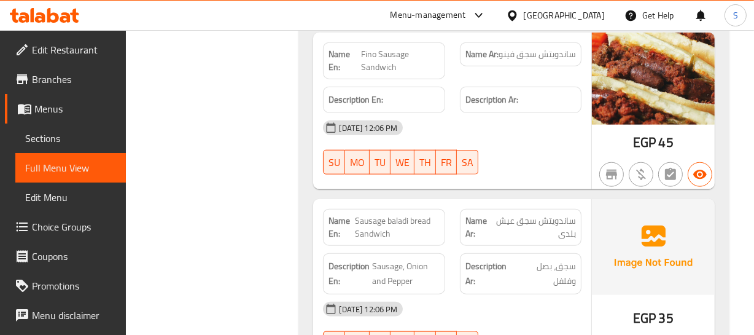
click at [407, 165] on span "WE" at bounding box center [403, 163] width 14 height 18
type button "3"
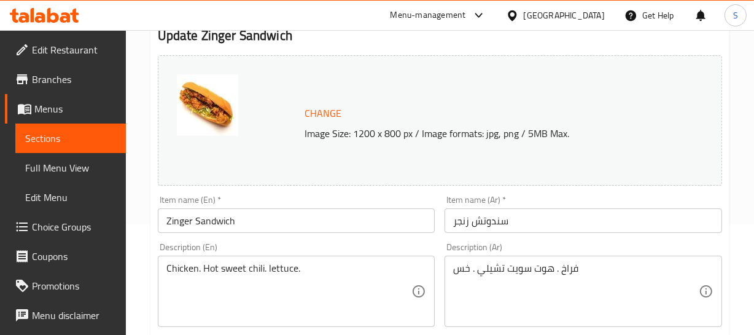
scroll to position [111, 0]
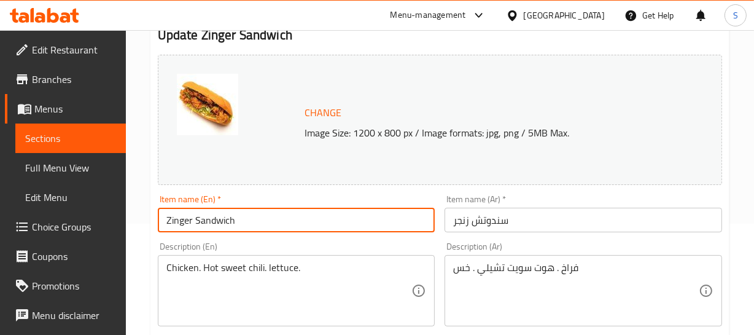
click at [269, 218] on input "Zinger Sandwich" at bounding box center [297, 220] width 278 height 25
paste input "Sandwich"
type input "Zinger Sandwich Sandwich"
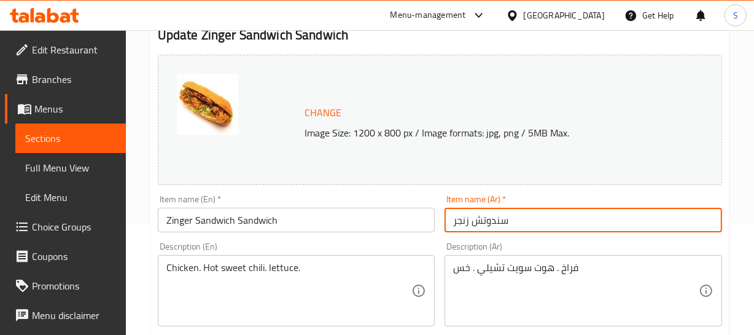
click at [448, 224] on input "سندوتش زنجر" at bounding box center [584, 220] width 278 height 25
paste input "ساندويتش"
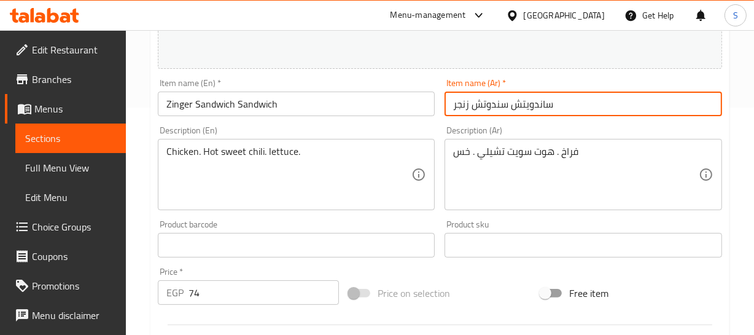
scroll to position [279, 0]
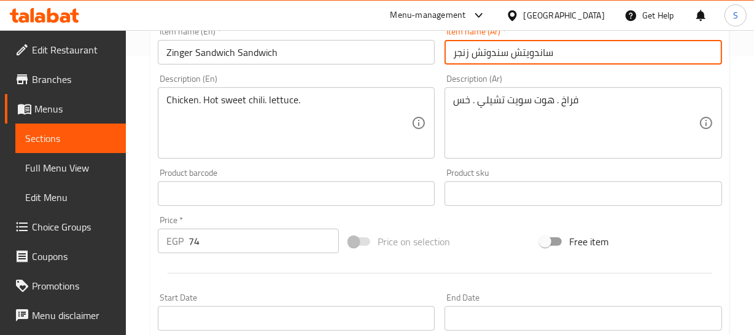
click at [516, 58] on input "ساندويتش سندوتش زنجر" at bounding box center [584, 52] width 278 height 25
click at [540, 48] on input "ساندويتش سندوتش زنجر" at bounding box center [584, 52] width 278 height 25
click at [498, 49] on input "ساندويتش سندوتش زنجر" at bounding box center [584, 52] width 278 height 25
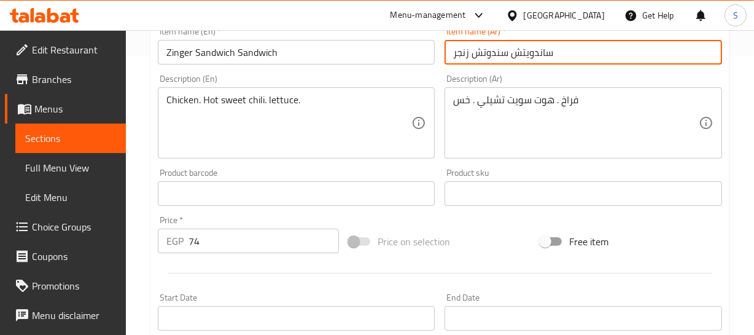
click at [498, 49] on input "ساندويتش سندوتش زنجر" at bounding box center [584, 52] width 278 height 25
type input "ساندويتش زنجر"
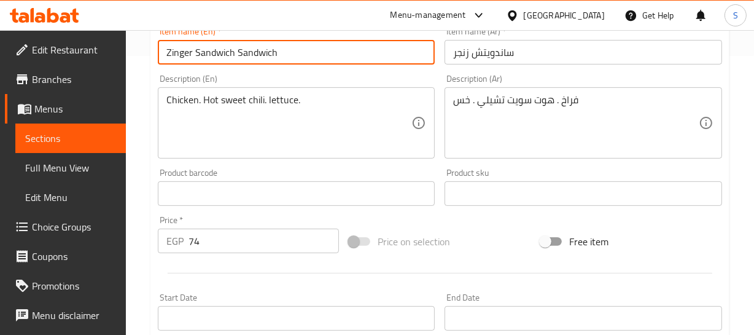
click at [226, 55] on input "Zinger Sandwich Sandwich" at bounding box center [297, 52] width 278 height 25
type input "Zinger Sandwich"
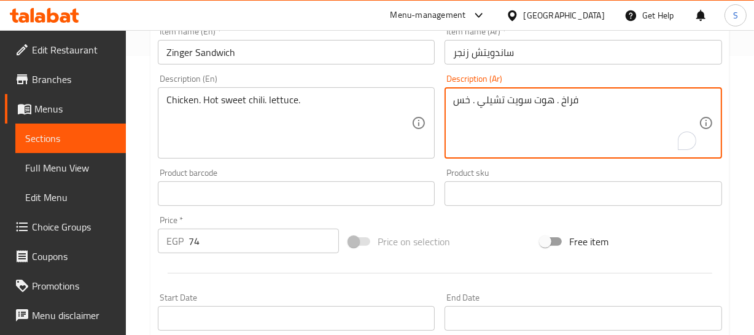
click at [564, 99] on textarea "فراخ . هوت سويت تشيلي . خس" at bounding box center [576, 123] width 246 height 58
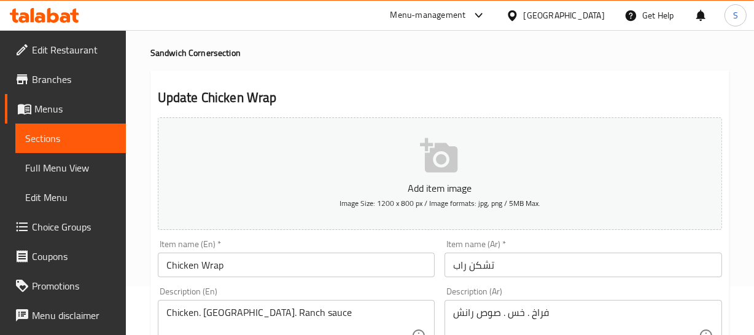
scroll to position [111, 0]
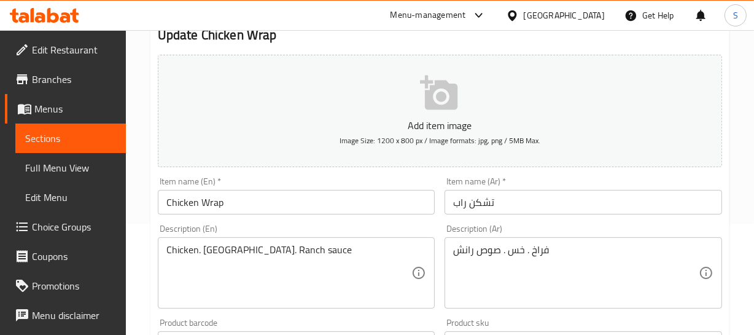
click at [289, 194] on input "Chicken Wrap" at bounding box center [297, 202] width 278 height 25
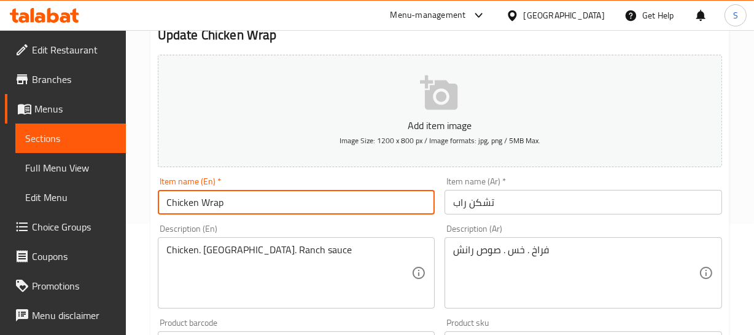
paste input "Sandwich"
type input "Chicken Wrap Sandwich"
click at [448, 197] on input "تشكن راب" at bounding box center [584, 202] width 278 height 25
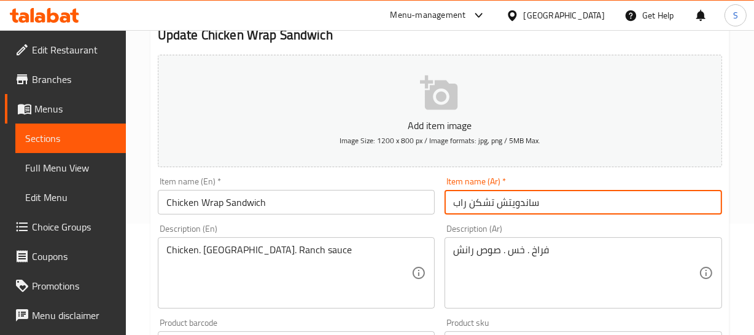
click at [521, 200] on input "ساندويتش تشكن راب" at bounding box center [584, 202] width 278 height 25
type input "ساندويتش تشكن راب"
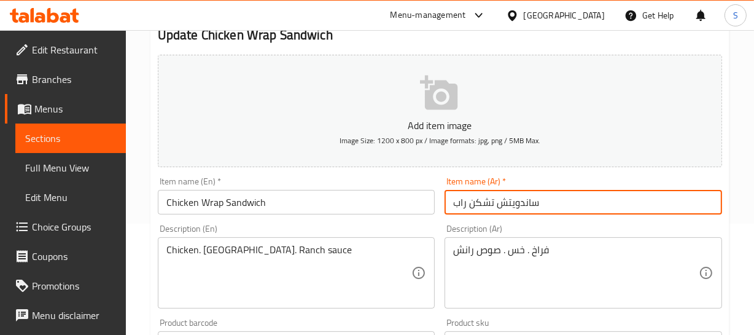
click at [560, 193] on input "ساندويتش تشكن راب" at bounding box center [584, 202] width 278 height 25
click at [210, 206] on input "Chicken Wrap Sandwich" at bounding box center [297, 202] width 278 height 25
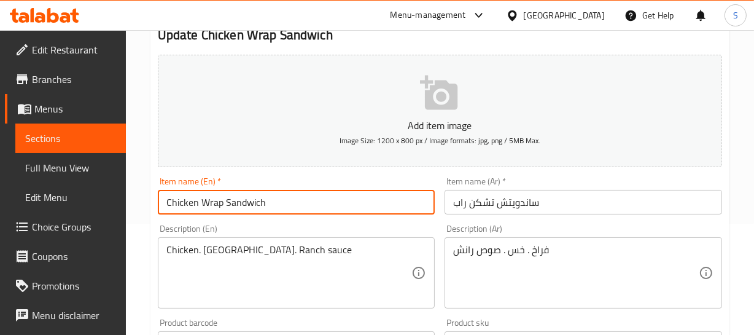
click at [210, 206] on input "Chicken Wrap Sandwich" at bounding box center [297, 202] width 278 height 25
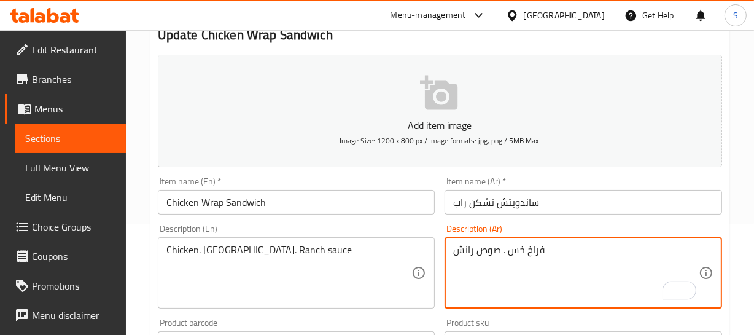
type textarea "فراخ، خس . صوص رانش"
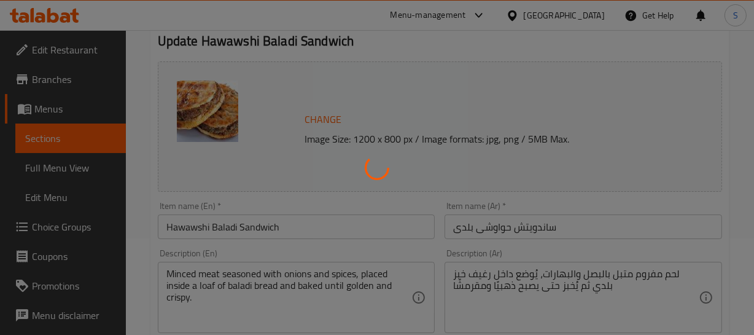
scroll to position [111, 0]
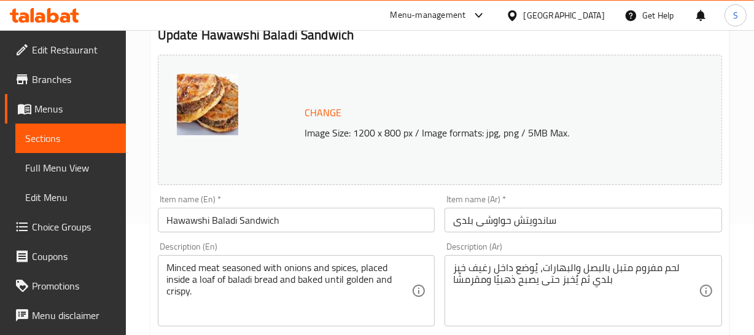
click at [190, 226] on input "Hawawshi Baladi Sandwich" at bounding box center [297, 220] width 278 height 25
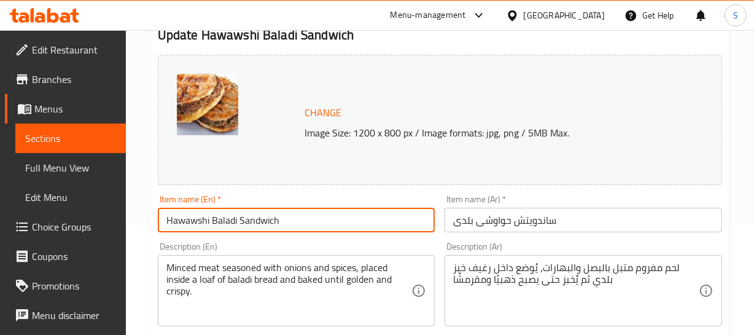
click at [190, 226] on input "Hawawshi Baladi Sandwich" at bounding box center [297, 220] width 278 height 25
click at [227, 222] on input "Baladi Sandwich" at bounding box center [297, 220] width 278 height 25
paste input "Hawawshi"
type input "[PERSON_NAME]"
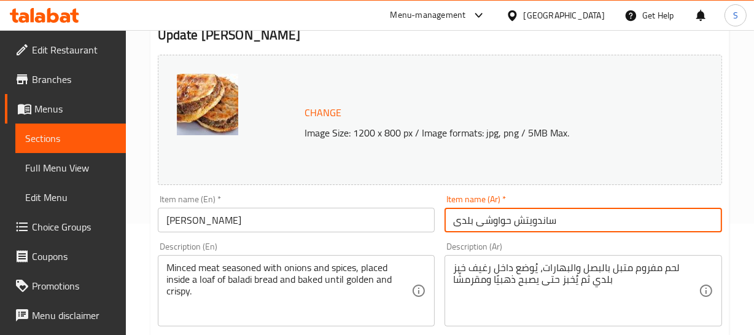
click at [535, 223] on input "ساندويتش حواوشى بلدى" at bounding box center [584, 220] width 278 height 25
type input "حواوشى بلدى"
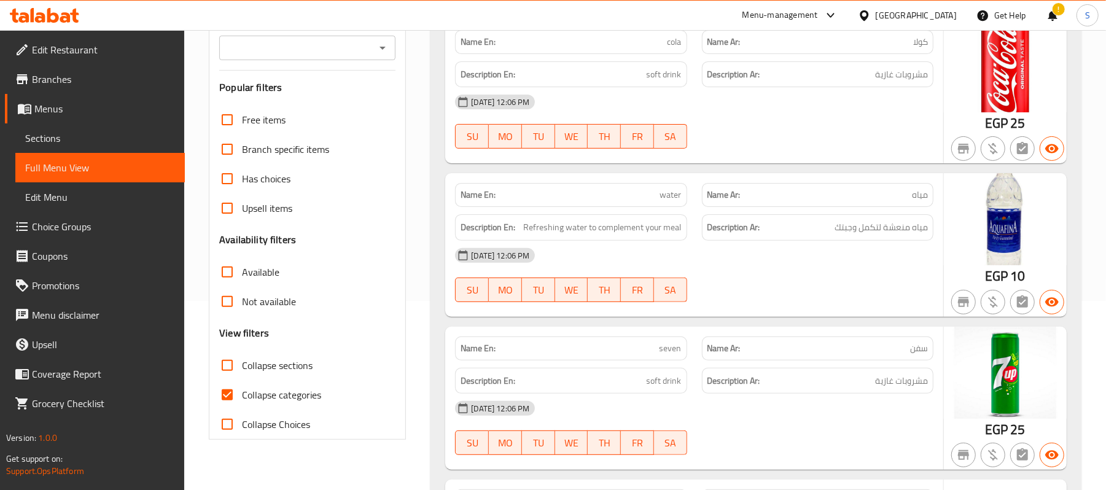
scroll to position [246, 0]
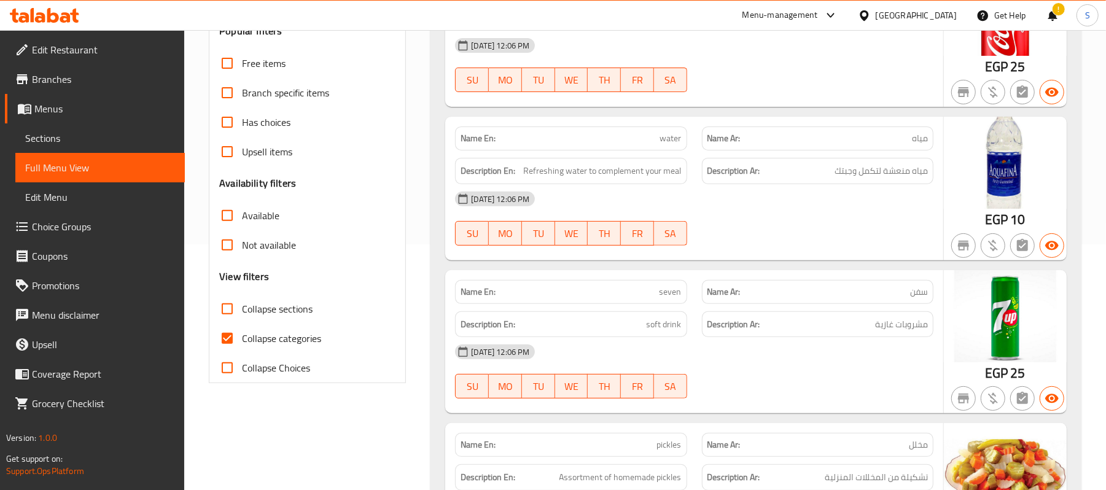
click at [283, 340] on span "Collapse categories" at bounding box center [281, 338] width 79 height 15
click at [242, 340] on input "Collapse categories" at bounding box center [227, 338] width 29 height 29
checkbox input "false"
click at [659, 283] on div "Name En: seven" at bounding box center [571, 292] width 232 height 24
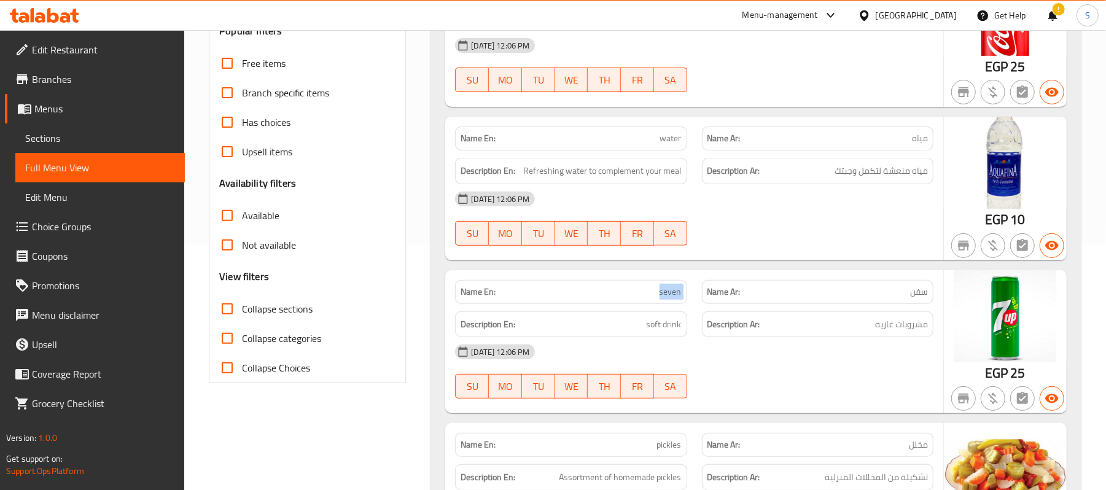
click at [659, 283] on div "Name En: seven" at bounding box center [571, 292] width 232 height 24
copy span "seven"
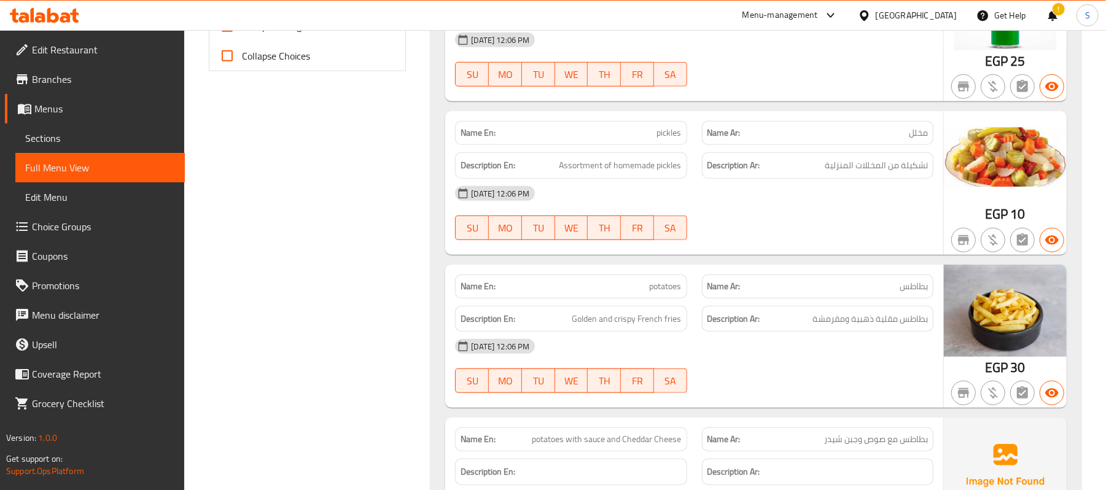
scroll to position [573, 0]
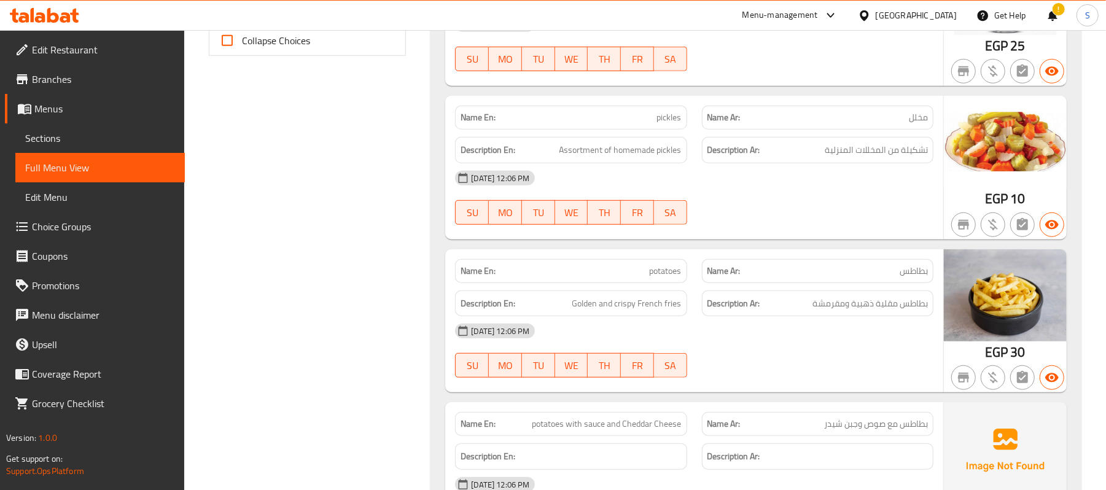
click at [733, 205] on div "30-09-2025 12:06 PM SU MO TU WE TH FR SA" at bounding box center [694, 197] width 493 height 69
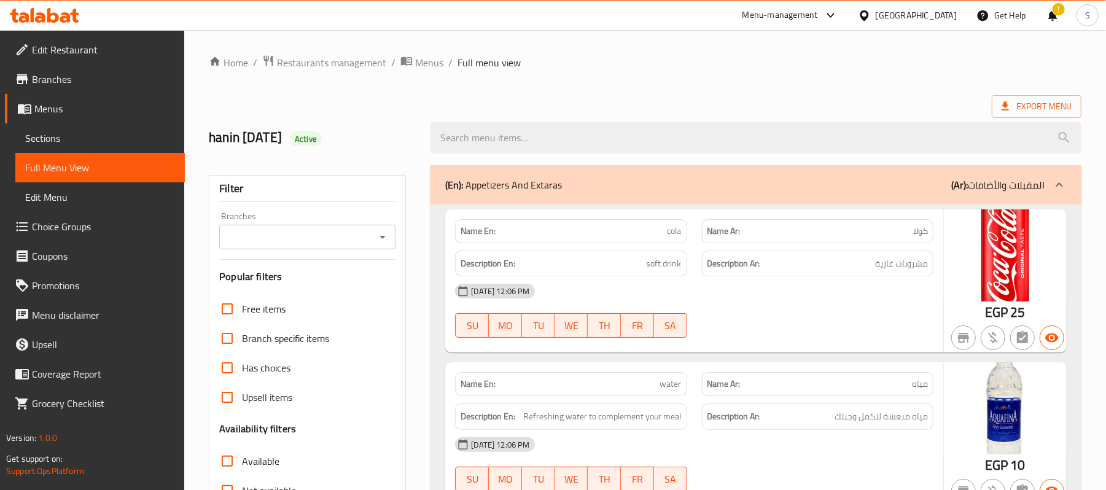
click at [730, 244] on div "Description Ar: مشروبات غازية" at bounding box center [818, 263] width 246 height 41
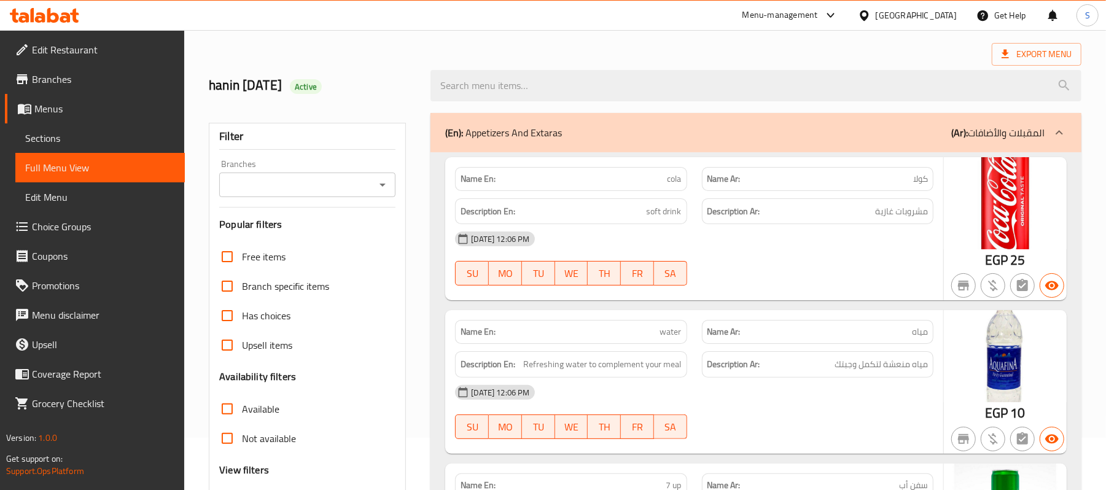
scroll to position [163, 0]
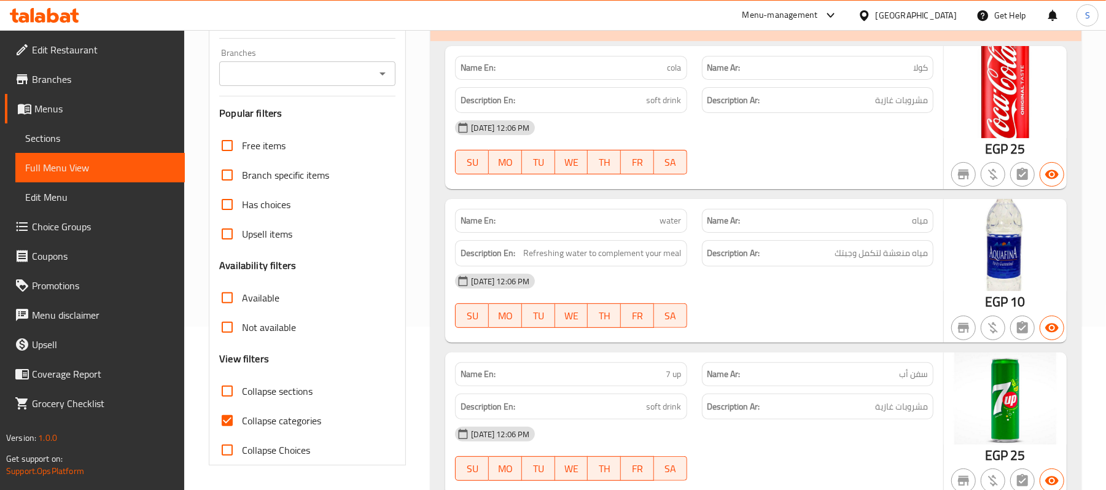
click at [268, 415] on span "Collapse categories" at bounding box center [281, 420] width 79 height 15
click at [242, 415] on input "Collapse categories" at bounding box center [227, 420] width 29 height 29
checkbox input "false"
click at [839, 227] on p "Name Ar: مياه" at bounding box center [818, 220] width 220 height 13
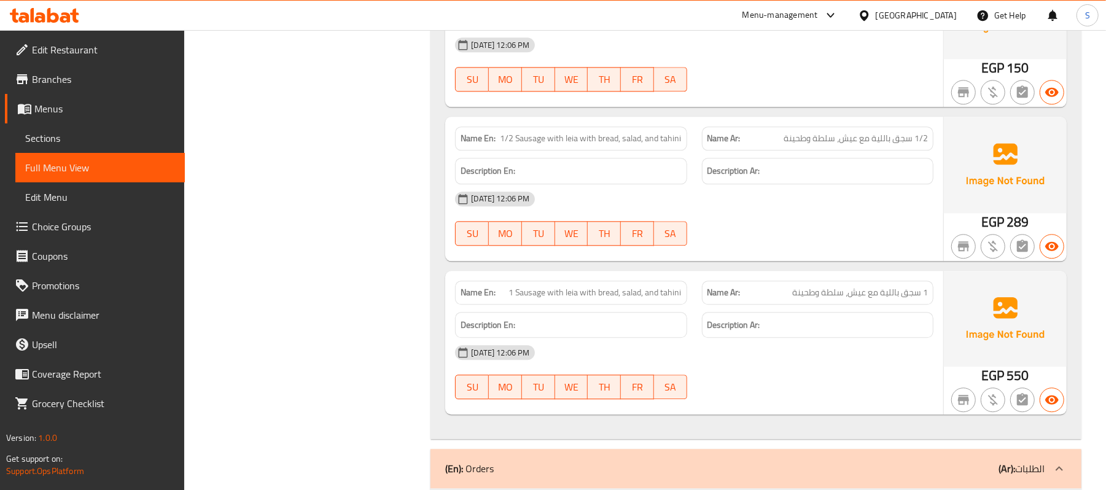
scroll to position [5858, 0]
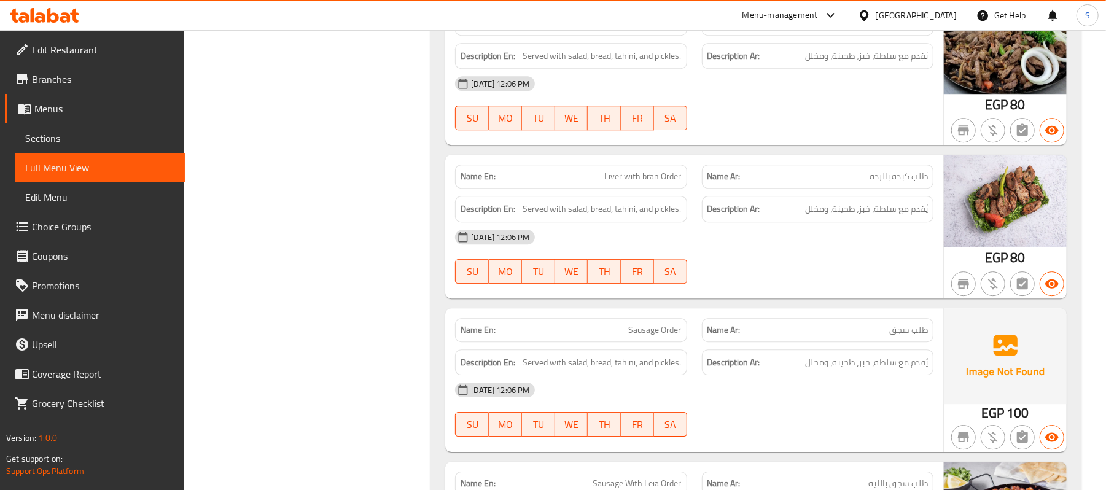
click at [764, 244] on div "30-09-2025 12:06 PM" at bounding box center [694, 236] width 493 height 29
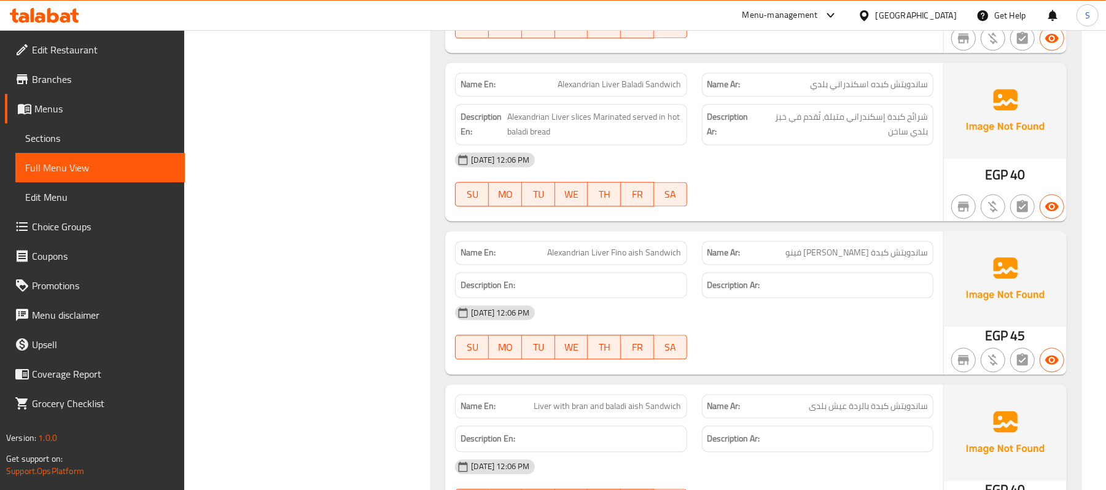
click at [816, 247] on span "ساندويتش كبدة [PERSON_NAME] فينو" at bounding box center [857, 252] width 142 height 13
copy span "عيش"
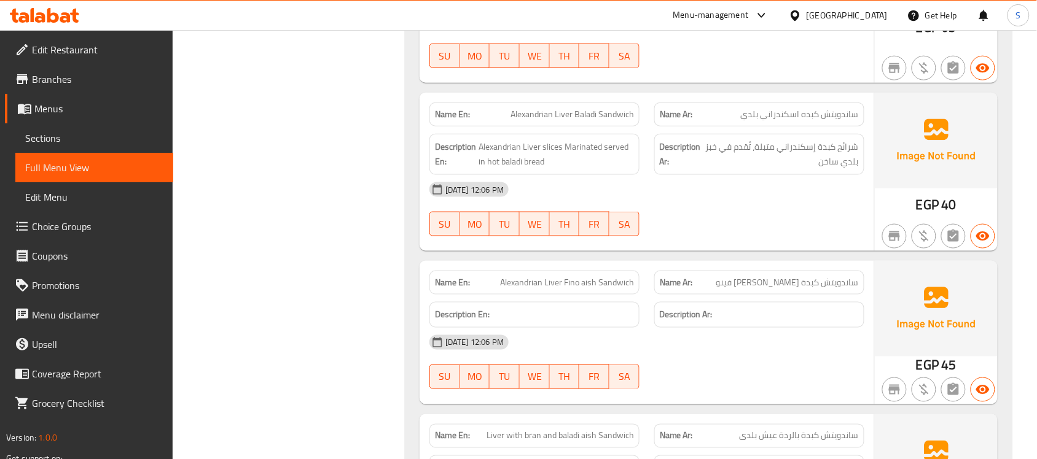
click at [593, 276] on span "Alexandrian Liver Fino aish Sandwich" at bounding box center [567, 282] width 134 height 13
copy span "aish"
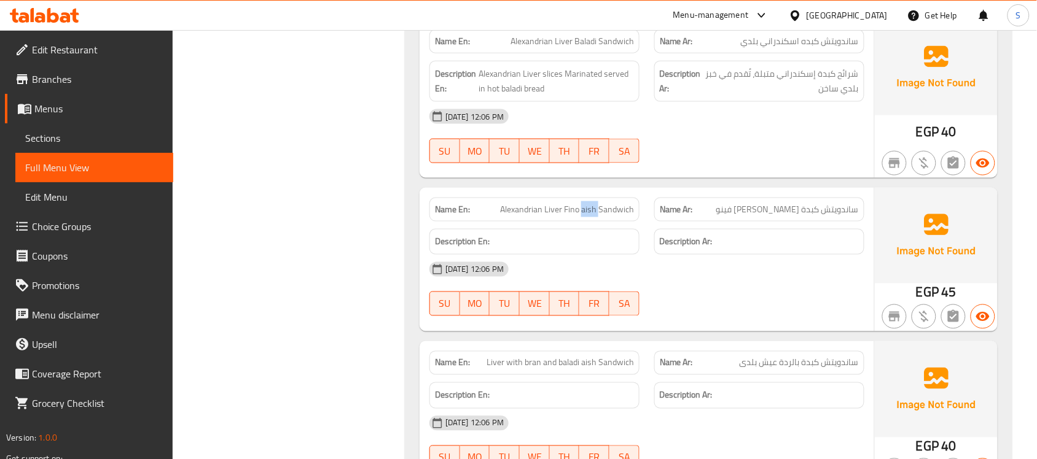
scroll to position [1841, 0]
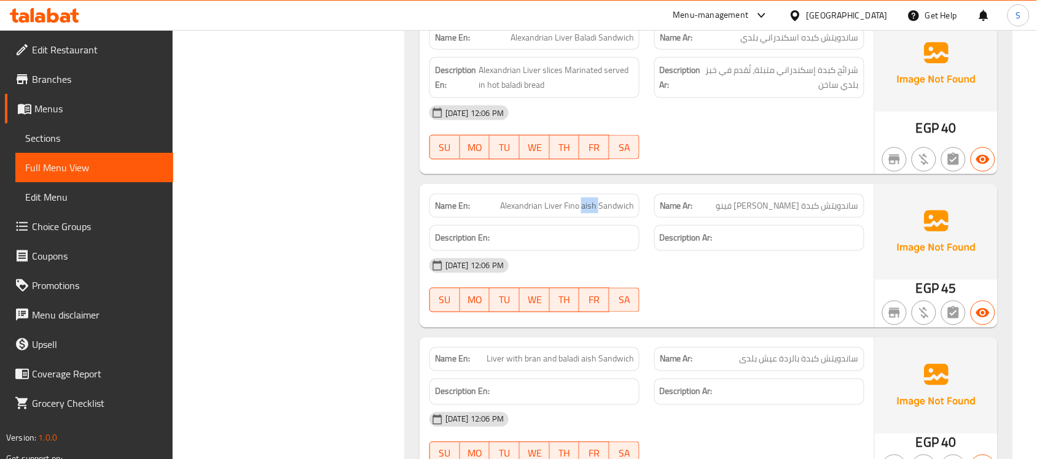
click at [590, 200] on span "Alexandrian Liver Fino aish Sandwich" at bounding box center [567, 206] width 134 height 13
drag, startPoint x: 864, startPoint y: 225, endPoint x: 797, endPoint y: 266, distance: 77.7
click at [864, 251] on div "[DATE] 12:06 PM" at bounding box center [647, 265] width 450 height 29
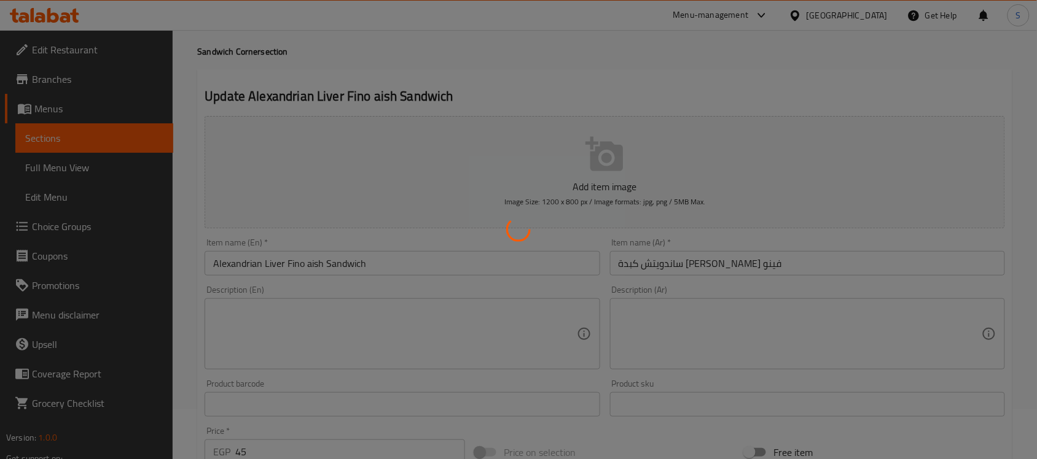
scroll to position [77, 0]
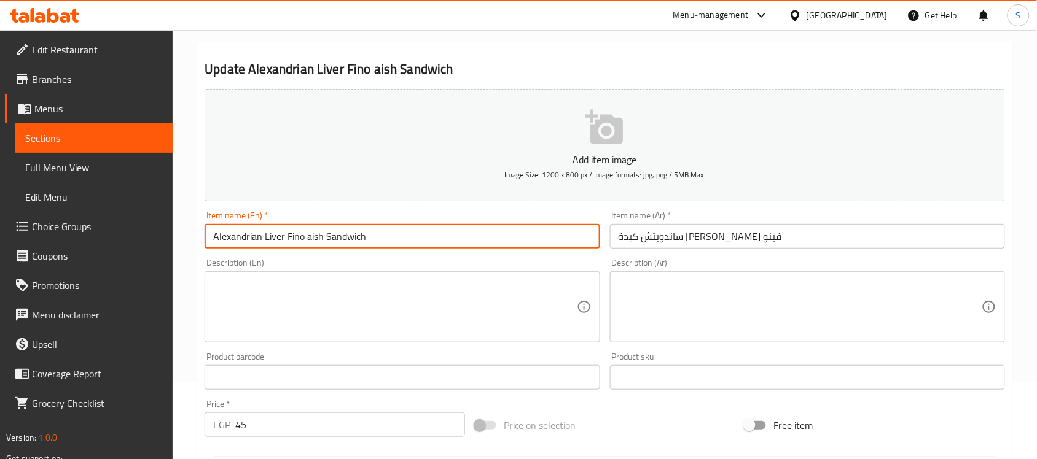
click at [226, 236] on input "Alexandrian Liver Fino aish Sandwich" at bounding box center [402, 236] width 395 height 25
click at [310, 238] on input "Alexandrian Liver Fino aish Sandwich" at bounding box center [402, 236] width 395 height 25
click at [309, 225] on input "Alexandrian Liver Fino Bread Sandwich" at bounding box center [402, 236] width 395 height 25
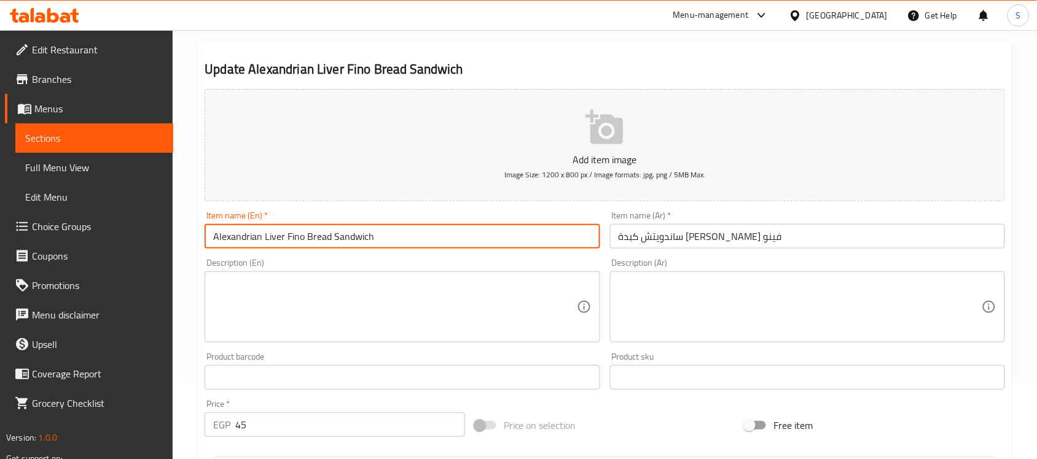
type input "Alexandrian Liver Fino Bread Sandwich"
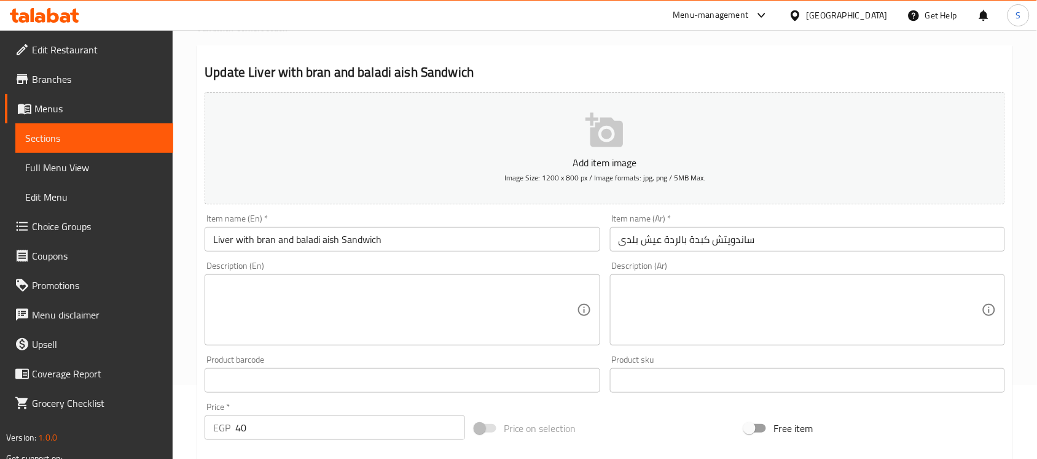
scroll to position [77, 0]
click at [330, 240] on input "Liver with bran and baladi aish Sandwich" at bounding box center [402, 236] width 395 height 25
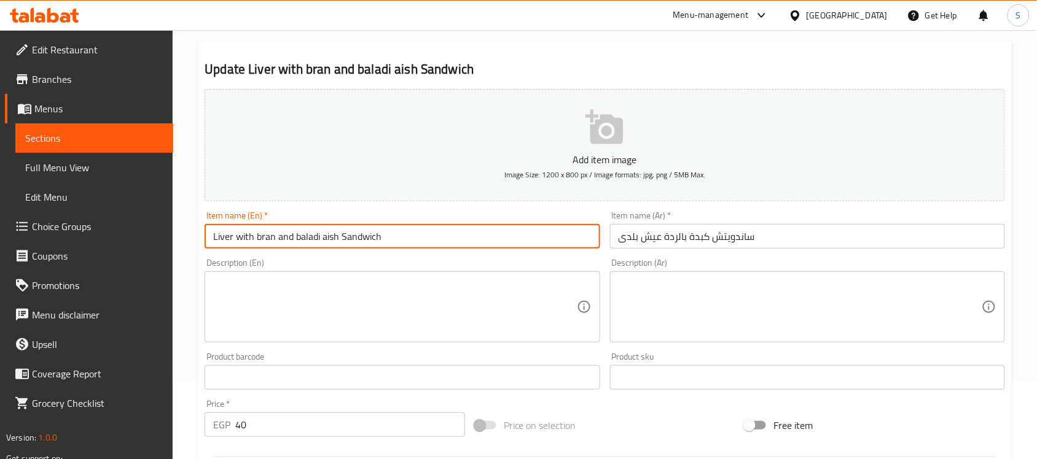
click at [330, 240] on input "Liver with bran and baladi aish Sandwich" at bounding box center [402, 236] width 395 height 25
paste input "Bread"
type input "Liver with bran and baladi Bread Sandwich"
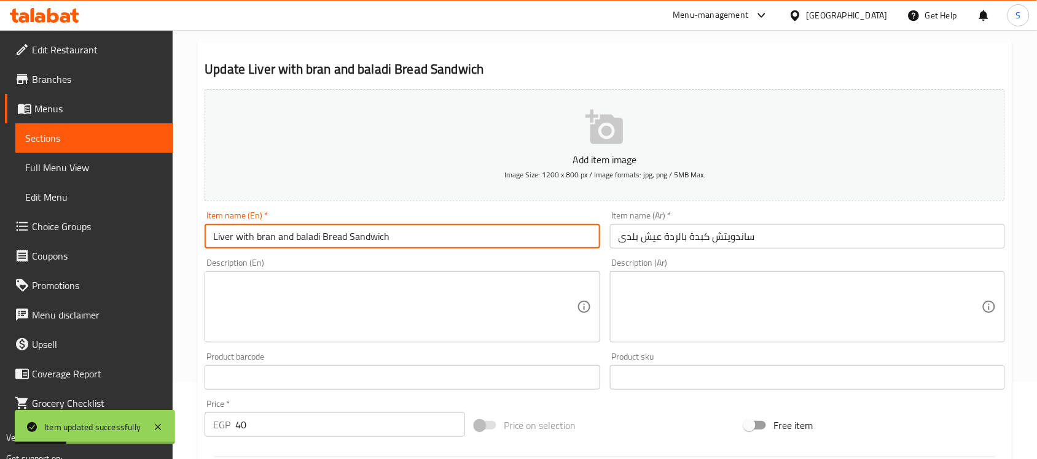
drag, startPoint x: 225, startPoint y: 238, endPoint x: 433, endPoint y: 236, distance: 208.2
click at [433, 236] on input "Liver with bran and baladi Bread Sandwich" at bounding box center [402, 236] width 395 height 25
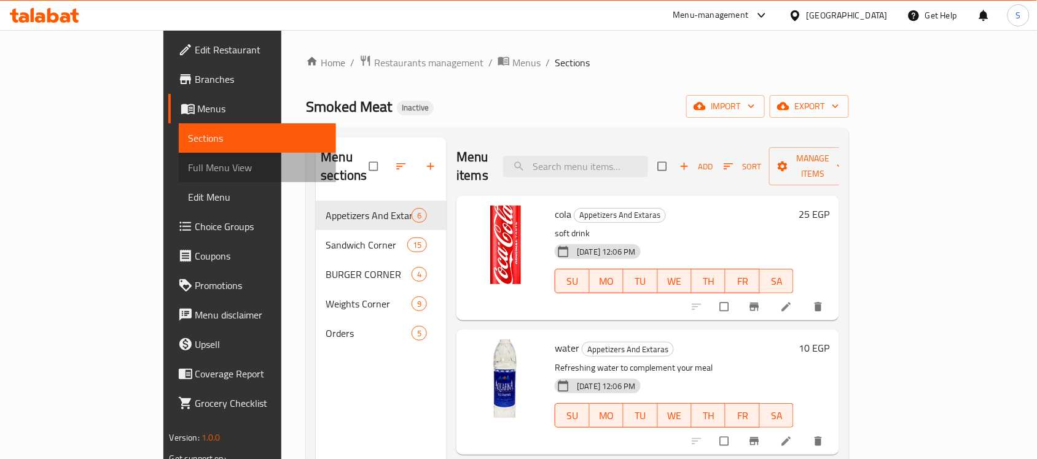
drag, startPoint x: 59, startPoint y: 174, endPoint x: 145, endPoint y: 166, distance: 86.3
click at [189, 174] on span "Full Menu View" at bounding box center [258, 167] width 138 height 15
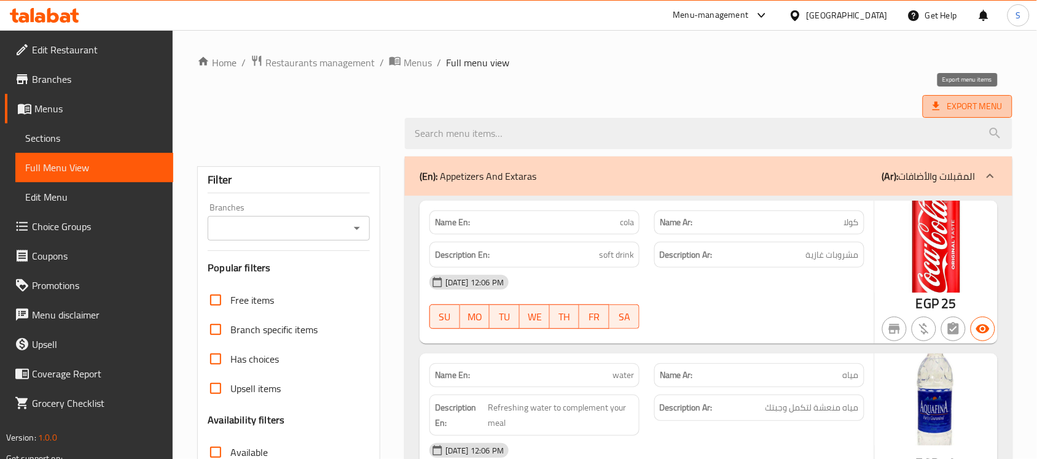
click at [1009, 104] on span "Export Menu" at bounding box center [967, 106] width 90 height 23
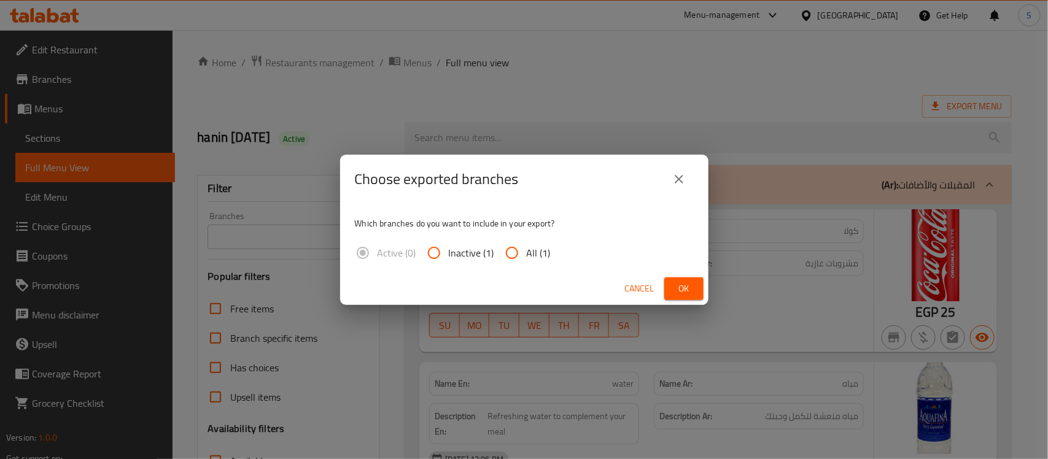
click at [534, 250] on span "All (1)" at bounding box center [539, 253] width 24 height 15
click at [527, 250] on input "All (1)" at bounding box center [511, 252] width 29 height 29
radio input "true"
click at [676, 276] on div "Cancel Ok" at bounding box center [524, 289] width 368 height 33
click at [680, 281] on span "Ok" at bounding box center [684, 288] width 20 height 15
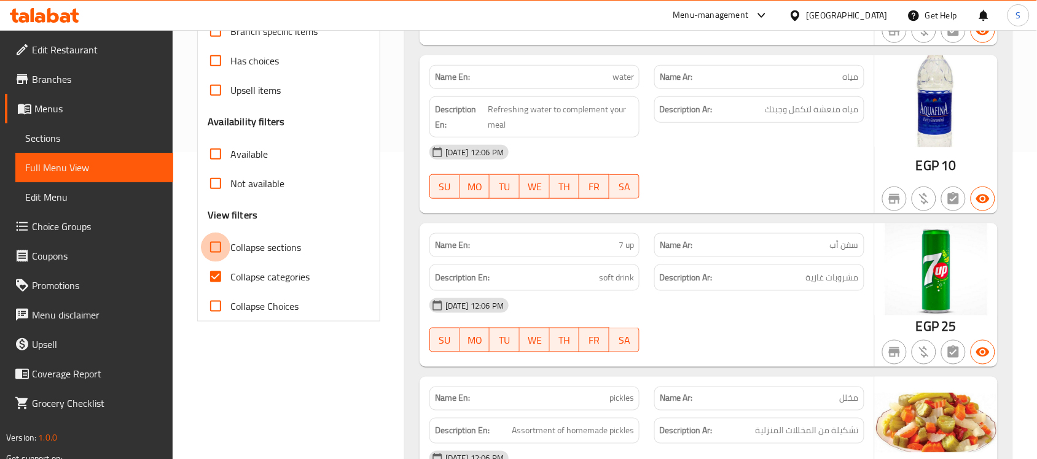
click at [220, 258] on input "Collapse sections" at bounding box center [215, 247] width 29 height 29
checkbox input "true"
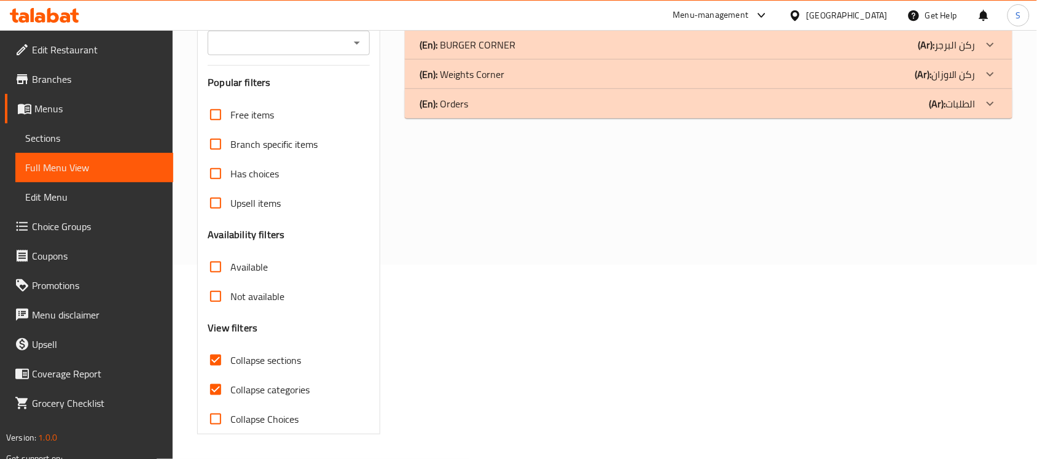
click at [231, 383] on span "Collapse categories" at bounding box center [269, 390] width 79 height 15
click at [230, 375] on input "Collapse categories" at bounding box center [215, 389] width 29 height 29
checkbox input "false"
click at [235, 253] on label "Available" at bounding box center [234, 266] width 67 height 29
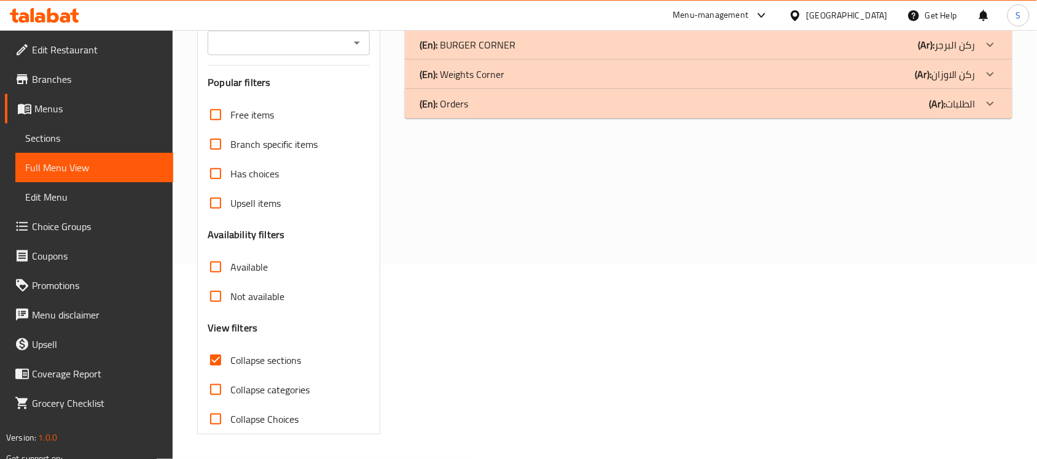
click at [230, 253] on input "Available" at bounding box center [215, 266] width 29 height 29
checkbox input "true"
click at [216, 350] on input "Collapse sections" at bounding box center [215, 360] width 29 height 29
checkbox input "false"
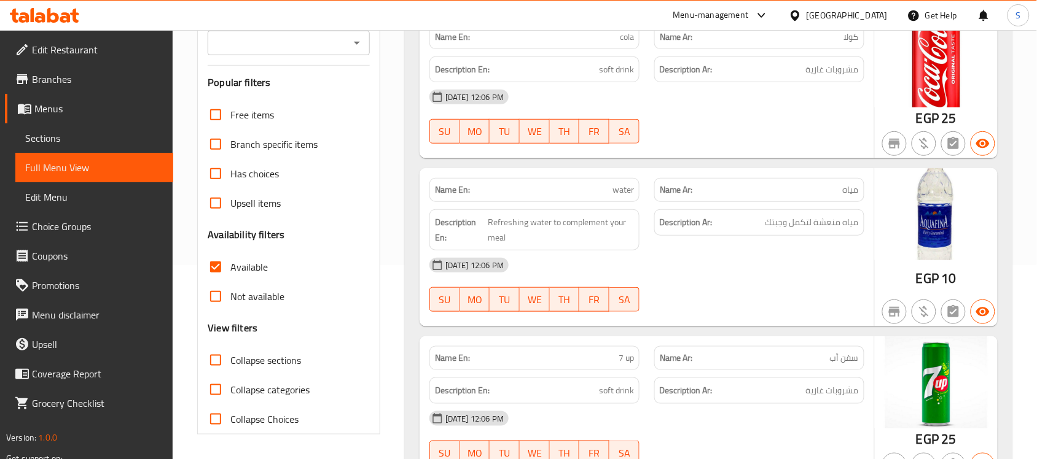
click at [243, 252] on div "Free items Branch specific items Has choices Upsell items Availability filters …" at bounding box center [289, 267] width 162 height 334
click at [237, 262] on span "Available" at bounding box center [248, 267] width 37 height 15
click at [230, 262] on input "Available" at bounding box center [215, 266] width 29 height 29
checkbox input "false"
click at [654, 178] on div "Name Ar: مياه" at bounding box center [759, 190] width 225 height 39
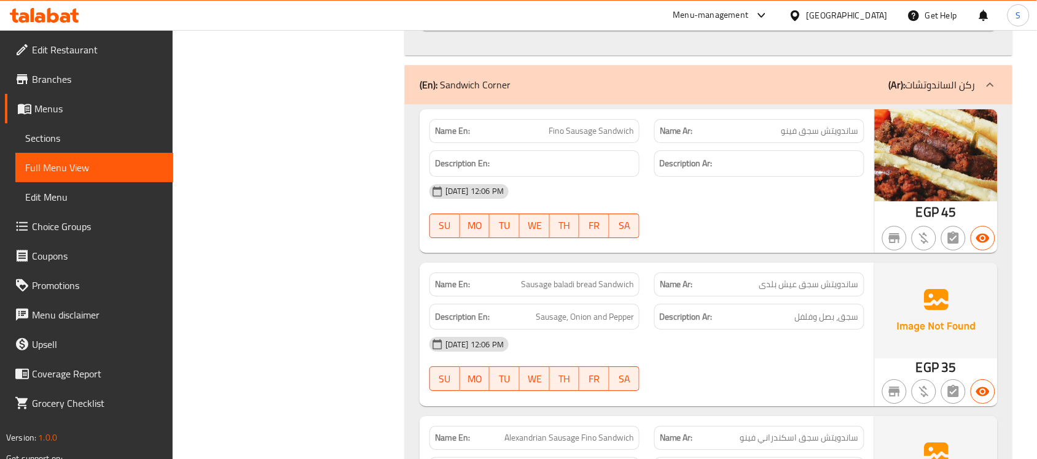
scroll to position [0, 0]
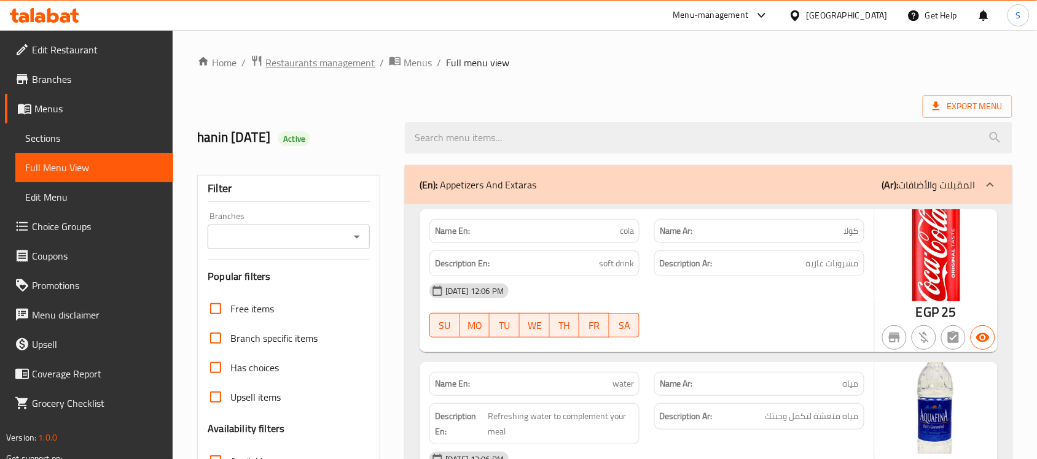
click at [354, 70] on span "Restaurants management" at bounding box center [319, 62] width 109 height 15
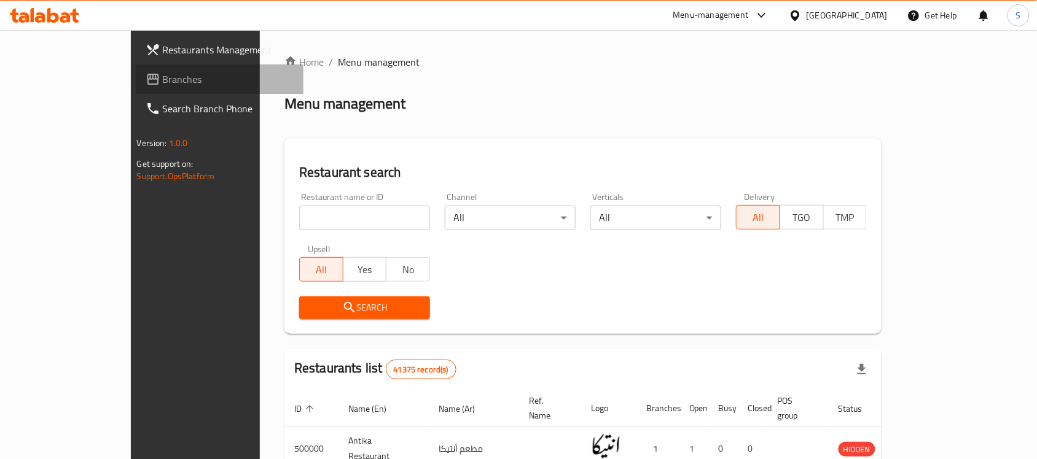
click at [163, 77] on span "Branches" at bounding box center [228, 79] width 131 height 15
